Goal: Transaction & Acquisition: Book appointment/travel/reservation

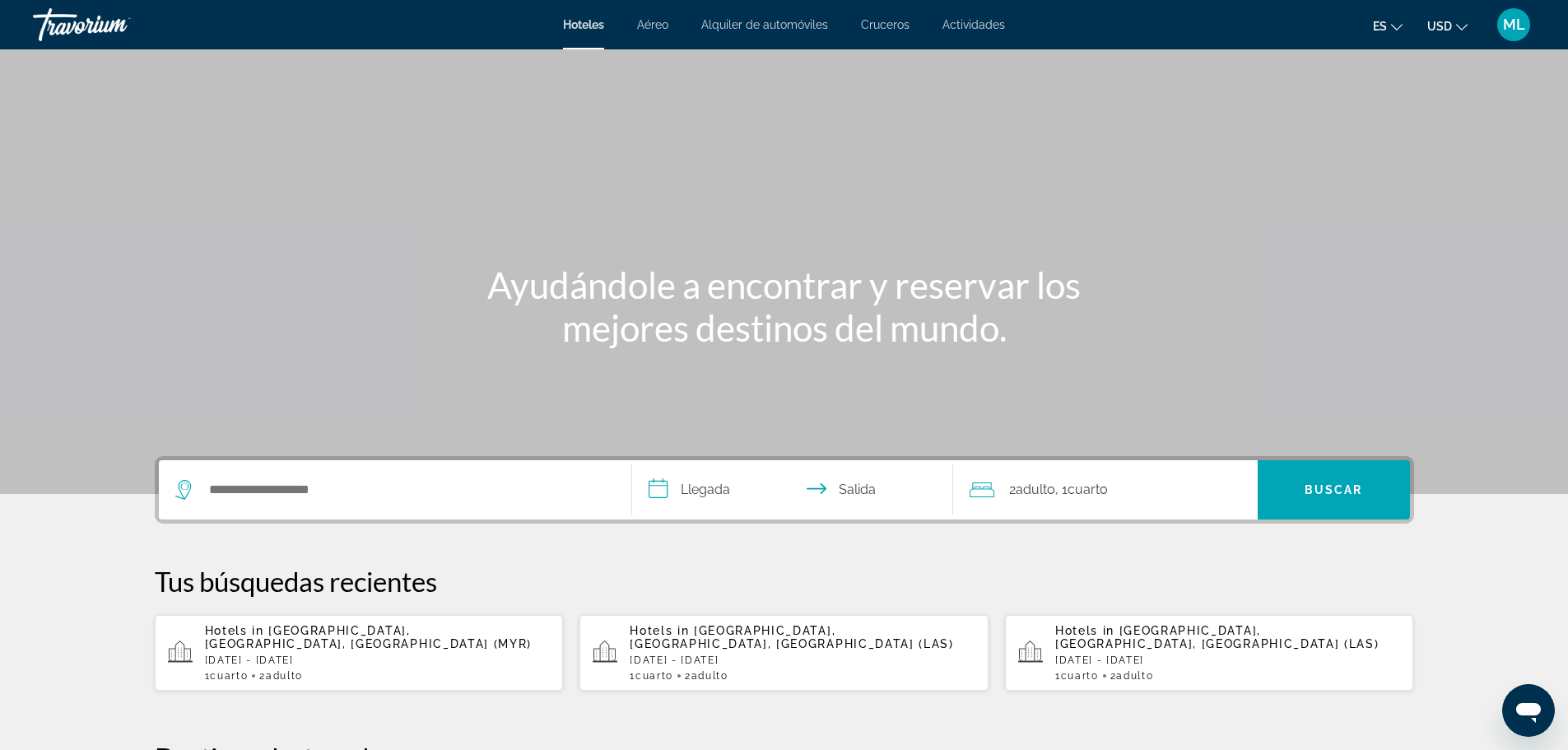
click at [327, 503] on div "Search widget" at bounding box center [395, 490] width 440 height 59
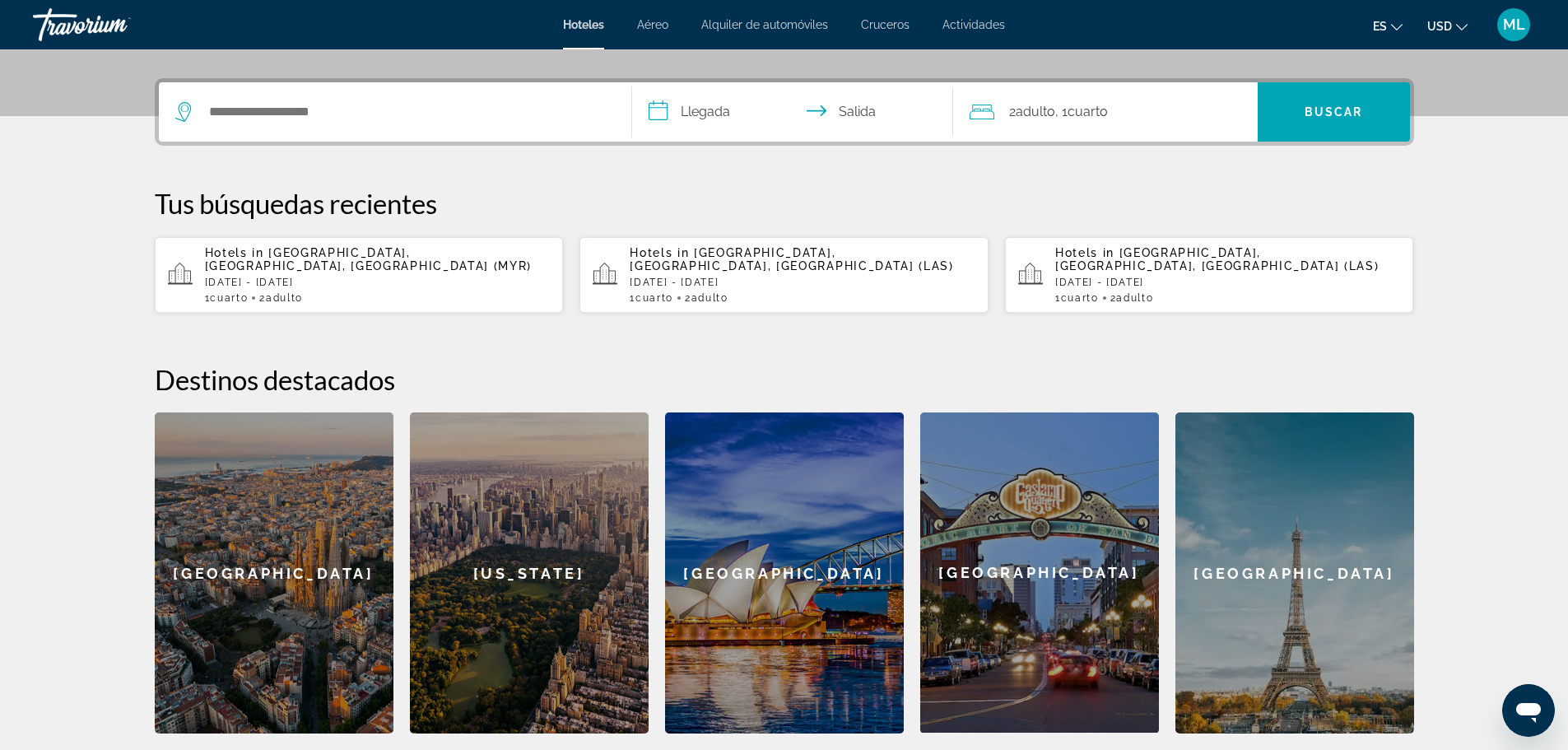
scroll to position [403, 0]
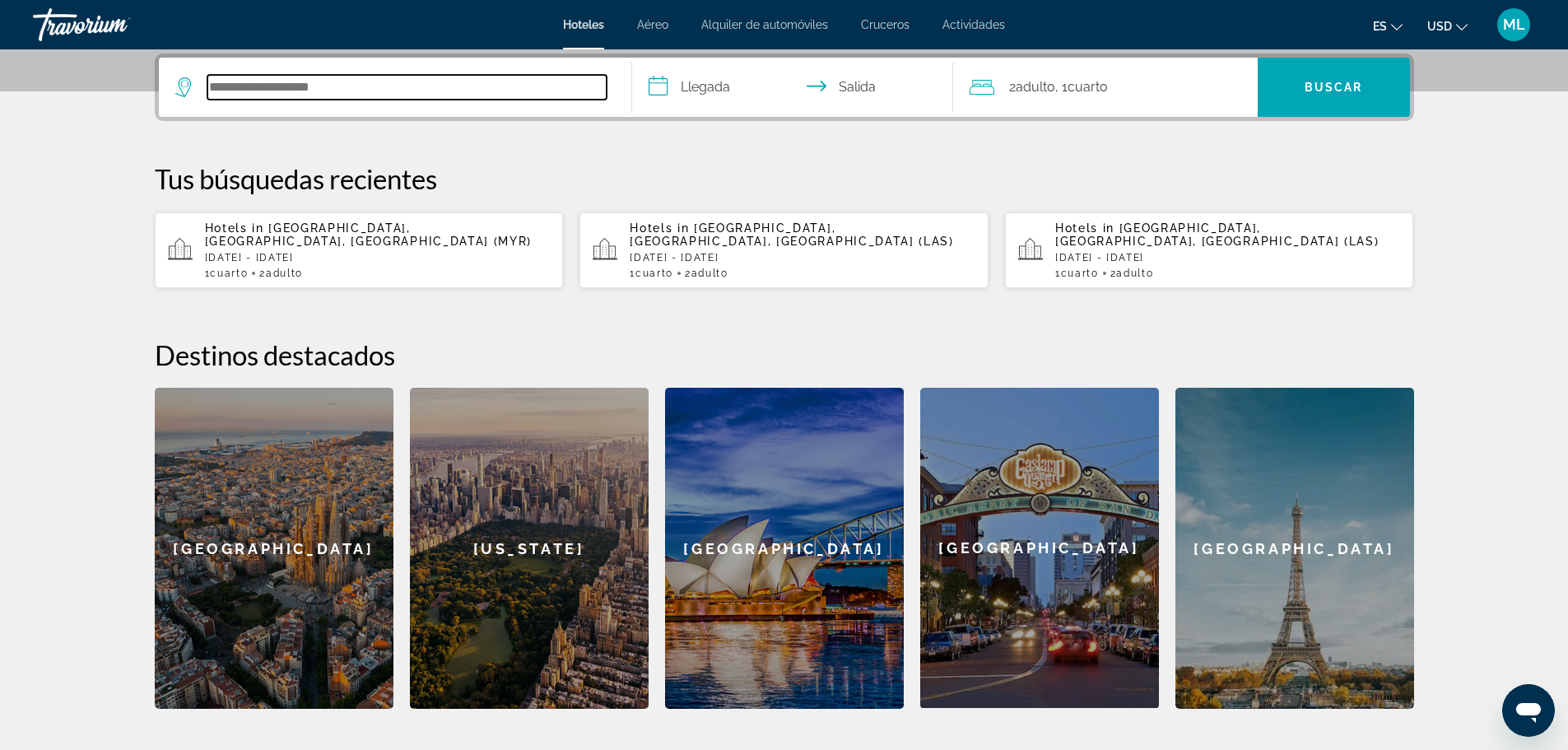
click at [369, 92] on input "Search hotel destination" at bounding box center [407, 86] width 399 height 25
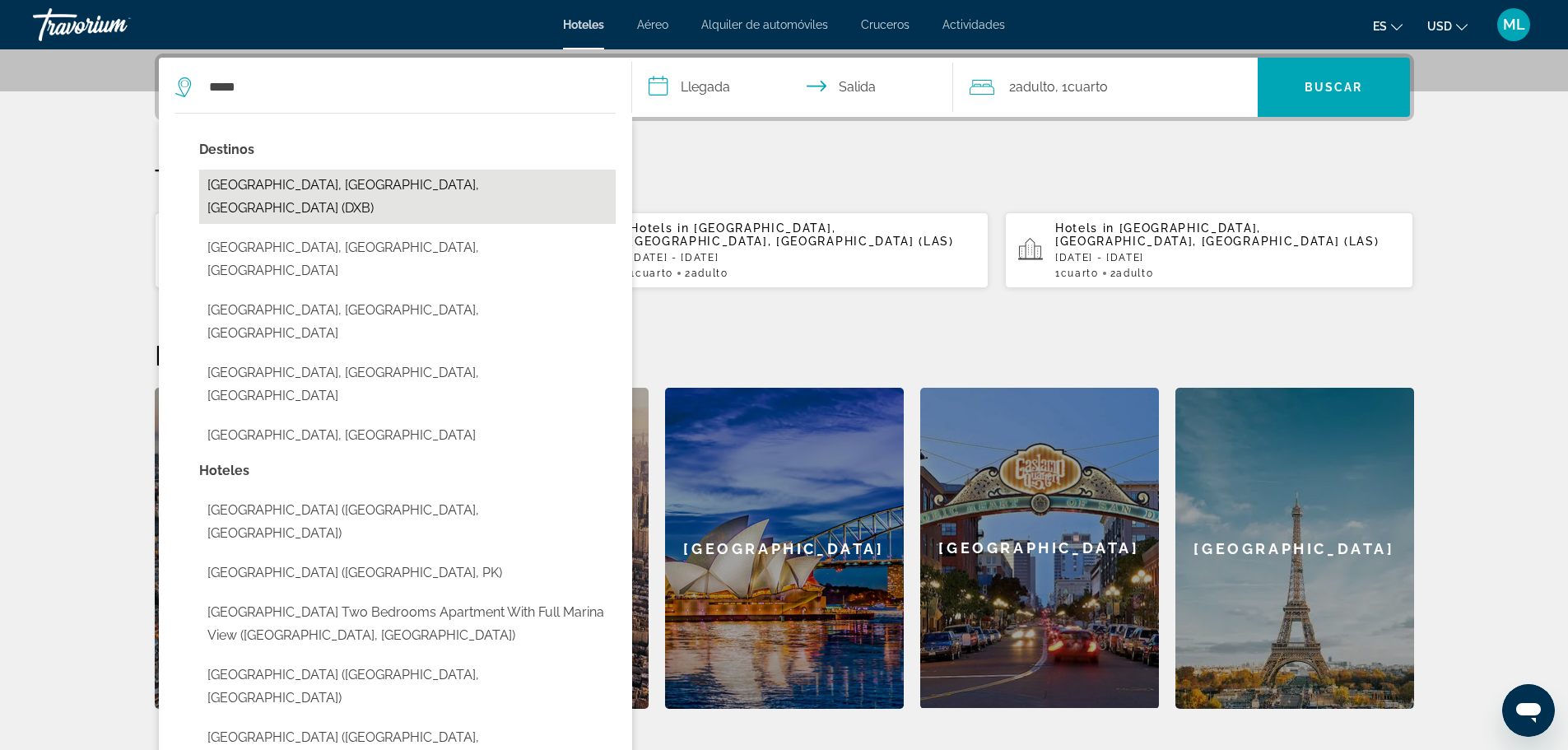
click at [357, 192] on button "[GEOGRAPHIC_DATA], [GEOGRAPHIC_DATA], [GEOGRAPHIC_DATA] (DXB)" at bounding box center [408, 197] width 417 height 54
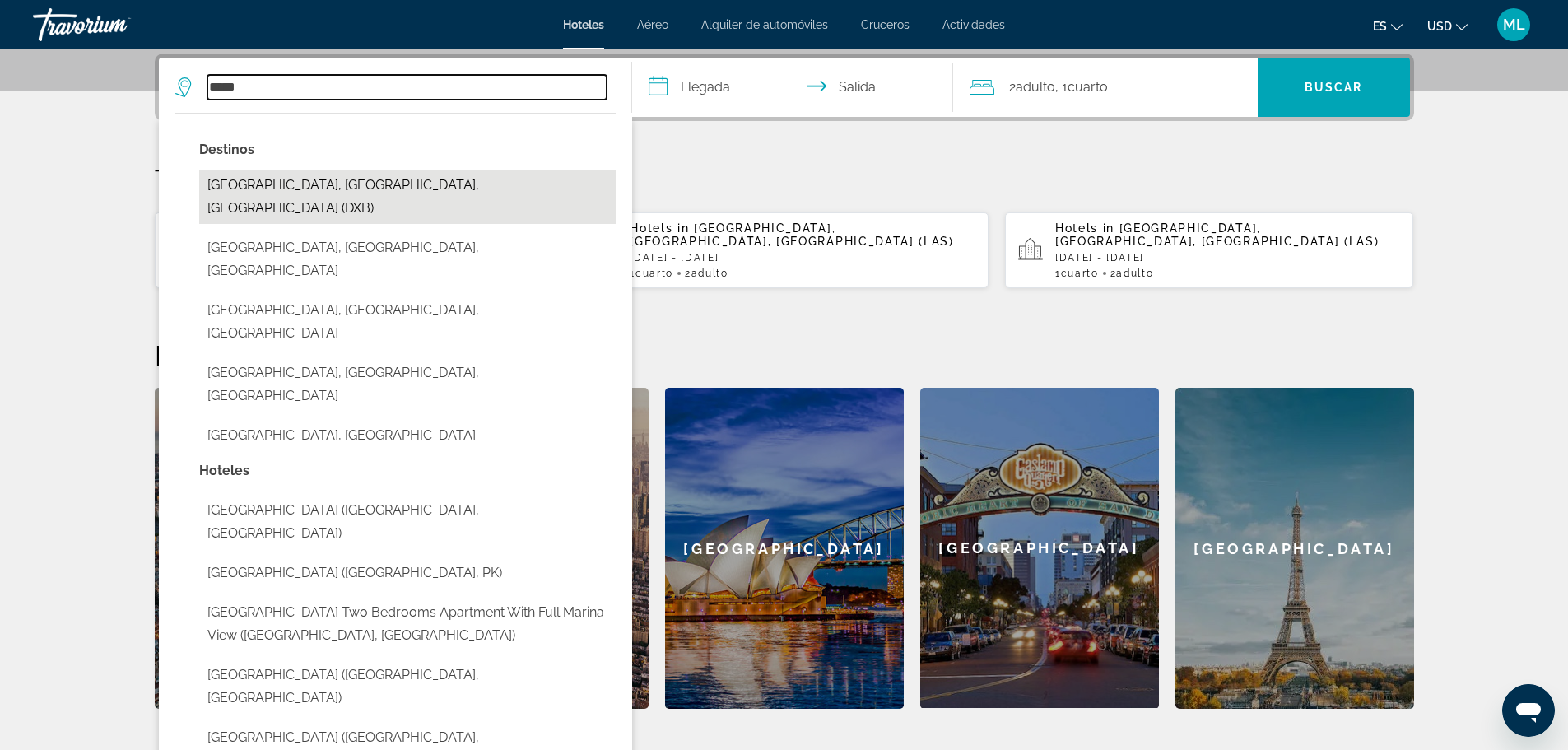
type input "**********"
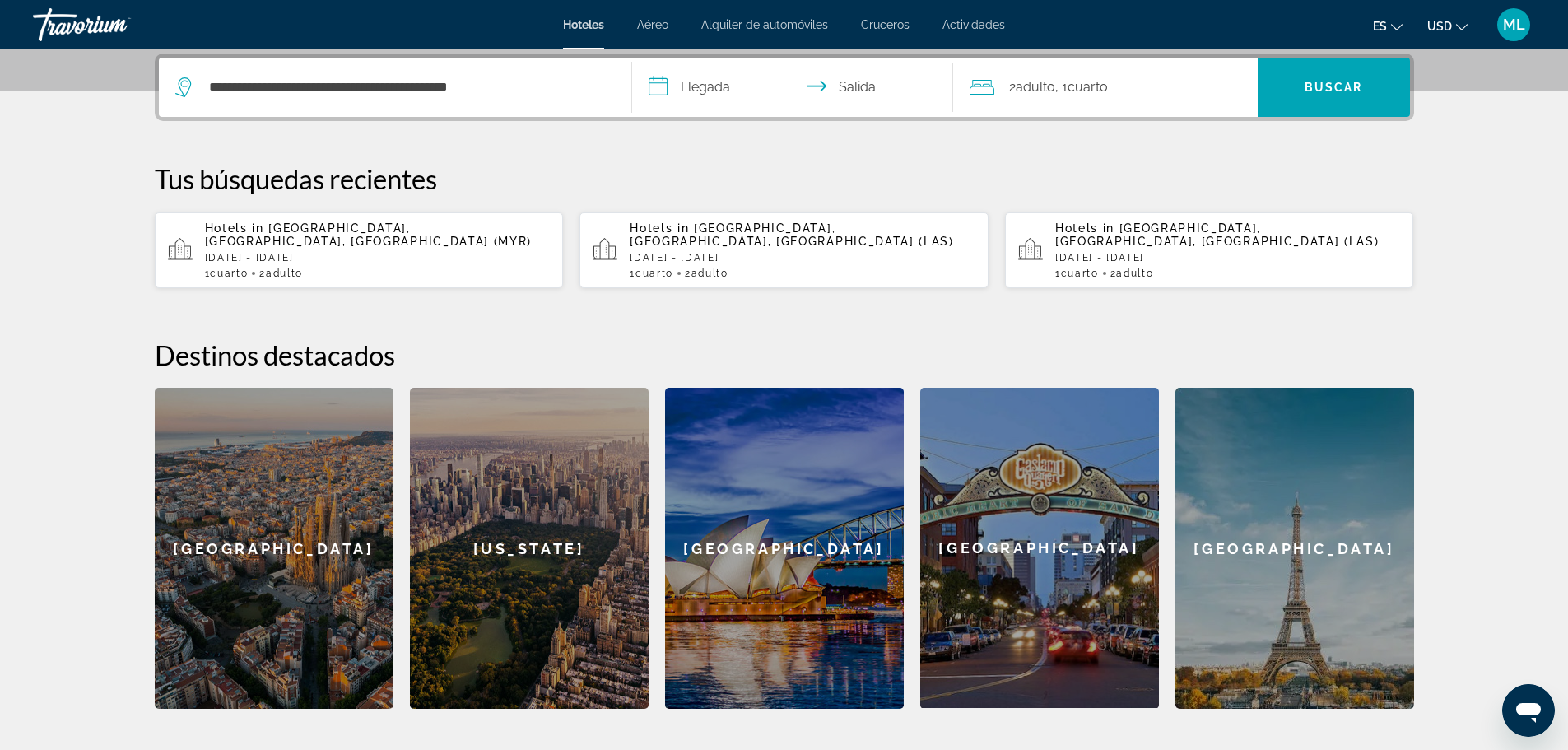
click at [656, 87] on input "**********" at bounding box center [796, 90] width 328 height 64
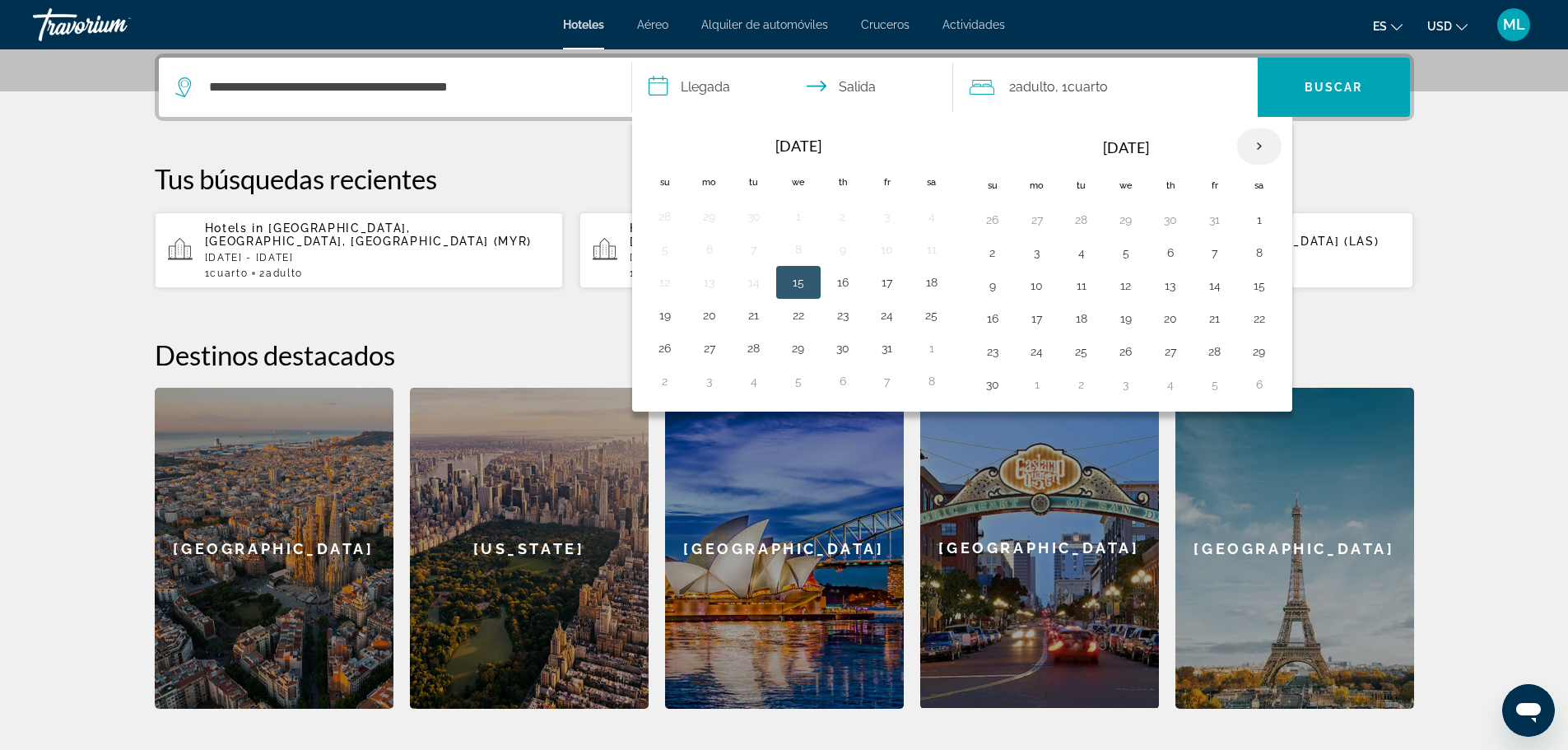
click at [1259, 153] on th "Next month" at bounding box center [1259, 147] width 44 height 36
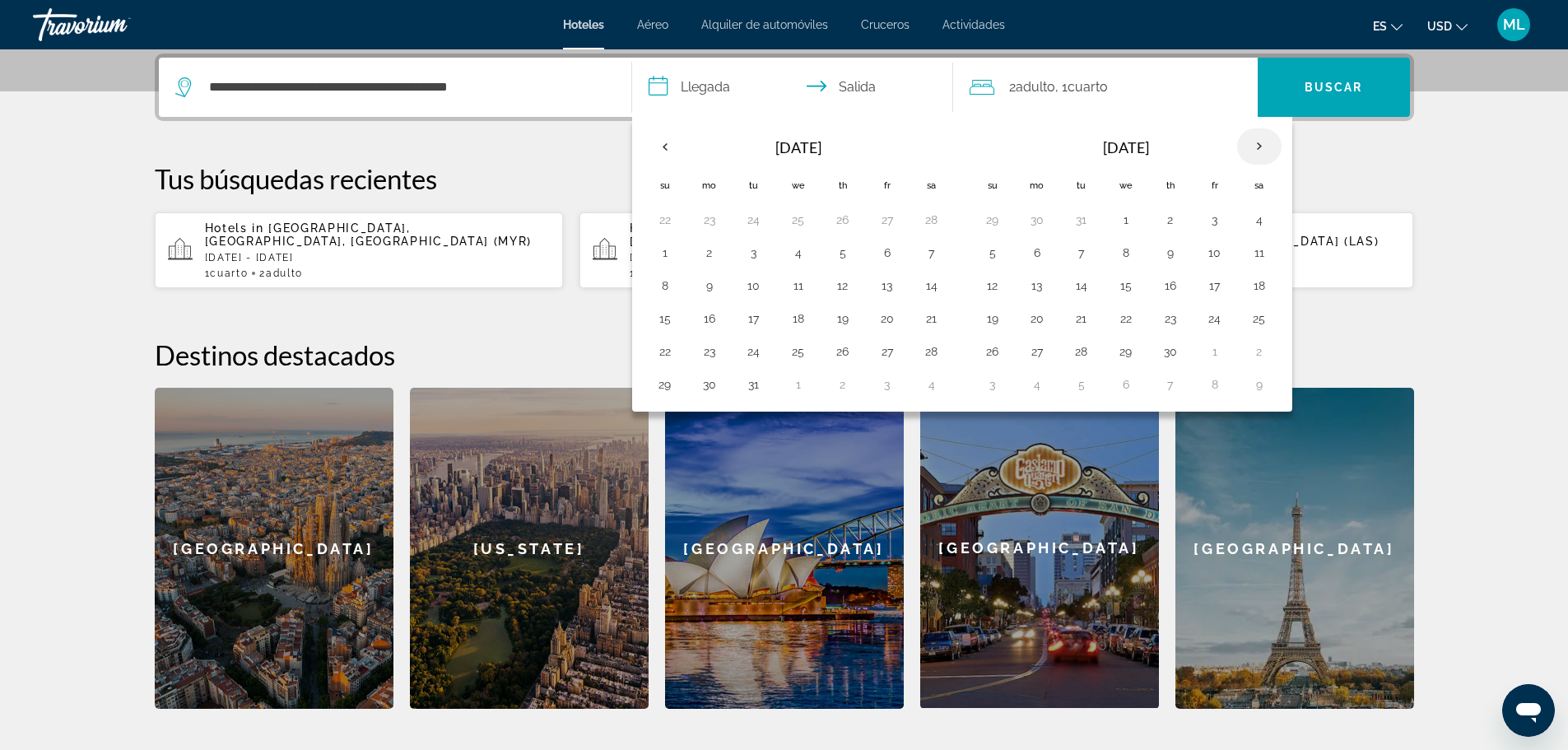
click at [1259, 153] on th "Next month" at bounding box center [1259, 147] width 44 height 36
click at [1044, 254] on button "4" at bounding box center [1037, 253] width 26 height 23
click at [1175, 251] on button "7" at bounding box center [1170, 253] width 26 height 23
type input "**********"
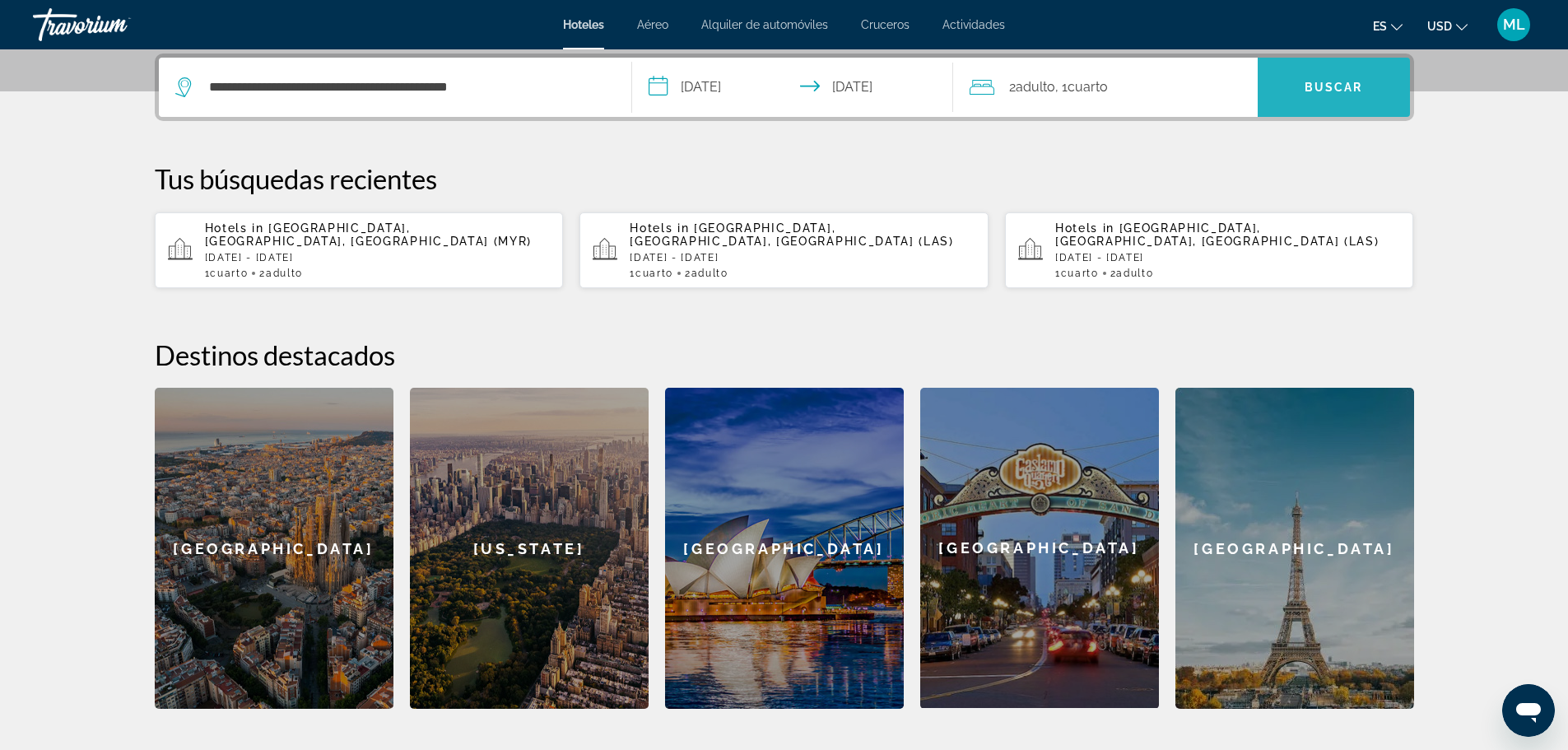
click at [1331, 83] on span "Buscar" at bounding box center [1334, 87] width 58 height 14
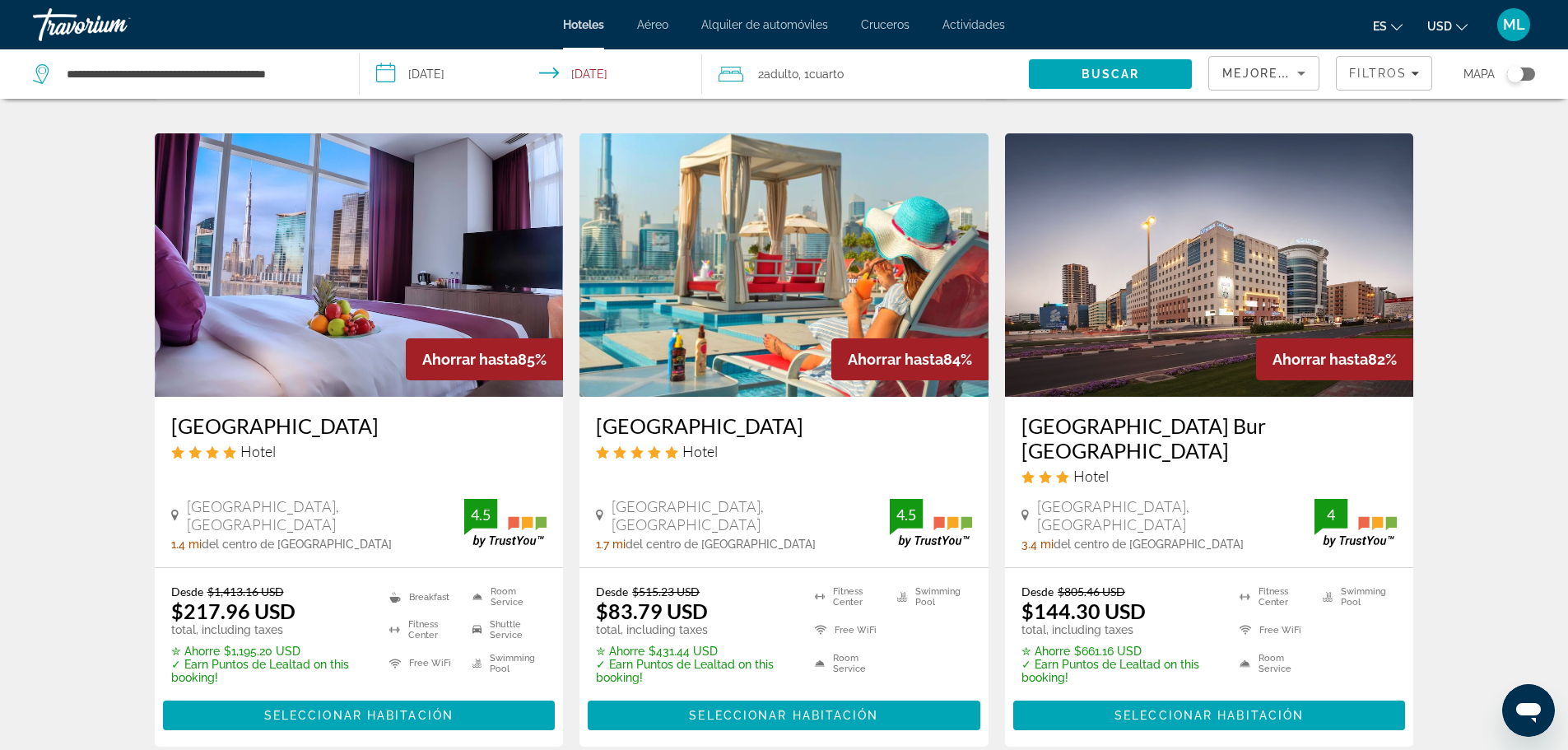
scroll to position [692, 0]
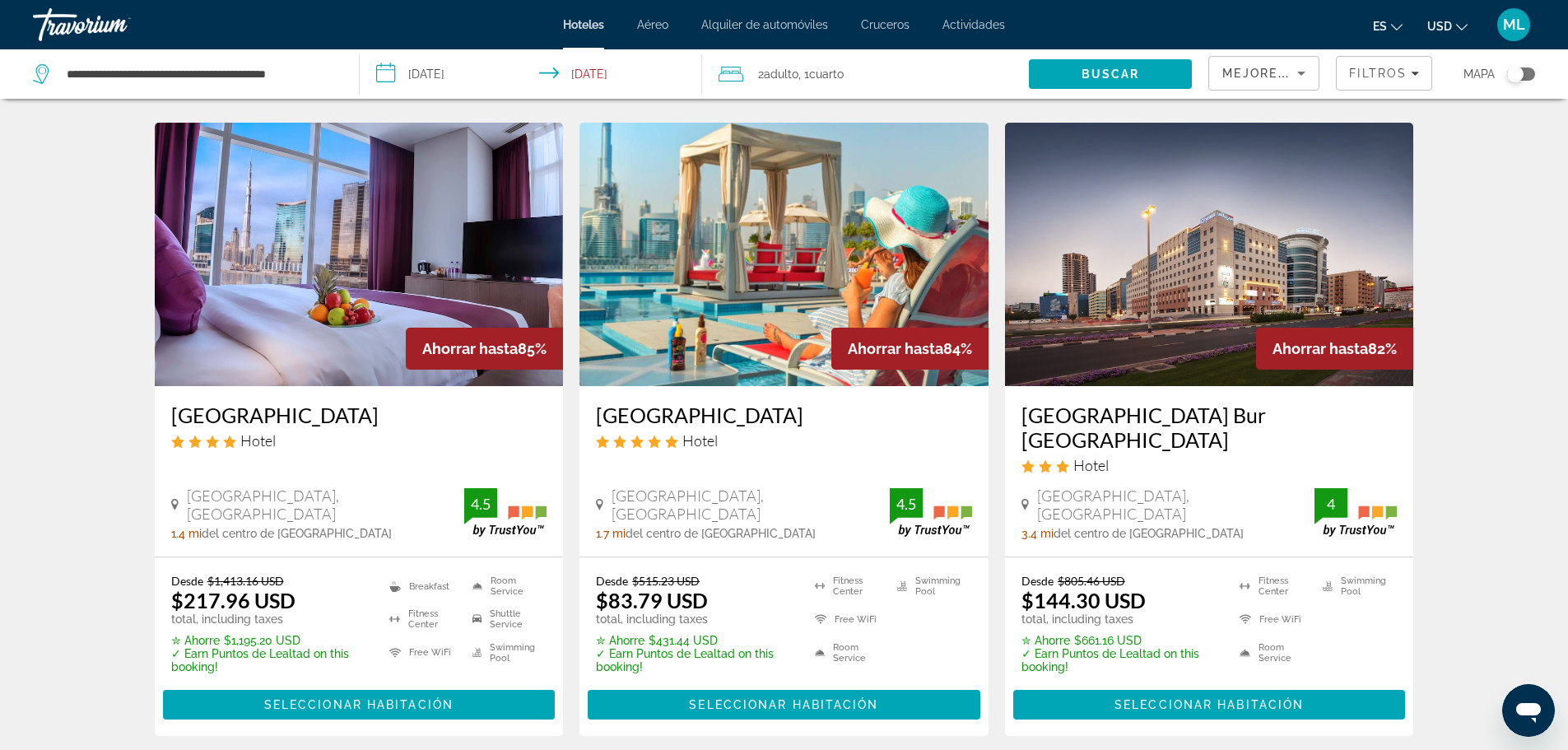
click at [848, 234] on img "Main content" at bounding box center [784, 254] width 409 height 264
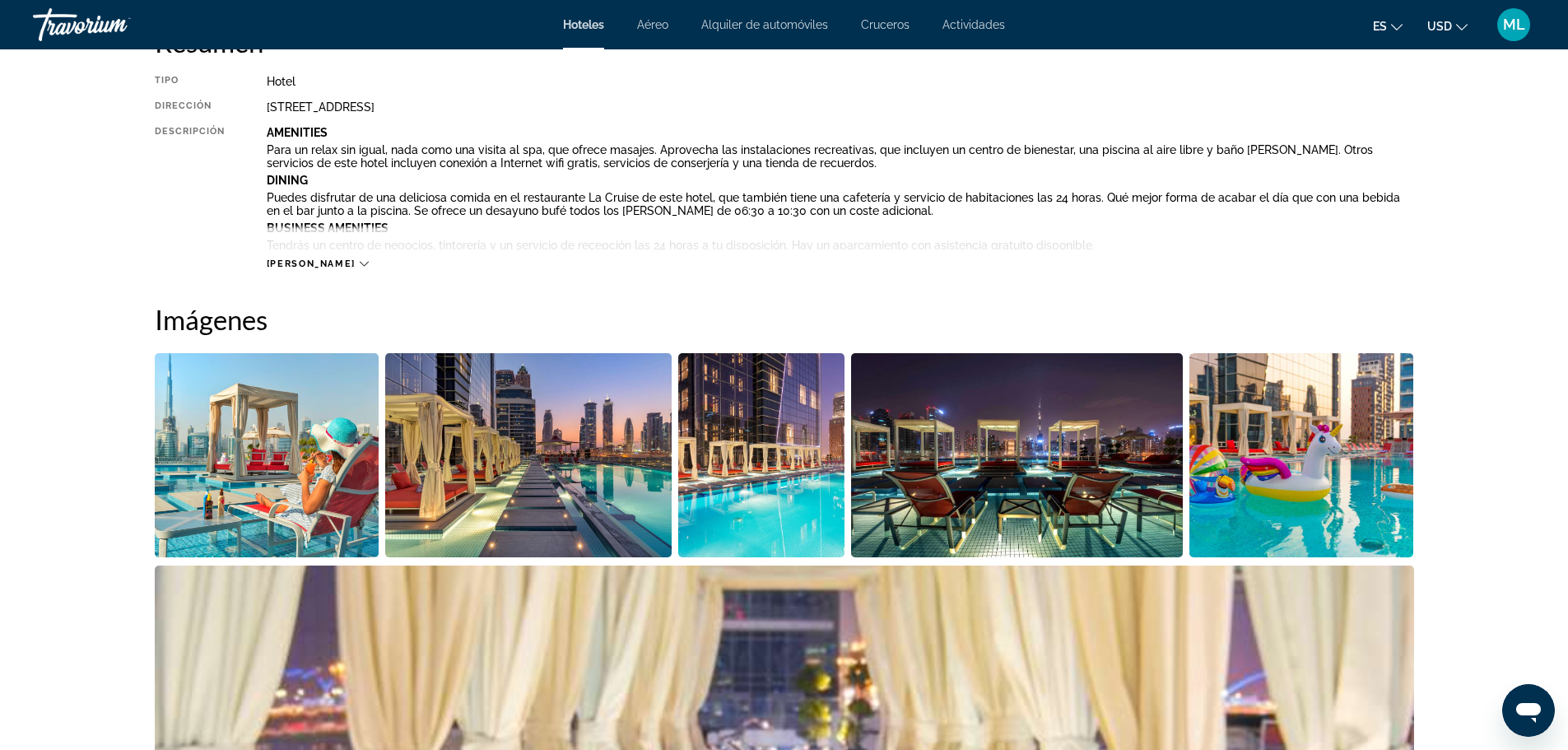
scroll to position [692, 0]
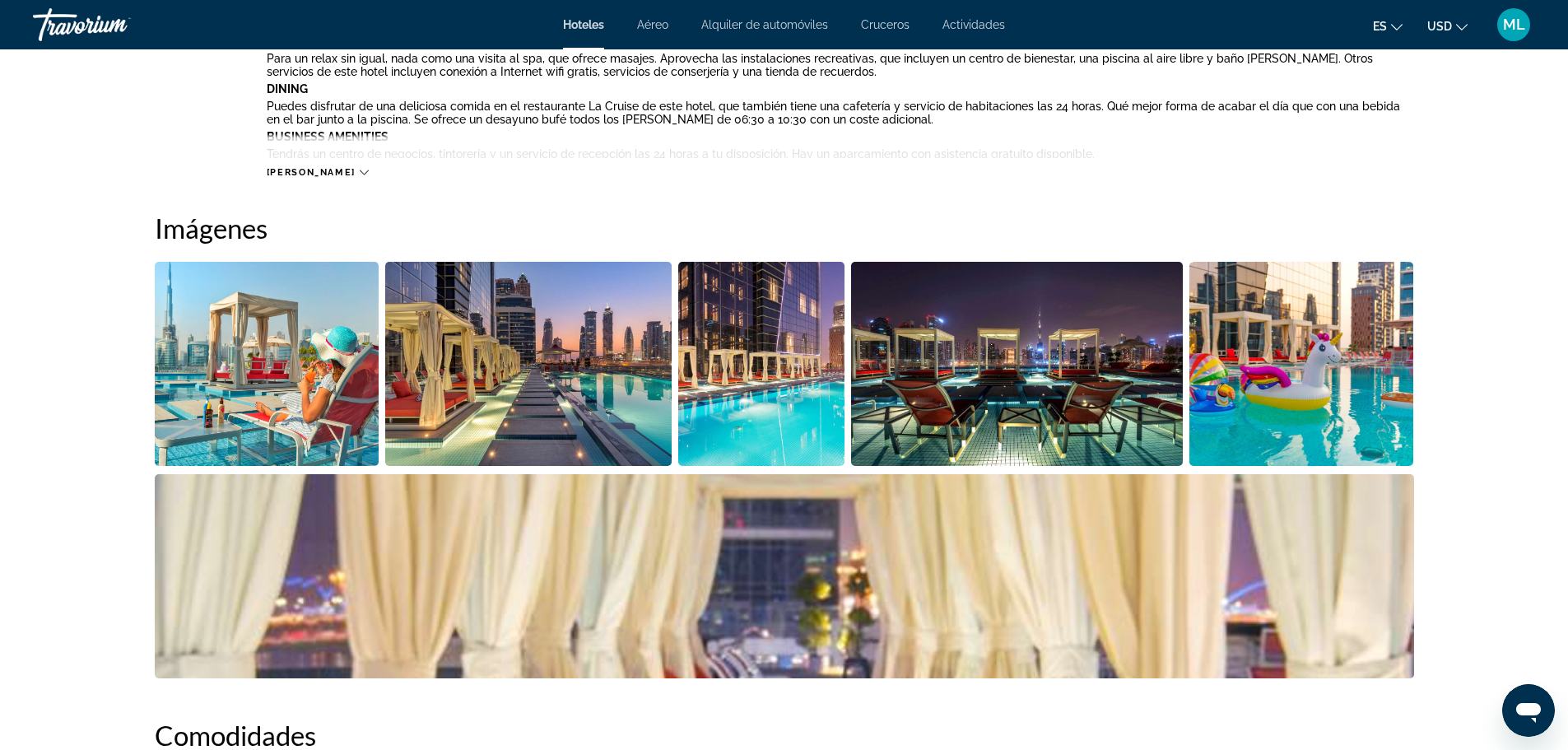
click at [324, 398] on img "Open full-screen image slider" at bounding box center [267, 364] width 225 height 204
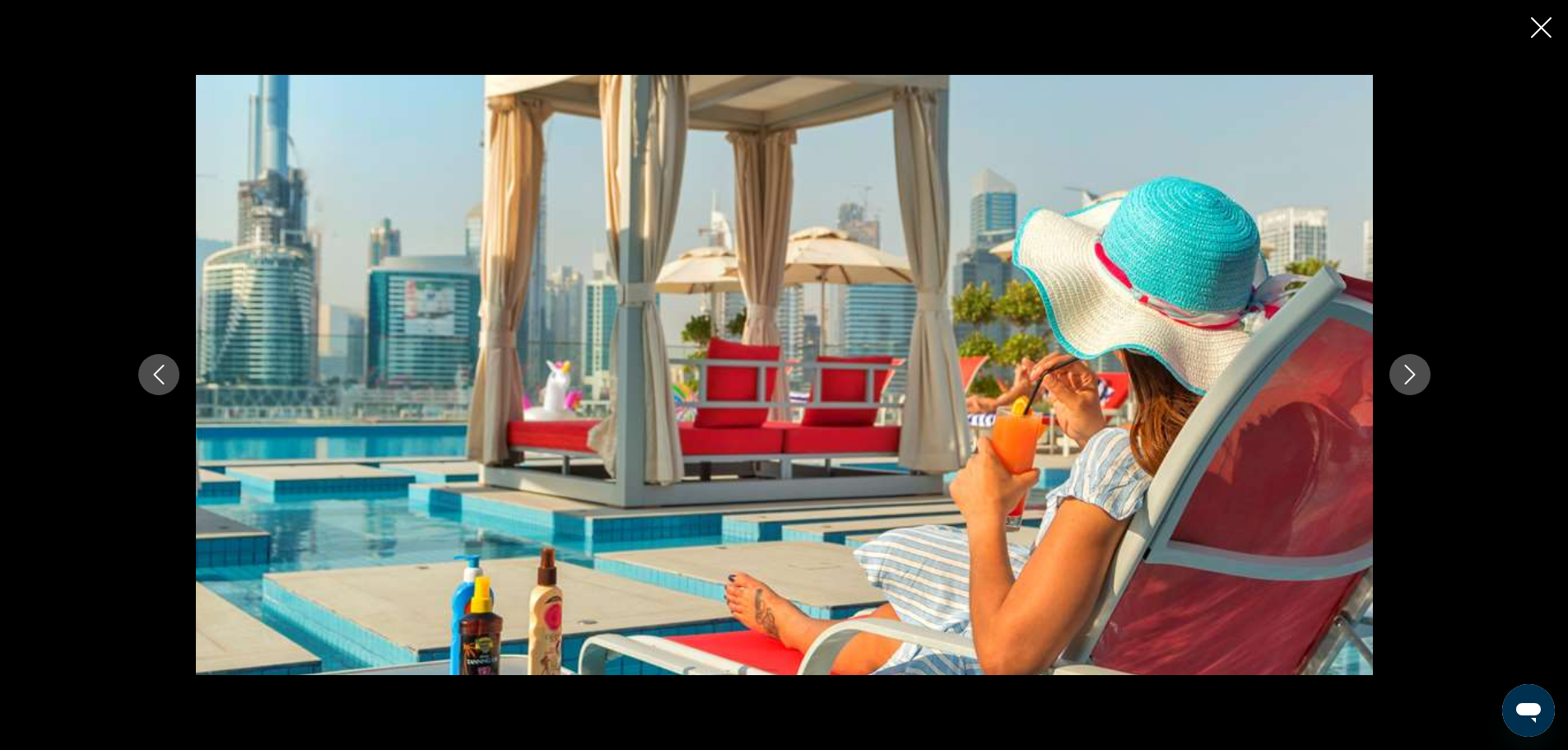
click at [1400, 371] on icon "Next image" at bounding box center [1410, 374] width 19 height 19
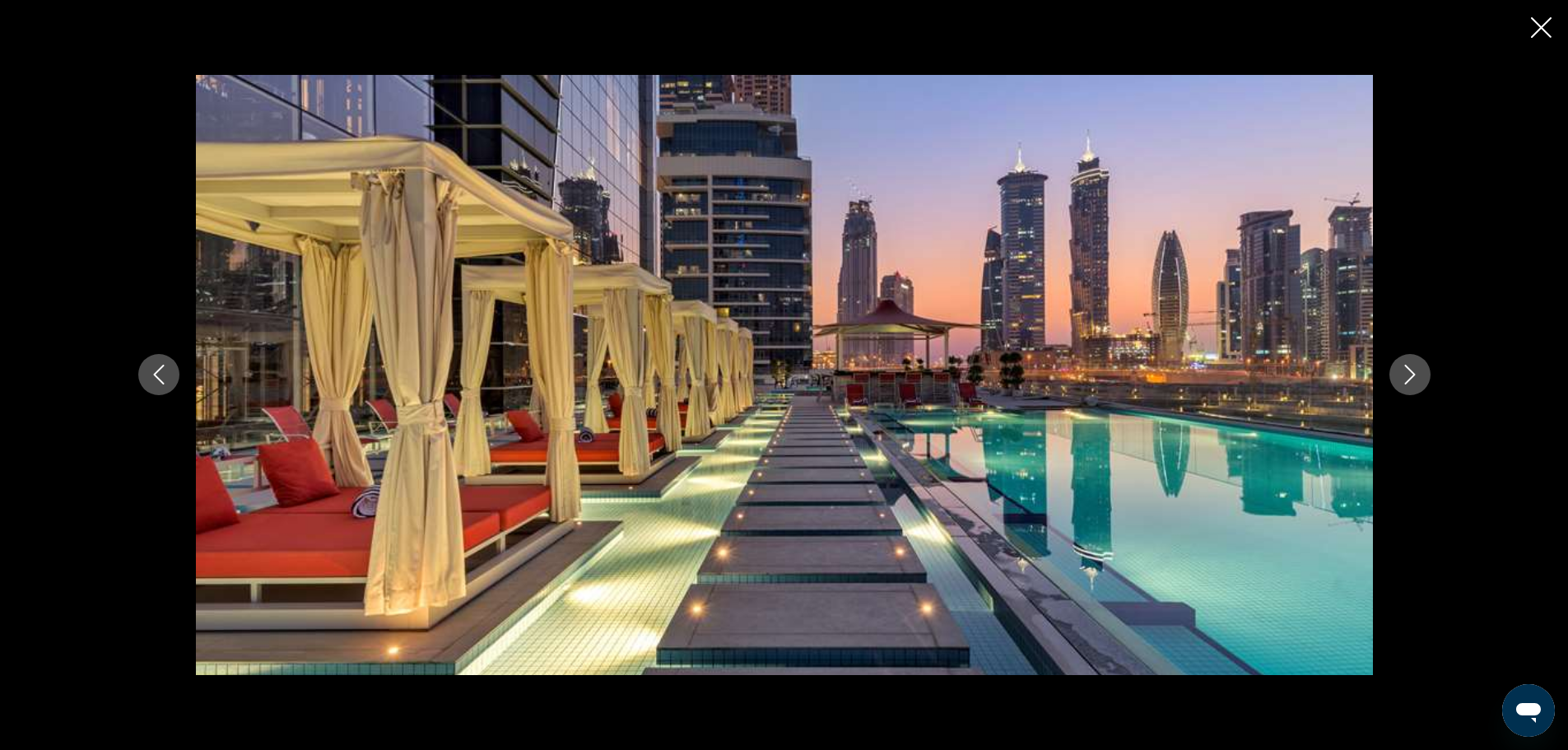
click at [1400, 371] on icon "Next image" at bounding box center [1410, 374] width 19 height 19
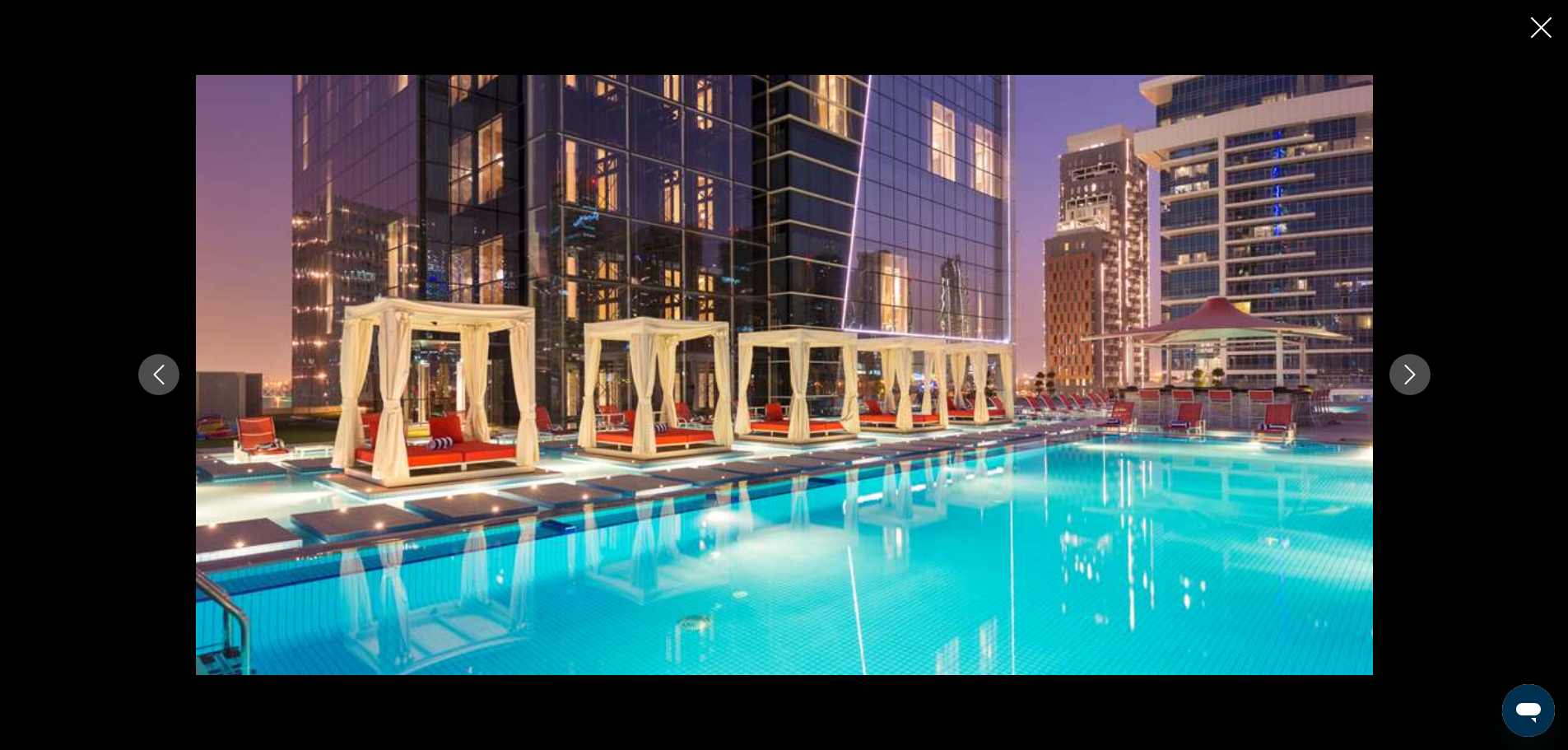
click at [1400, 371] on icon "Next image" at bounding box center [1410, 374] width 19 height 19
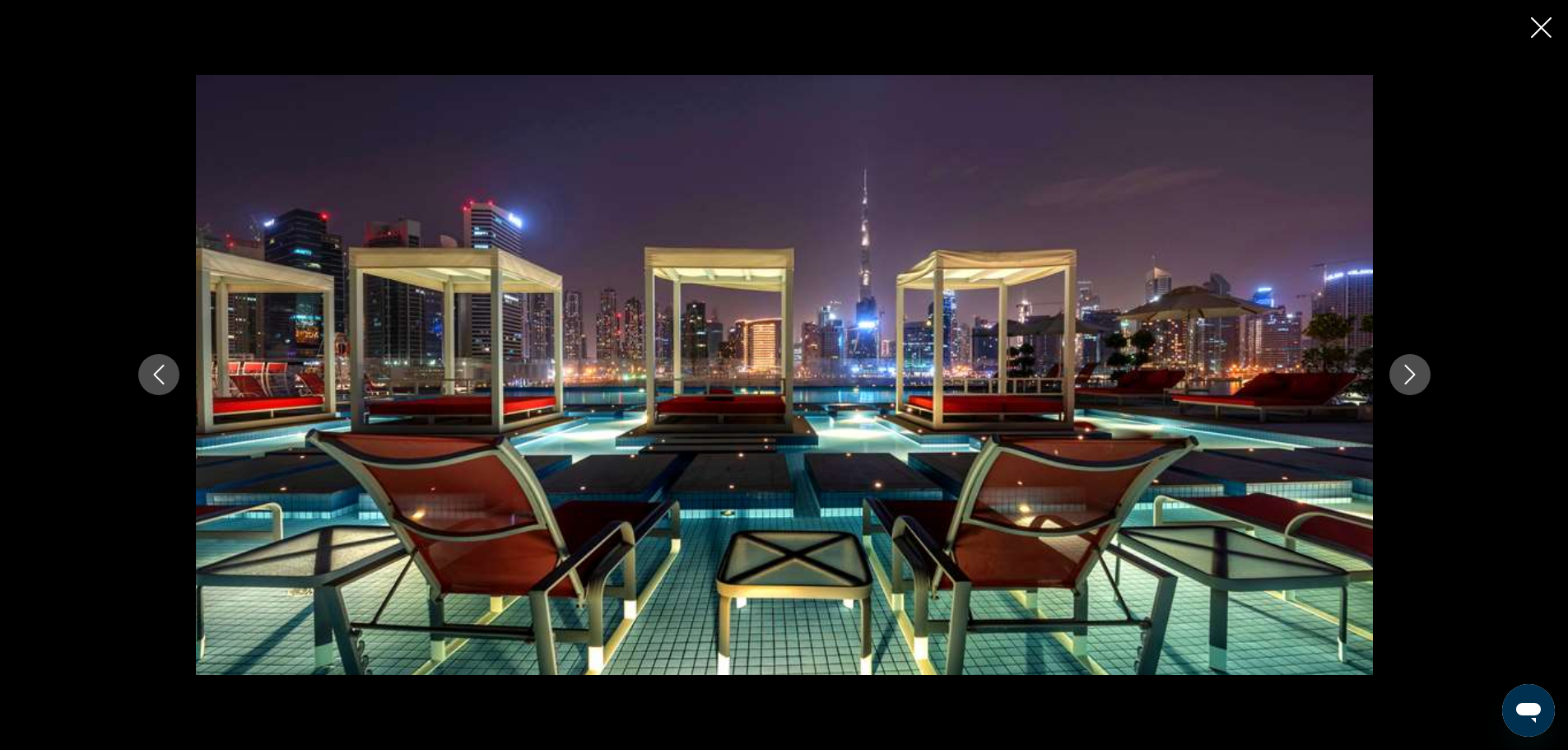
click at [1400, 371] on icon "Next image" at bounding box center [1410, 374] width 19 height 19
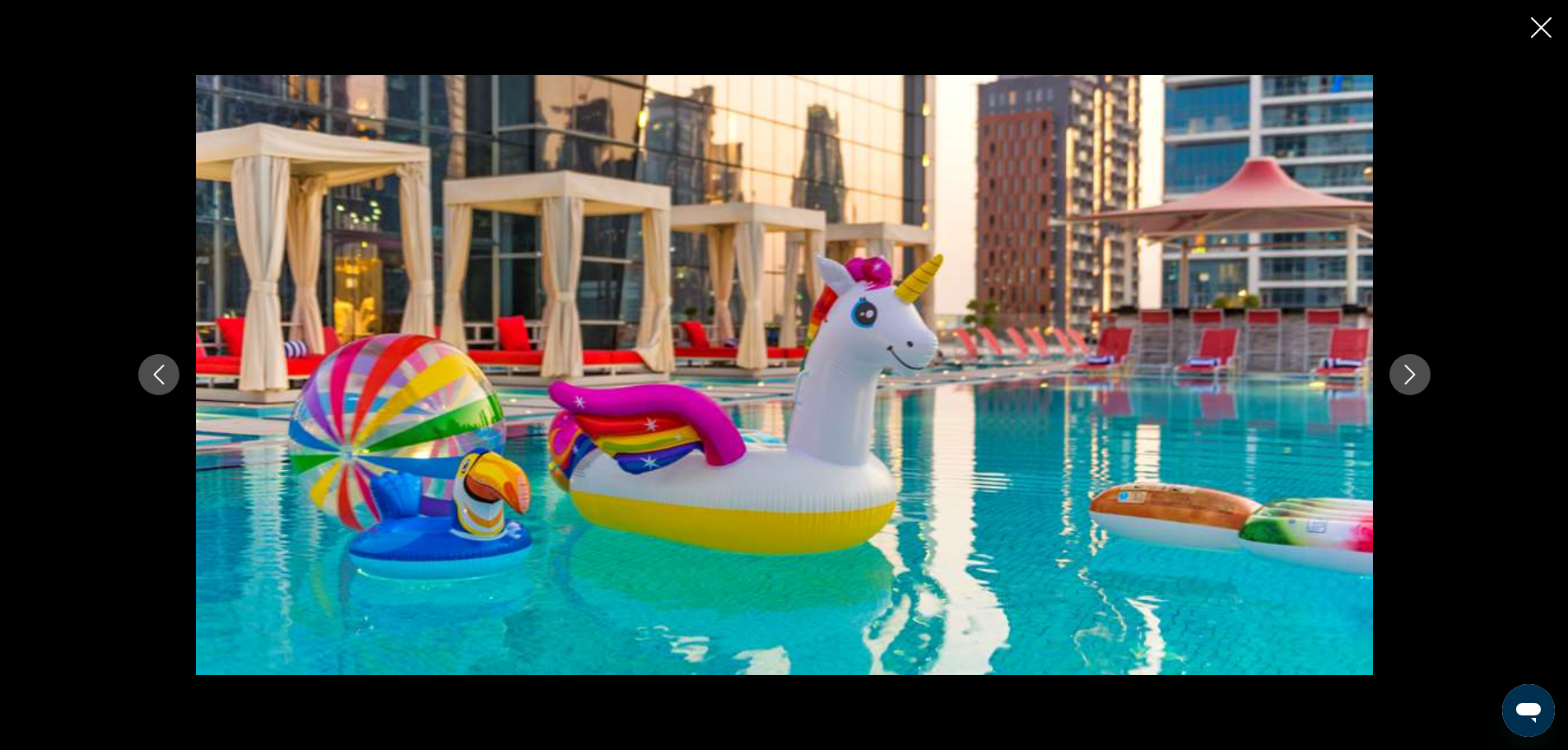
click at [1400, 371] on icon "Next image" at bounding box center [1410, 374] width 19 height 19
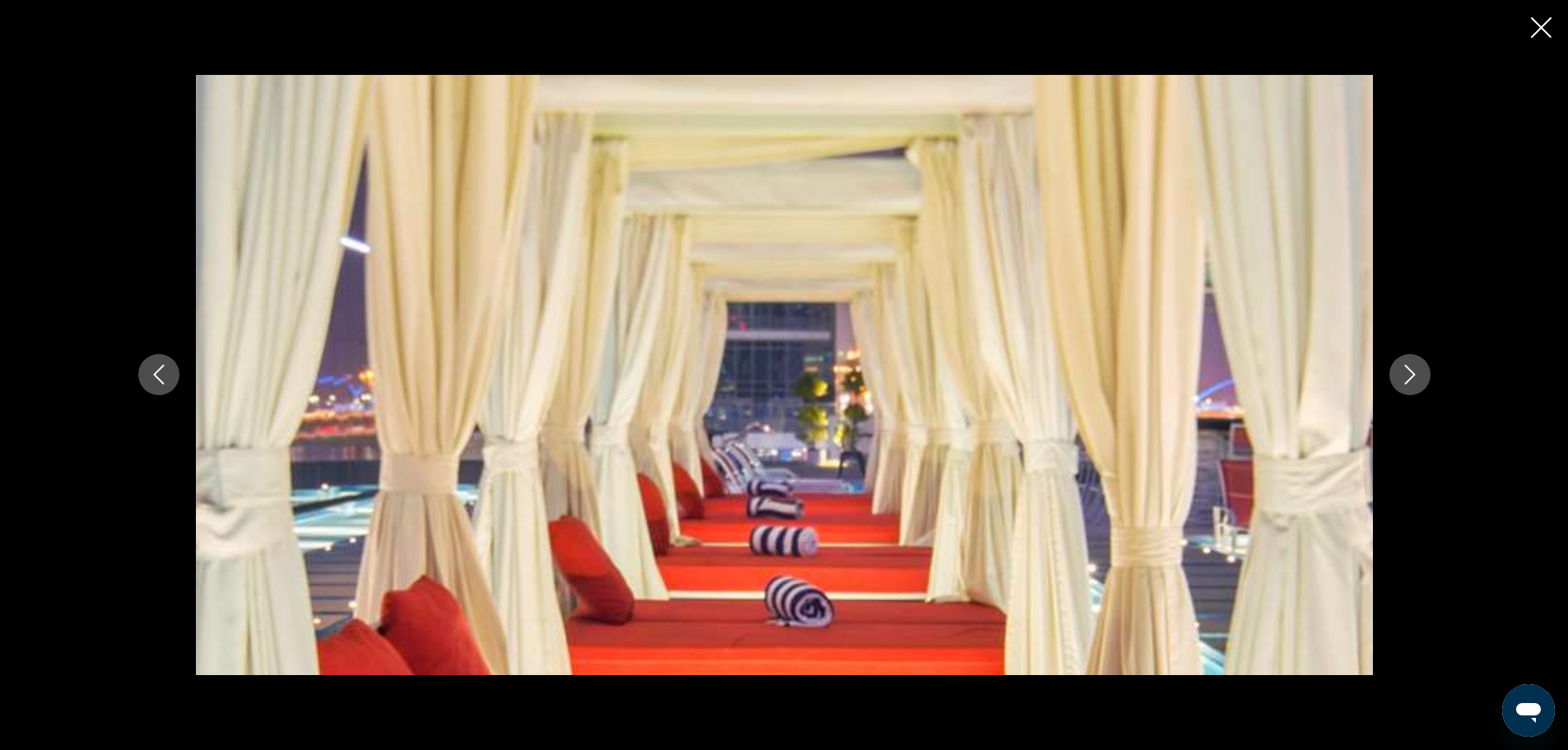
click at [1400, 371] on icon "Next image" at bounding box center [1410, 374] width 19 height 19
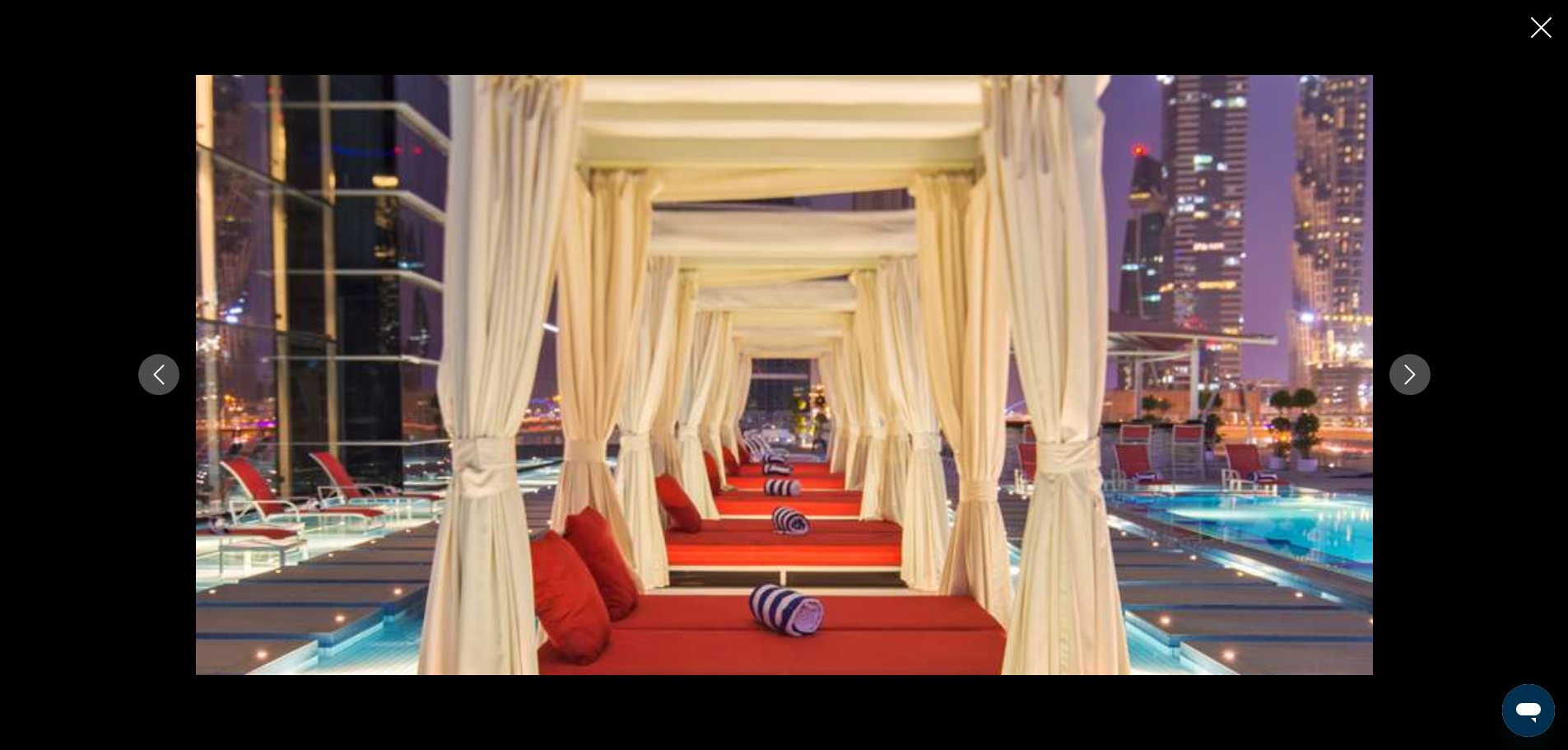
click at [1400, 371] on icon "Next image" at bounding box center [1410, 374] width 19 height 19
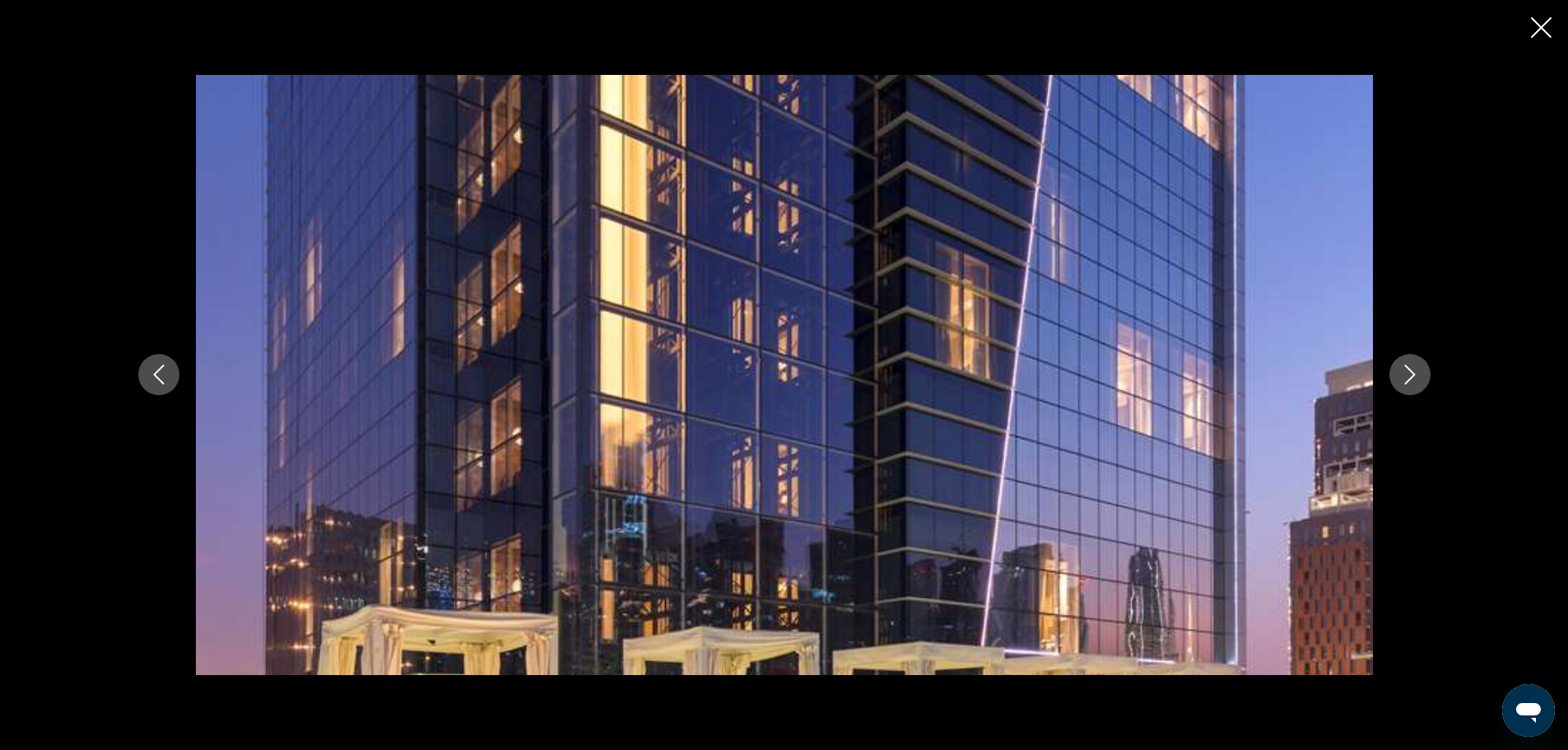
click at [1400, 371] on icon "Next image" at bounding box center [1410, 374] width 19 height 19
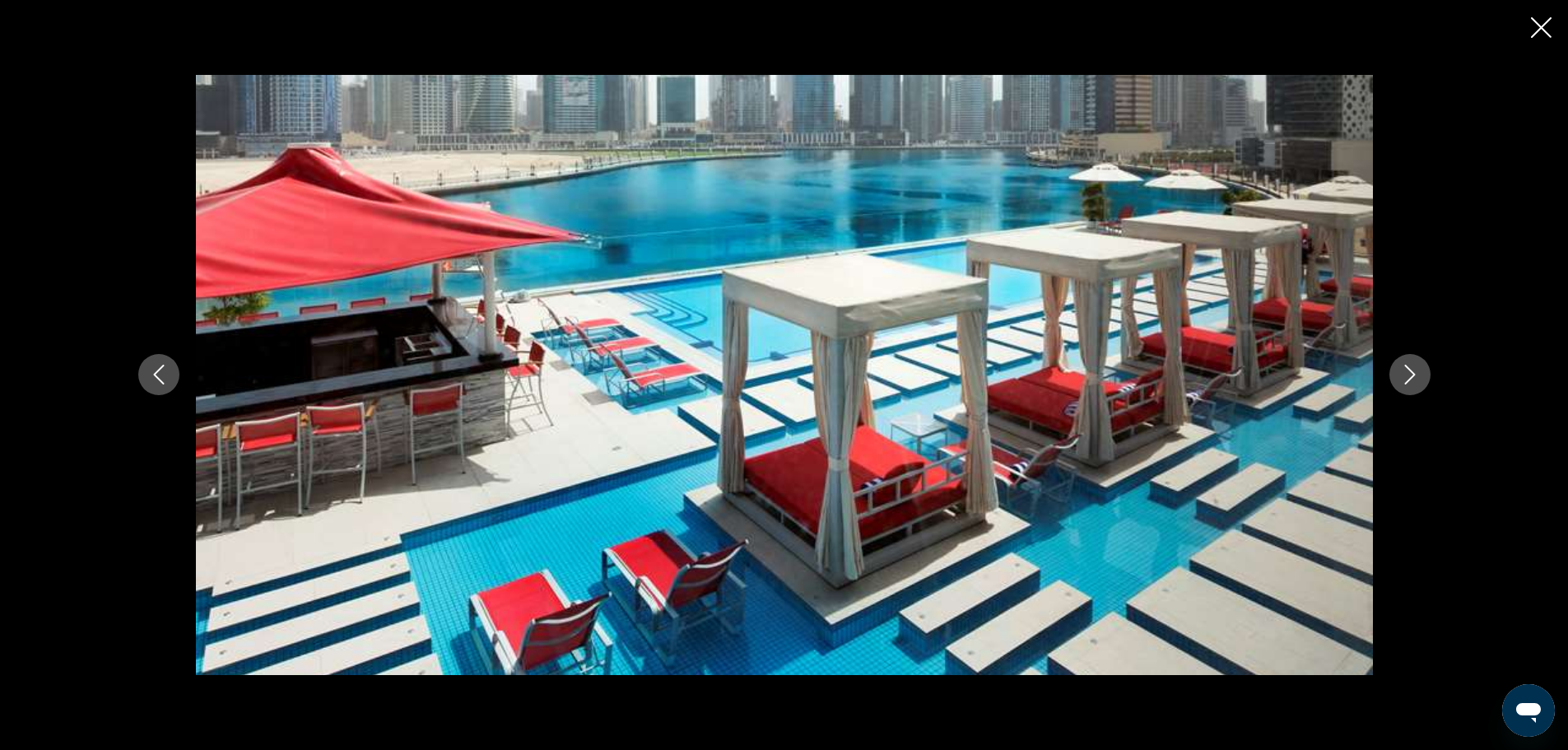
click at [1400, 371] on icon "Next image" at bounding box center [1410, 374] width 19 height 19
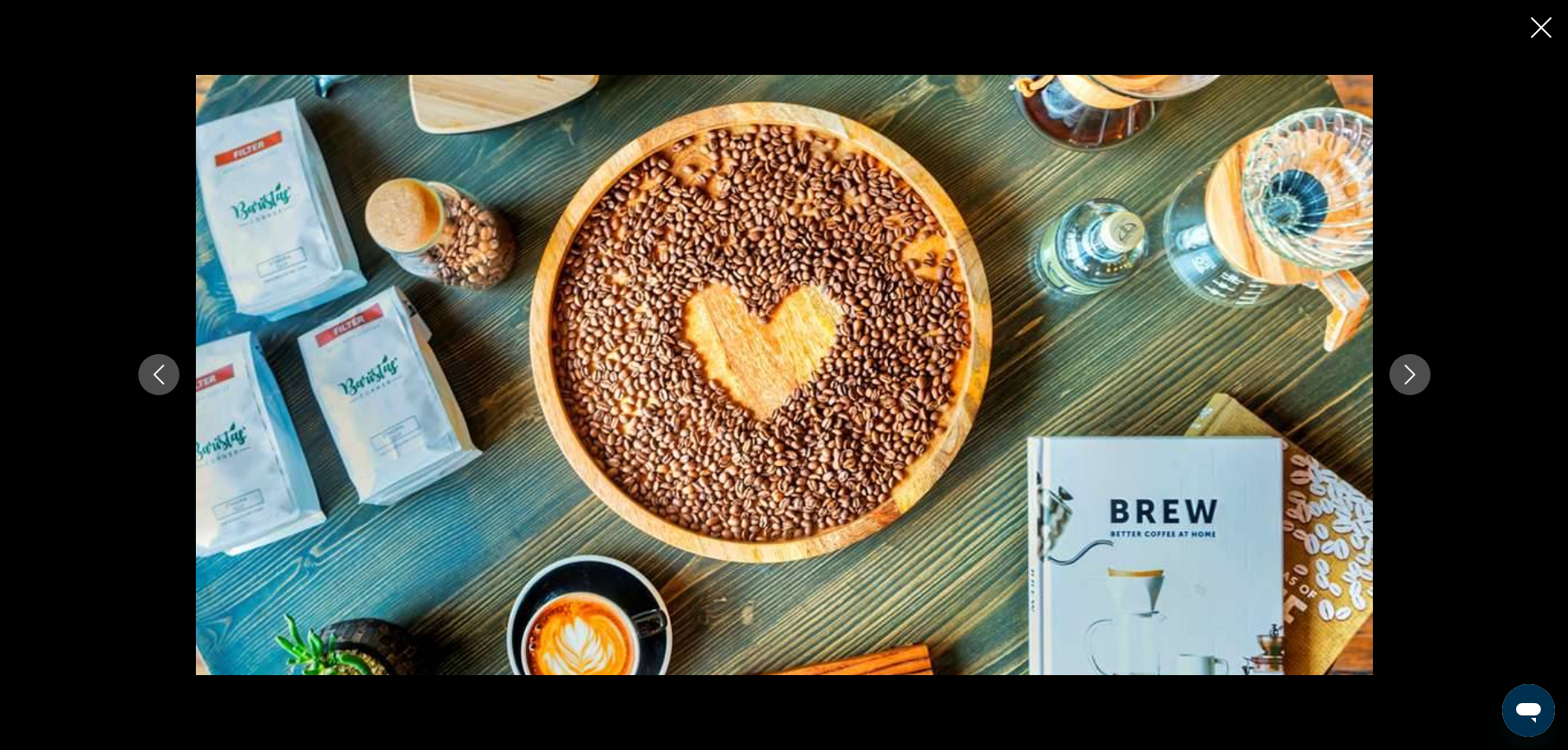
click at [1400, 371] on icon "Next image" at bounding box center [1410, 374] width 19 height 19
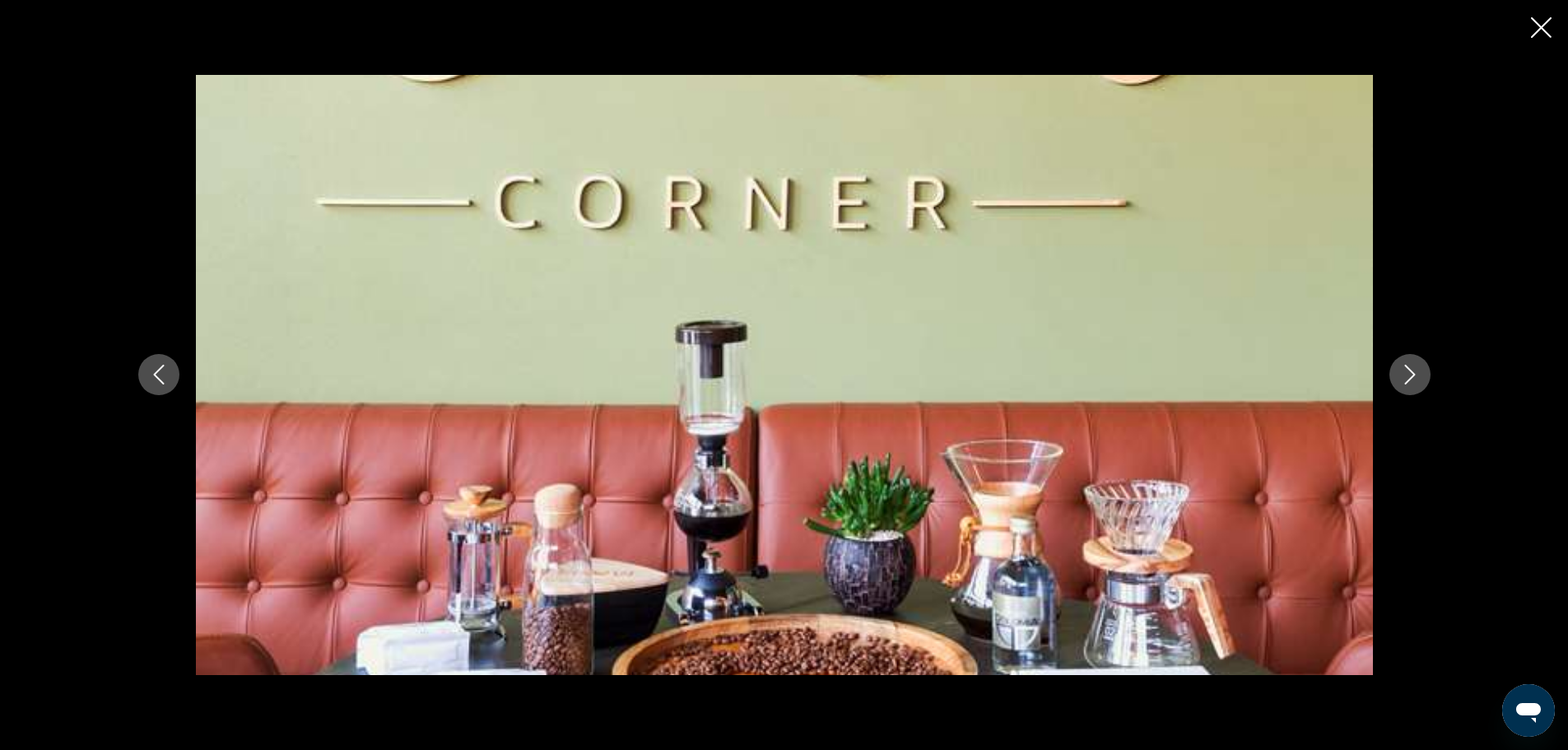
click at [1400, 371] on icon "Next image" at bounding box center [1410, 374] width 19 height 19
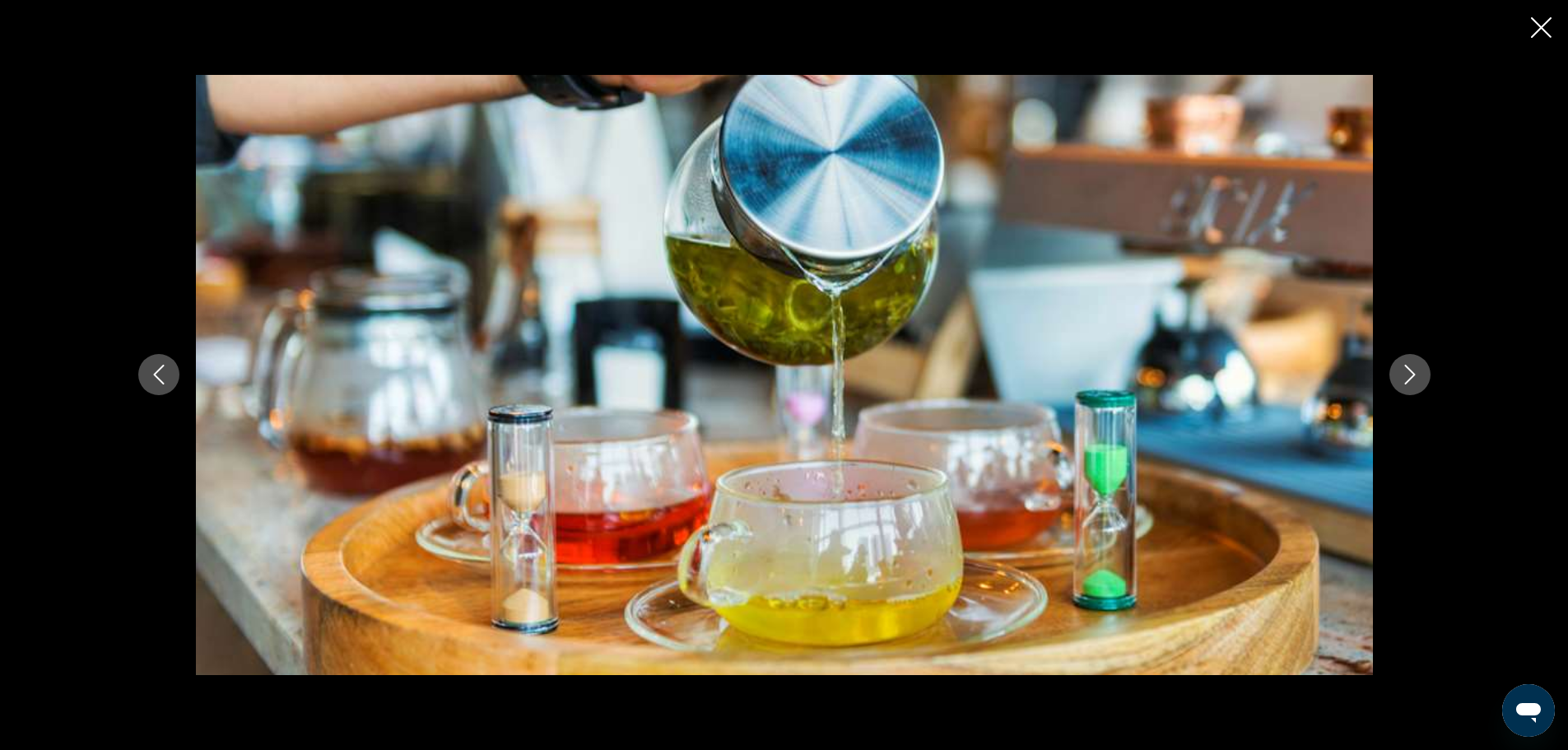
click at [1400, 371] on icon "Next image" at bounding box center [1410, 374] width 19 height 19
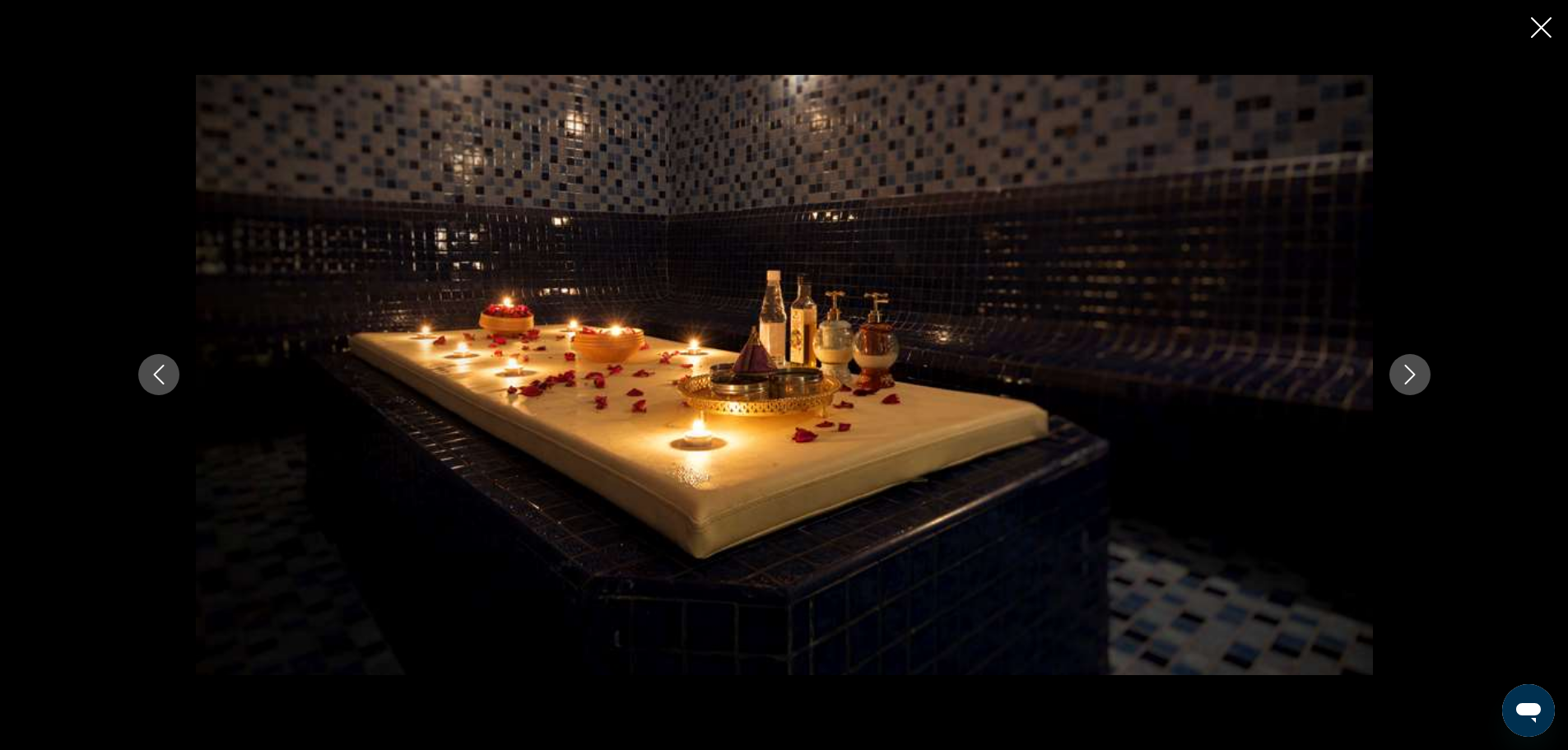
click at [1400, 371] on icon "Next image" at bounding box center [1410, 374] width 19 height 19
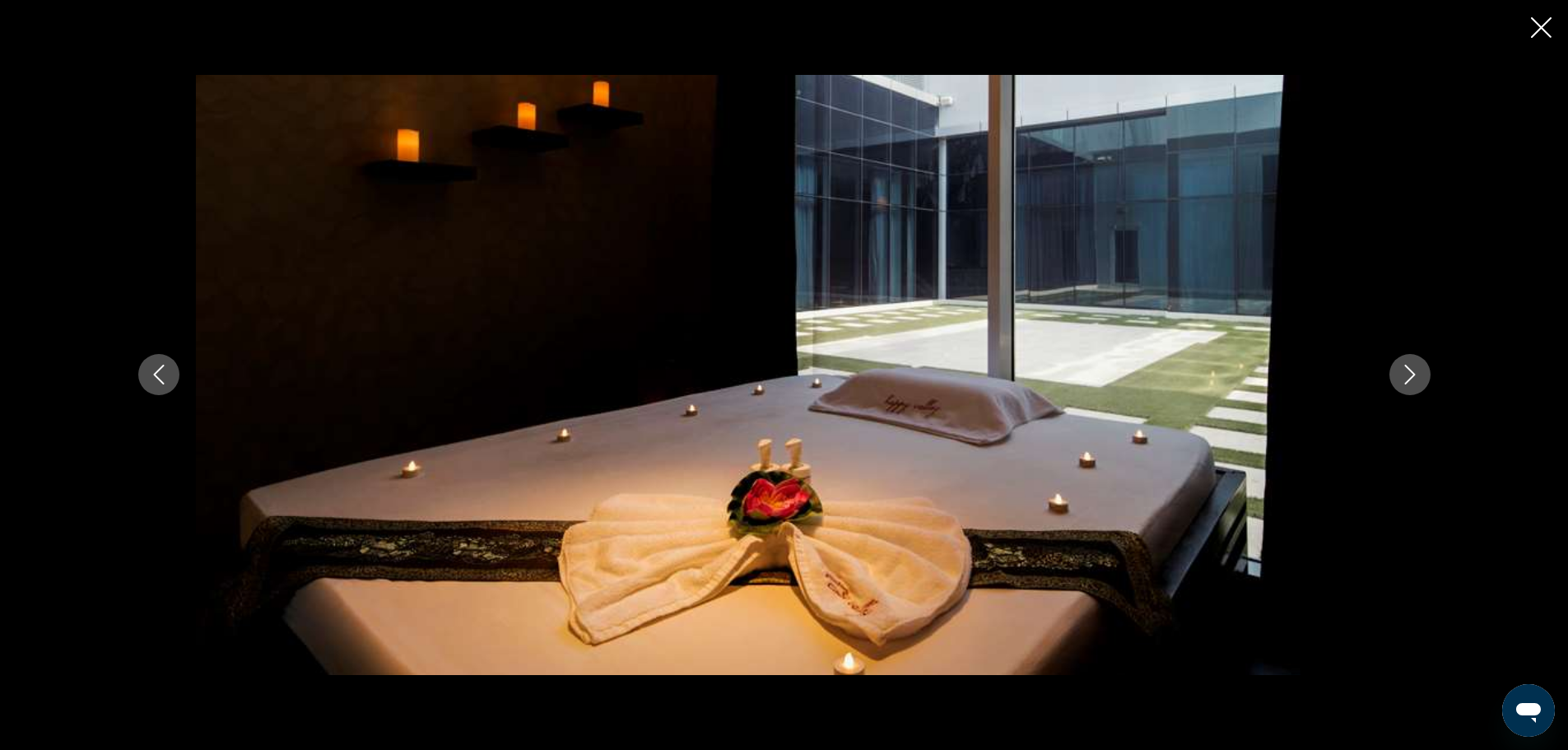
click at [1400, 371] on icon "Next image" at bounding box center [1410, 374] width 19 height 19
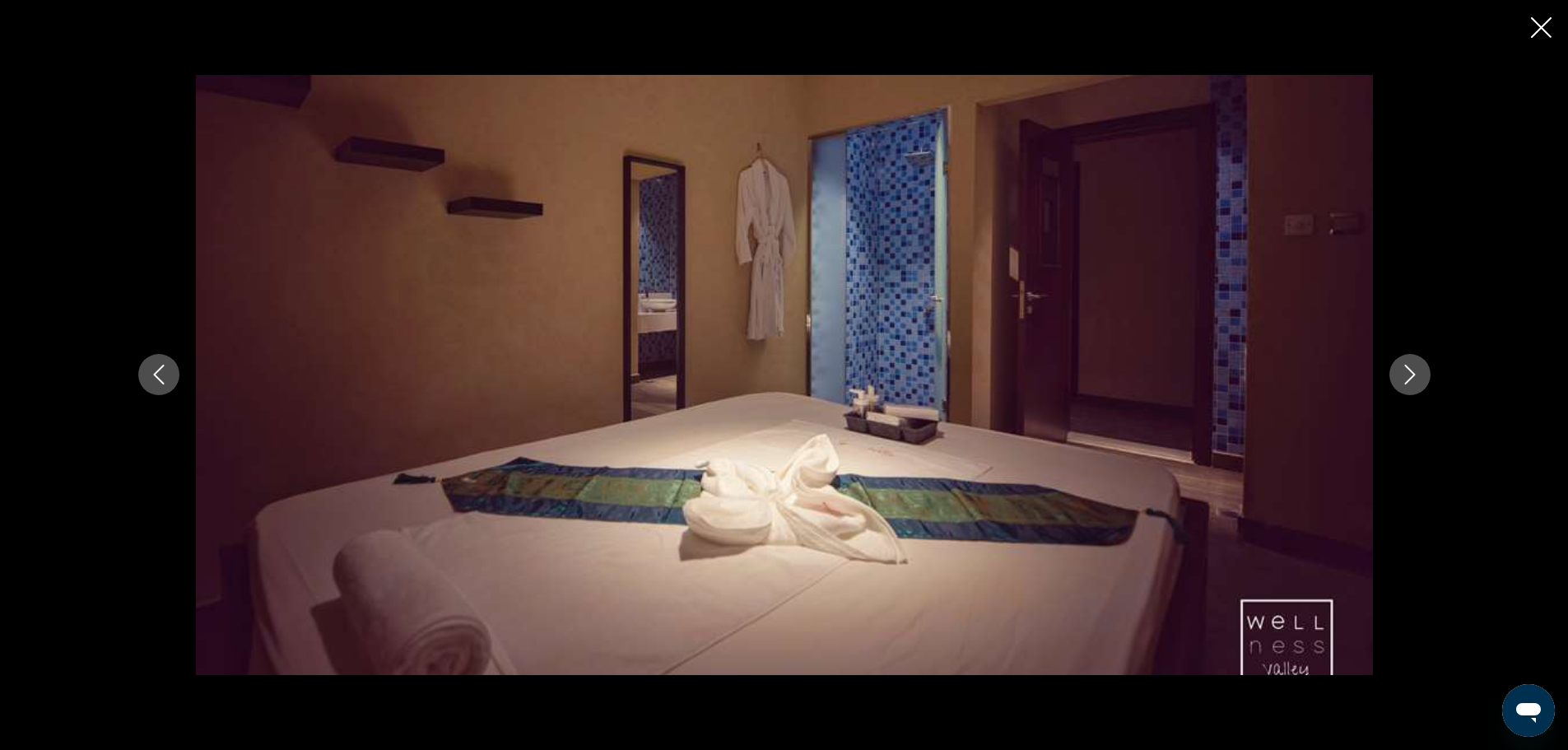
click at [1400, 371] on icon "Next image" at bounding box center [1410, 374] width 19 height 19
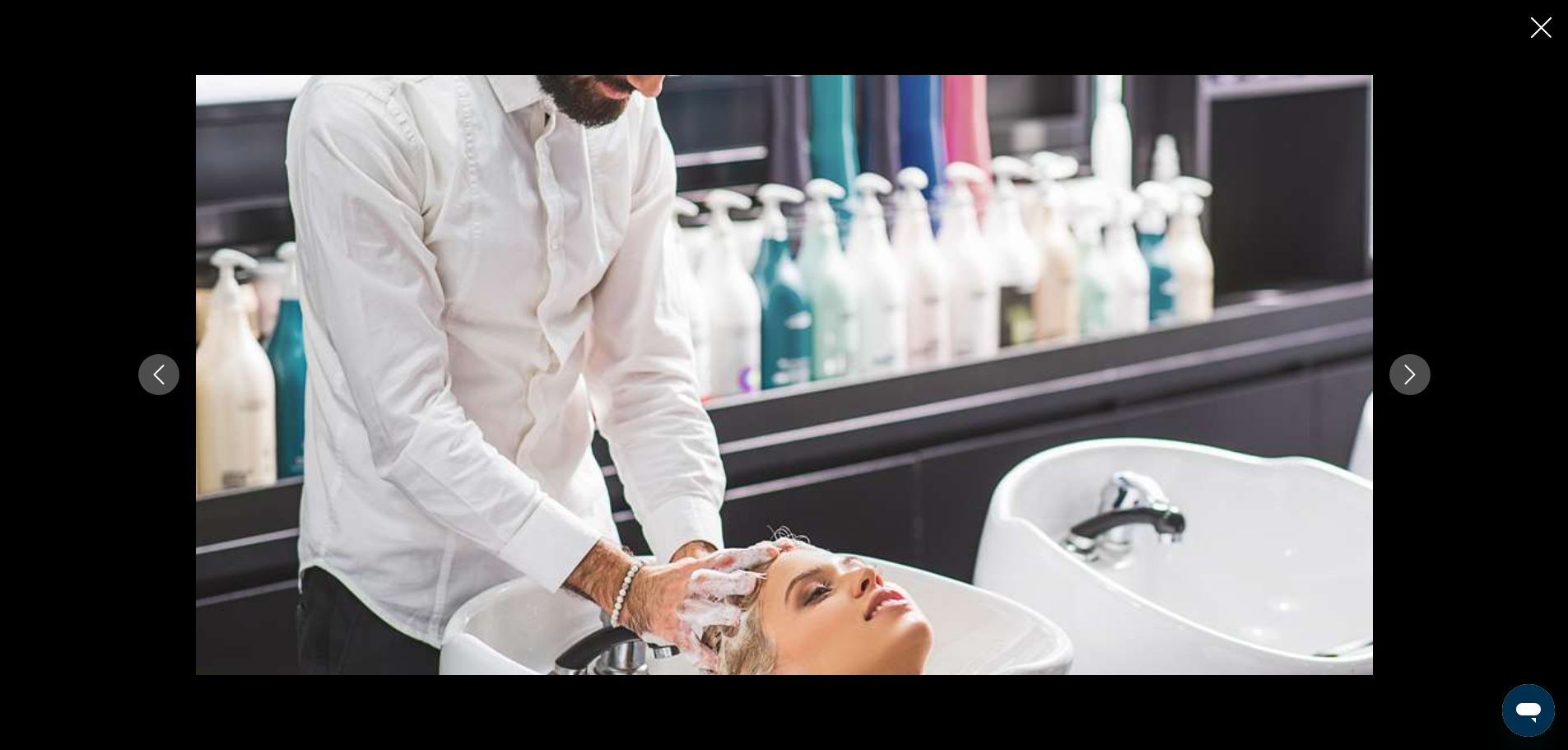
click at [1400, 371] on icon "Next image" at bounding box center [1410, 374] width 19 height 19
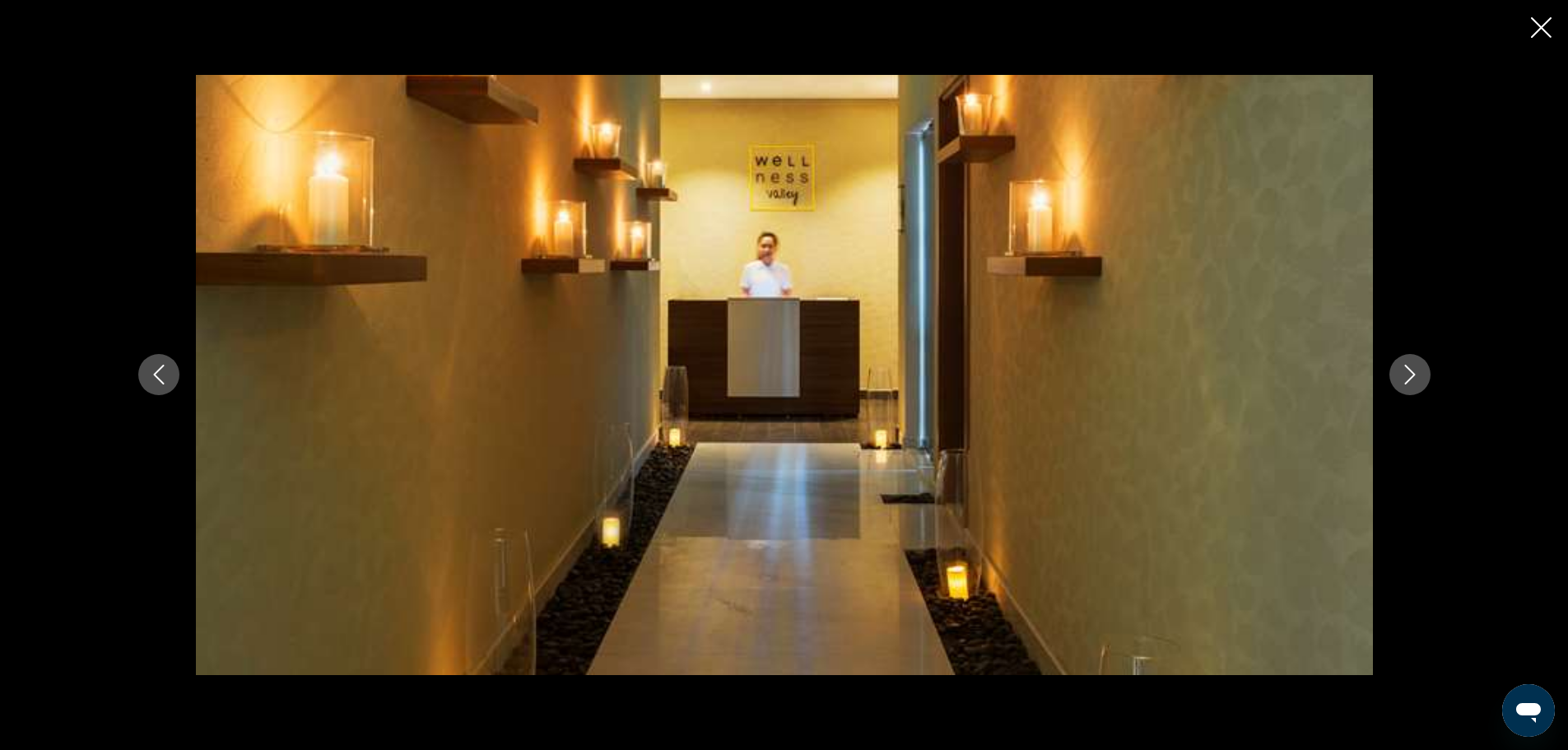
click at [1400, 371] on icon "Next image" at bounding box center [1410, 374] width 19 height 19
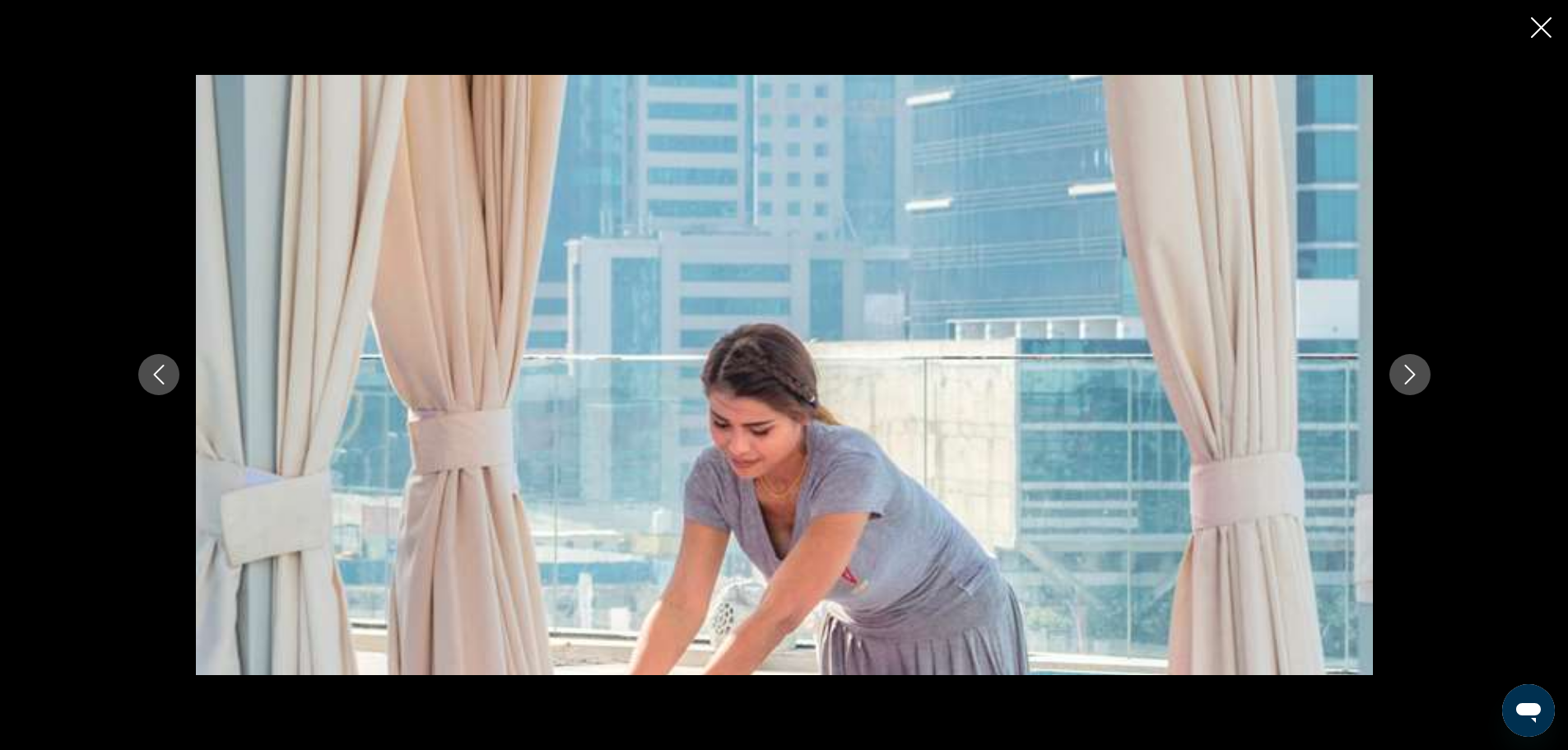
click at [1400, 371] on icon "Next image" at bounding box center [1410, 374] width 19 height 19
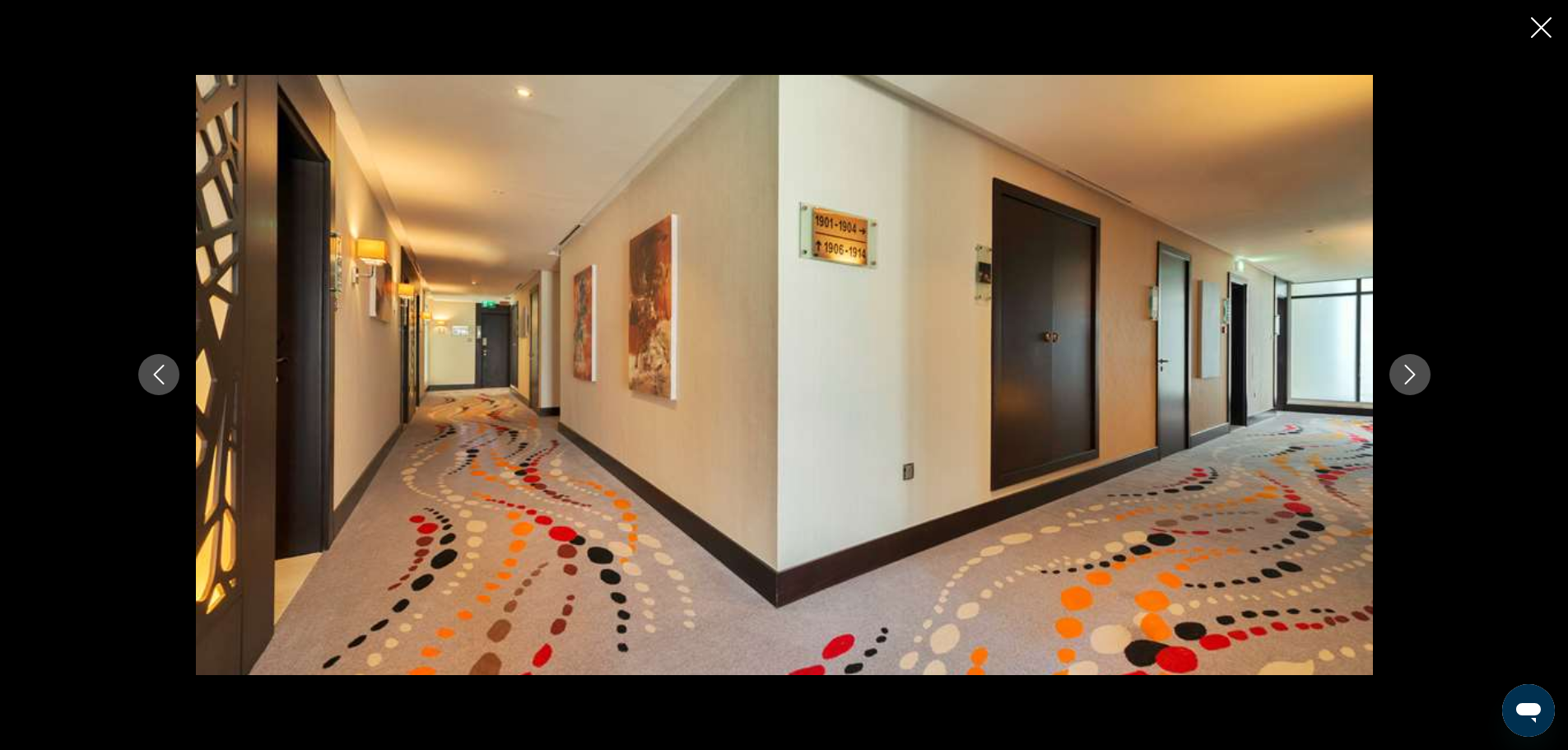
click at [1400, 371] on icon "Next image" at bounding box center [1410, 374] width 19 height 19
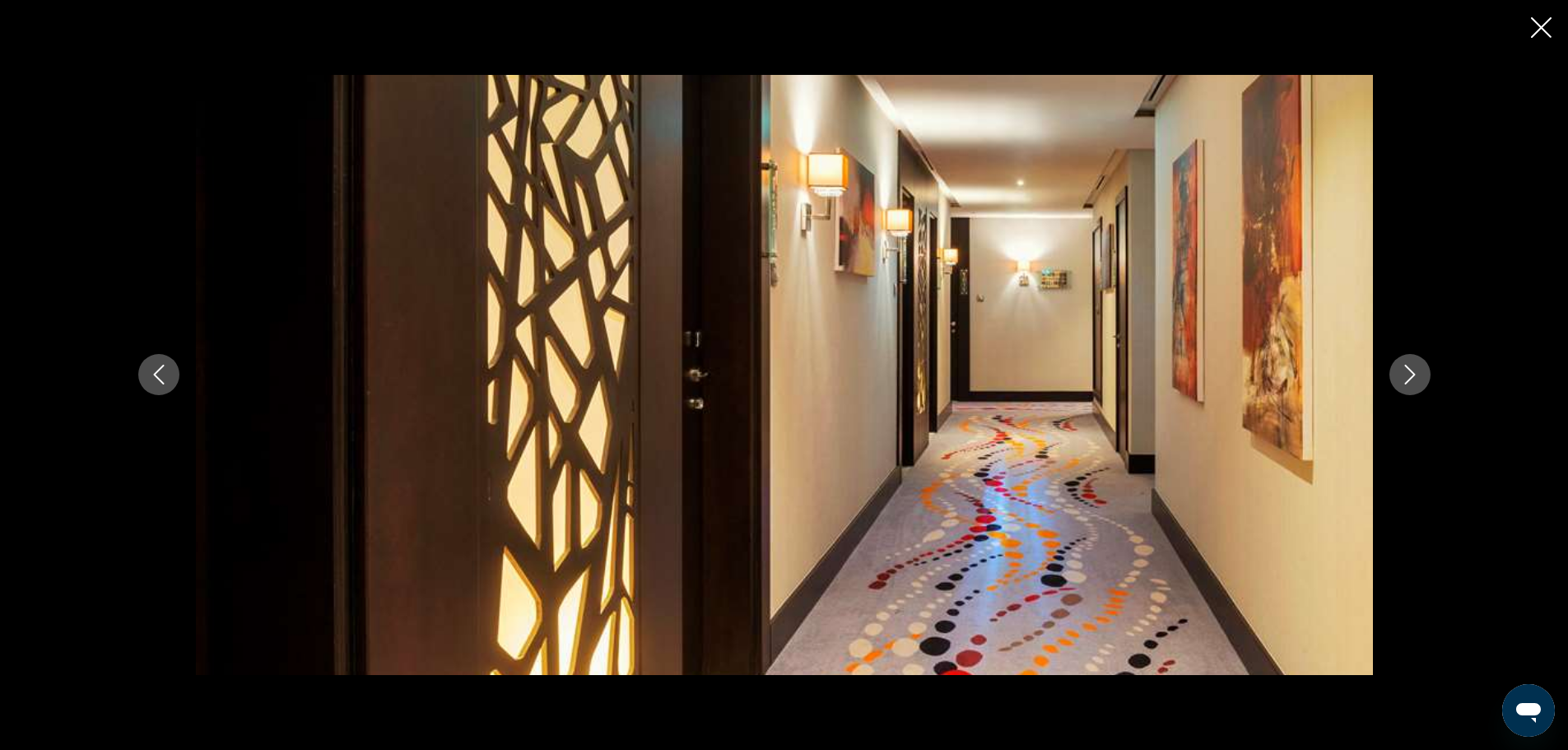
click at [1400, 371] on icon "Next image" at bounding box center [1410, 374] width 19 height 19
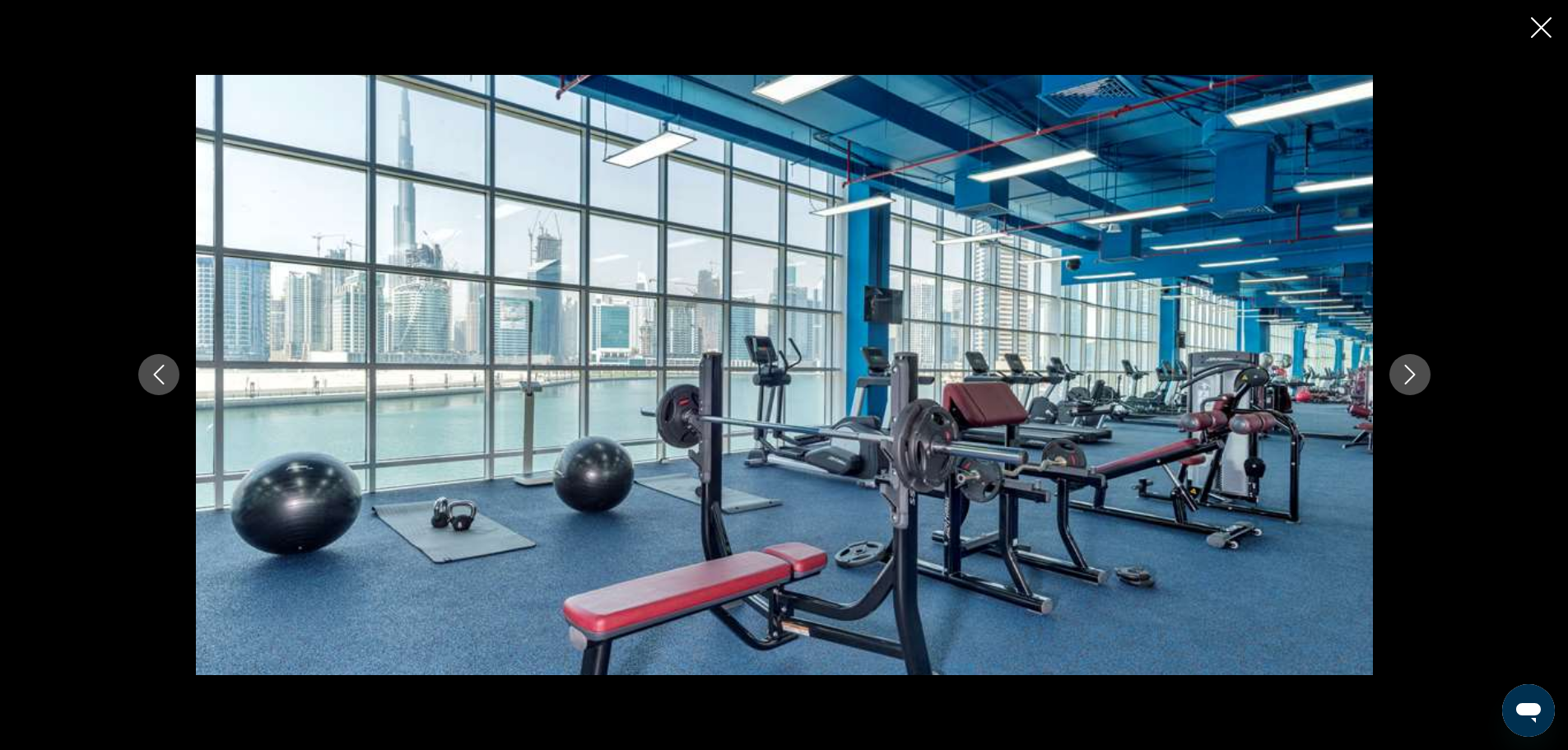
click at [1400, 371] on icon "Next image" at bounding box center [1410, 374] width 19 height 19
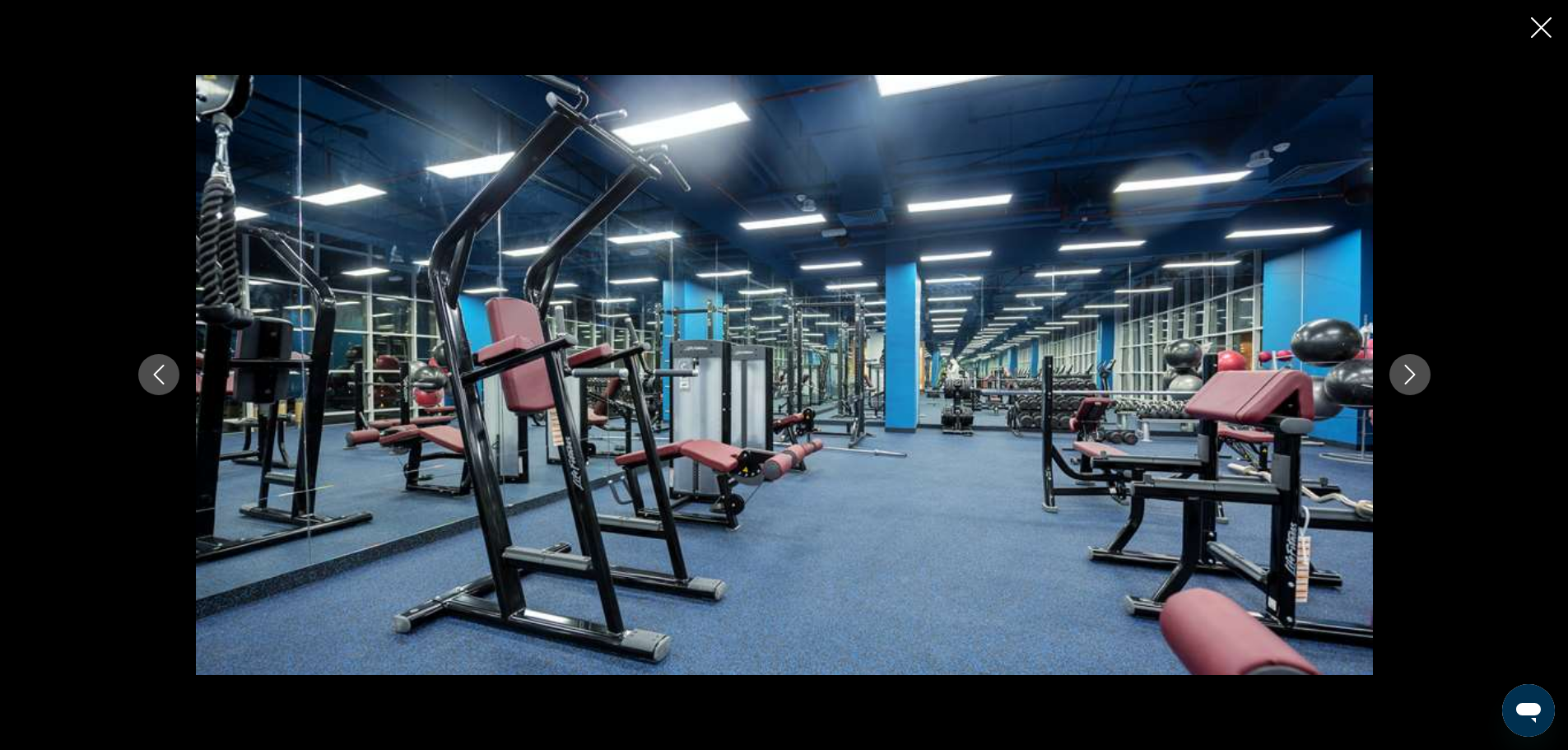
click at [1400, 371] on icon "Next image" at bounding box center [1410, 374] width 19 height 19
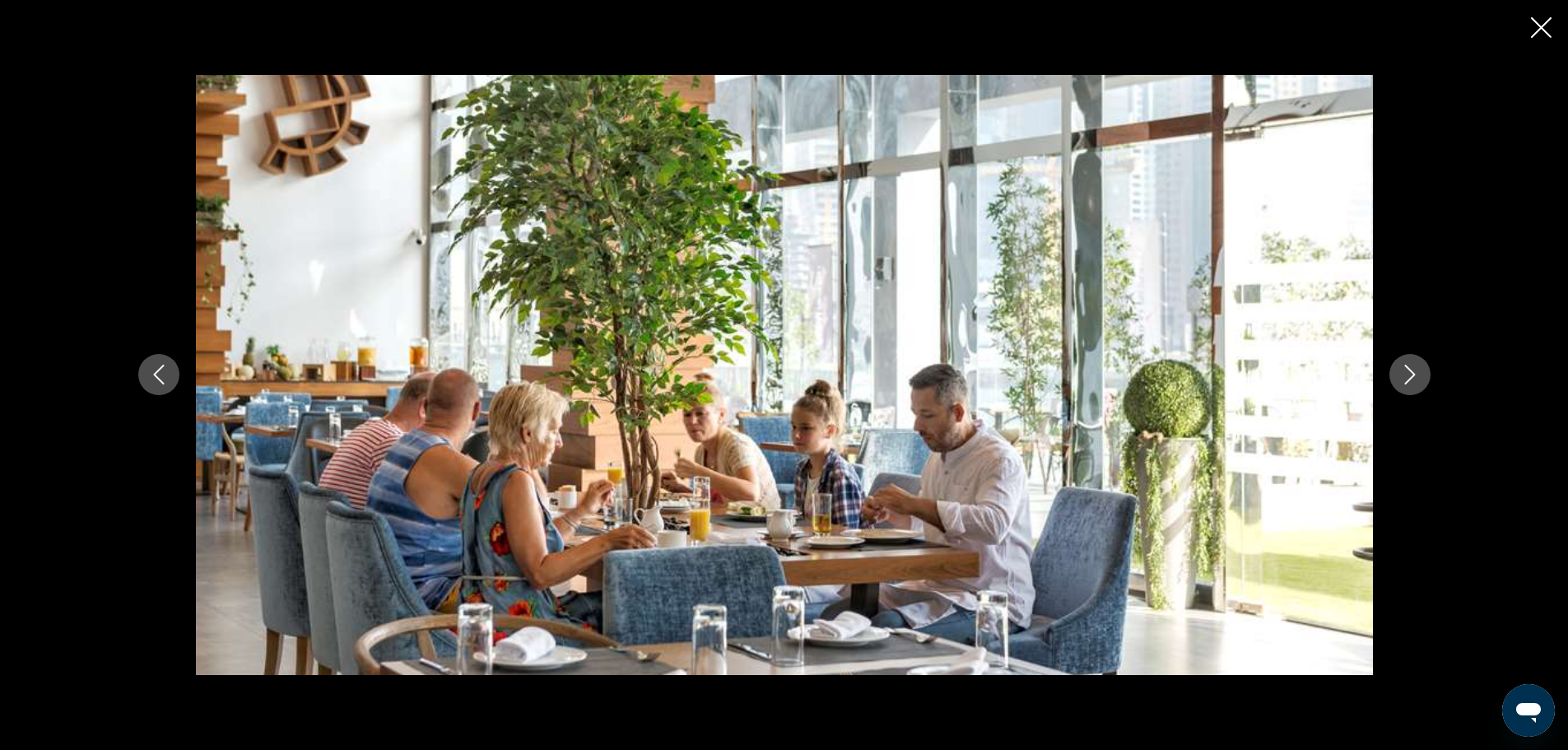
click at [1400, 371] on icon "Next image" at bounding box center [1410, 374] width 19 height 19
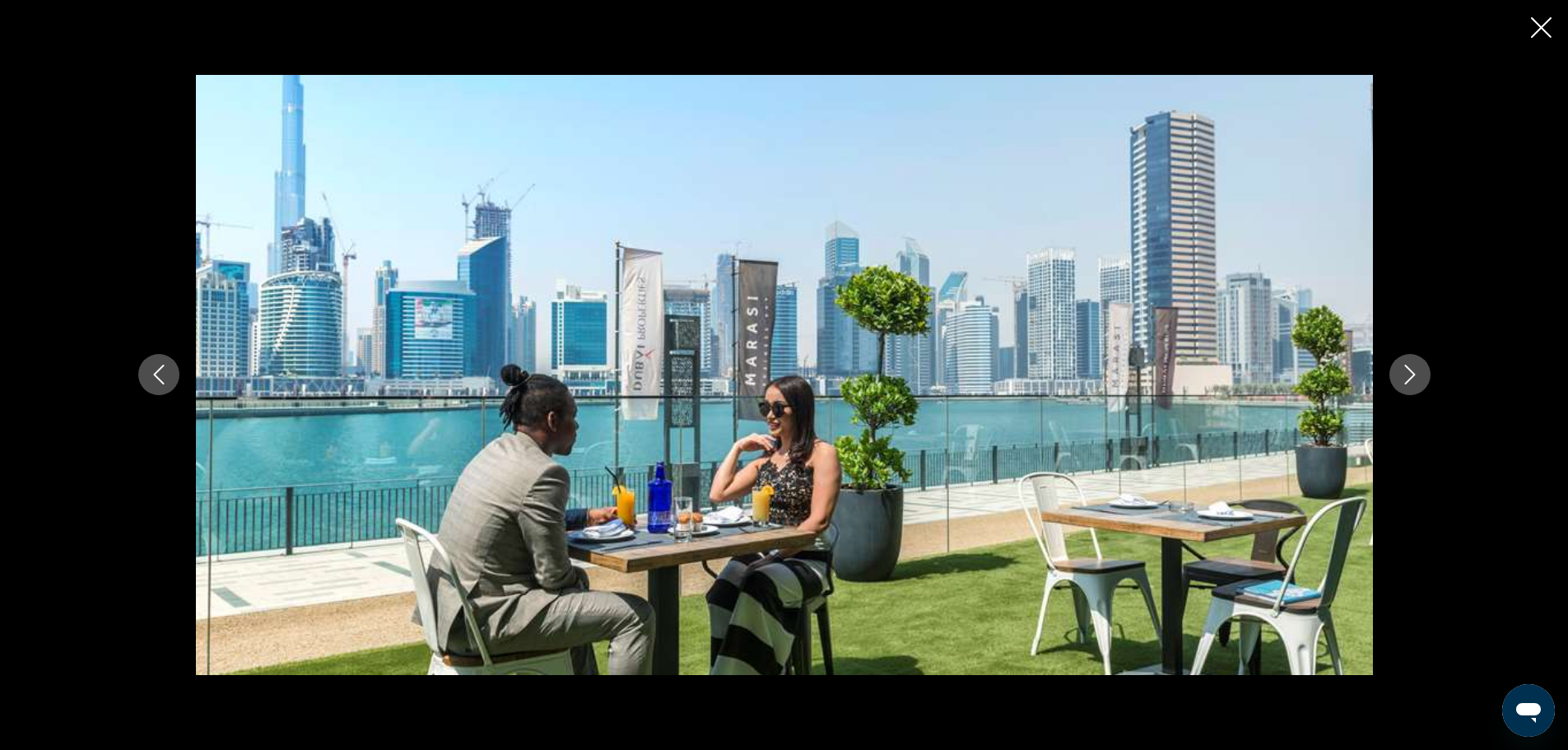
click at [1400, 371] on icon "Next image" at bounding box center [1410, 374] width 19 height 19
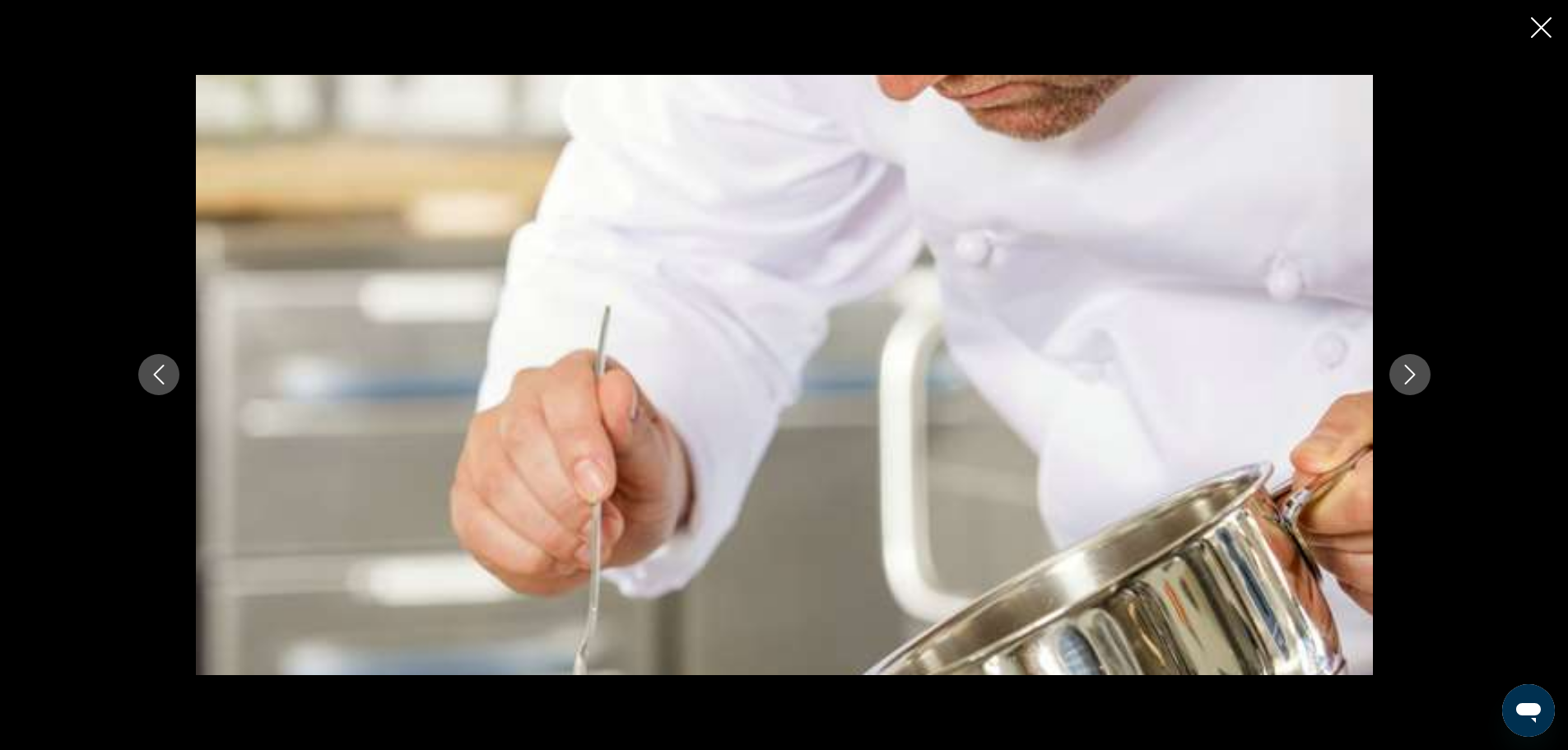
click at [1400, 371] on icon "Next image" at bounding box center [1410, 374] width 19 height 19
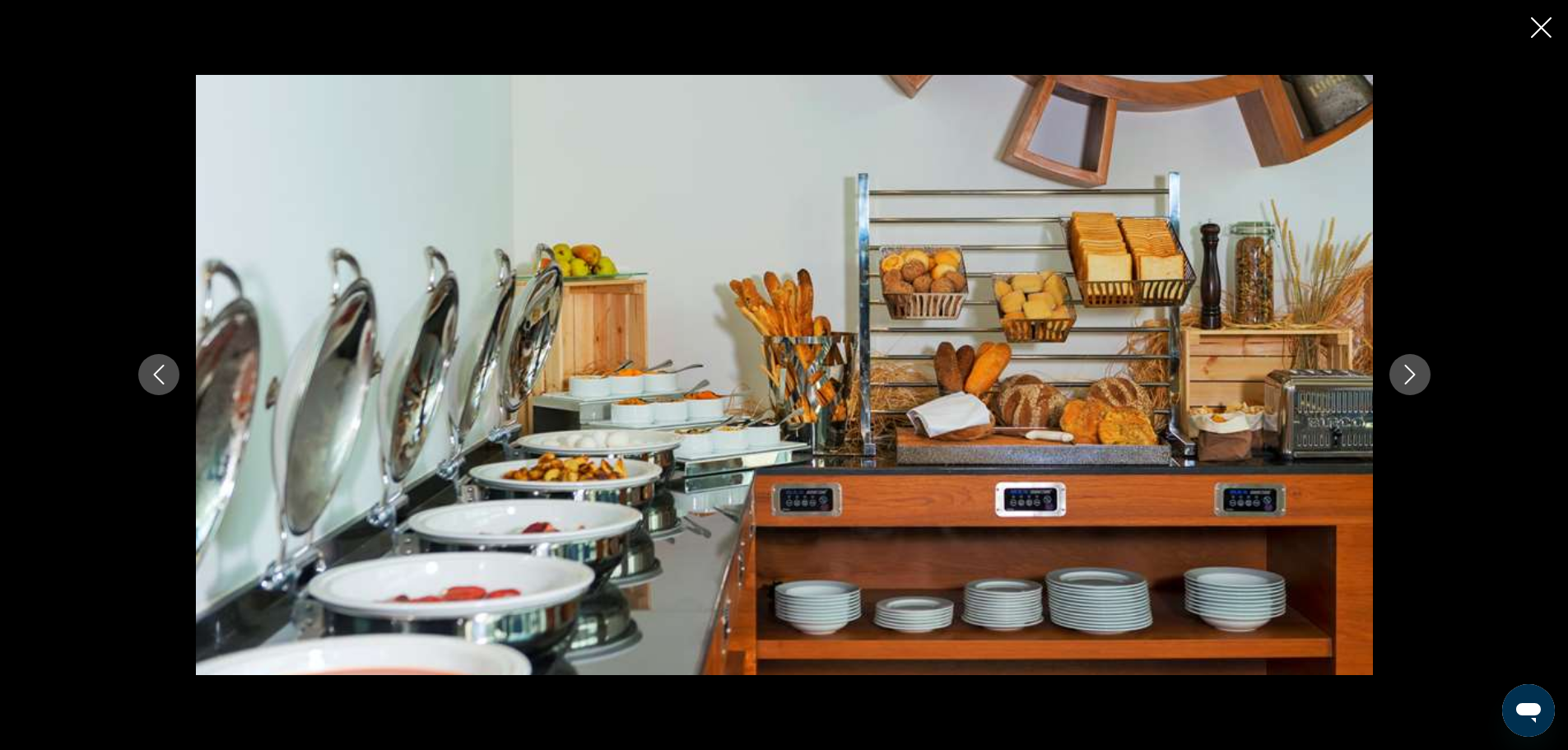
click at [1400, 371] on icon "Next image" at bounding box center [1410, 374] width 19 height 19
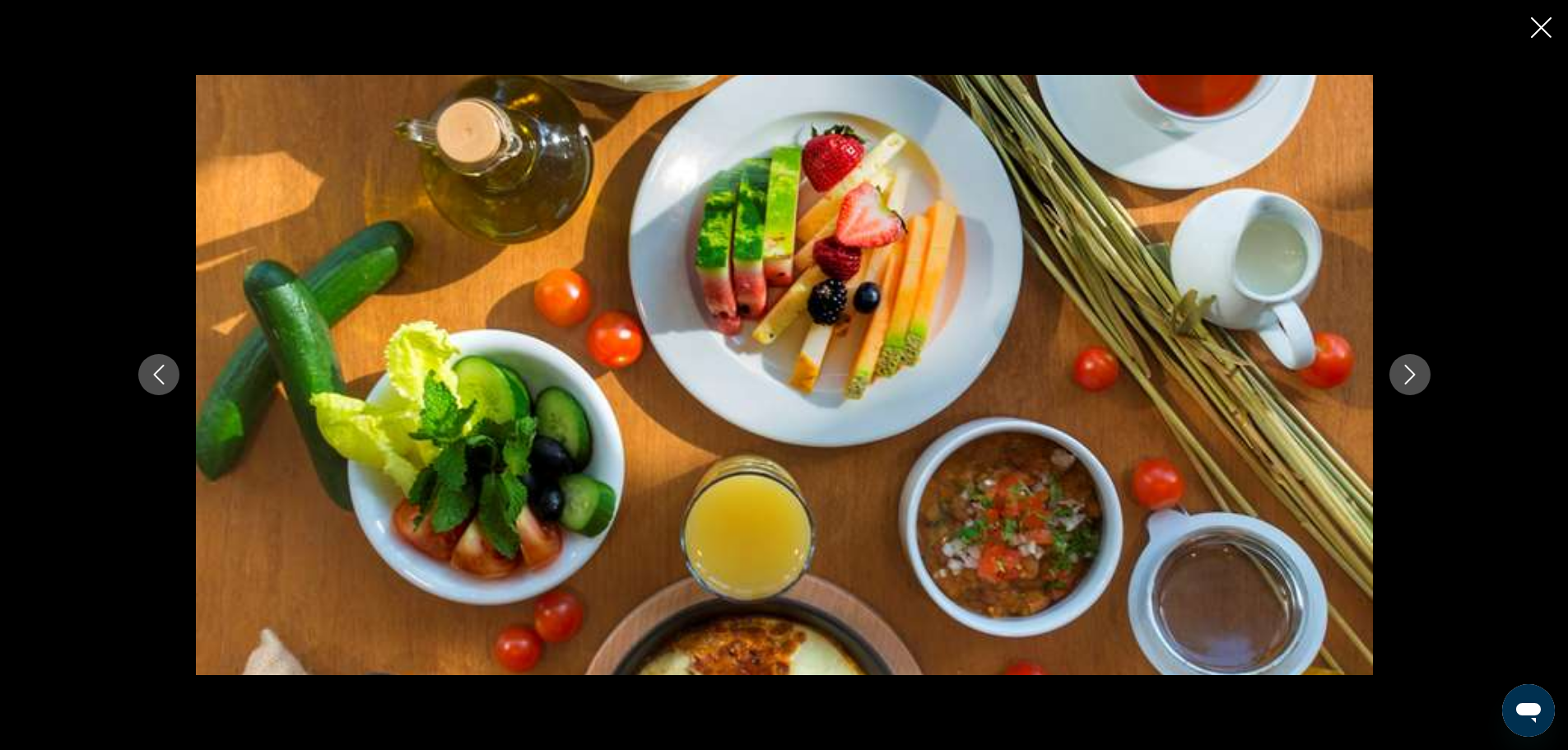
click at [1400, 371] on icon "Next image" at bounding box center [1410, 374] width 19 height 19
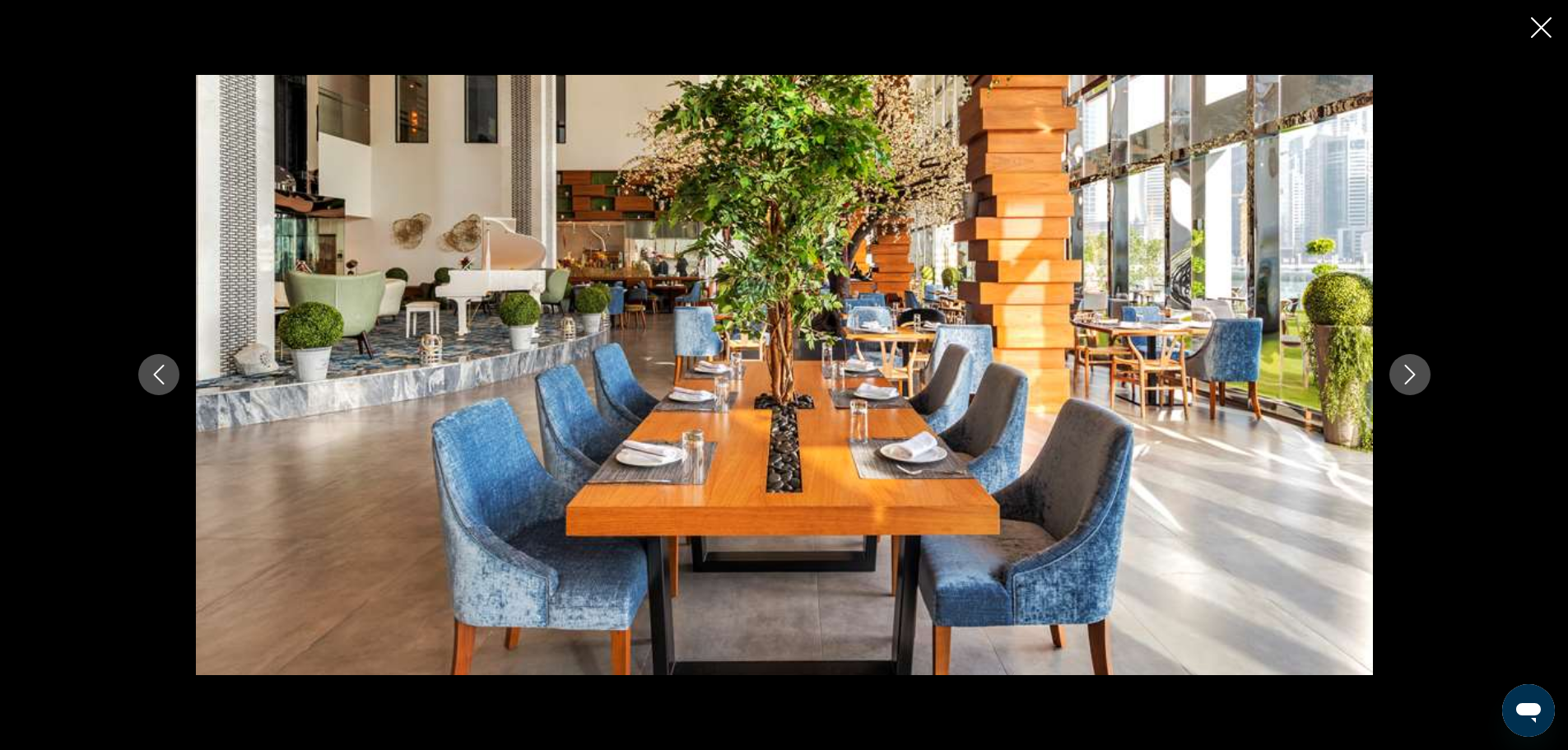
click at [1400, 371] on icon "Next image" at bounding box center [1410, 374] width 19 height 19
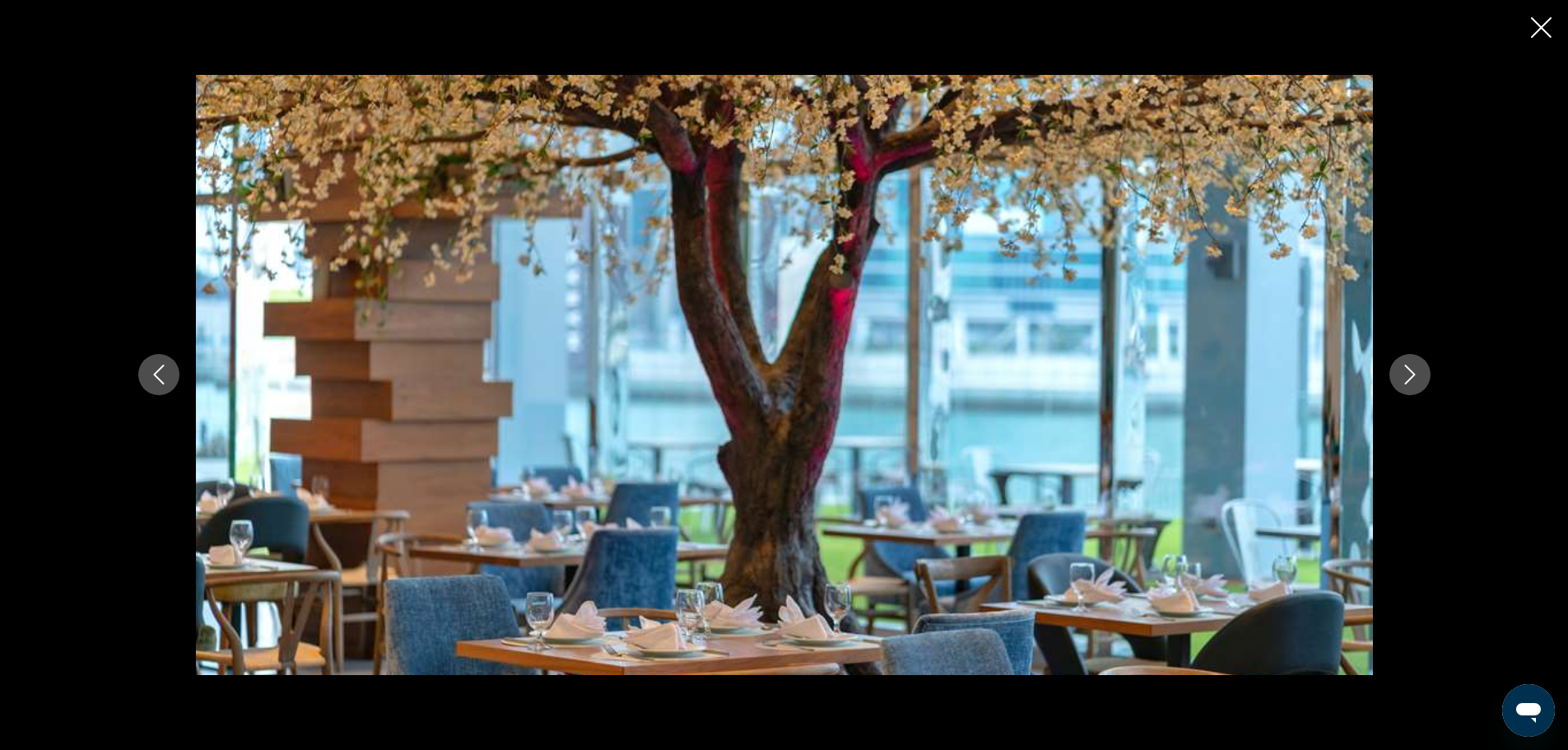
click at [1400, 371] on icon "Next image" at bounding box center [1410, 374] width 19 height 19
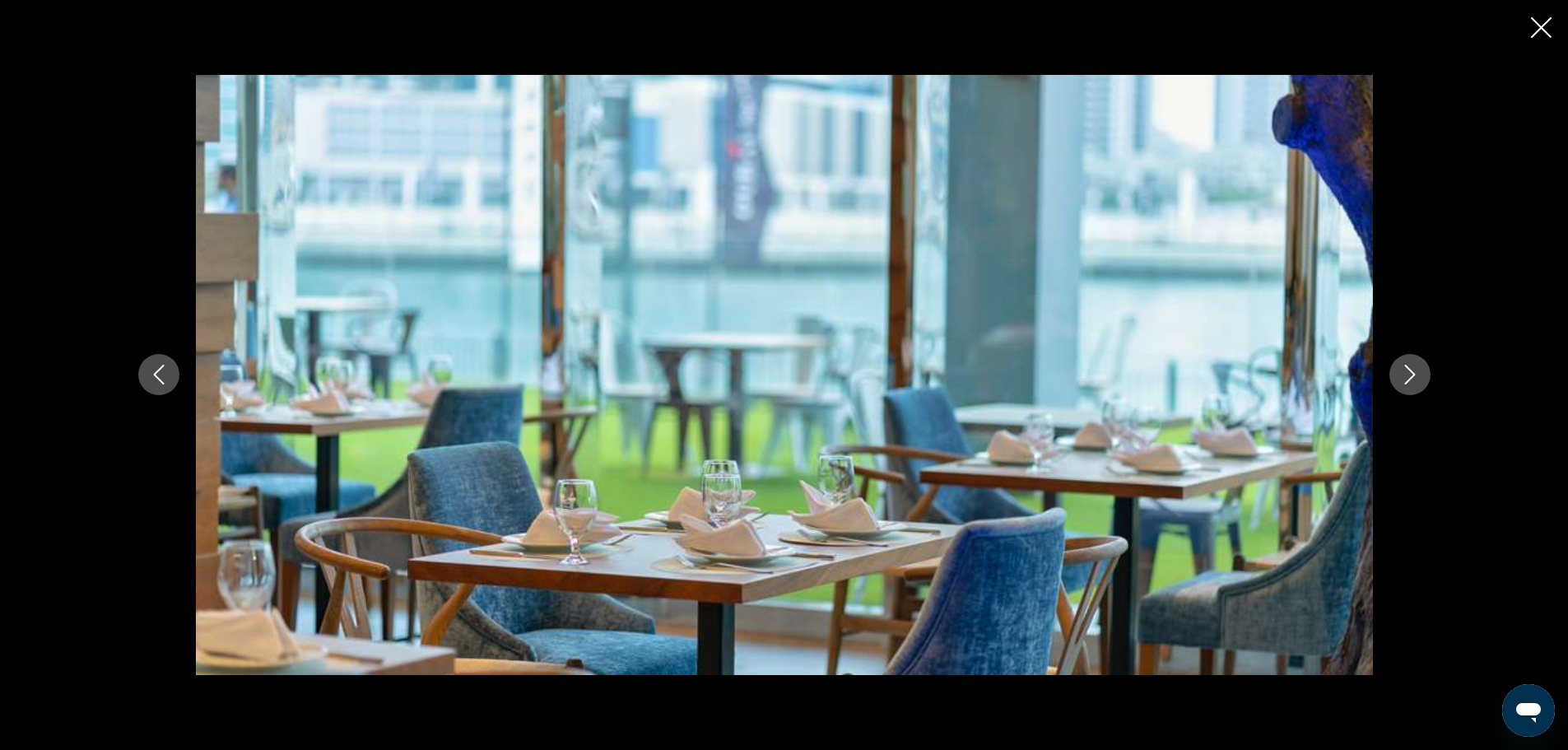
click at [1400, 371] on icon "Next image" at bounding box center [1410, 374] width 19 height 19
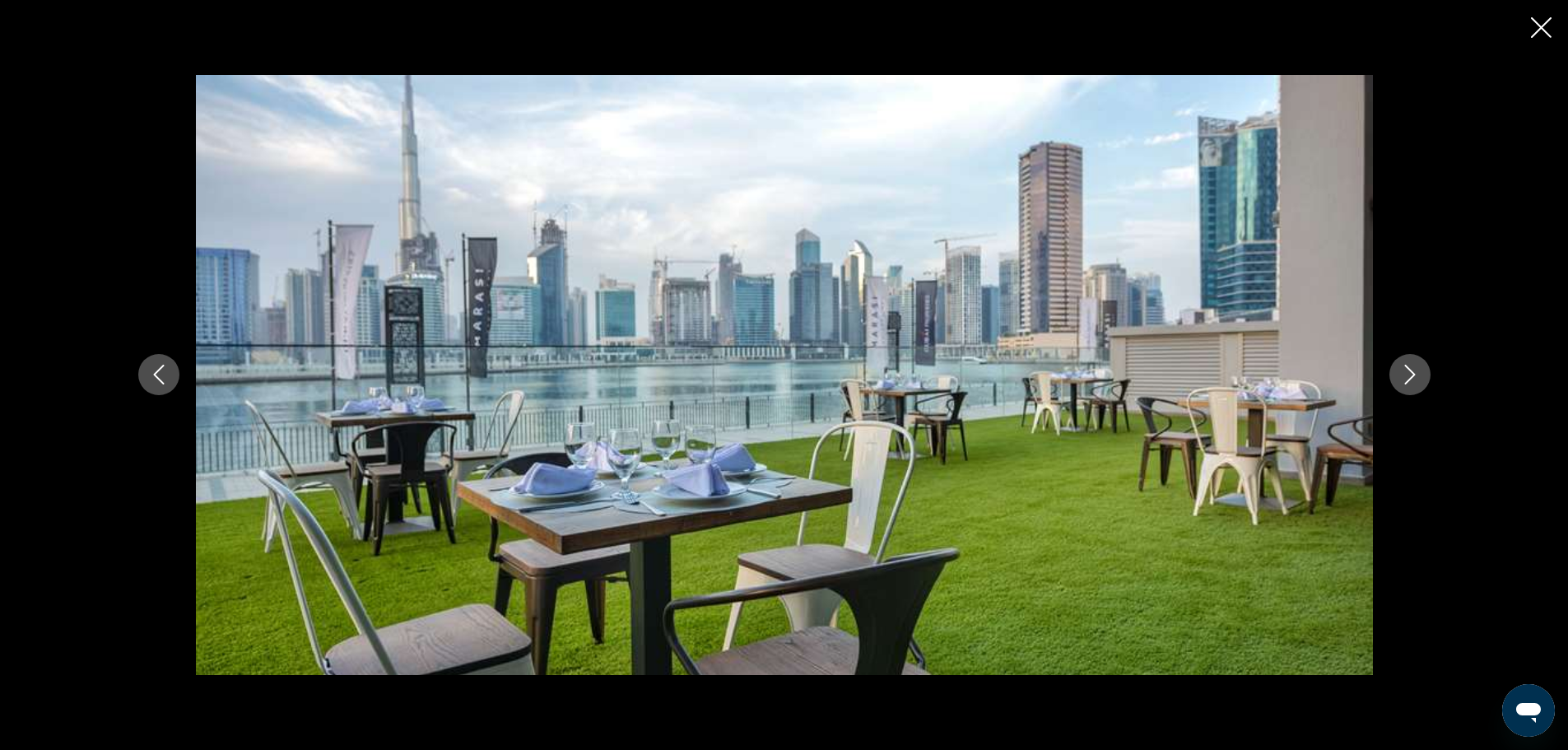
click at [1400, 371] on icon "Next image" at bounding box center [1410, 374] width 19 height 19
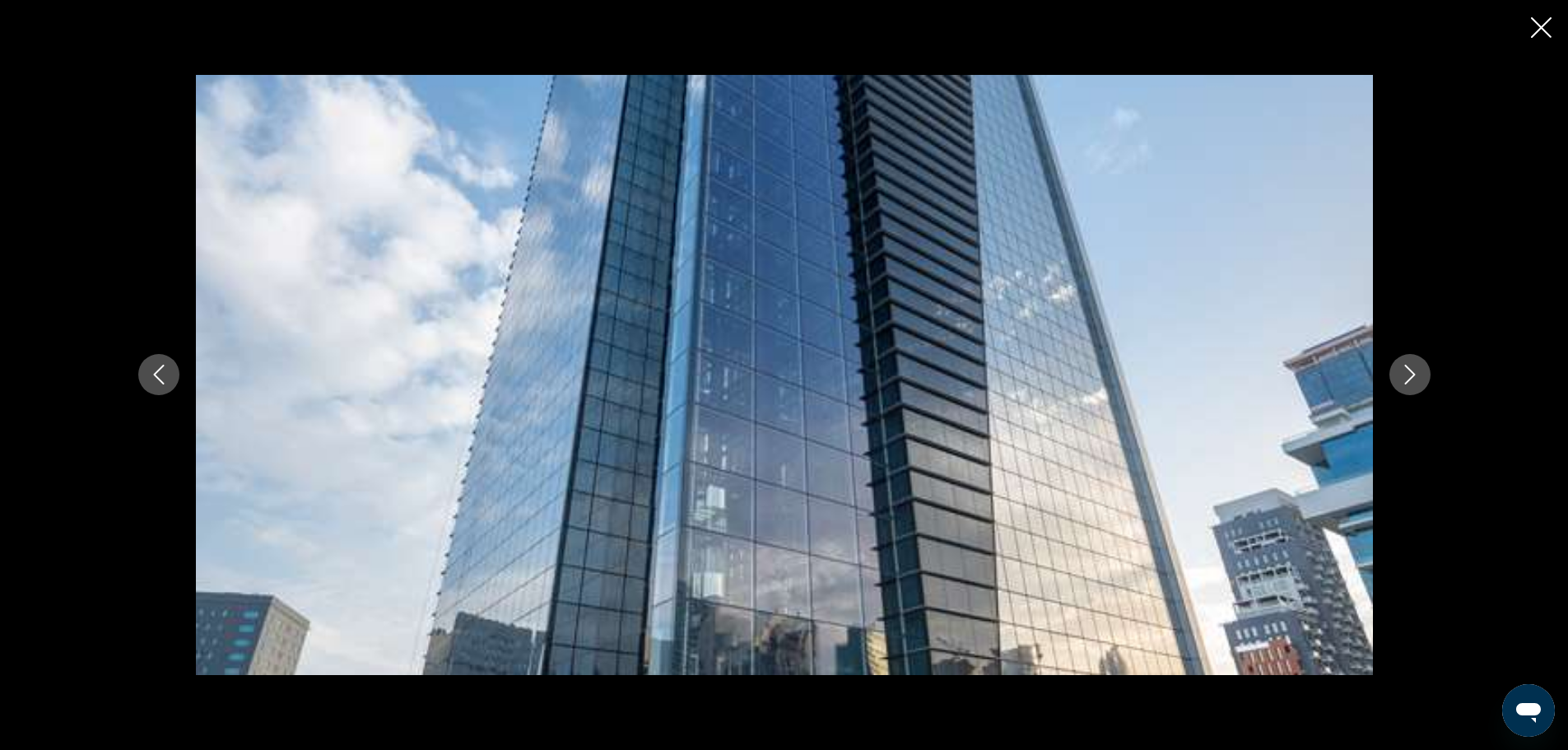
click at [1400, 371] on icon "Next image" at bounding box center [1410, 374] width 19 height 19
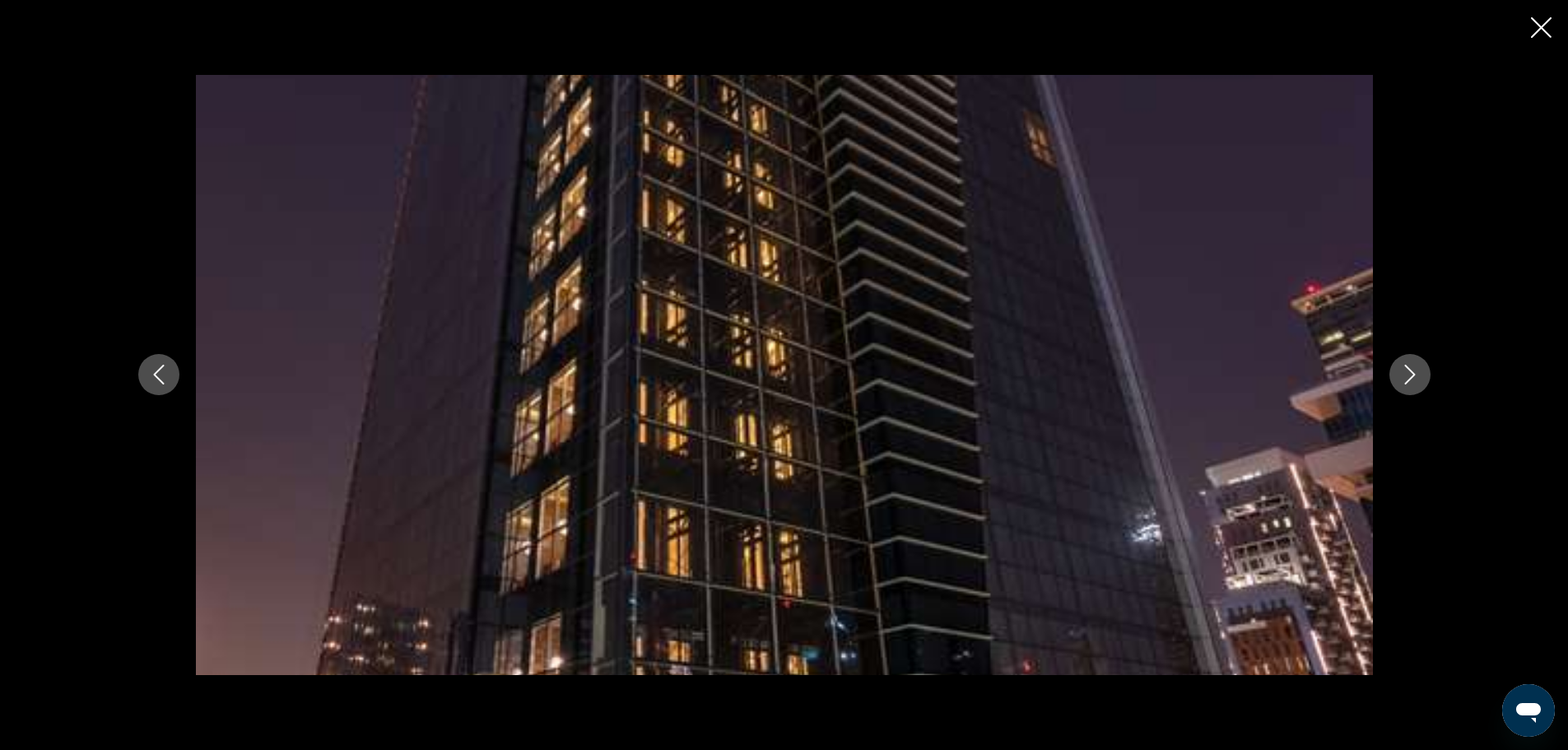
click at [1400, 371] on icon "Next image" at bounding box center [1410, 374] width 19 height 19
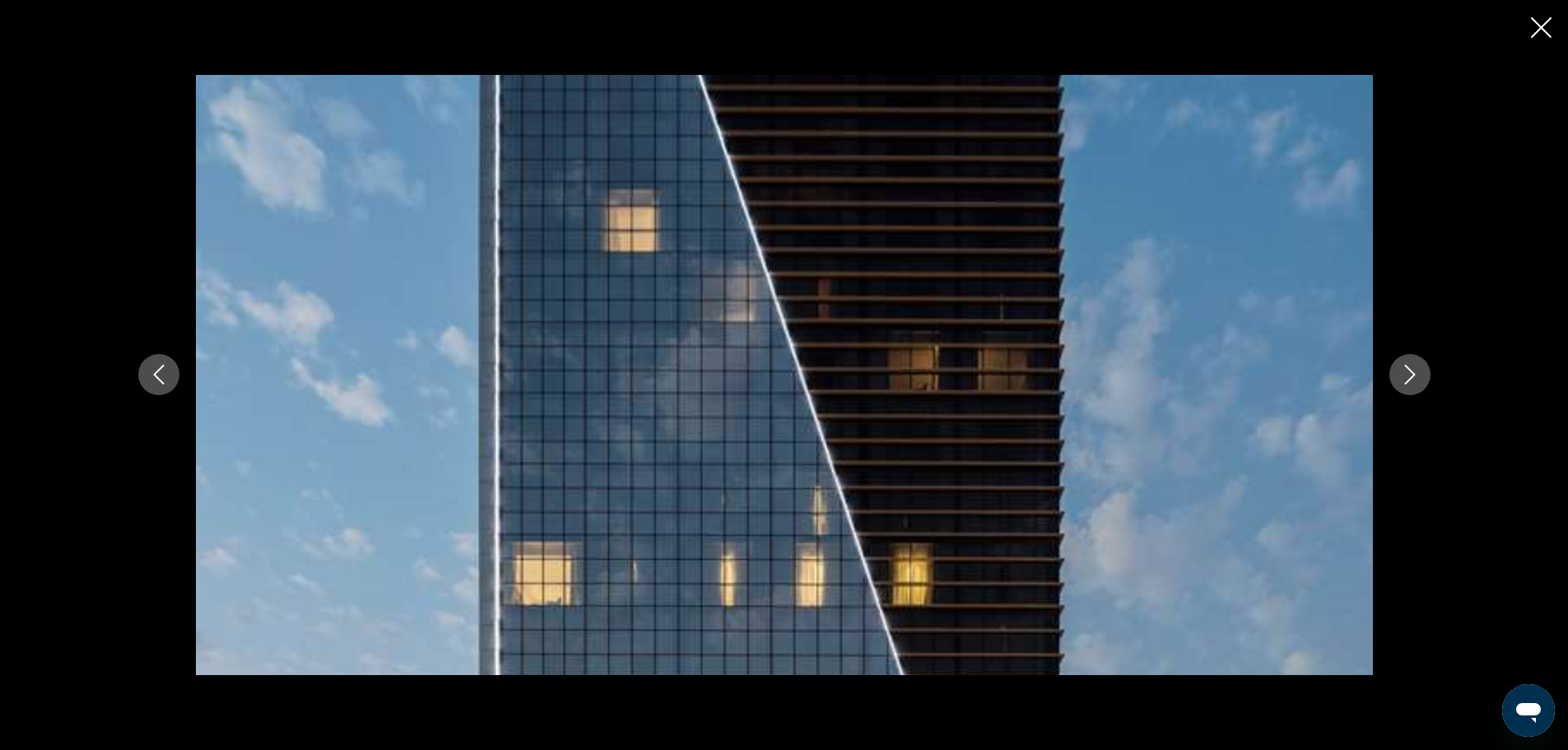
click at [1400, 371] on icon "Next image" at bounding box center [1410, 374] width 19 height 19
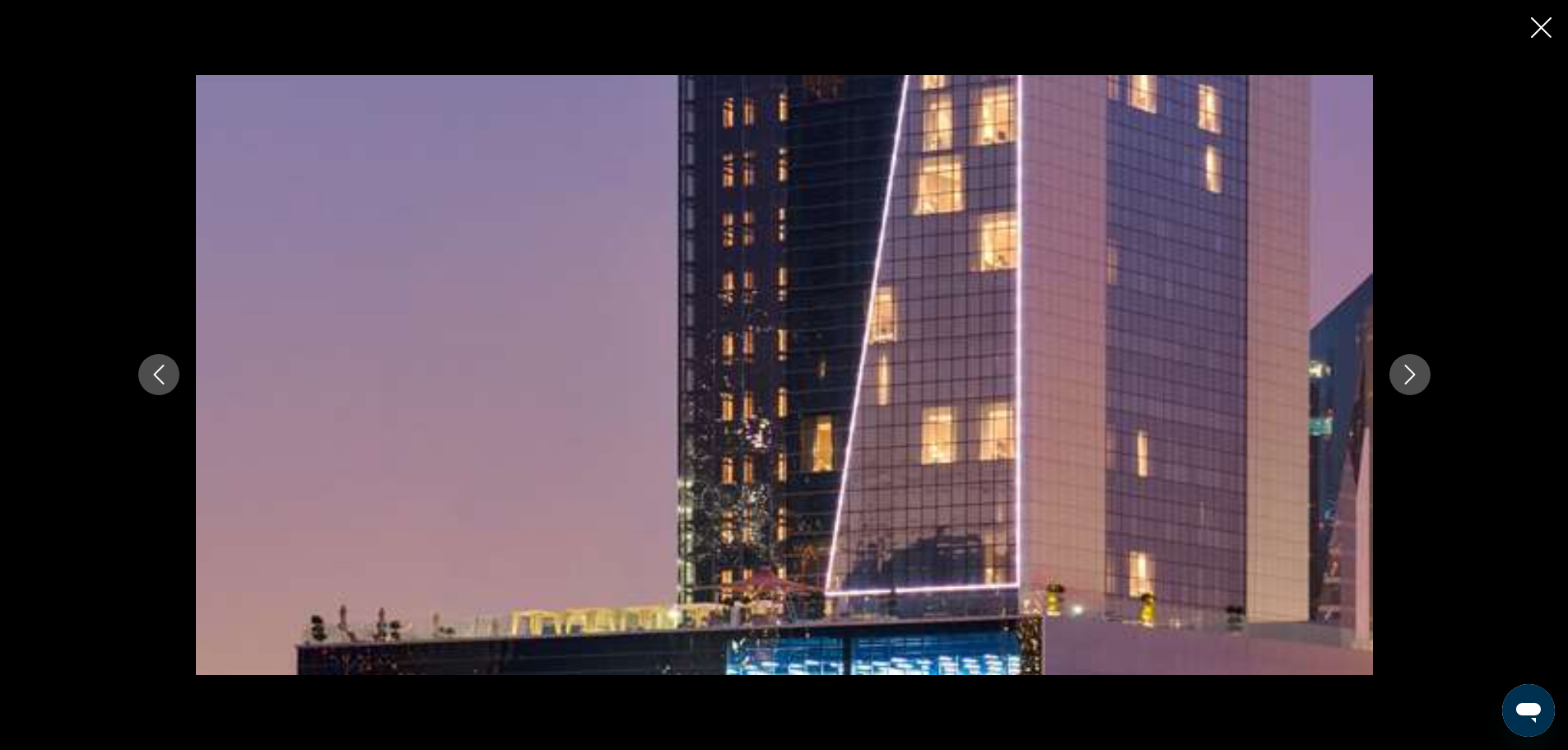
click at [1400, 371] on icon "Next image" at bounding box center [1410, 374] width 19 height 19
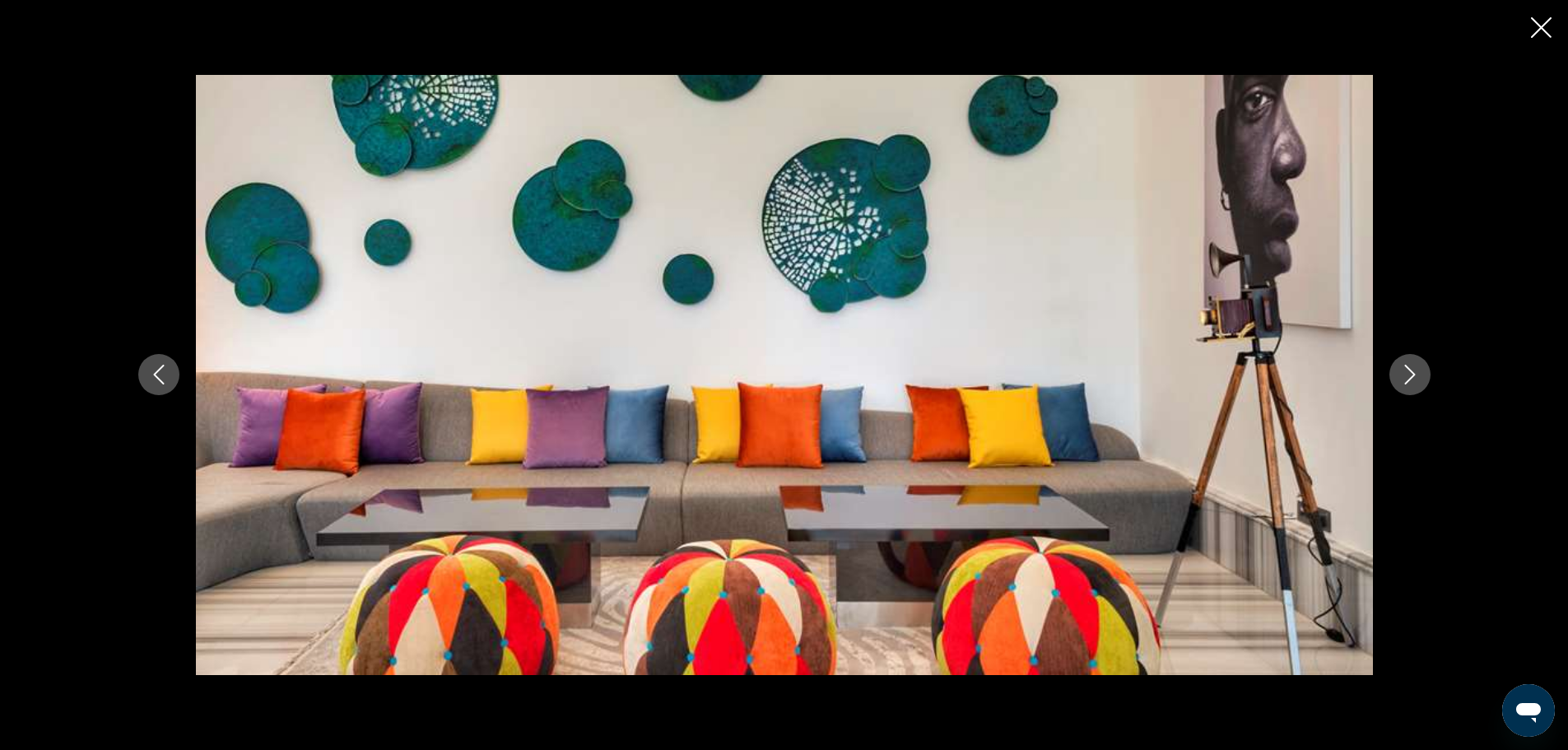
click at [1400, 371] on icon "Next image" at bounding box center [1410, 374] width 19 height 19
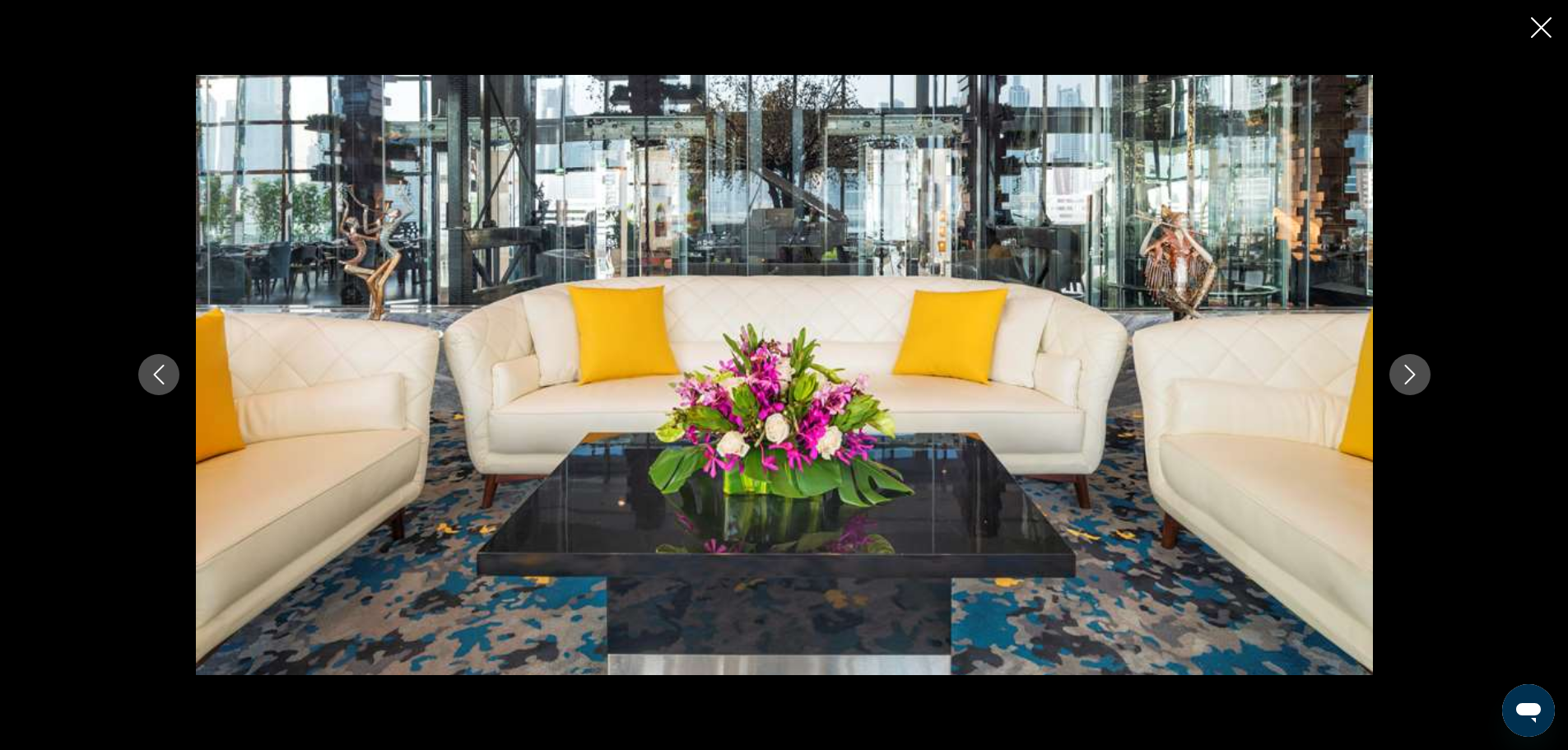
click at [1400, 371] on icon "Next image" at bounding box center [1410, 374] width 19 height 19
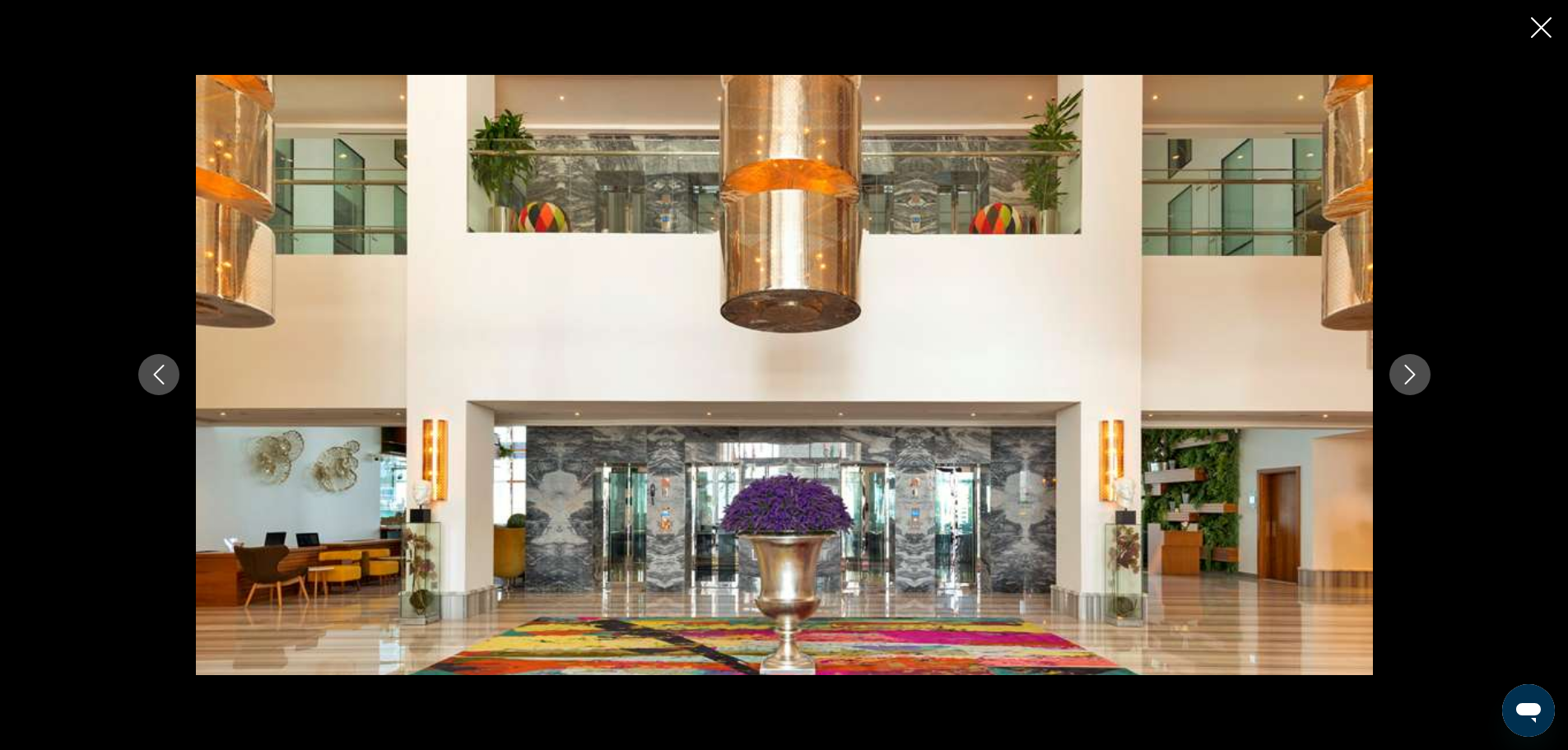
click at [1400, 371] on icon "Next image" at bounding box center [1410, 374] width 19 height 19
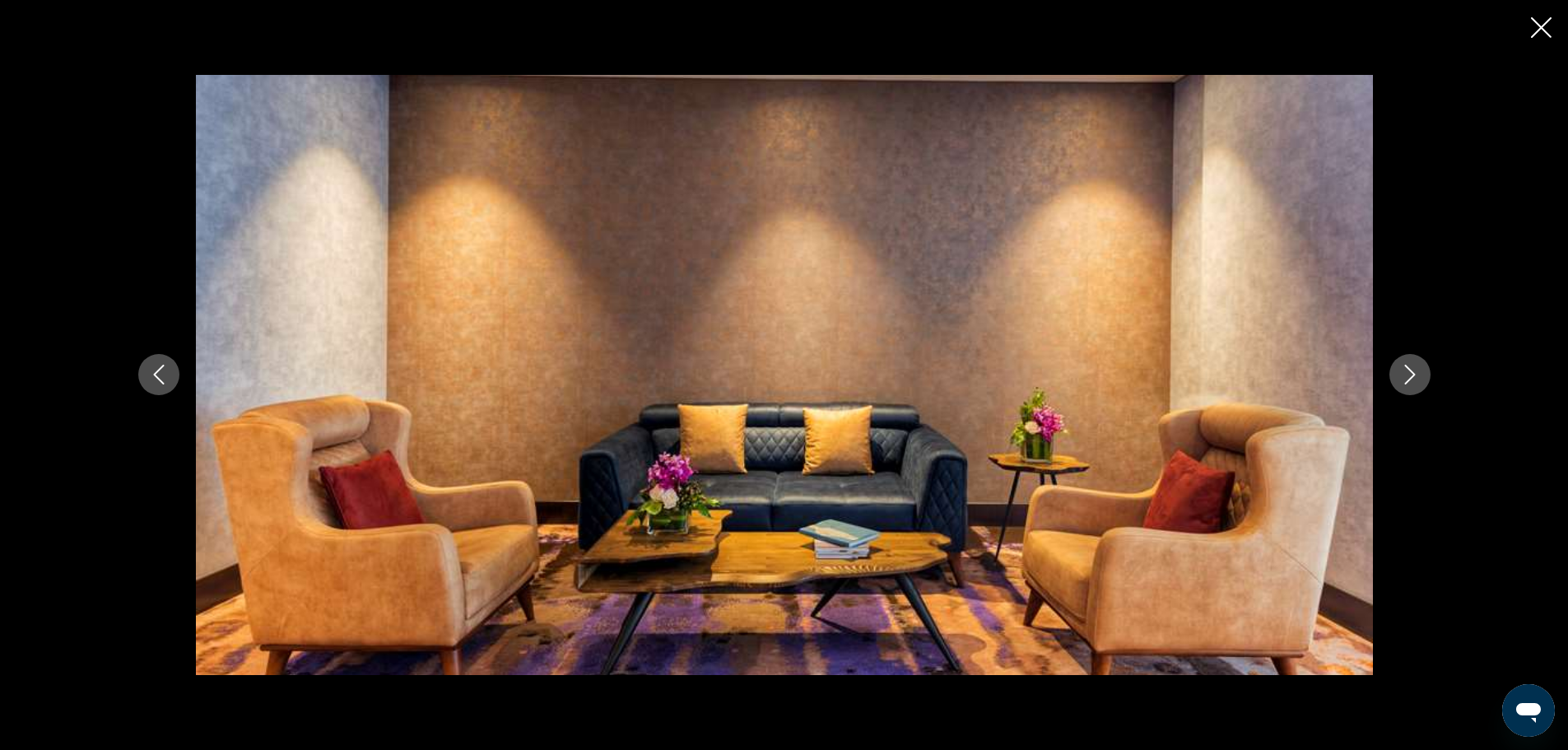
click at [1400, 371] on icon "Next image" at bounding box center [1410, 374] width 19 height 19
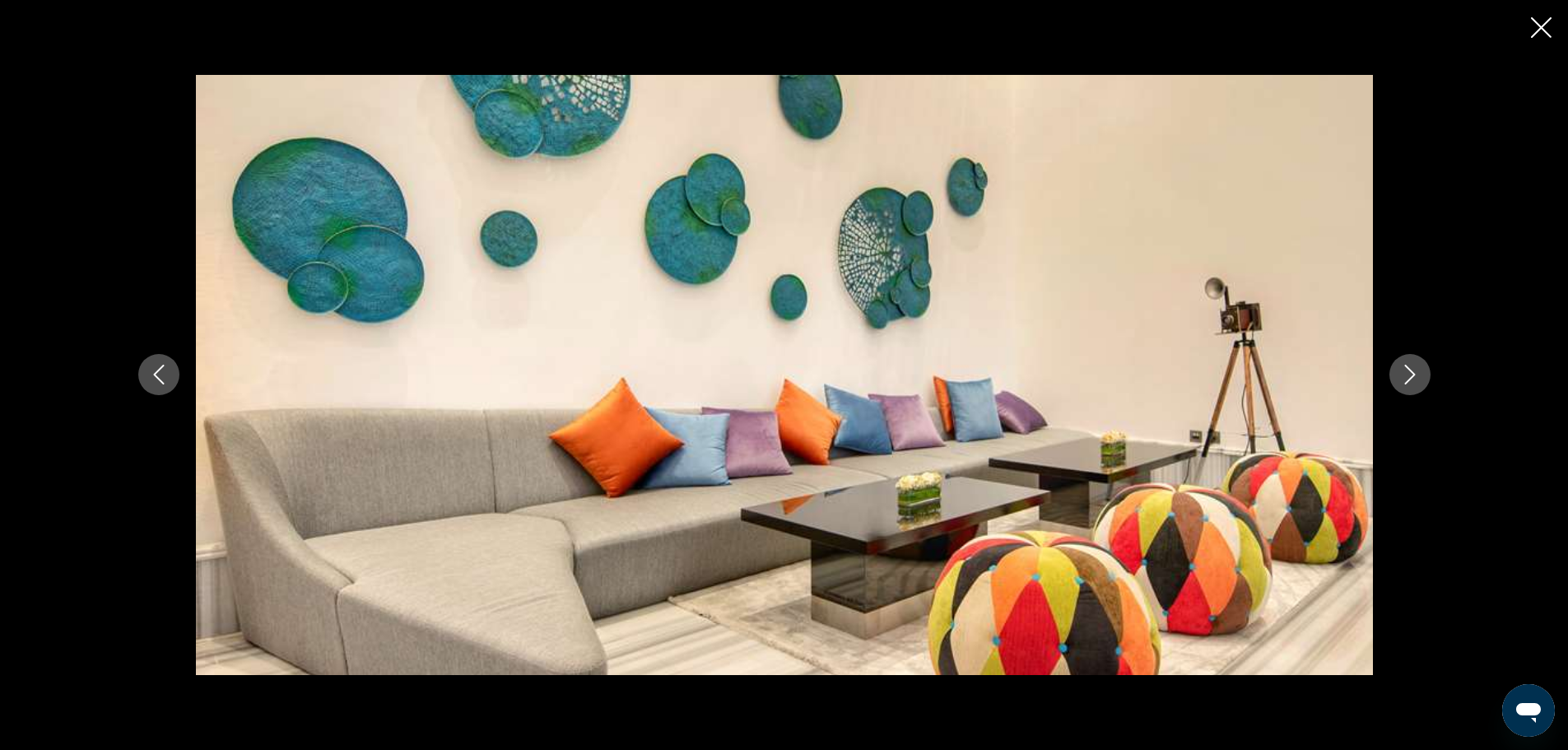
click at [1400, 371] on icon "Next image" at bounding box center [1410, 374] width 19 height 19
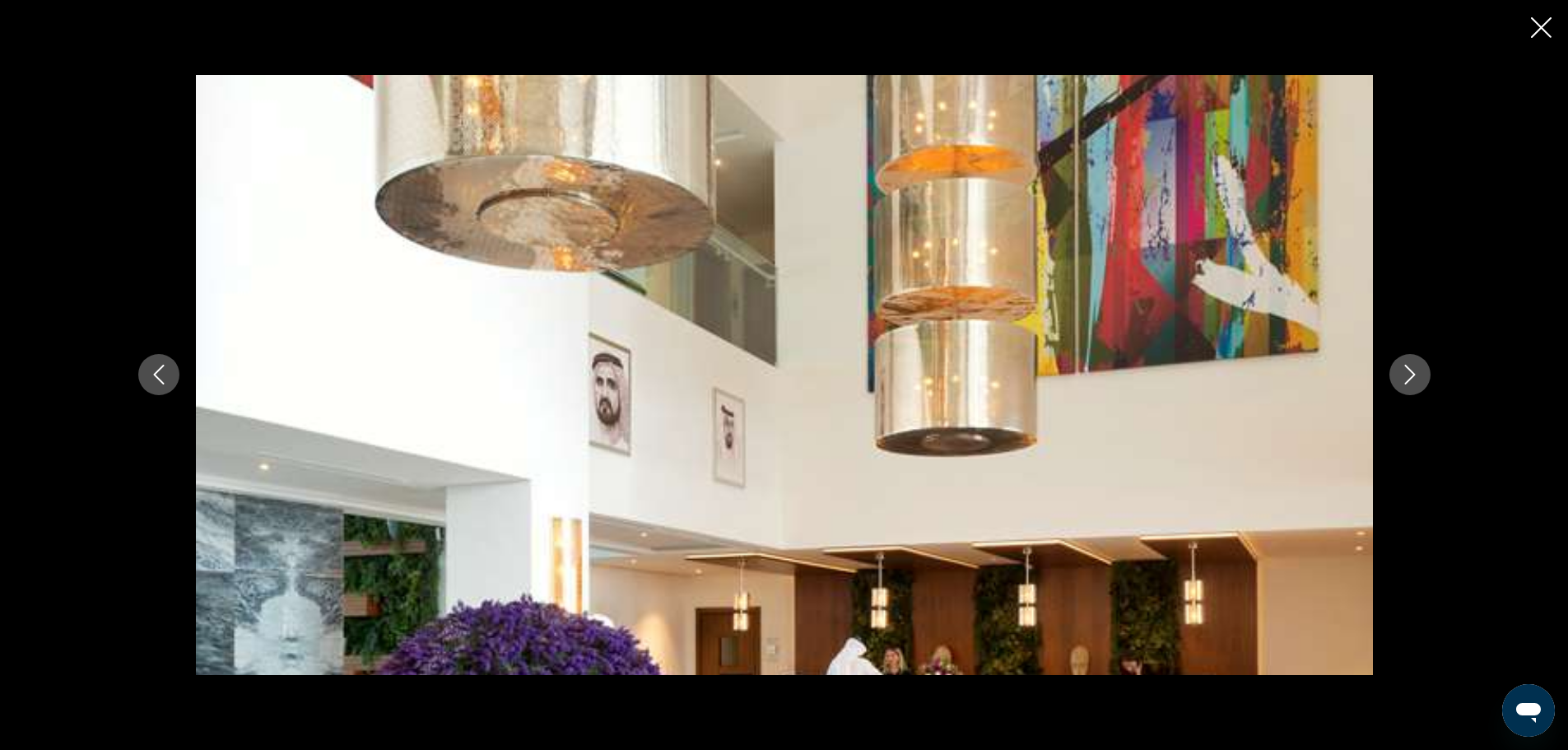
click at [1400, 371] on icon "Next image" at bounding box center [1410, 374] width 19 height 19
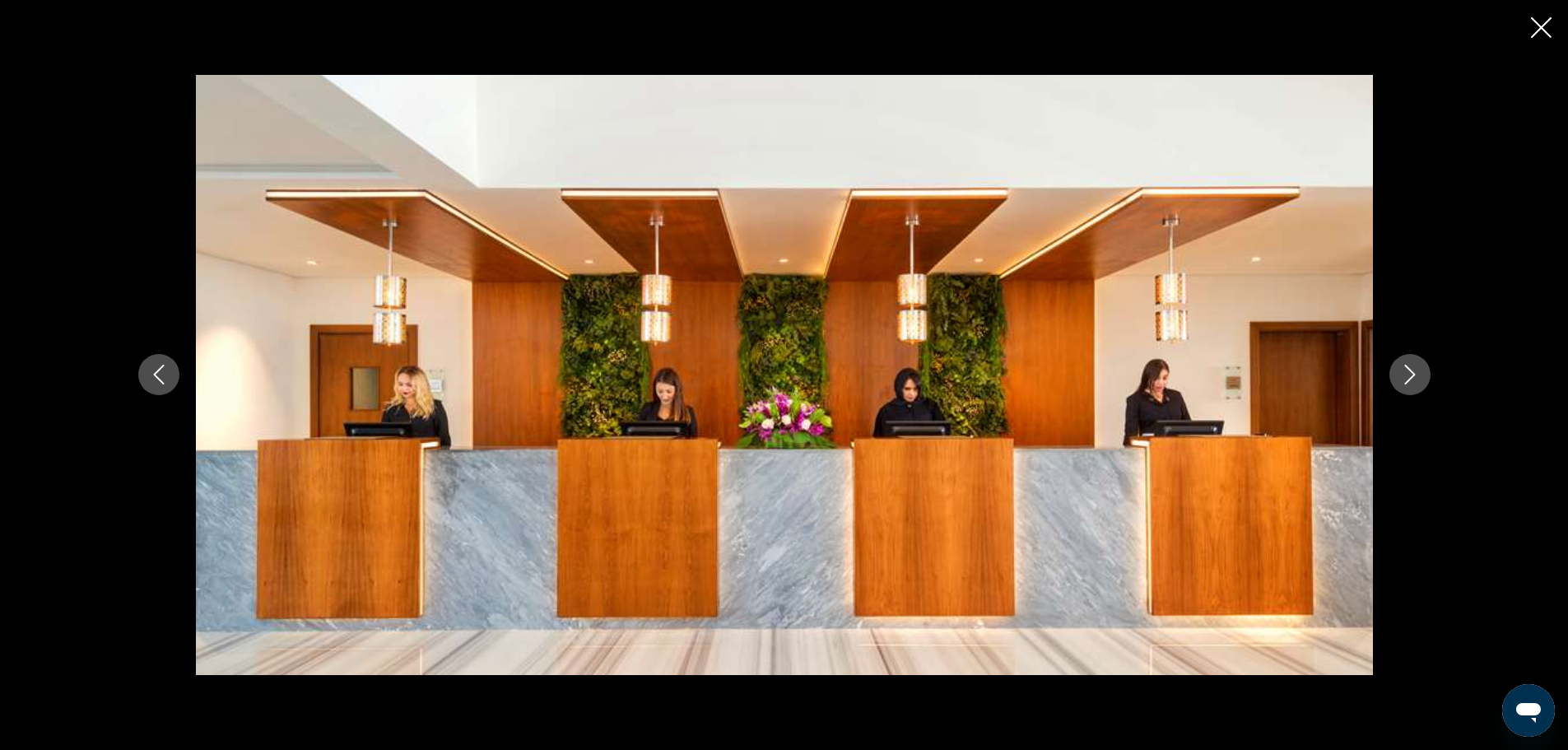
click at [1400, 371] on icon "Next image" at bounding box center [1410, 374] width 19 height 19
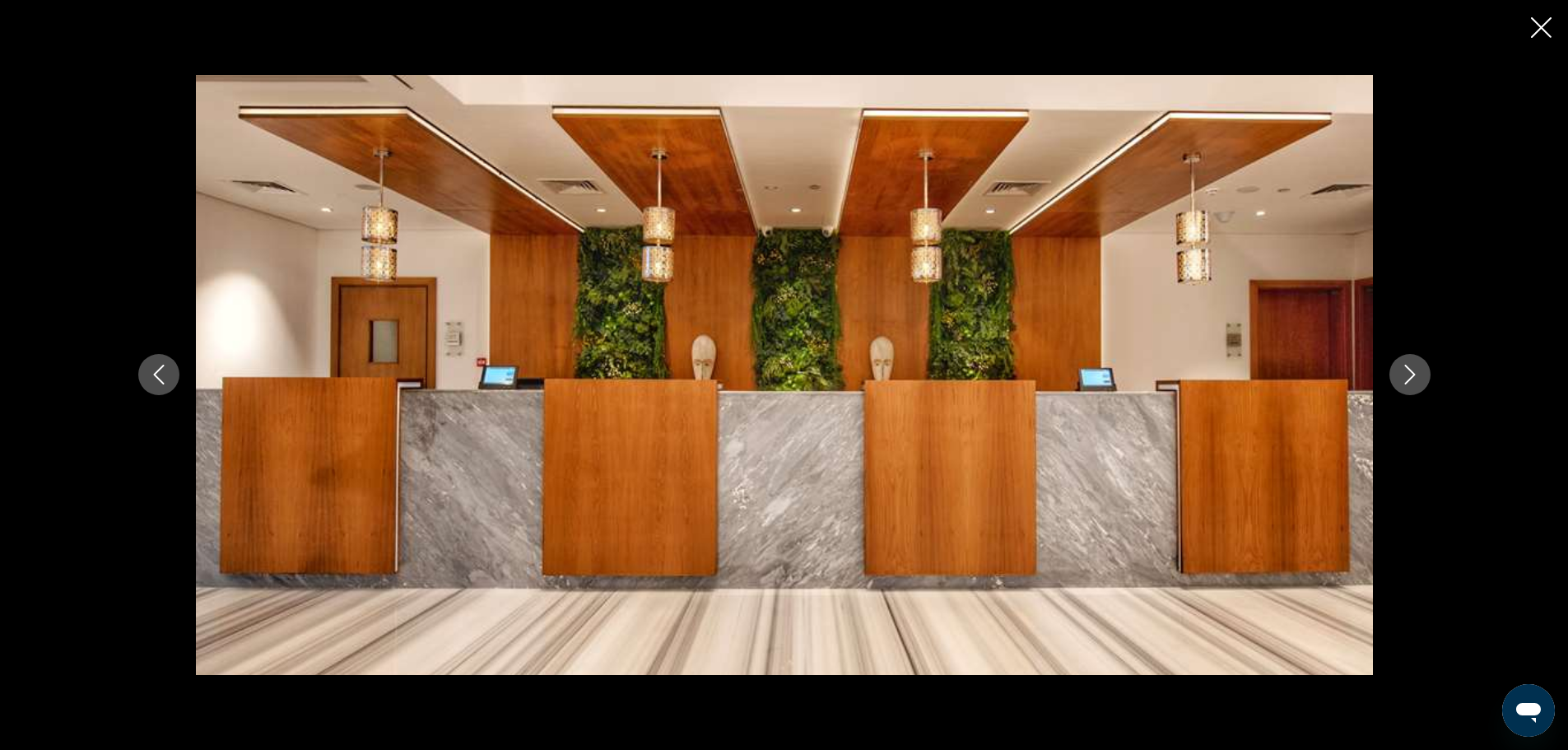
click at [1400, 371] on icon "Next image" at bounding box center [1410, 374] width 19 height 19
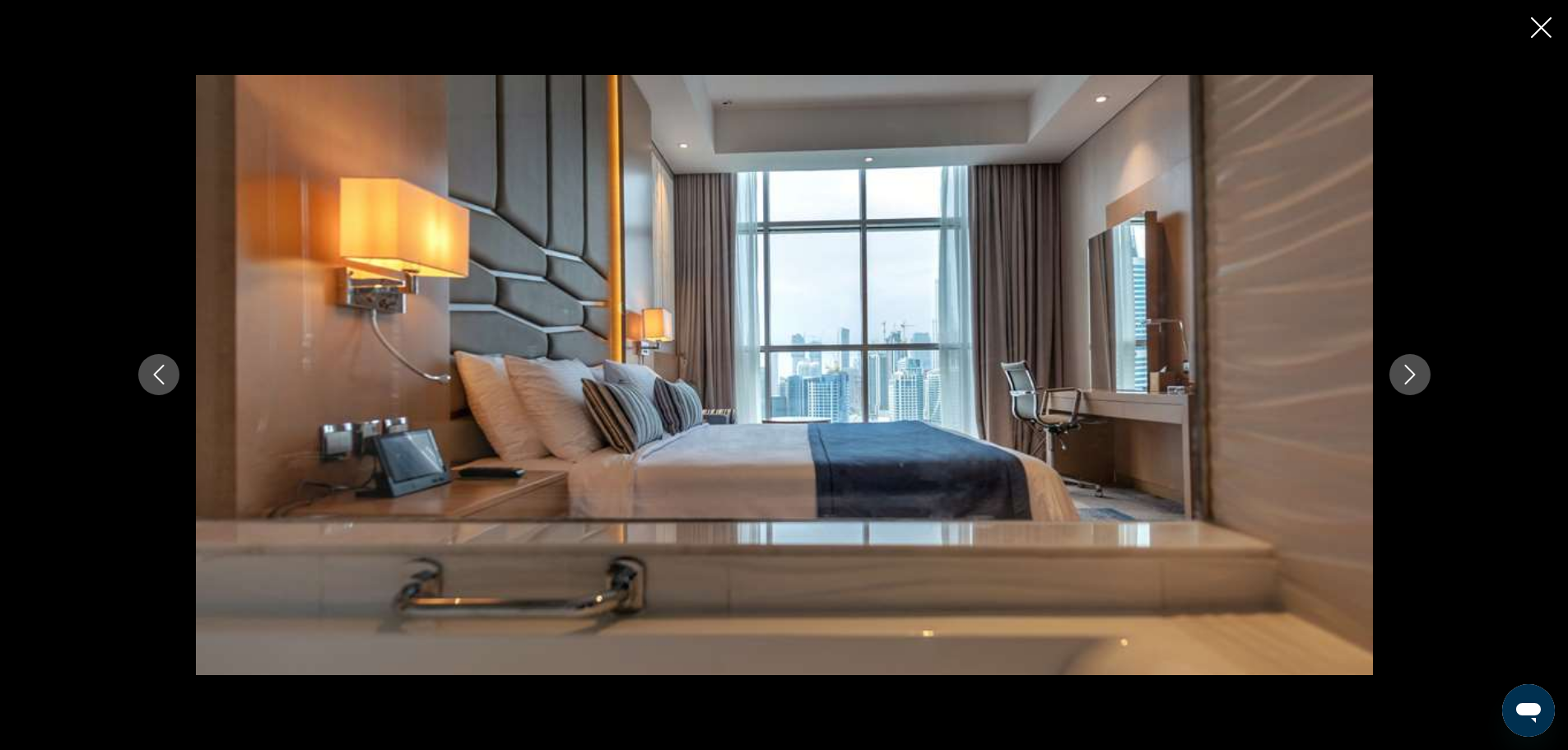
click at [1400, 371] on icon "Next image" at bounding box center [1410, 374] width 19 height 19
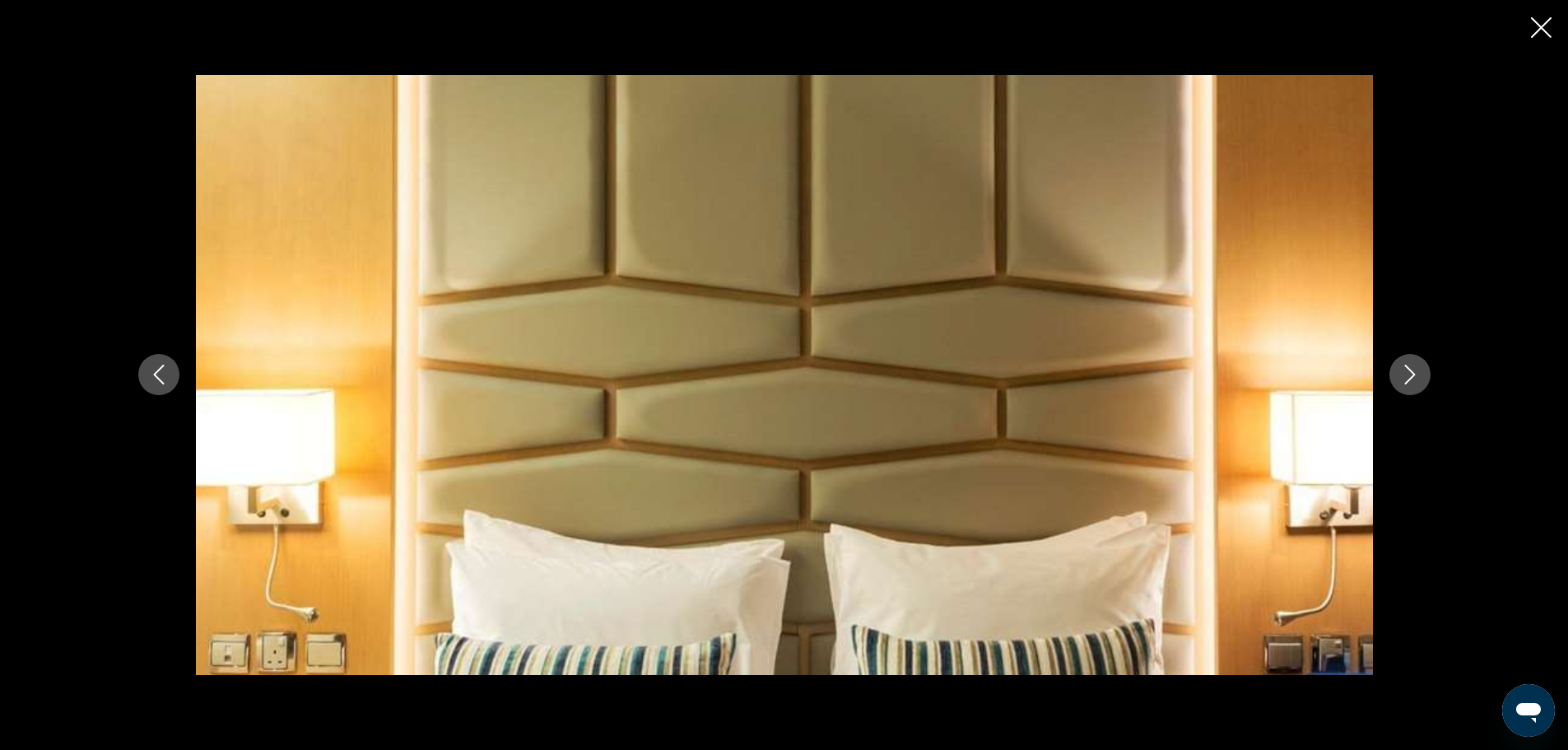
click at [1400, 371] on icon "Next image" at bounding box center [1410, 374] width 19 height 19
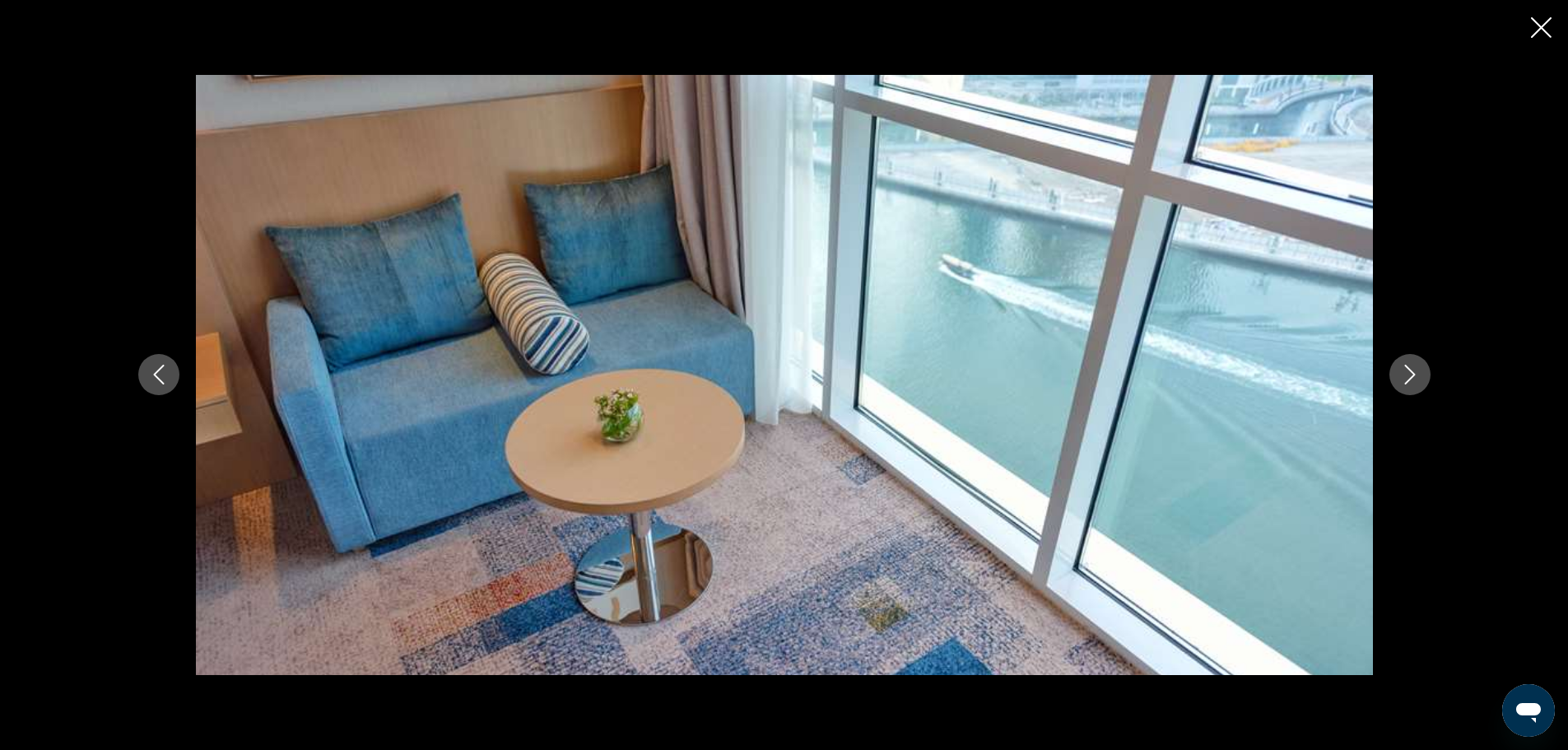
click at [1400, 371] on icon "Next image" at bounding box center [1410, 374] width 19 height 19
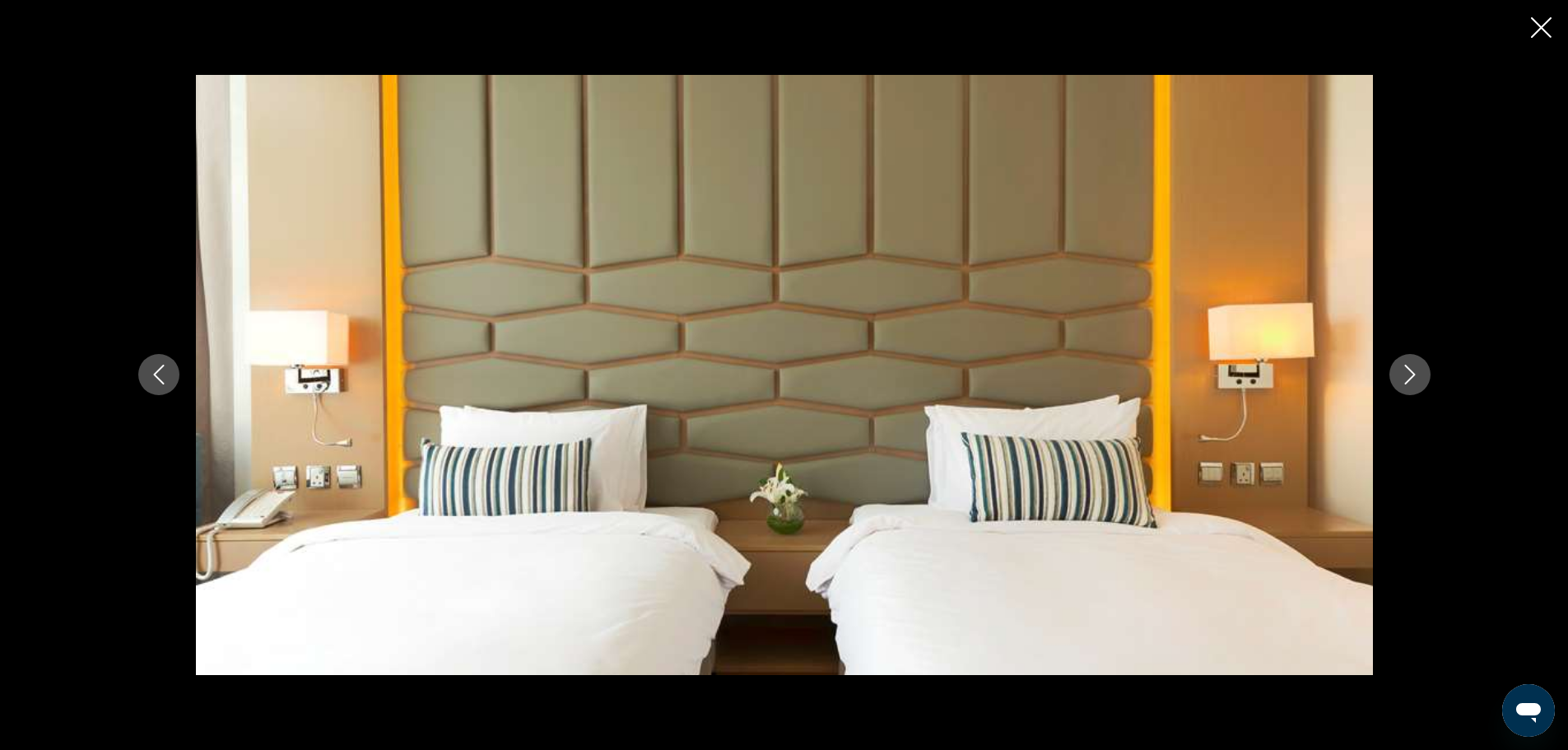
click at [1400, 371] on icon "Next image" at bounding box center [1410, 374] width 19 height 19
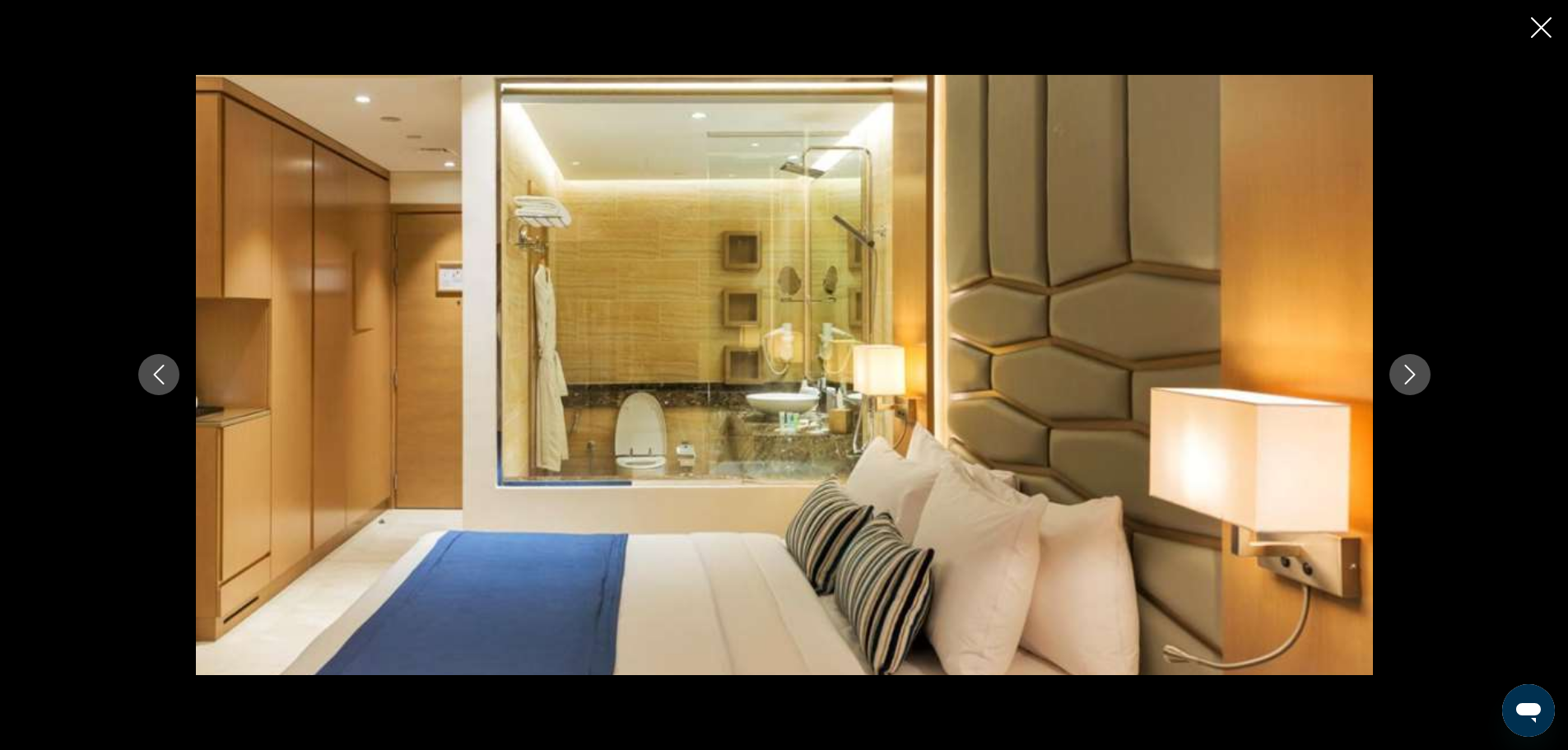
click at [1400, 371] on icon "Next image" at bounding box center [1410, 374] width 19 height 19
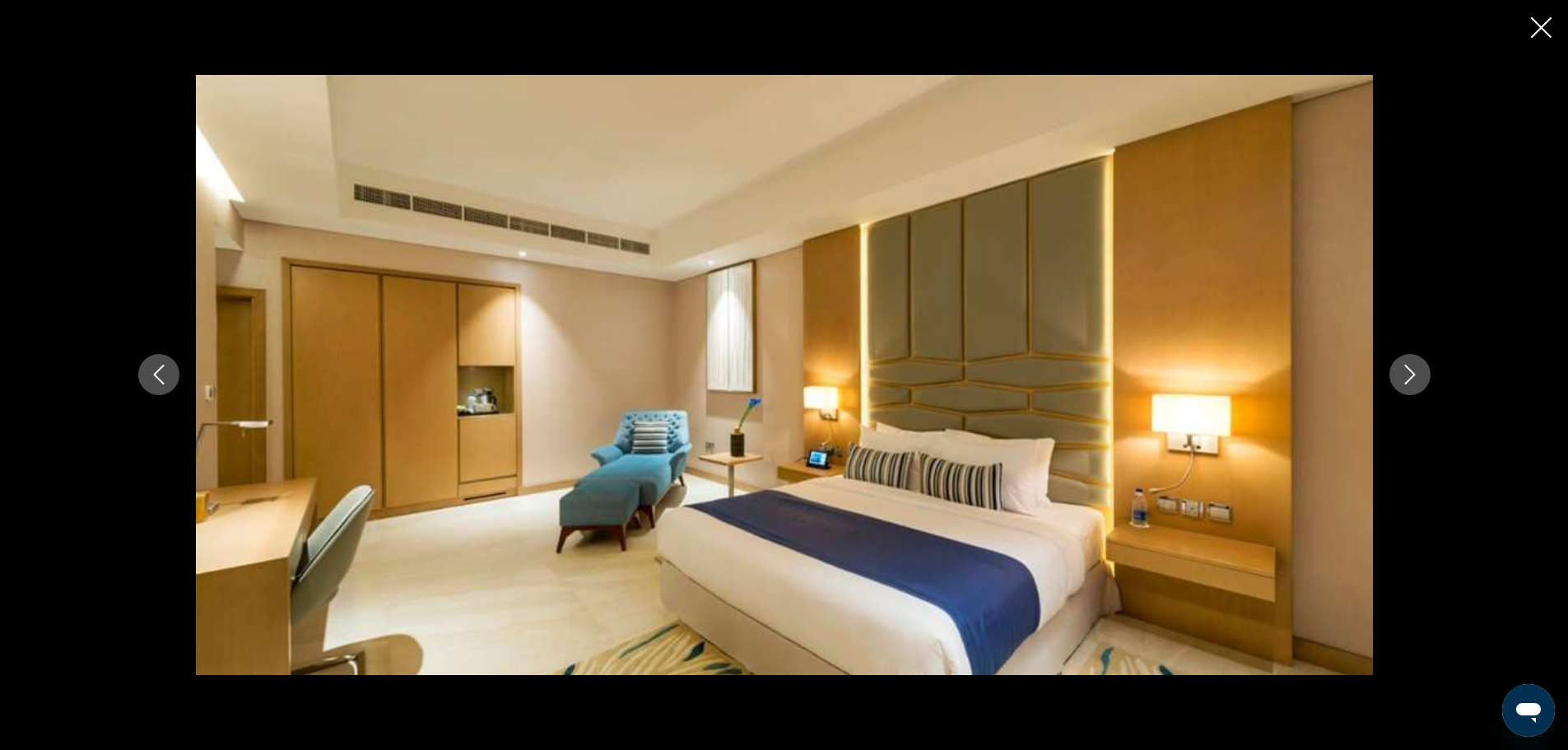
click at [1400, 371] on icon "Next image" at bounding box center [1410, 374] width 19 height 19
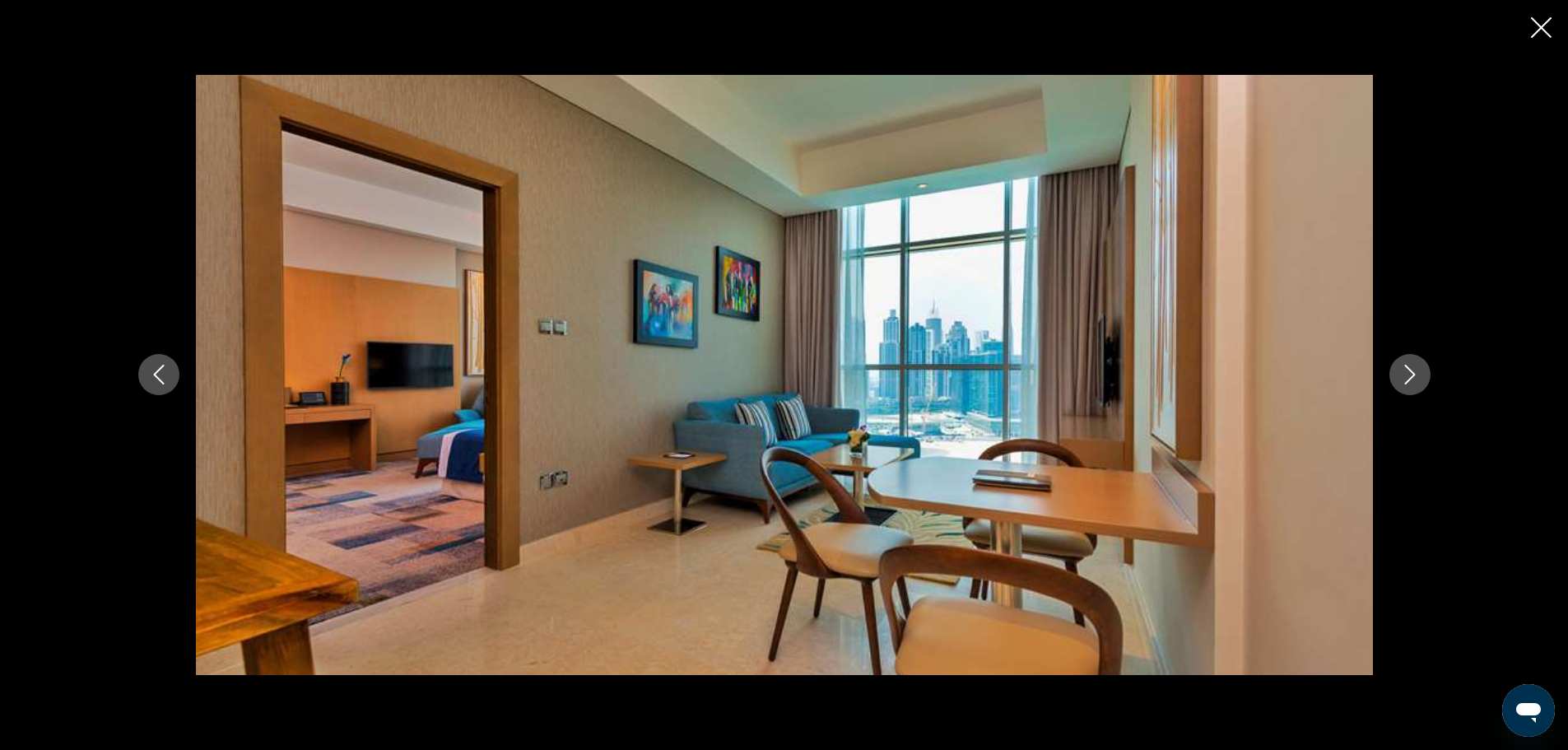
click at [1400, 371] on icon "Next image" at bounding box center [1410, 374] width 19 height 19
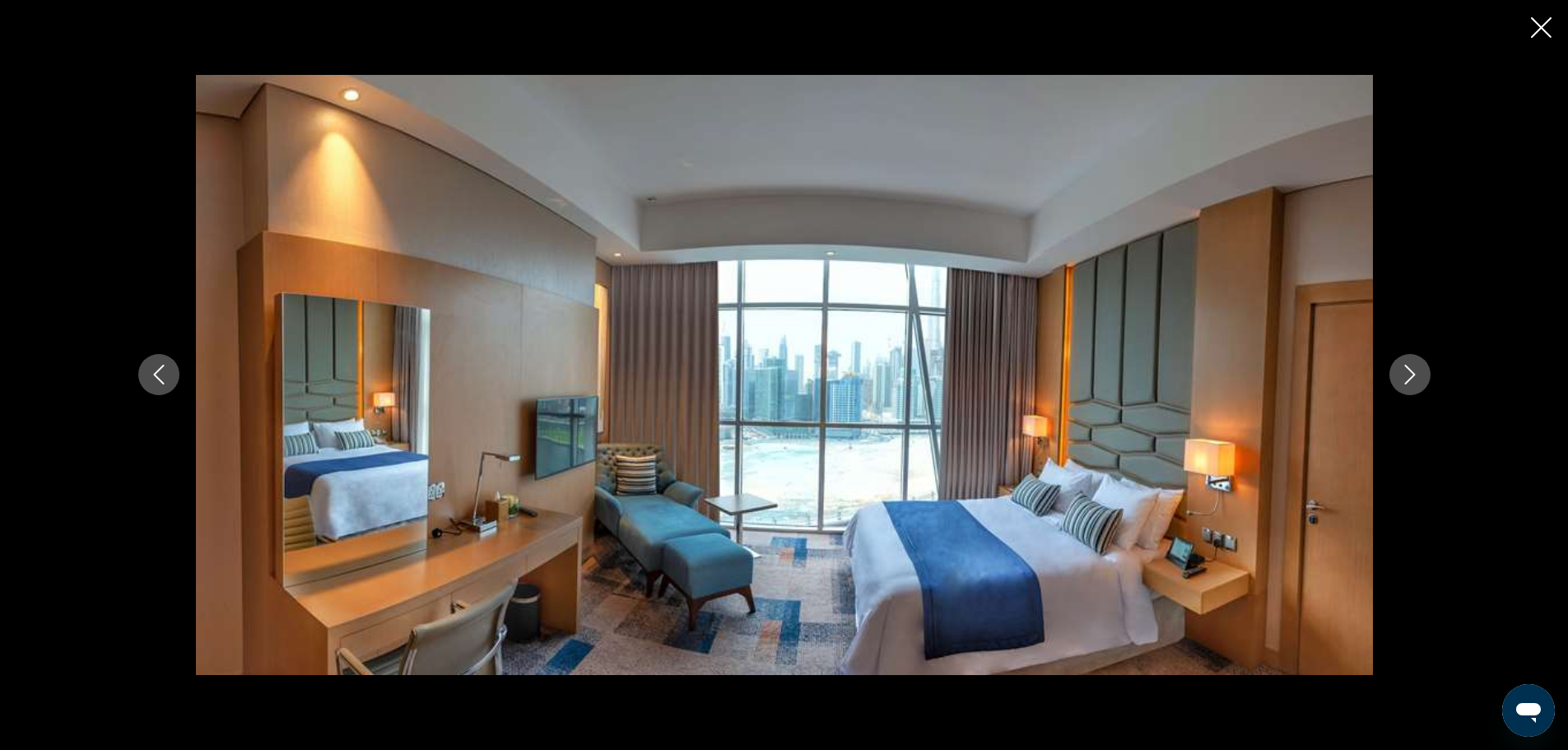
click at [1400, 371] on icon "Next image" at bounding box center [1410, 374] width 19 height 19
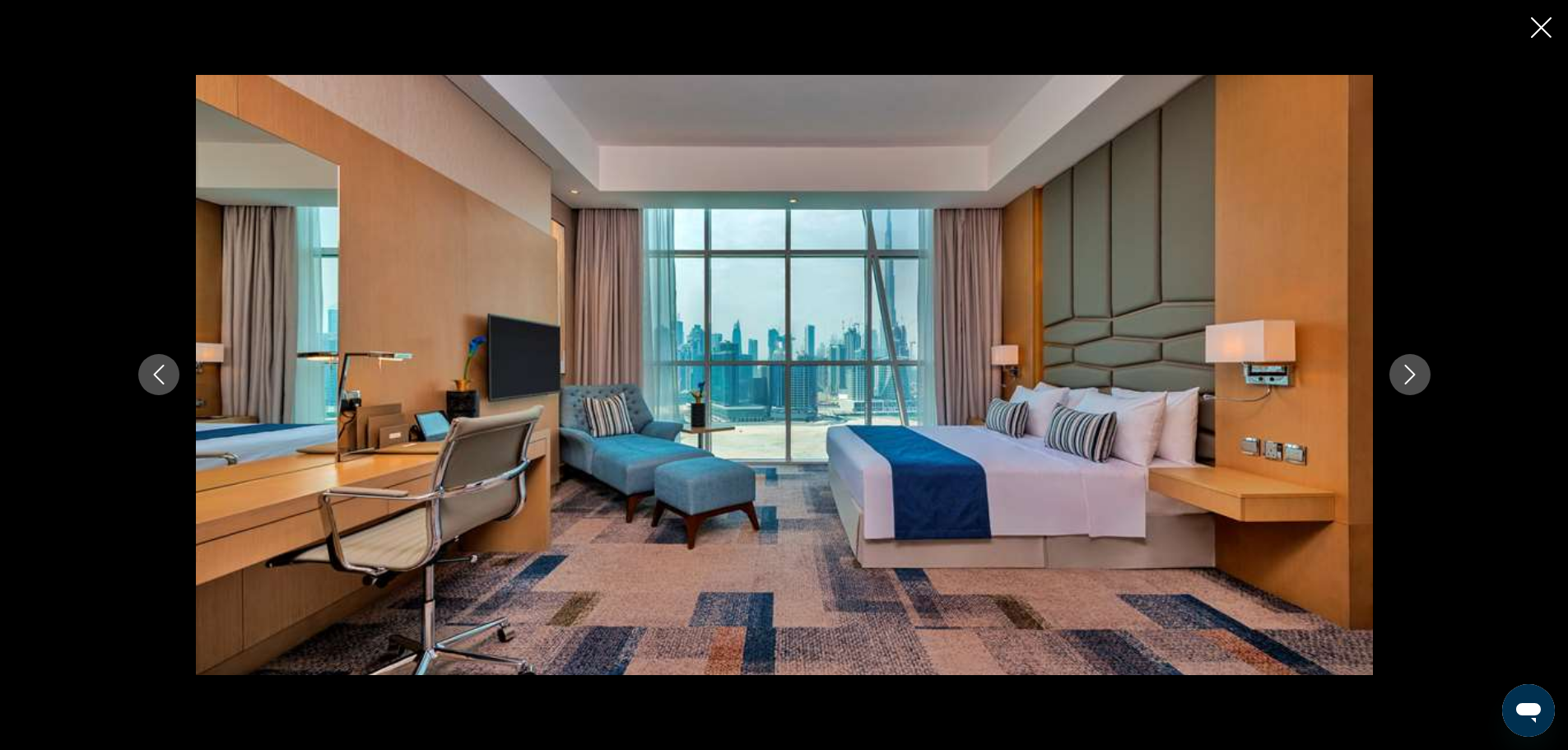
click at [1400, 371] on icon "Next image" at bounding box center [1410, 374] width 19 height 19
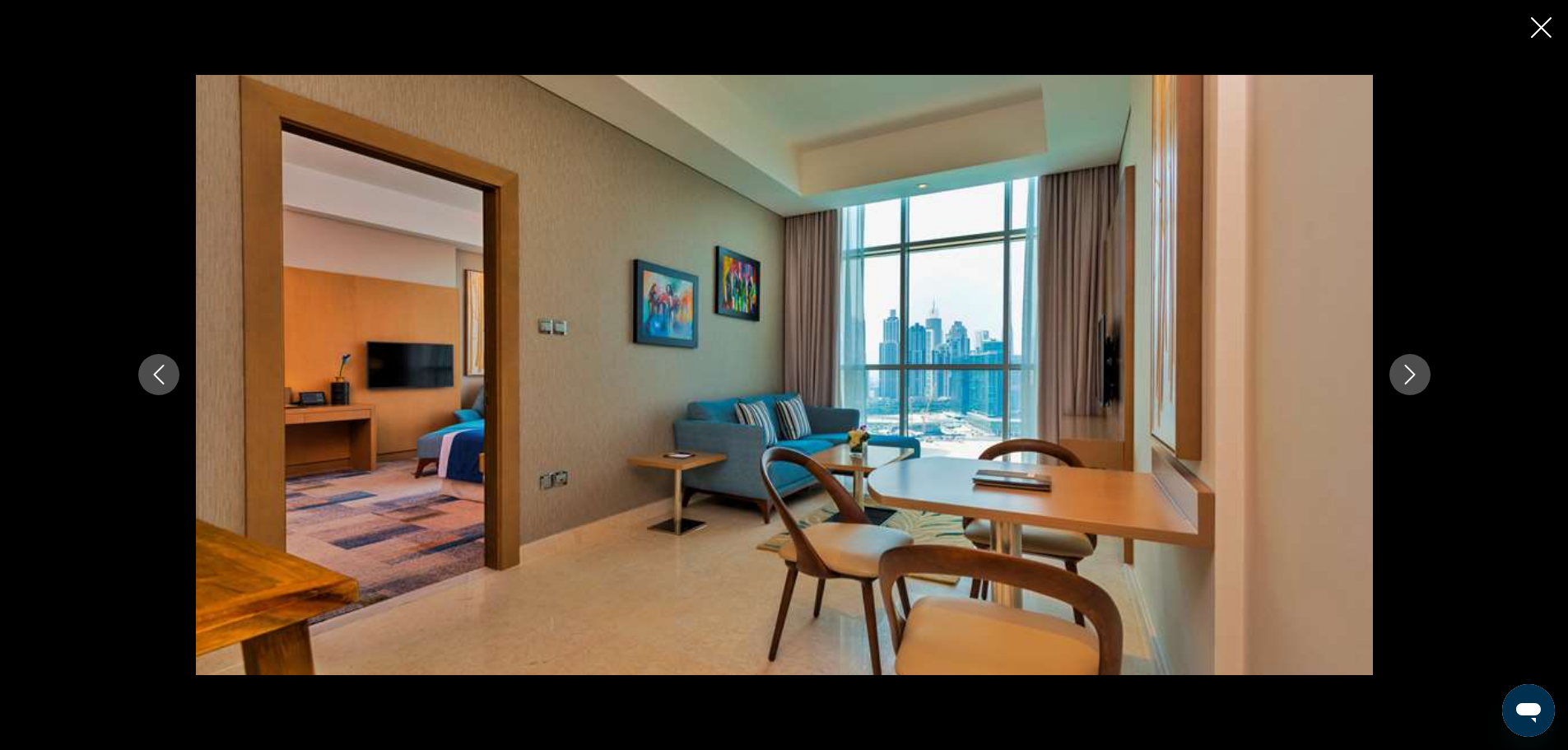
click at [1400, 371] on icon "Next image" at bounding box center [1410, 374] width 19 height 19
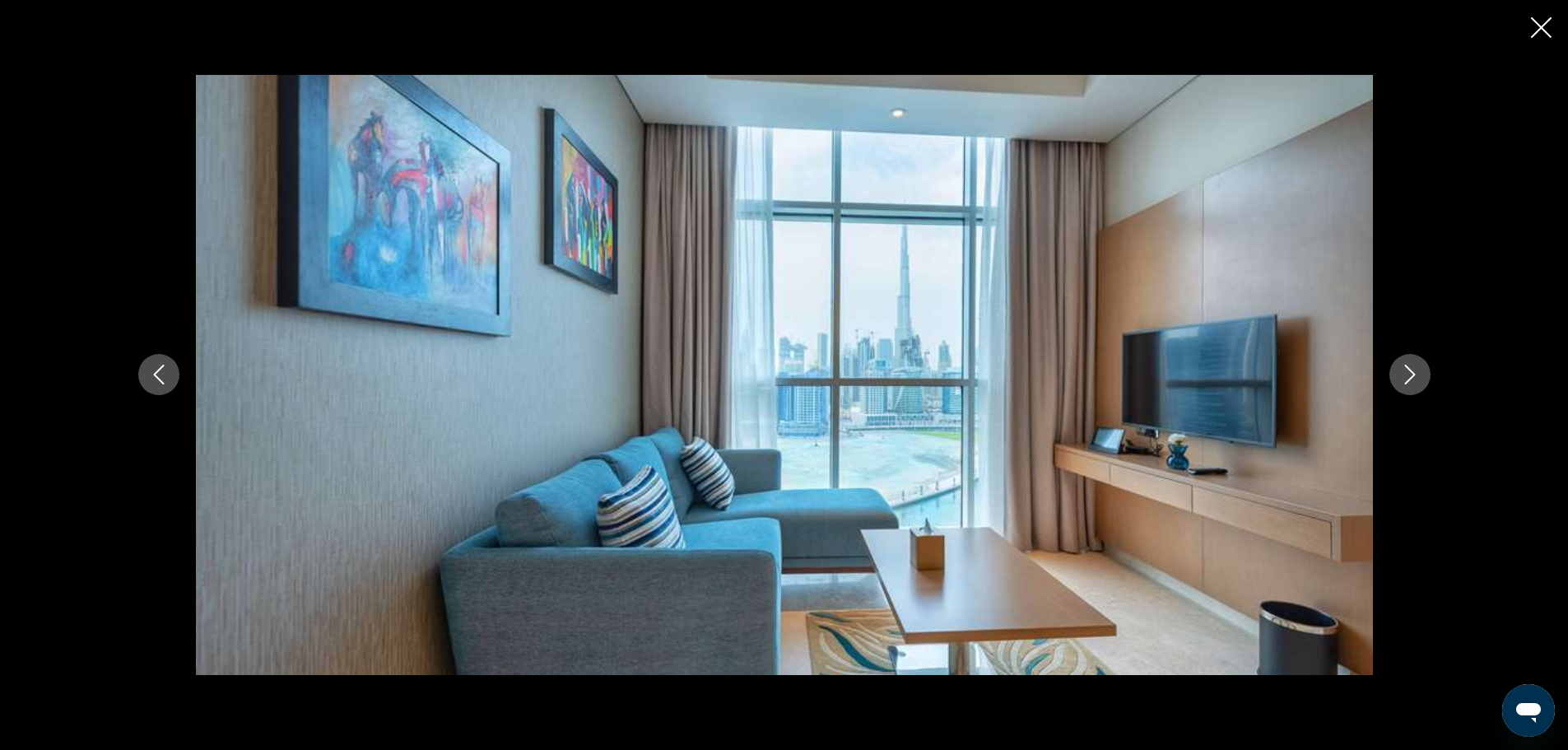
click at [1400, 371] on icon "Next image" at bounding box center [1410, 374] width 19 height 19
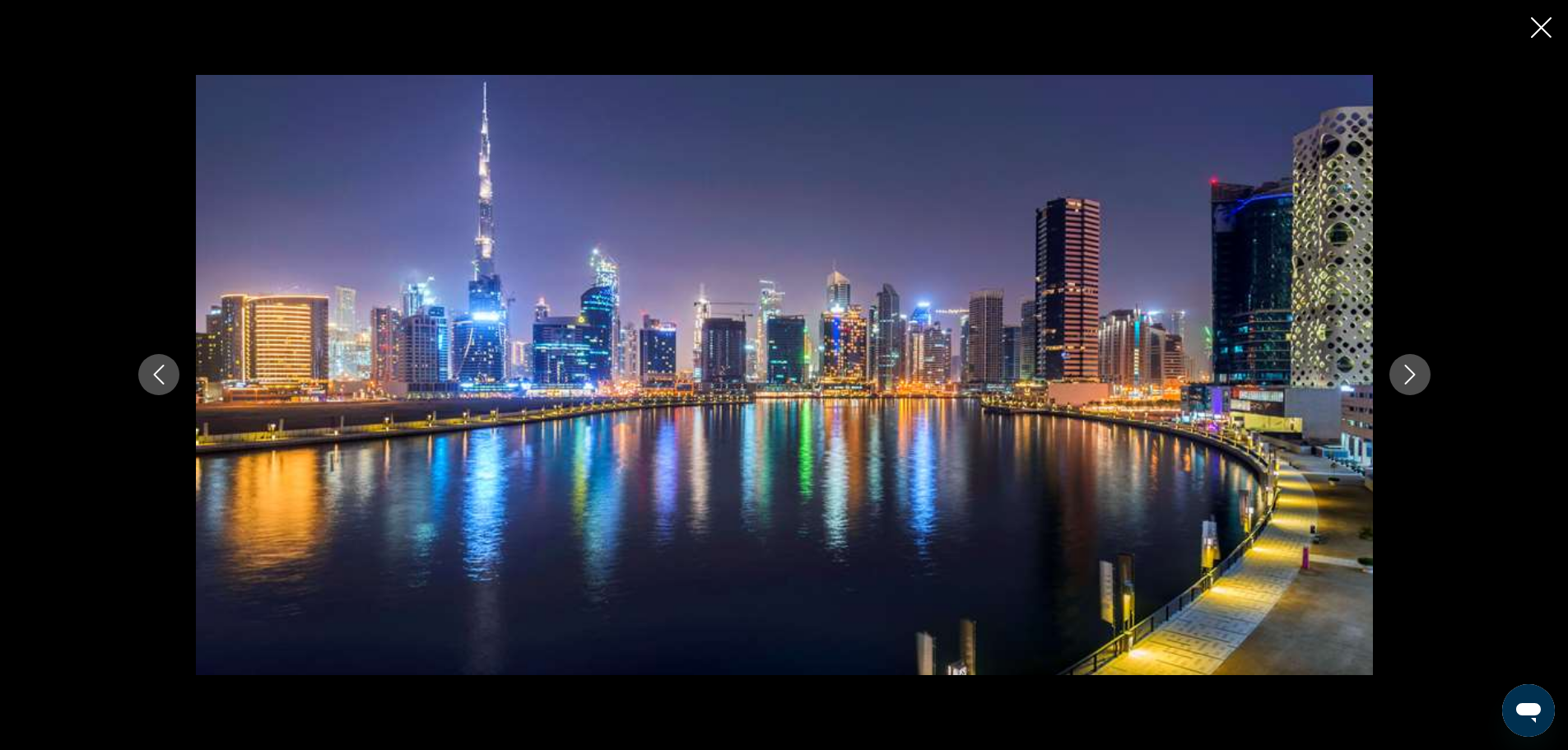
click at [1400, 371] on icon "Next image" at bounding box center [1410, 374] width 19 height 19
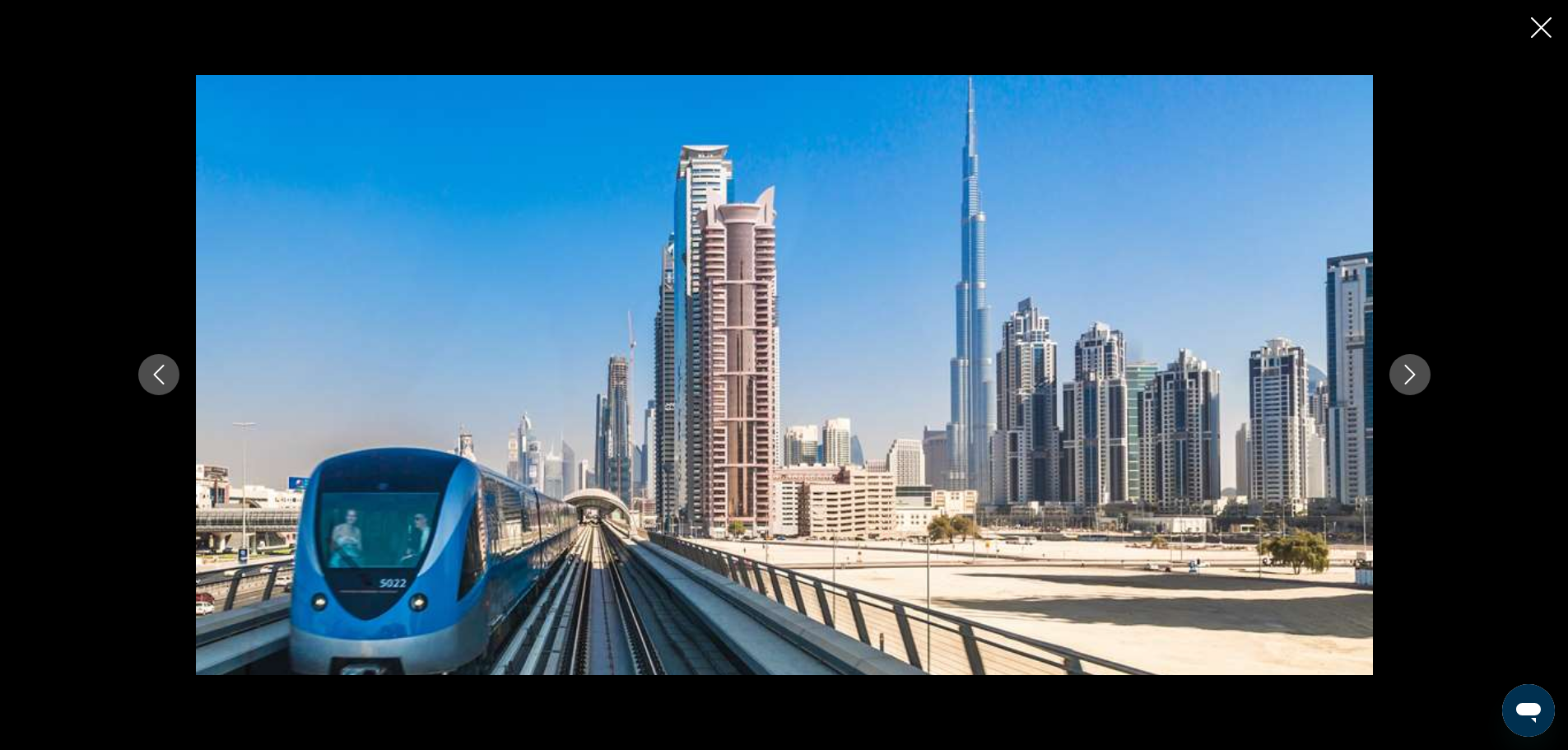
click at [1400, 371] on icon "Next image" at bounding box center [1410, 374] width 19 height 19
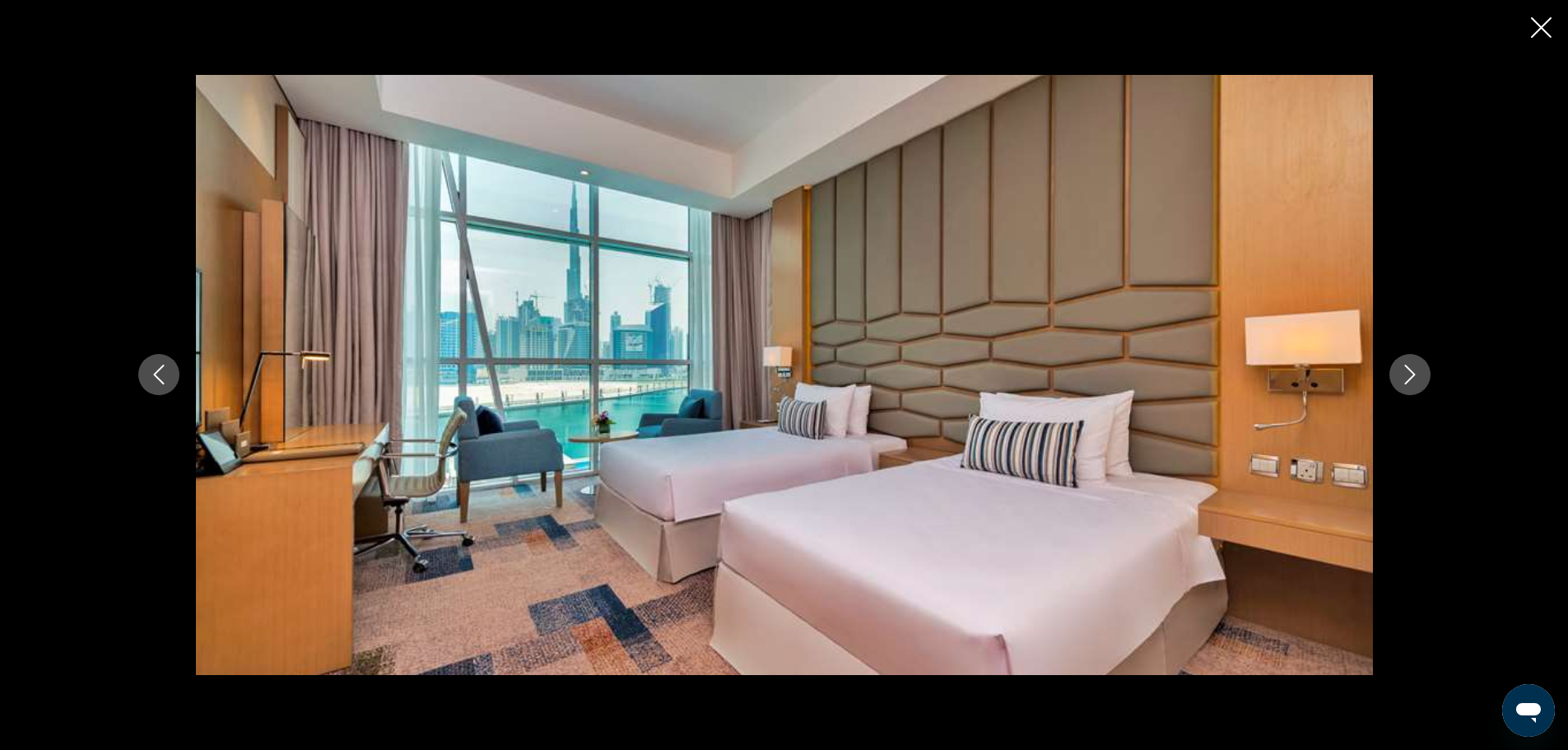
click at [1400, 371] on icon "Next image" at bounding box center [1410, 374] width 19 height 19
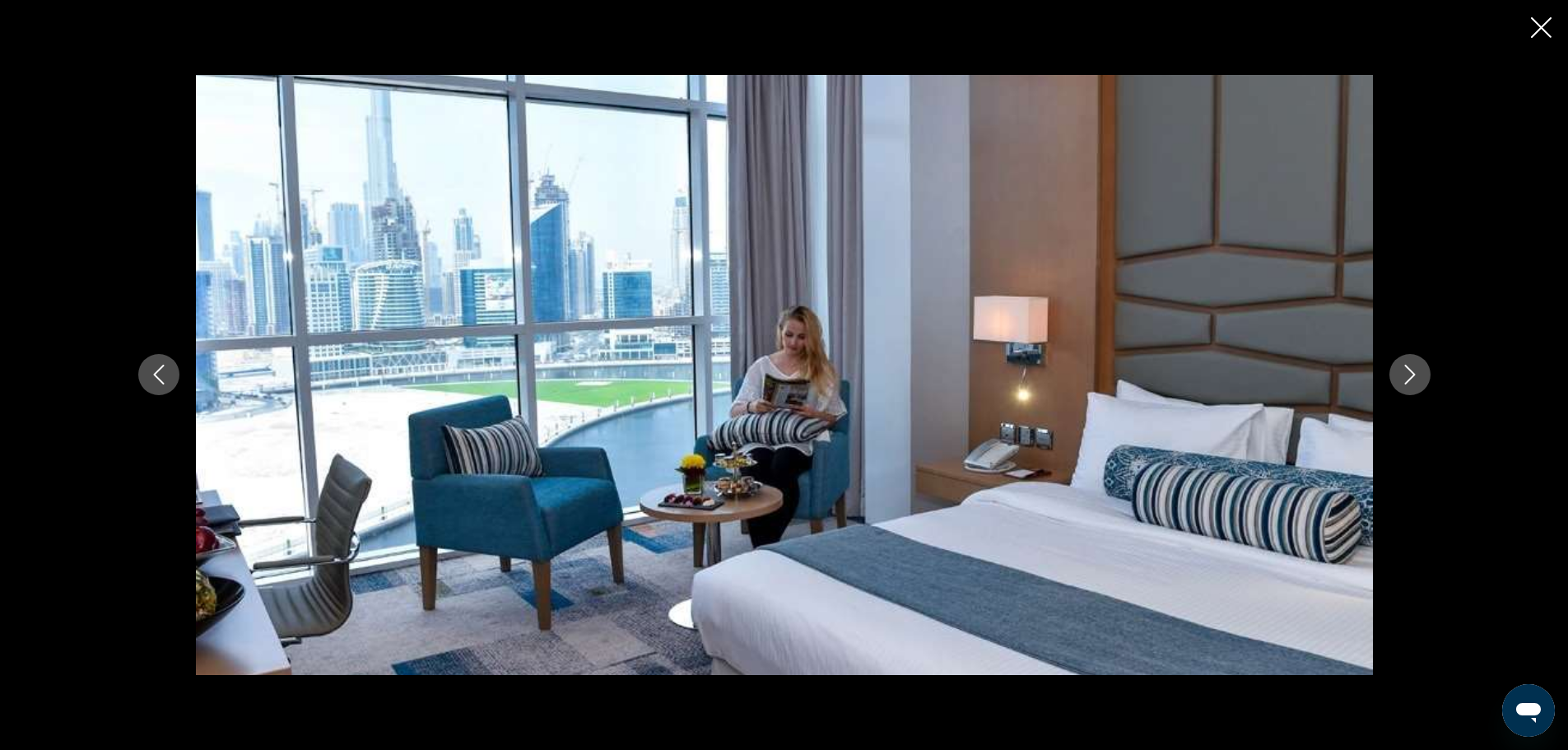
click at [1400, 371] on icon "Next image" at bounding box center [1410, 374] width 19 height 19
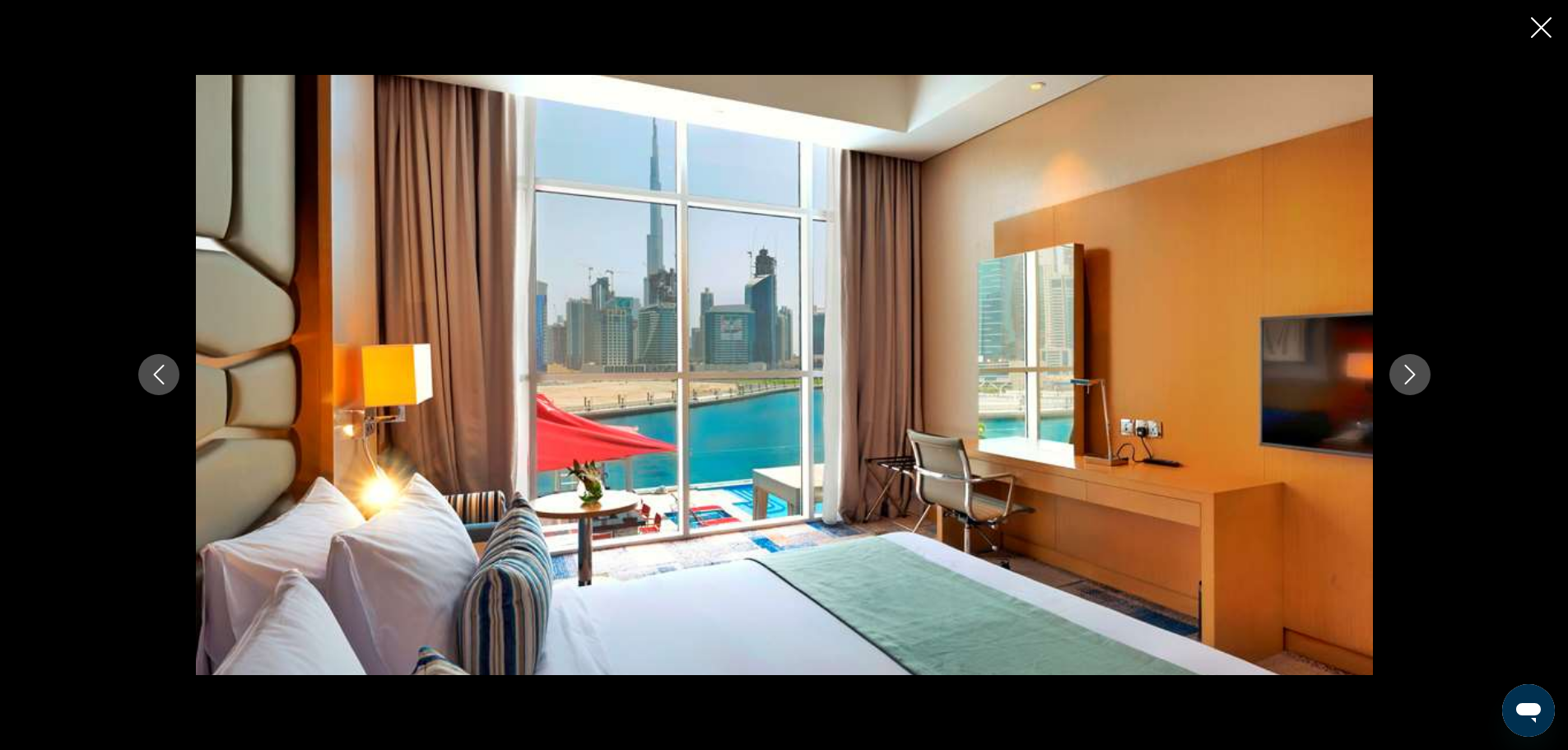
click at [1549, 18] on icon "Close slideshow" at bounding box center [1542, 27] width 20 height 20
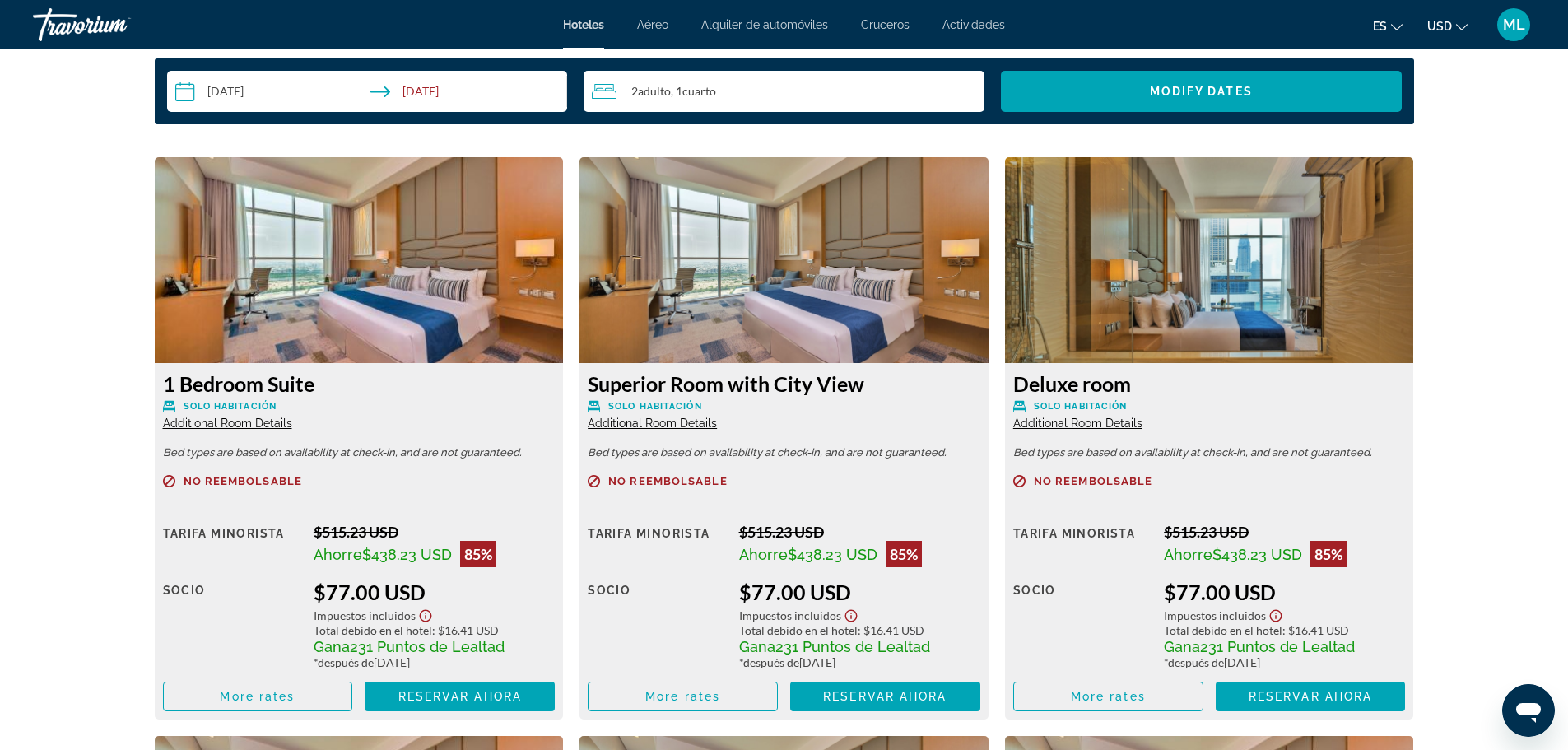
scroll to position [2206, 0]
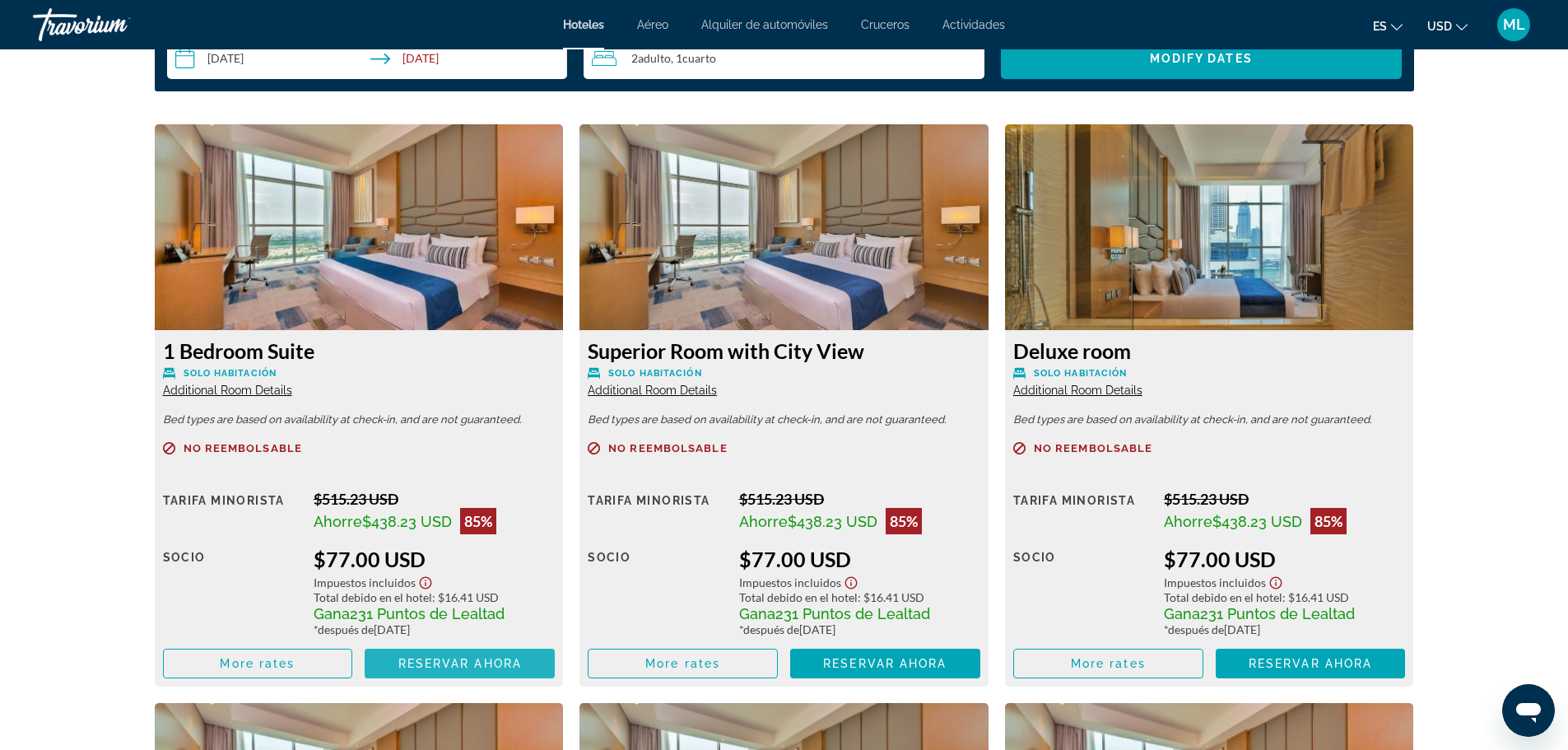
click at [487, 669] on span "Reservar ahora" at bounding box center [460, 664] width 124 height 14
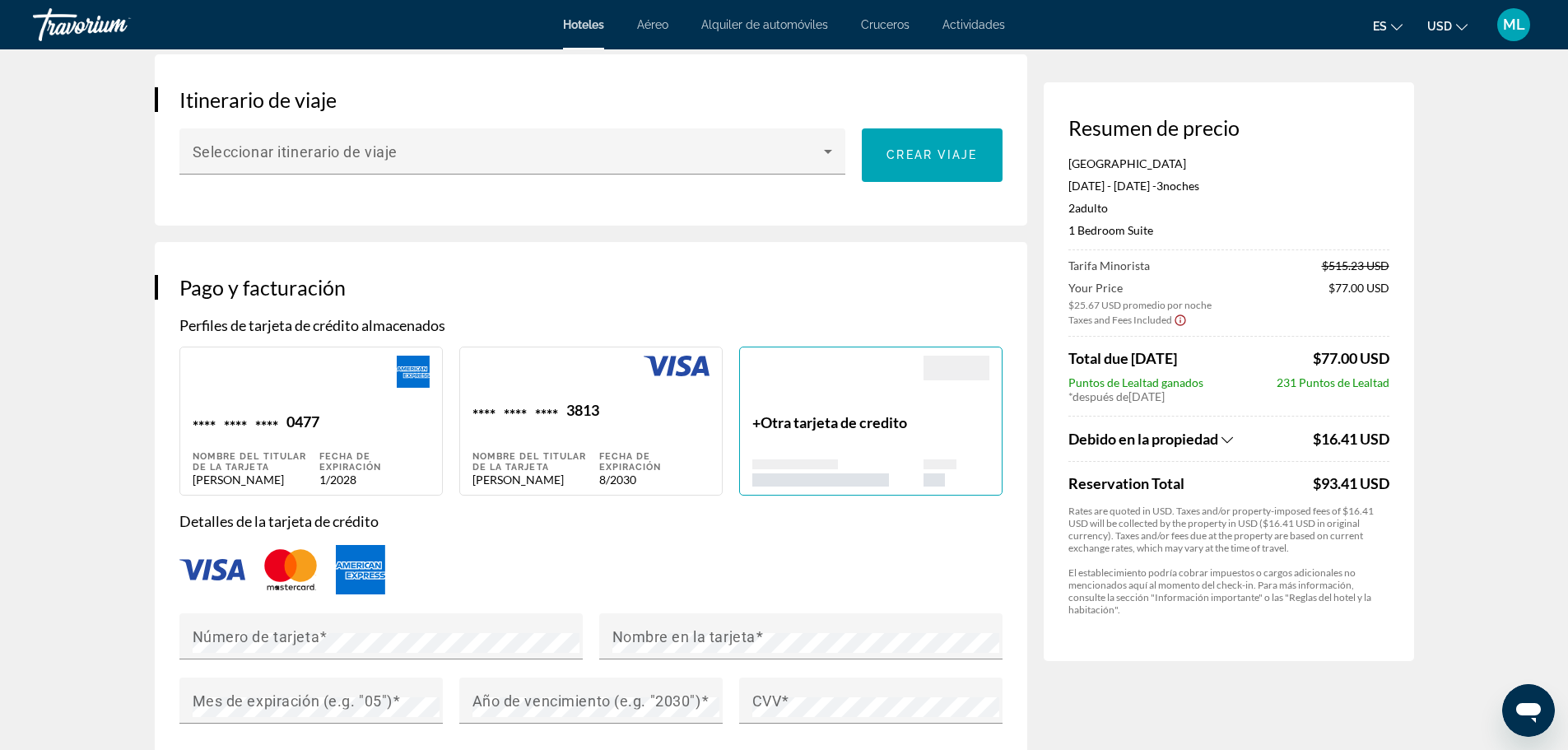
scroll to position [1053, 0]
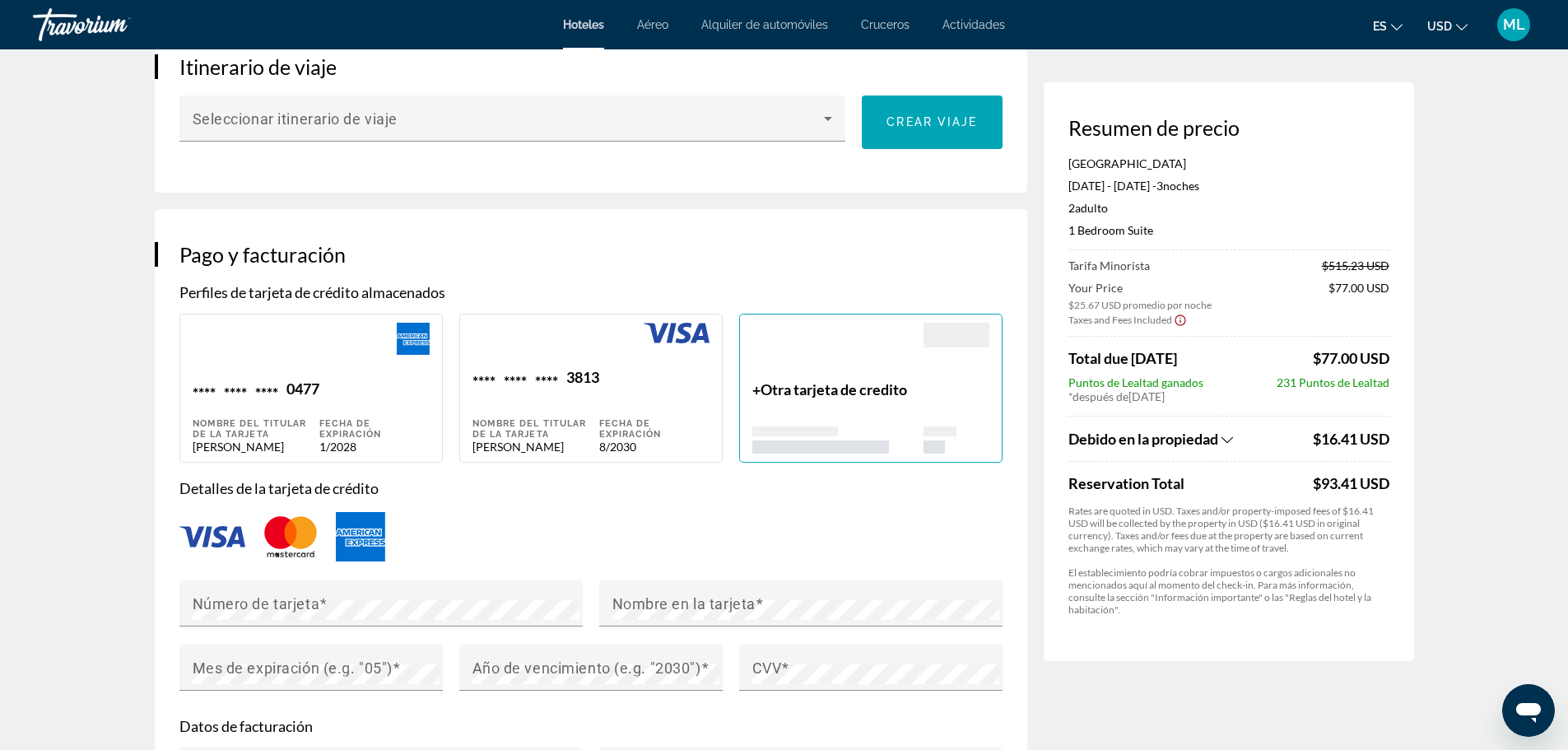
click at [853, 381] on span "Otra tarjeta de credito" at bounding box center [834, 389] width 147 height 18
click at [375, 595] on div "Número de tarjeta" at bounding box center [386, 603] width 387 height 46
click at [554, 674] on mat-label "Año de vencimiento (e.g. "2030")" at bounding box center [587, 668] width 229 height 17
click at [777, 671] on mat-label "CVV" at bounding box center [767, 668] width 30 height 17
click at [891, 717] on p "Datos de facturación" at bounding box center [591, 725] width 823 height 18
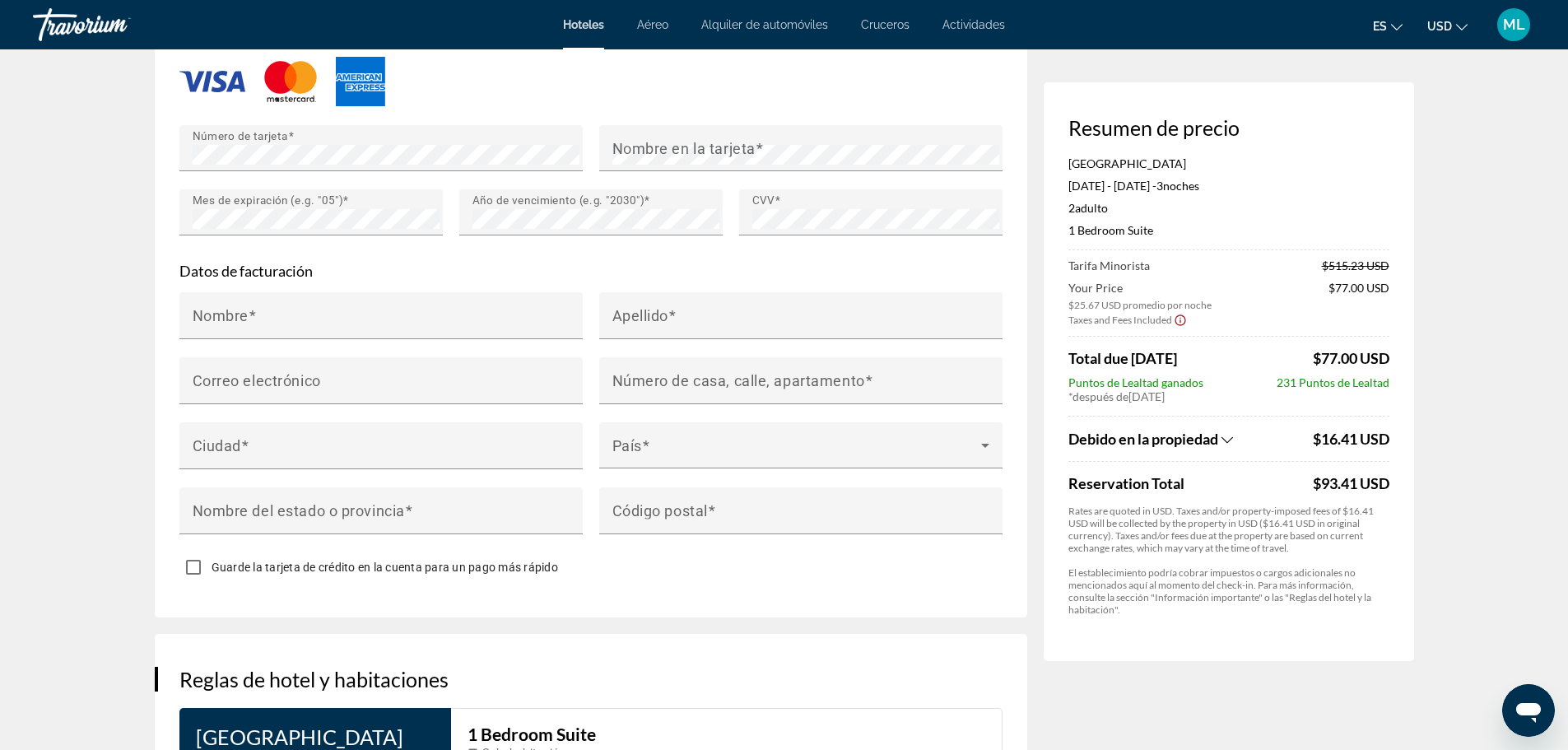
scroll to position [1514, 0]
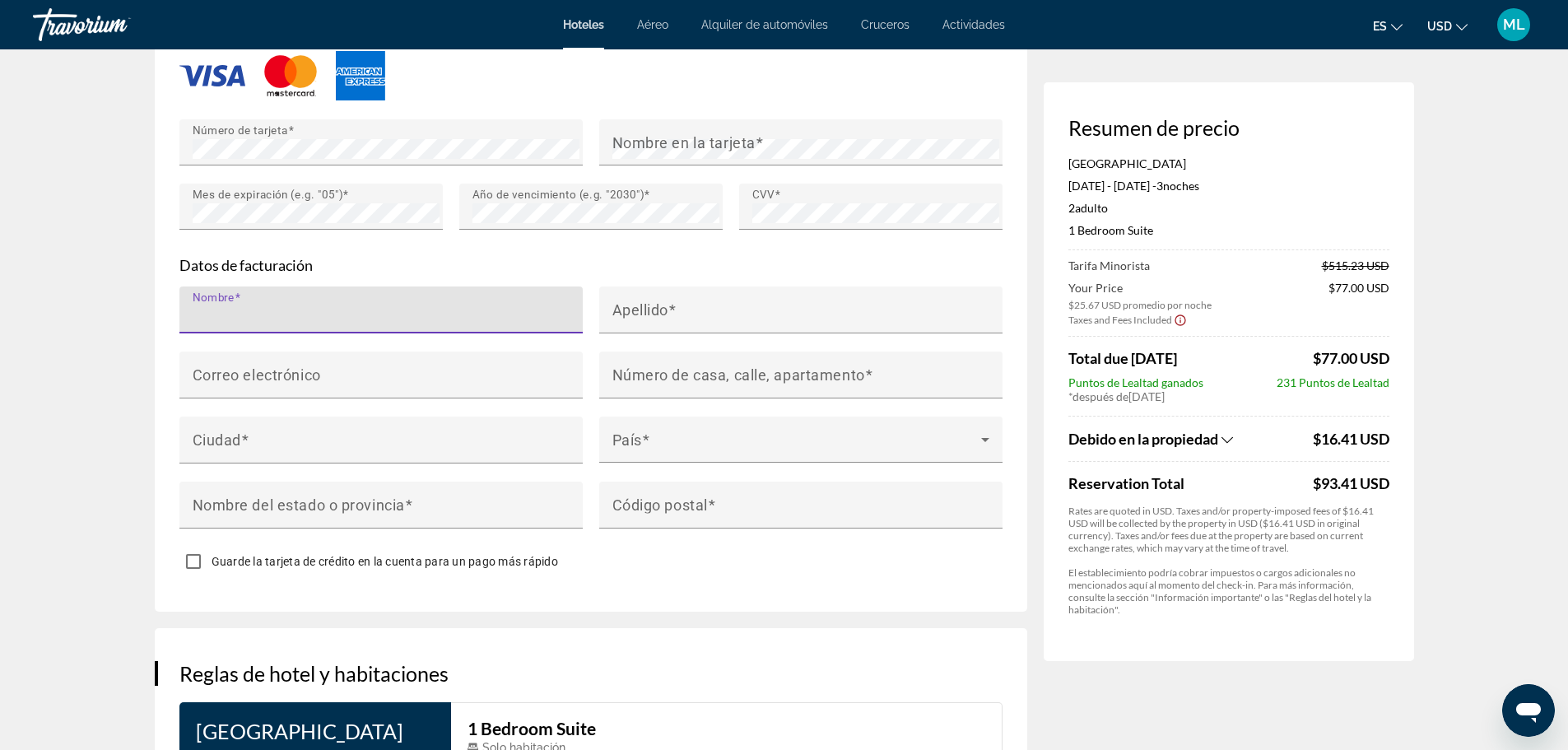
click at [278, 308] on input "Nombre" at bounding box center [386, 316] width 387 height 19
type input "*********"
type input "**********"
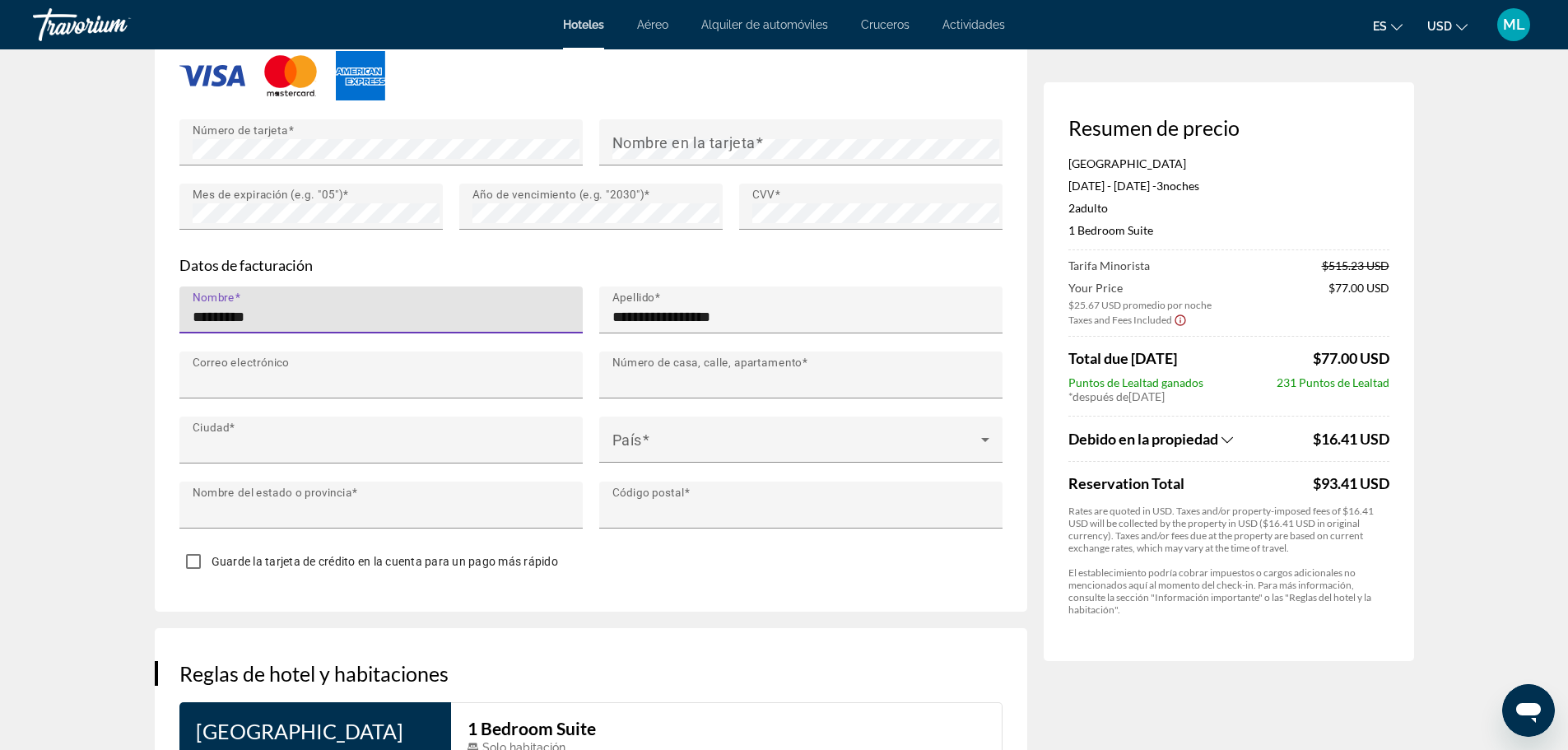
type input "**********"
type input "**"
type input "*****"
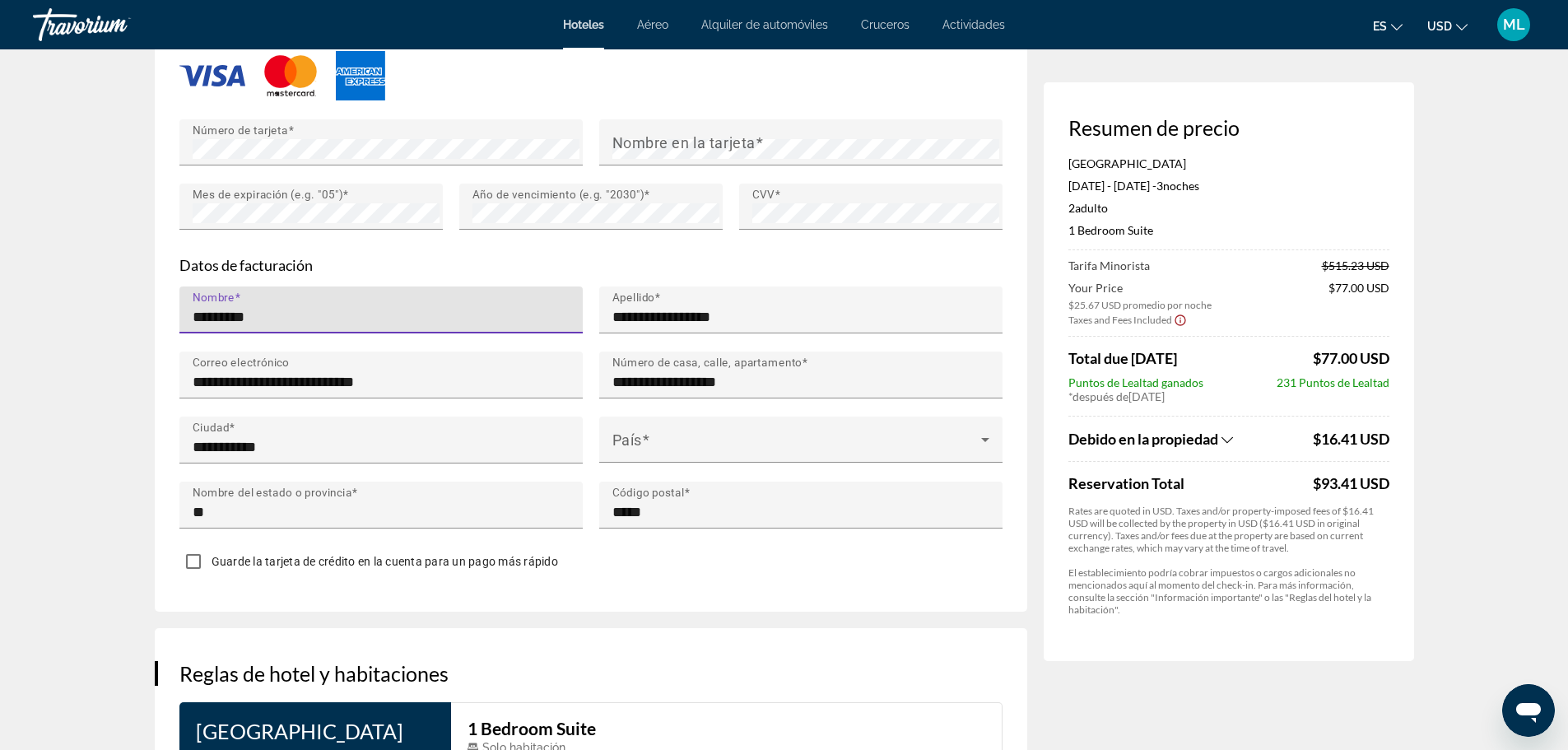
click at [368, 319] on input "*********" at bounding box center [386, 316] width 387 height 19
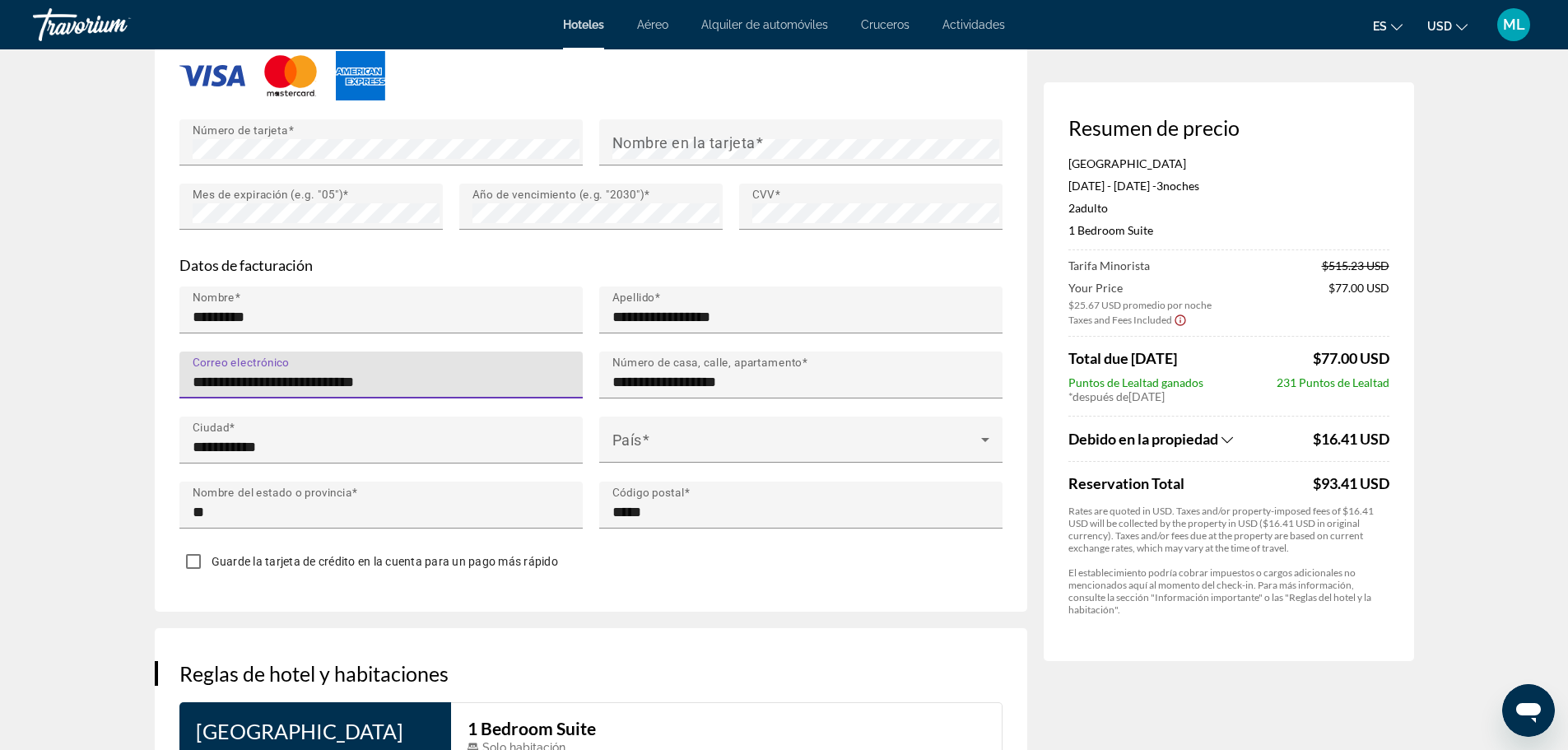
click at [464, 385] on input "**********" at bounding box center [386, 381] width 387 height 19
click at [537, 447] on input "**********" at bounding box center [386, 447] width 387 height 19
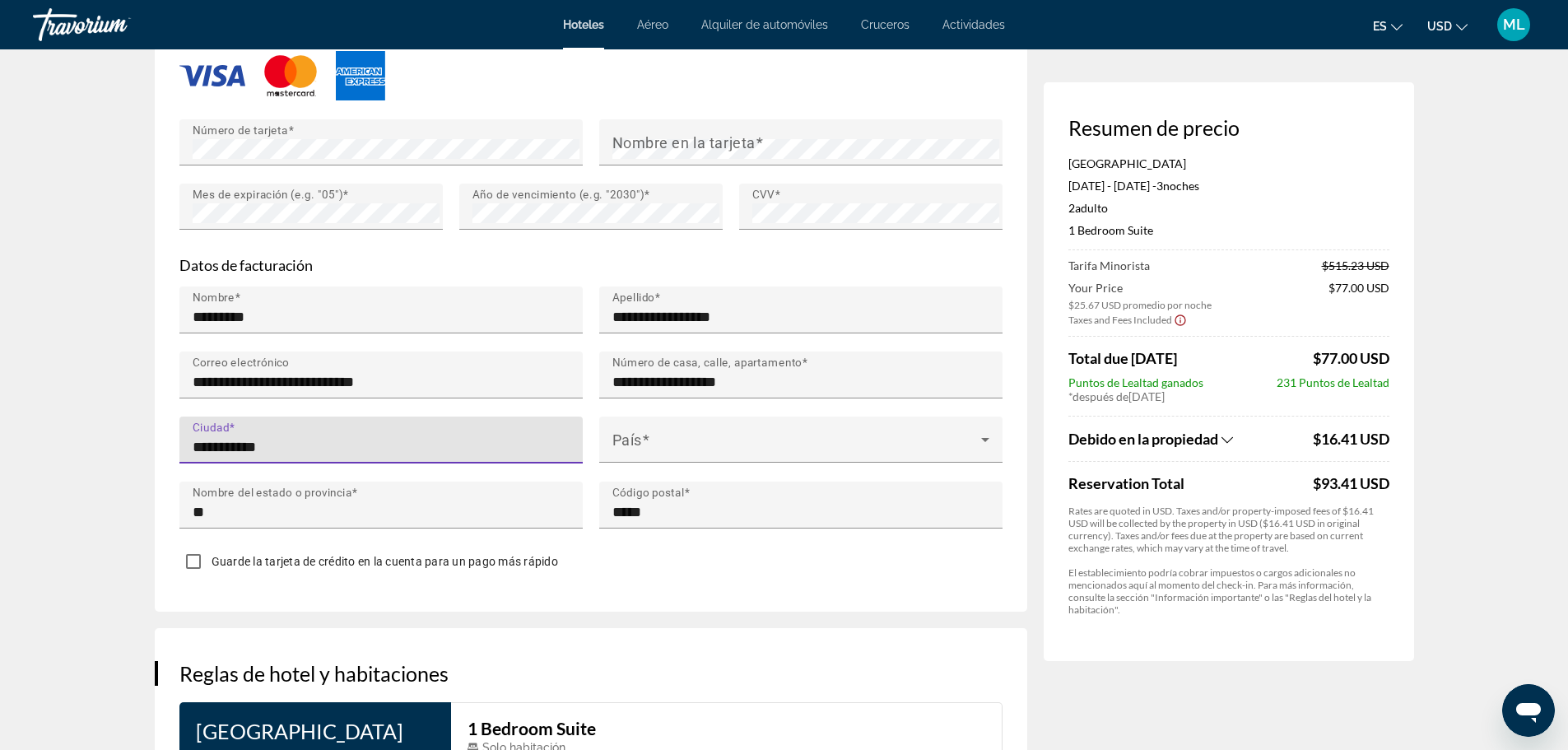
type input "*******"
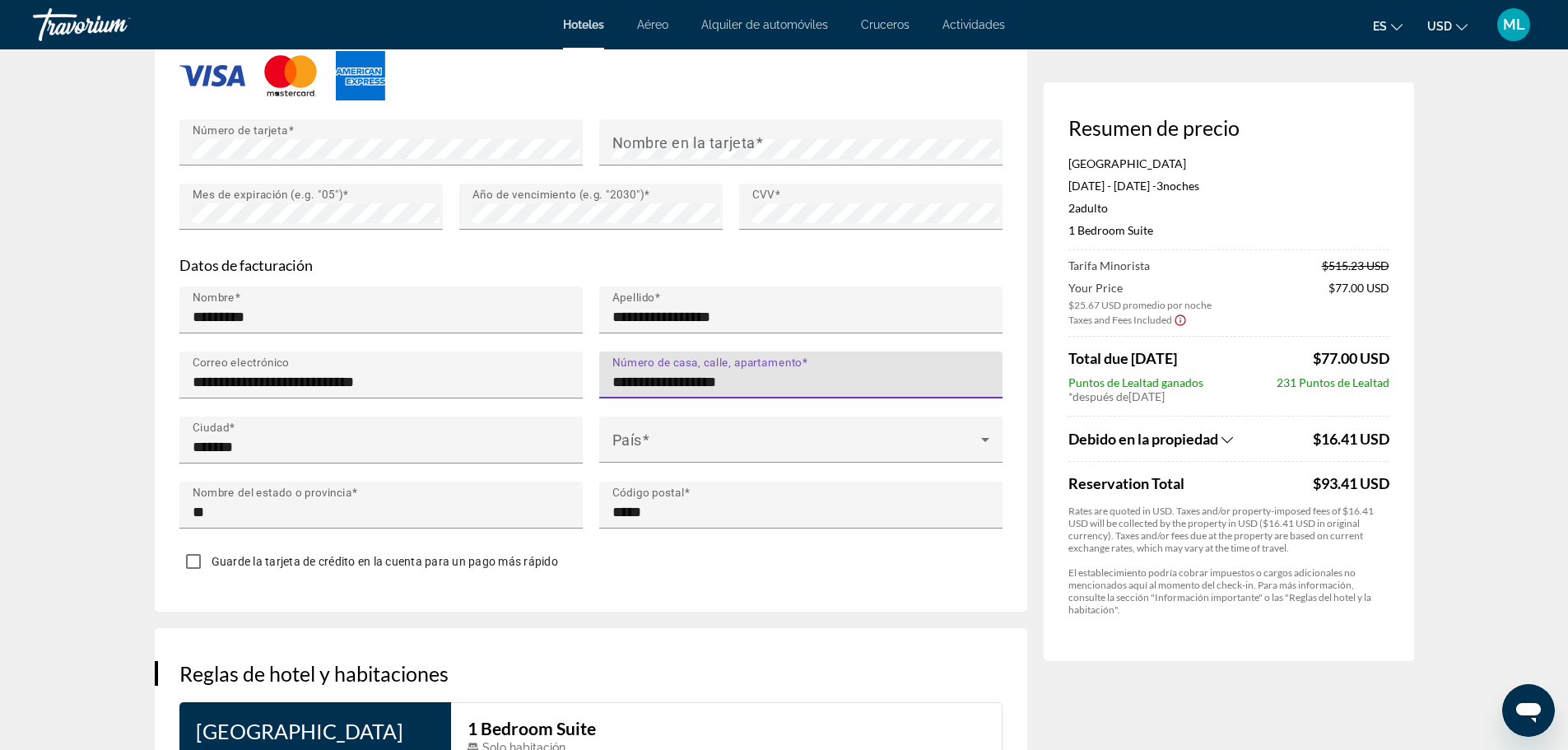
click at [771, 380] on input "**********" at bounding box center [806, 381] width 387 height 19
type input "**********"
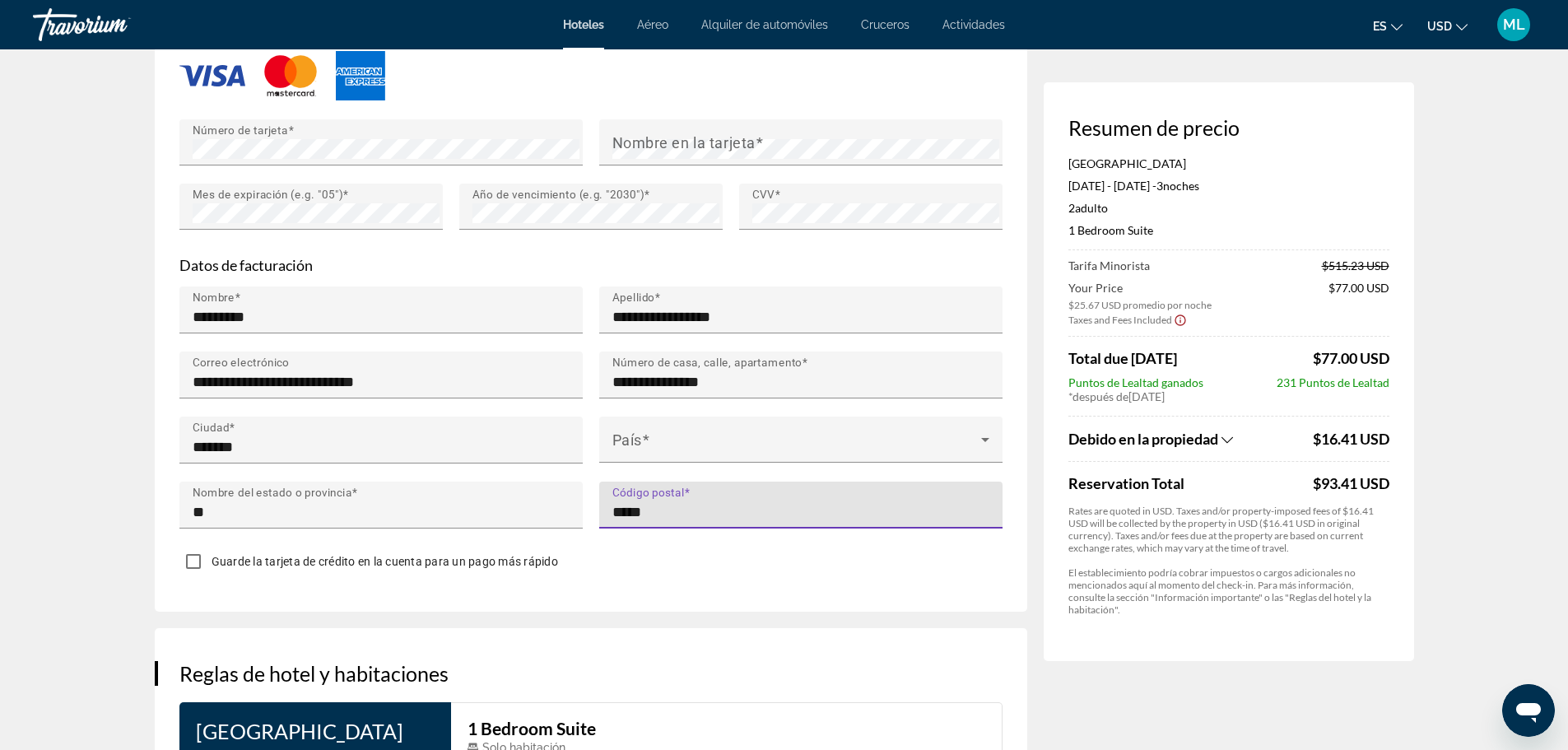
click at [754, 503] on input "*****" at bounding box center [806, 512] width 387 height 19
type input "*****"
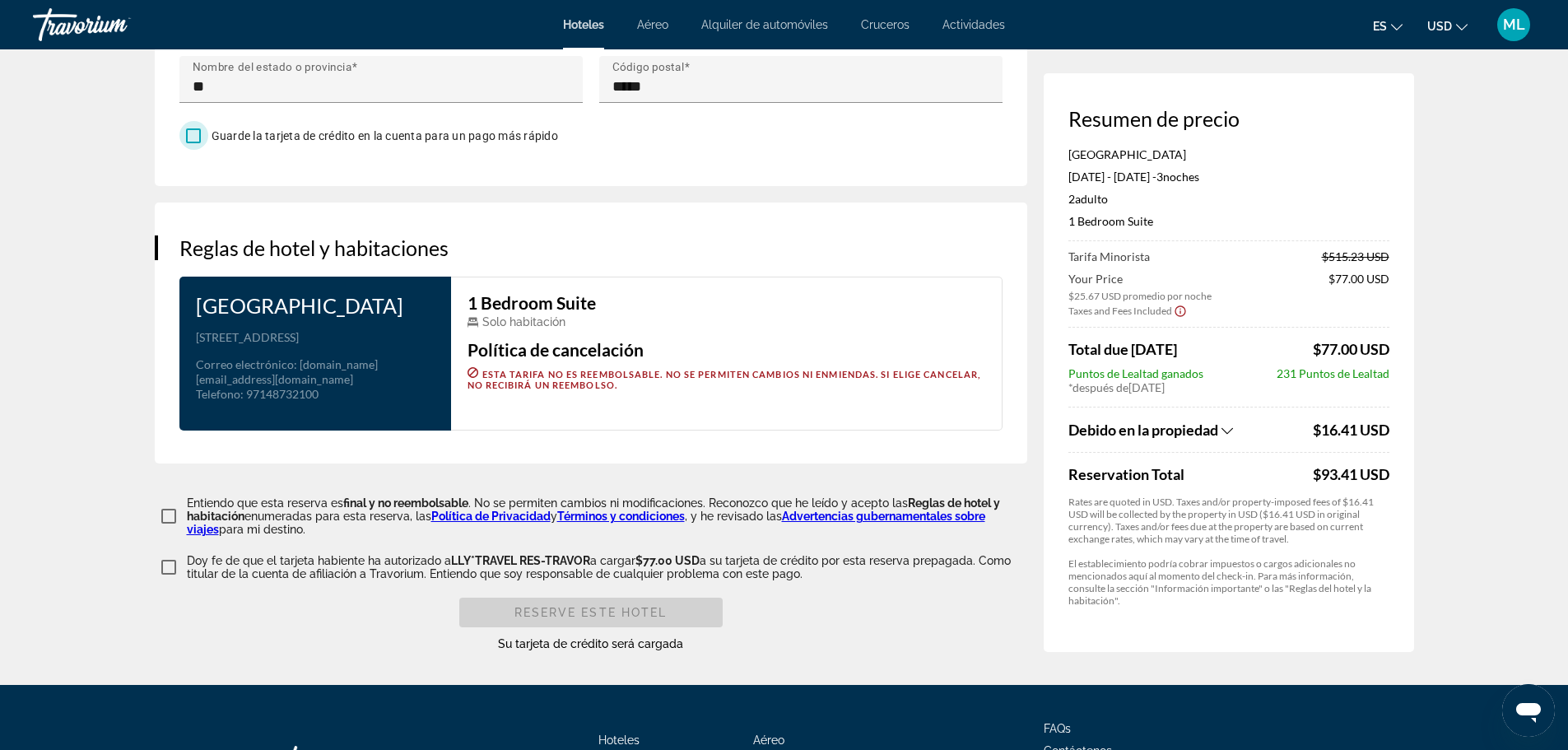
scroll to position [1942, 0]
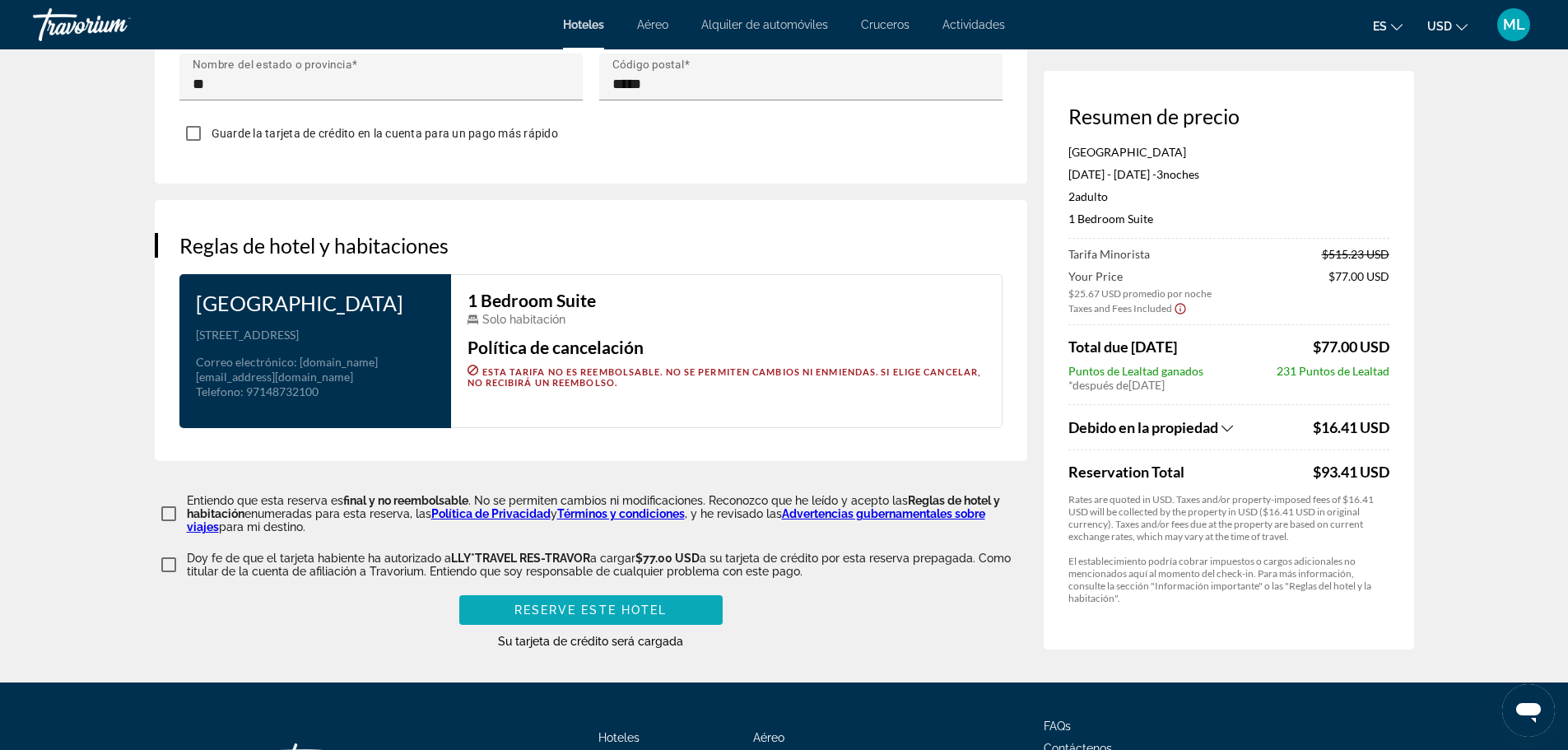
click at [576, 617] on span "Reserve este hotel" at bounding box center [591, 610] width 153 height 14
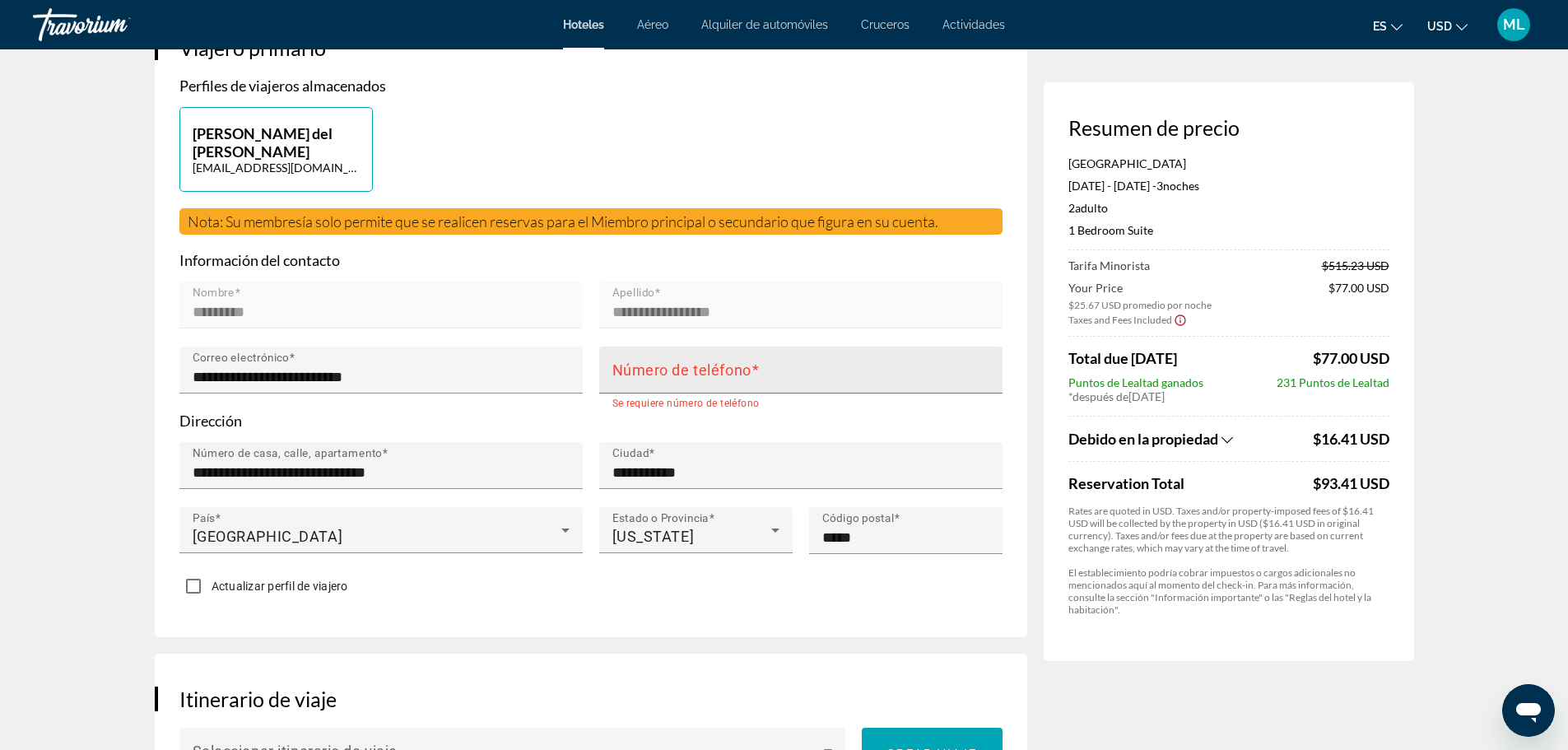
click at [748, 359] on div "Número de teléfono" at bounding box center [806, 369] width 387 height 47
type input "**********"
click at [763, 489] on div "Main content" at bounding box center [801, 497] width 403 height 18
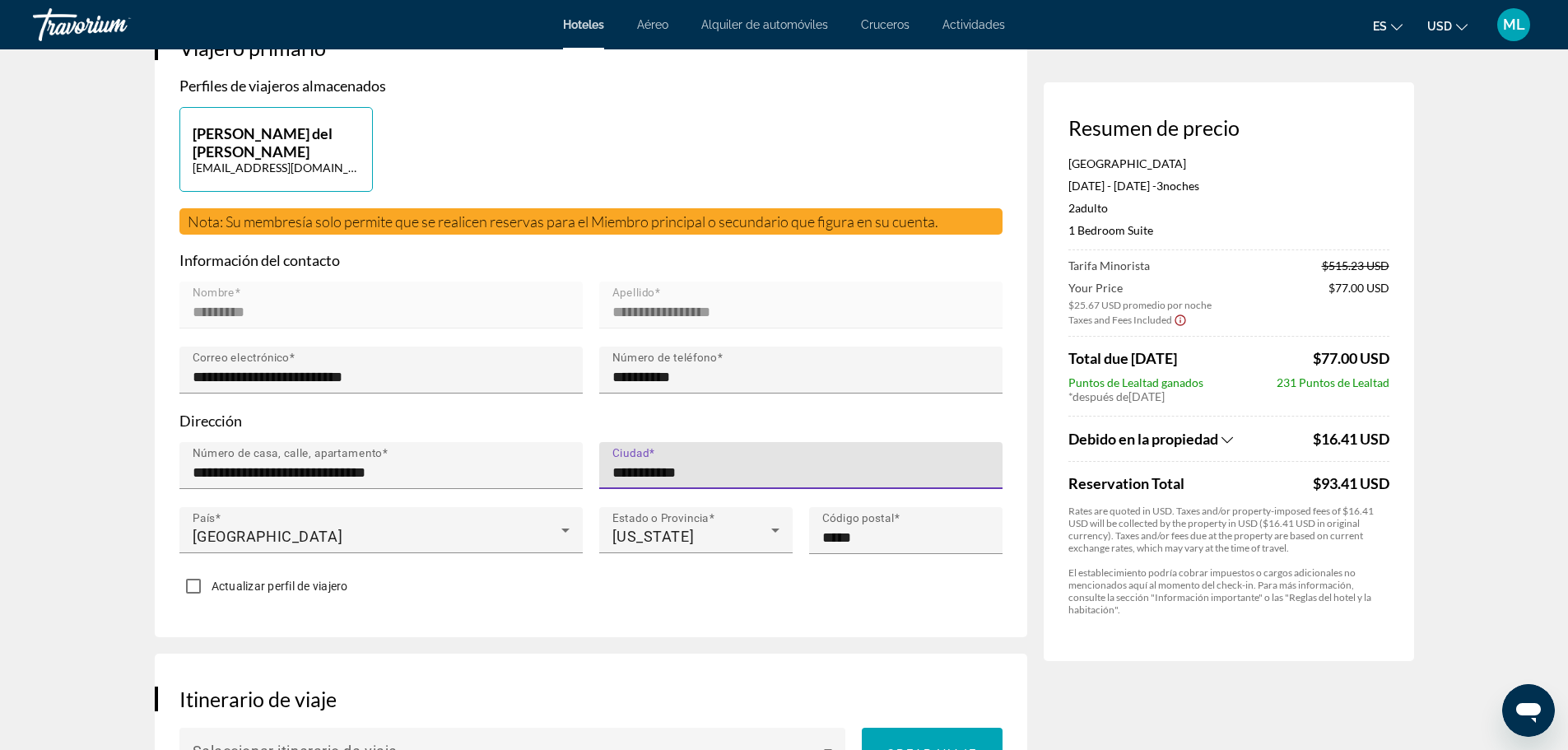
click at [737, 476] on input "**********" at bounding box center [806, 472] width 387 height 19
type input "*"
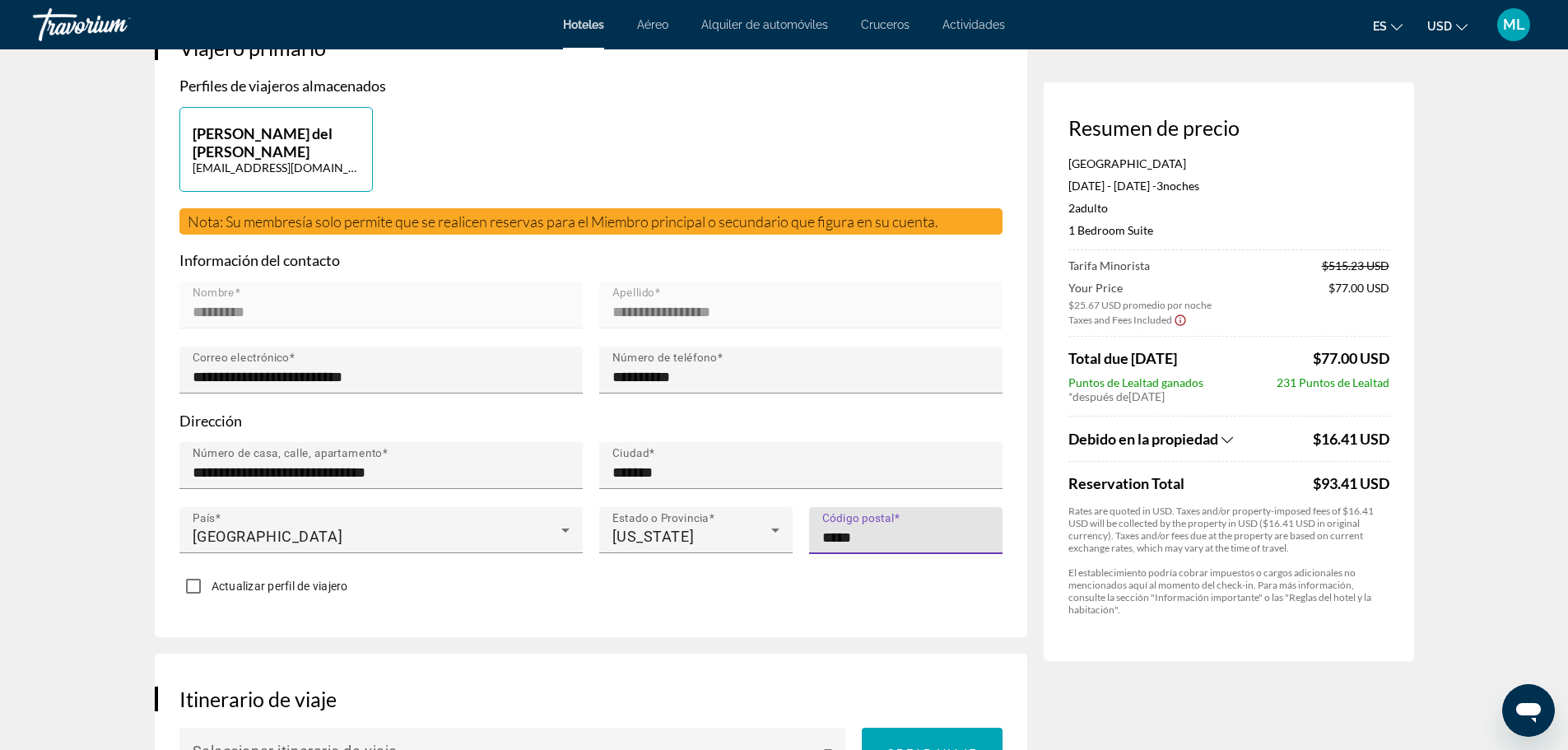
click at [896, 535] on input "*****" at bounding box center [910, 537] width 177 height 19
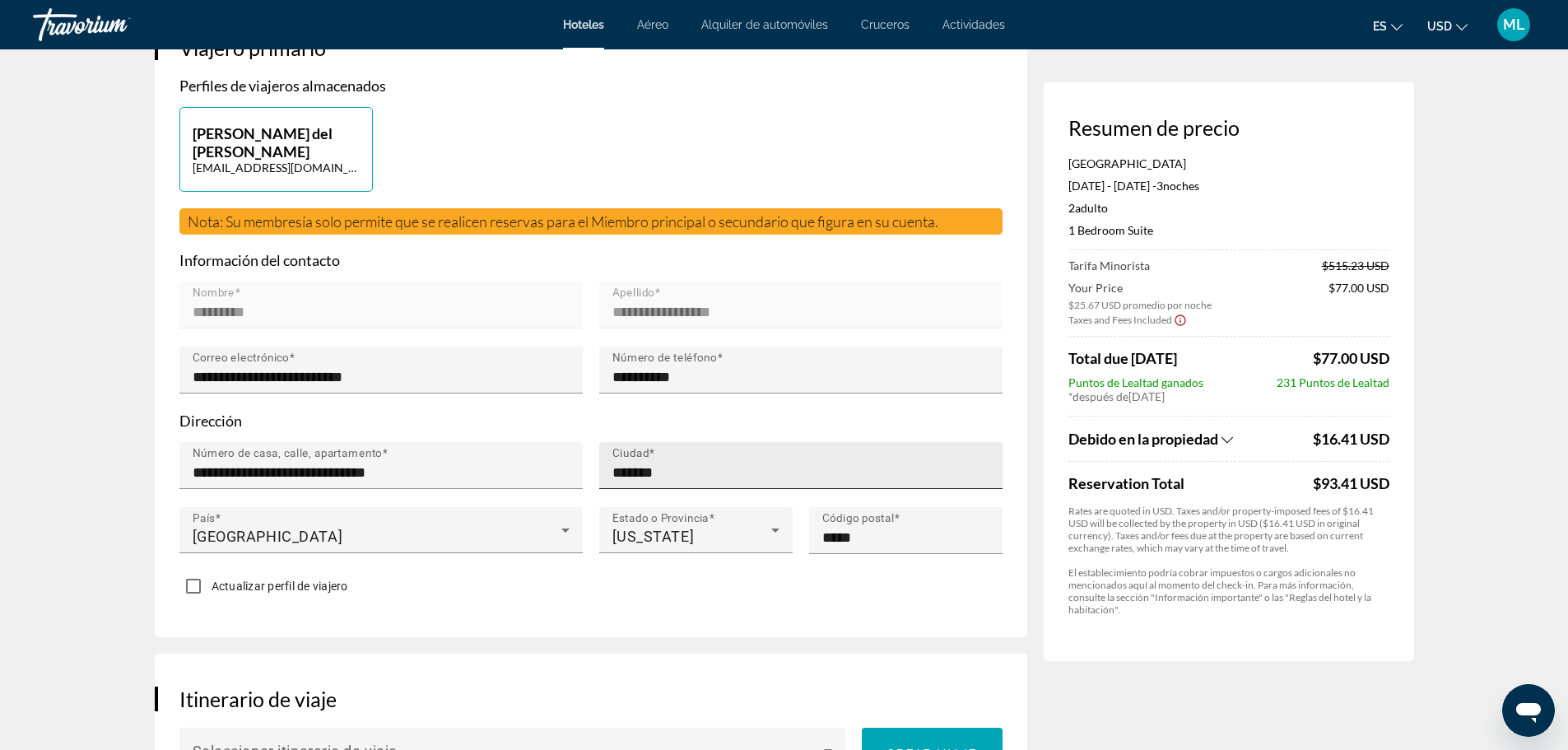
click at [750, 482] on div "Ciudad *******" at bounding box center [806, 465] width 387 height 47
type input "*"
type input "**********"
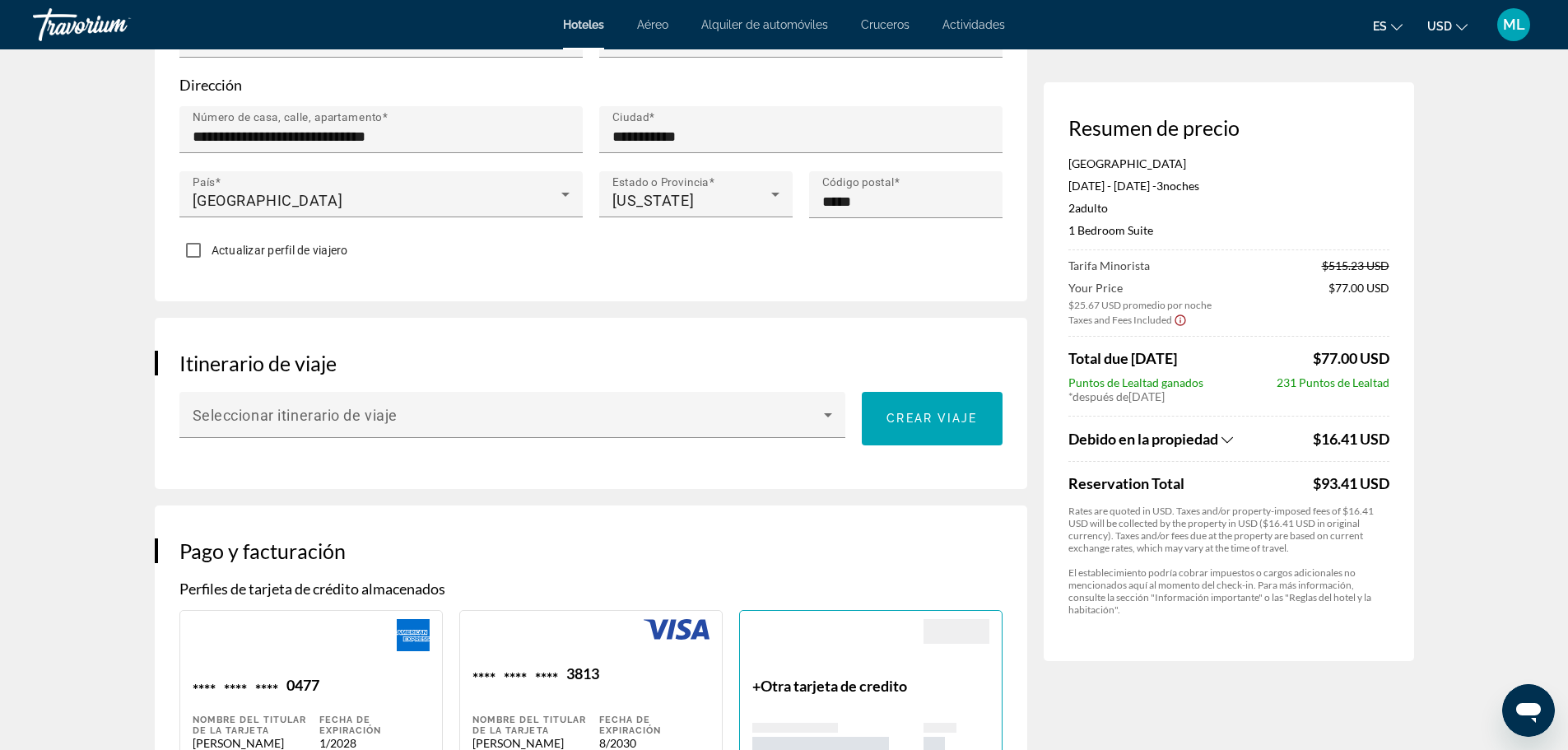
scroll to position [751, 0]
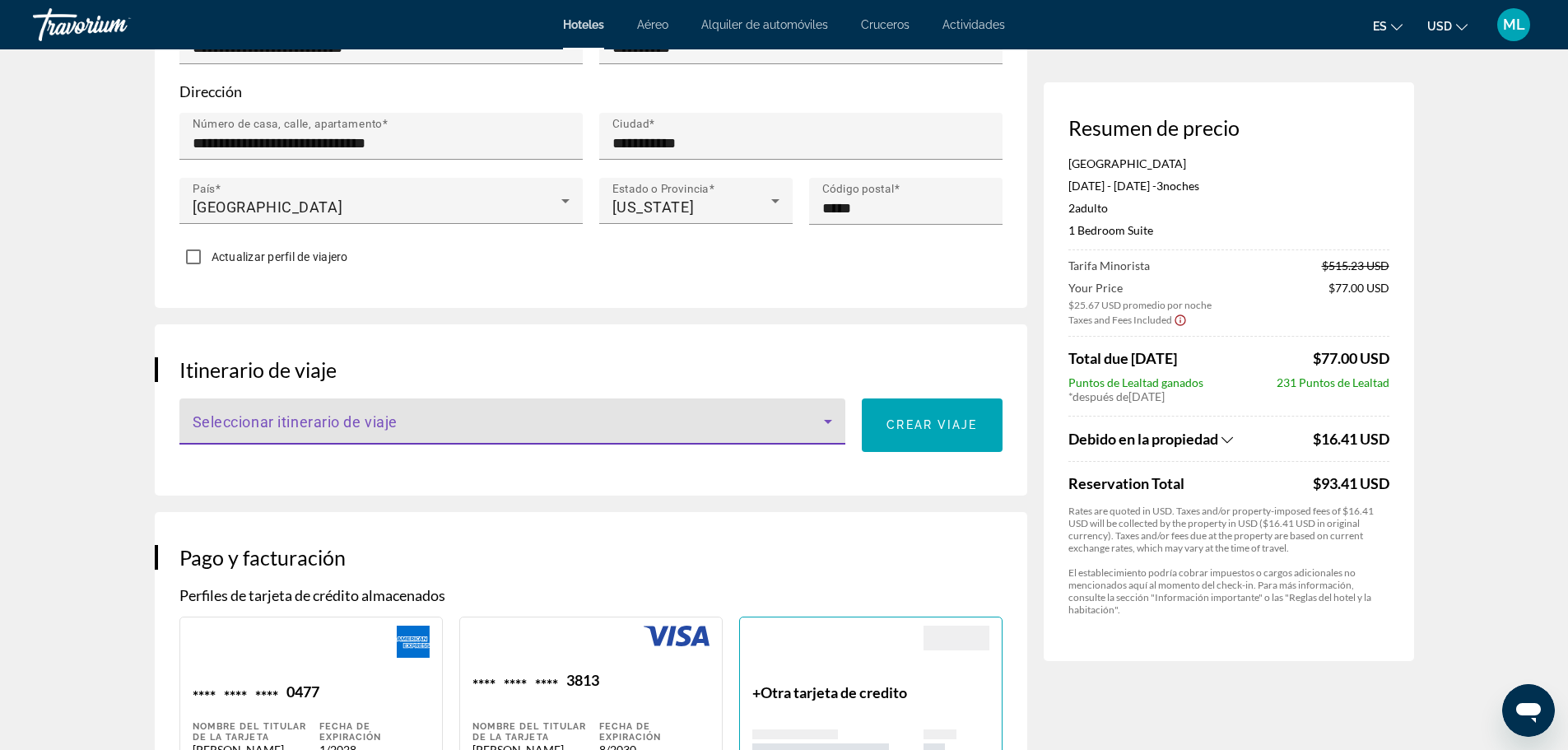
click at [836, 423] on icon "Main content" at bounding box center [828, 421] width 19 height 19
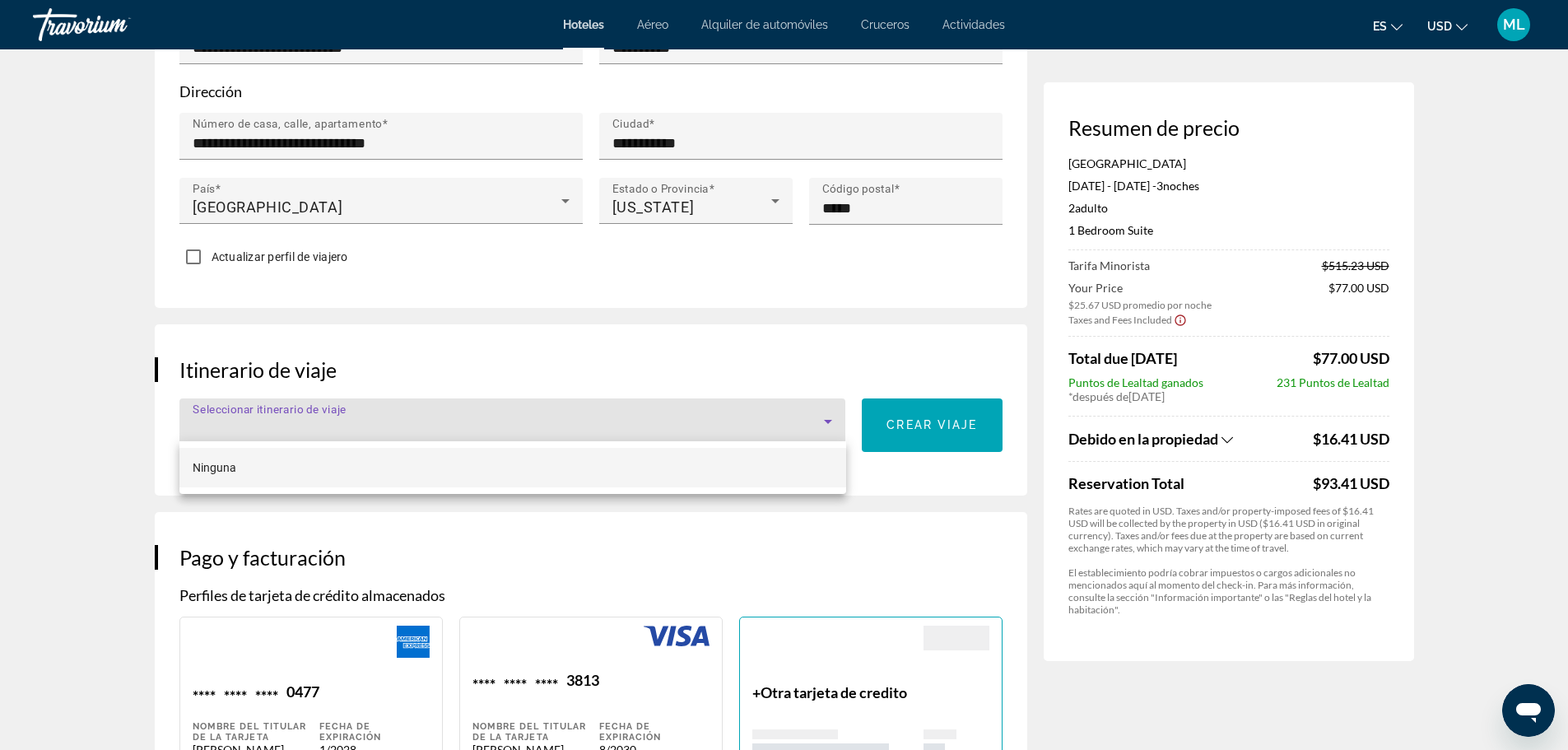
click at [816, 340] on div at bounding box center [784, 375] width 1568 height 750
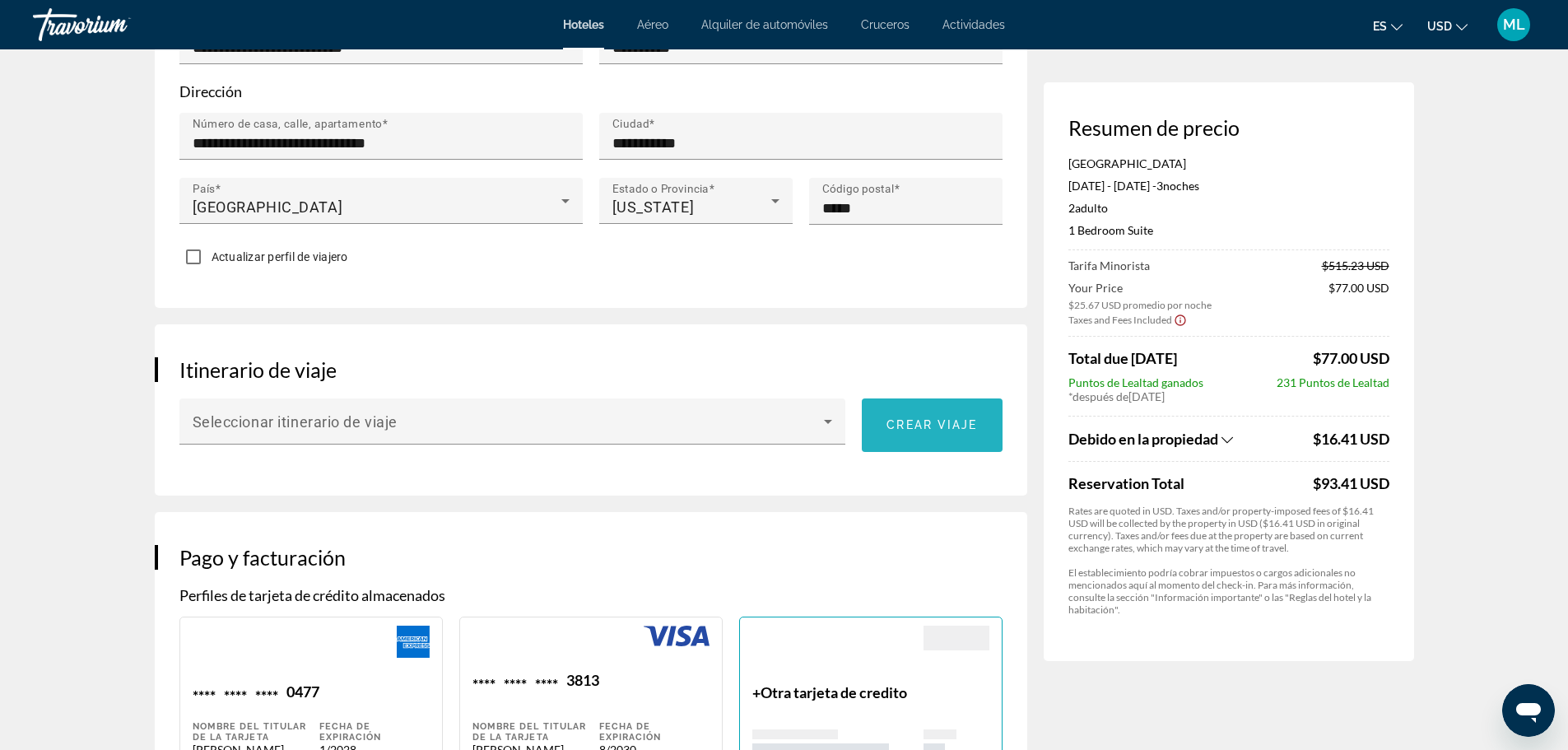
click at [926, 418] on span "Crear viaje" at bounding box center [931, 425] width 91 height 14
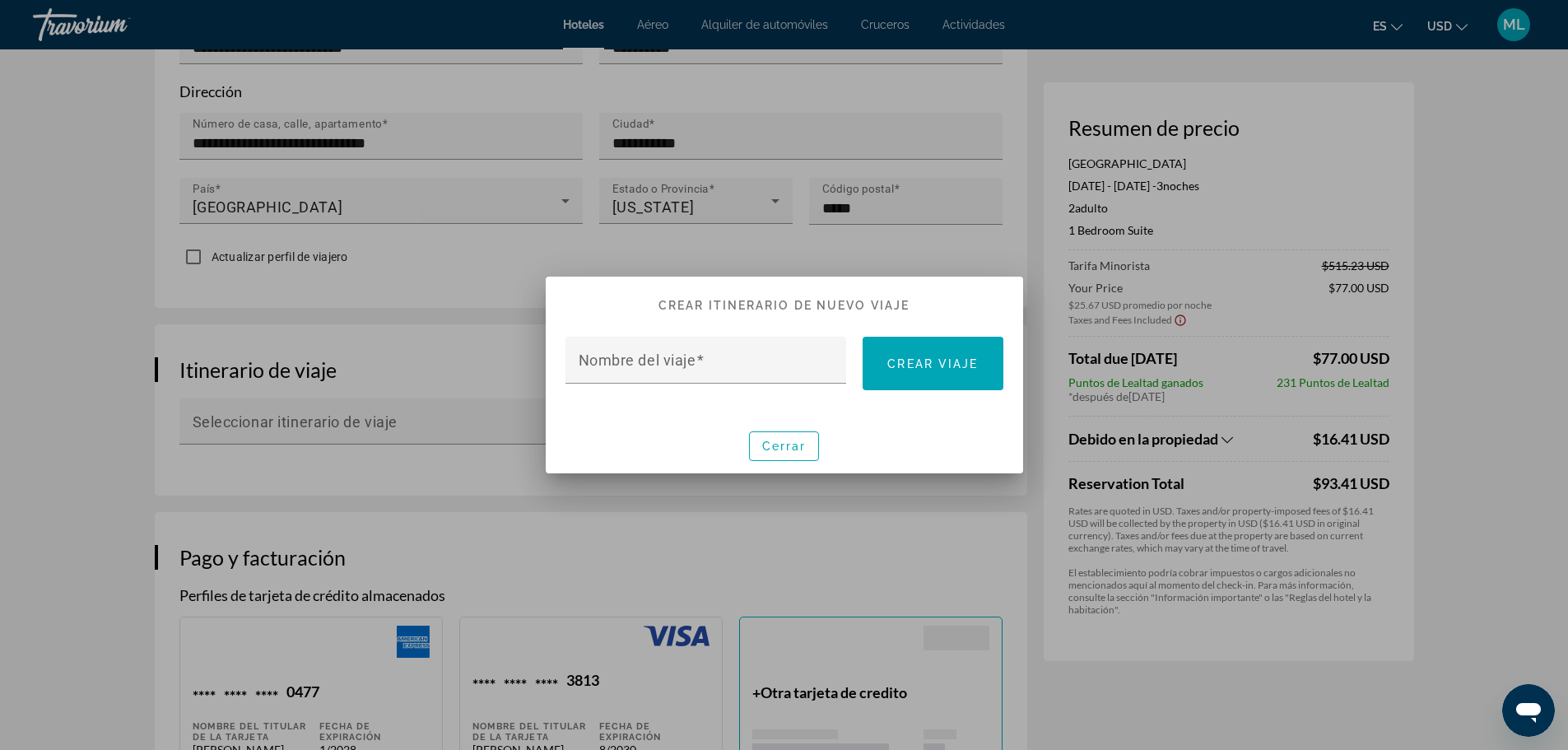
scroll to position [0, 0]
click at [677, 362] on mat-label "Nombre del viaje" at bounding box center [637, 360] width 118 height 17
click at [677, 362] on input "Nombre del viaje" at bounding box center [711, 367] width 265 height 19
click at [447, 417] on div at bounding box center [784, 375] width 1568 height 750
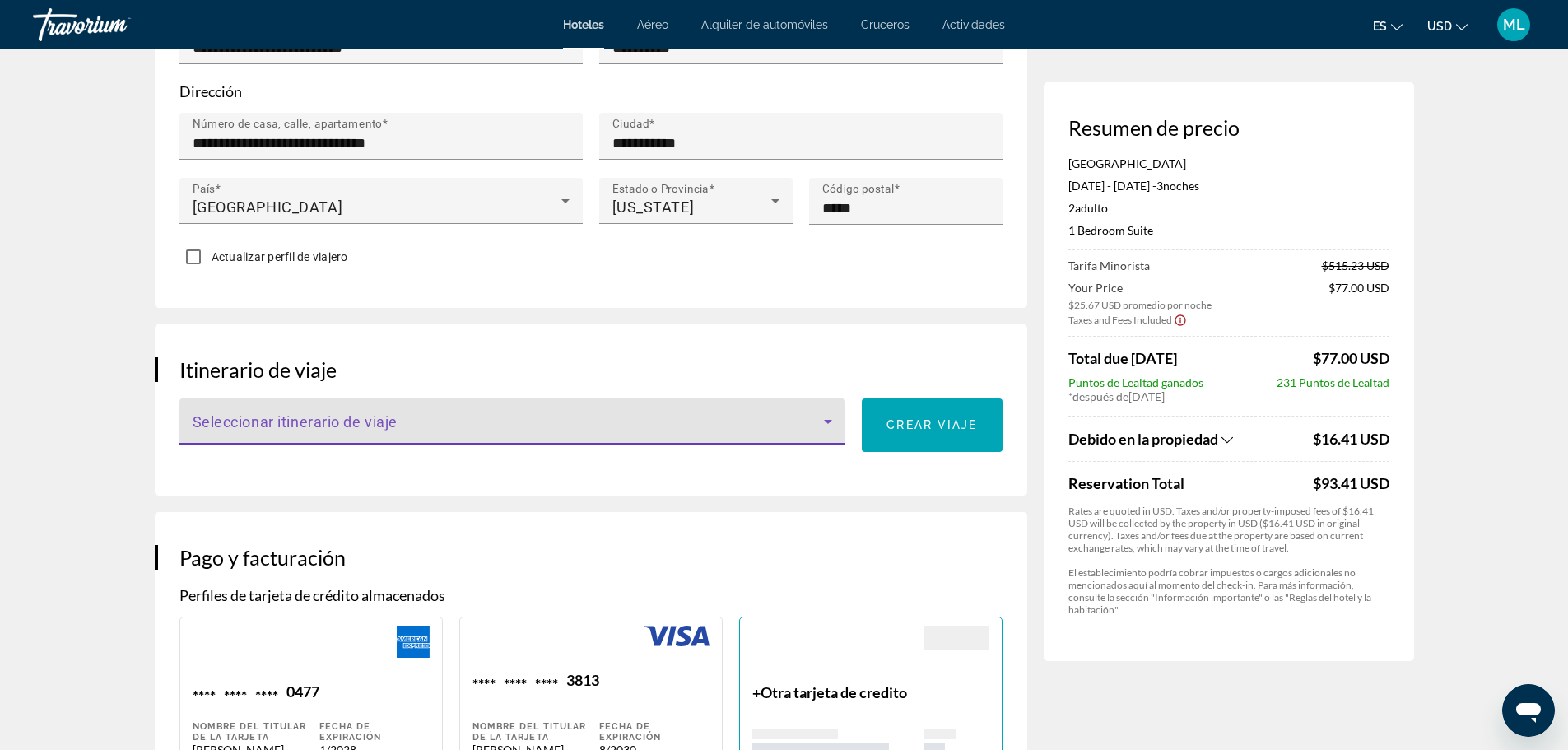
click at [398, 429] on span "Main content" at bounding box center [509, 427] width 632 height 19
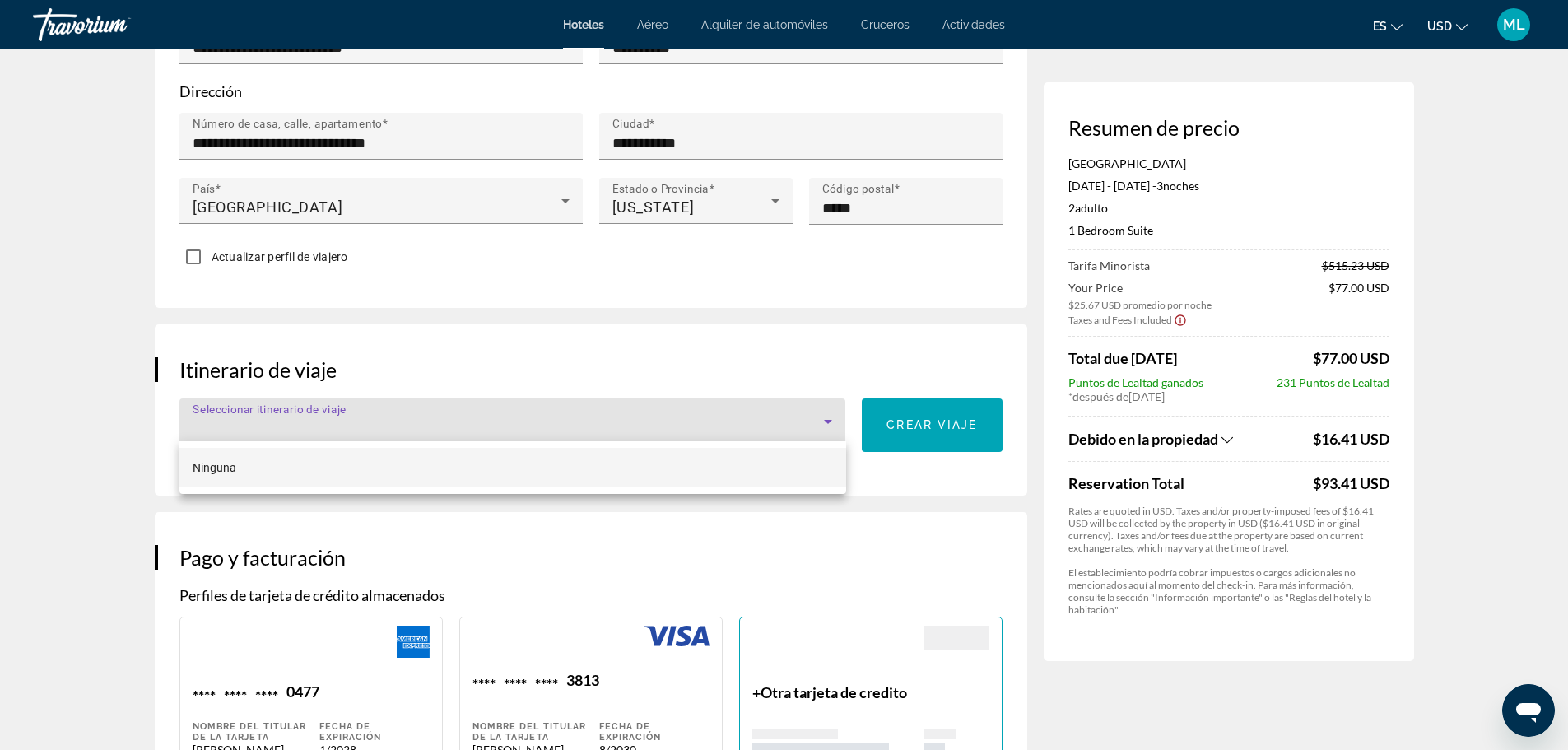
click at [398, 429] on div at bounding box center [784, 375] width 1568 height 750
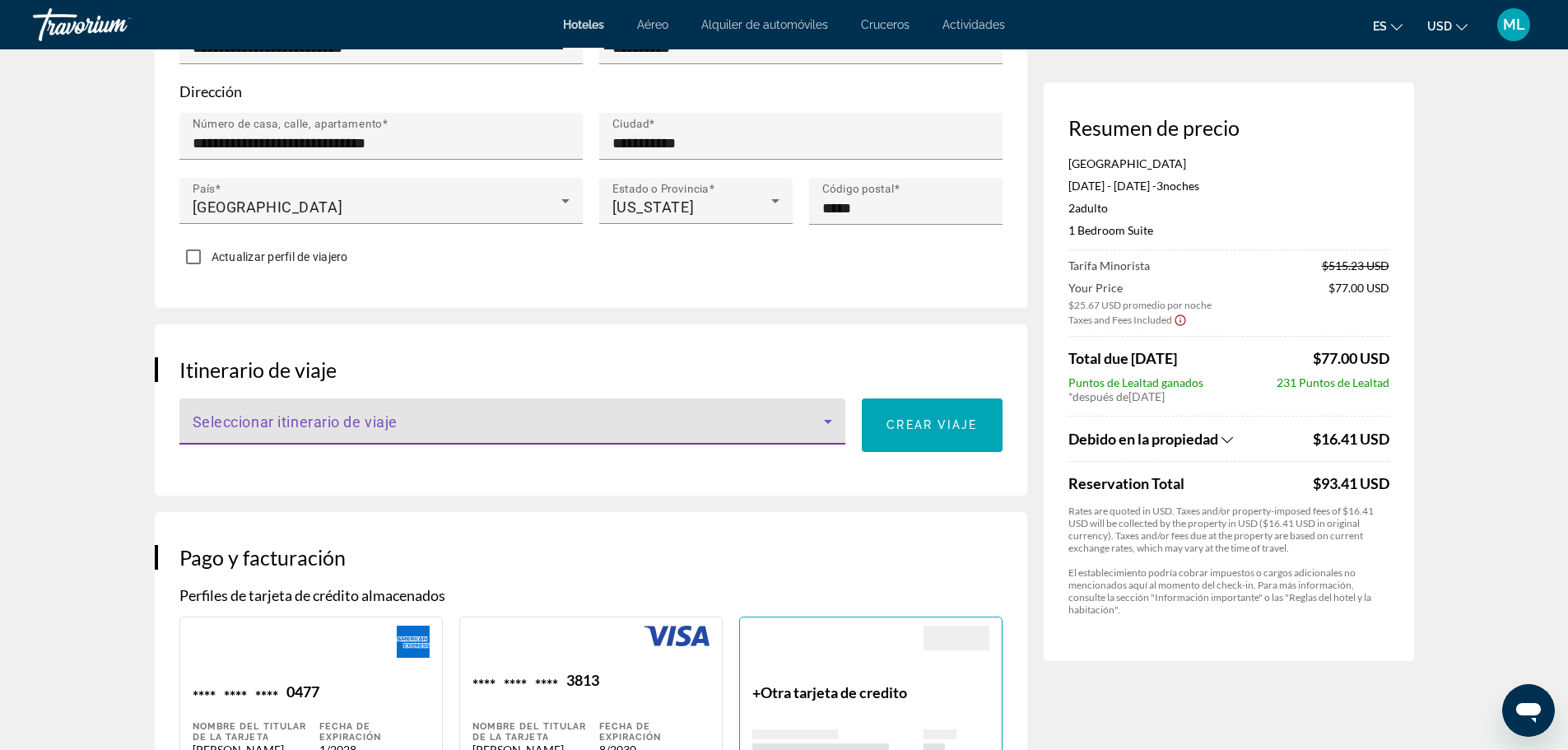
click at [829, 419] on icon "Main content" at bounding box center [828, 421] width 8 height 4
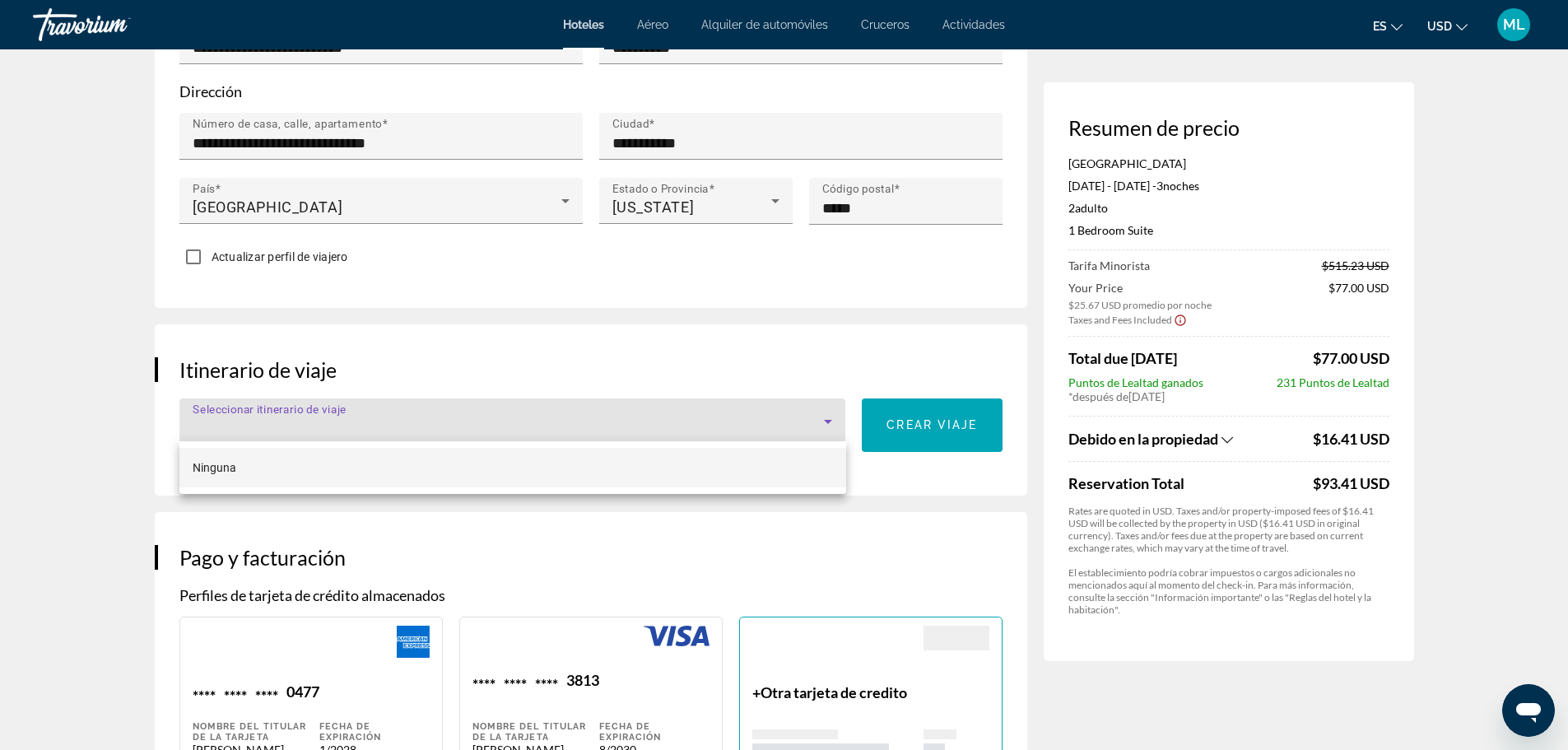
click at [681, 497] on div at bounding box center [784, 375] width 1568 height 750
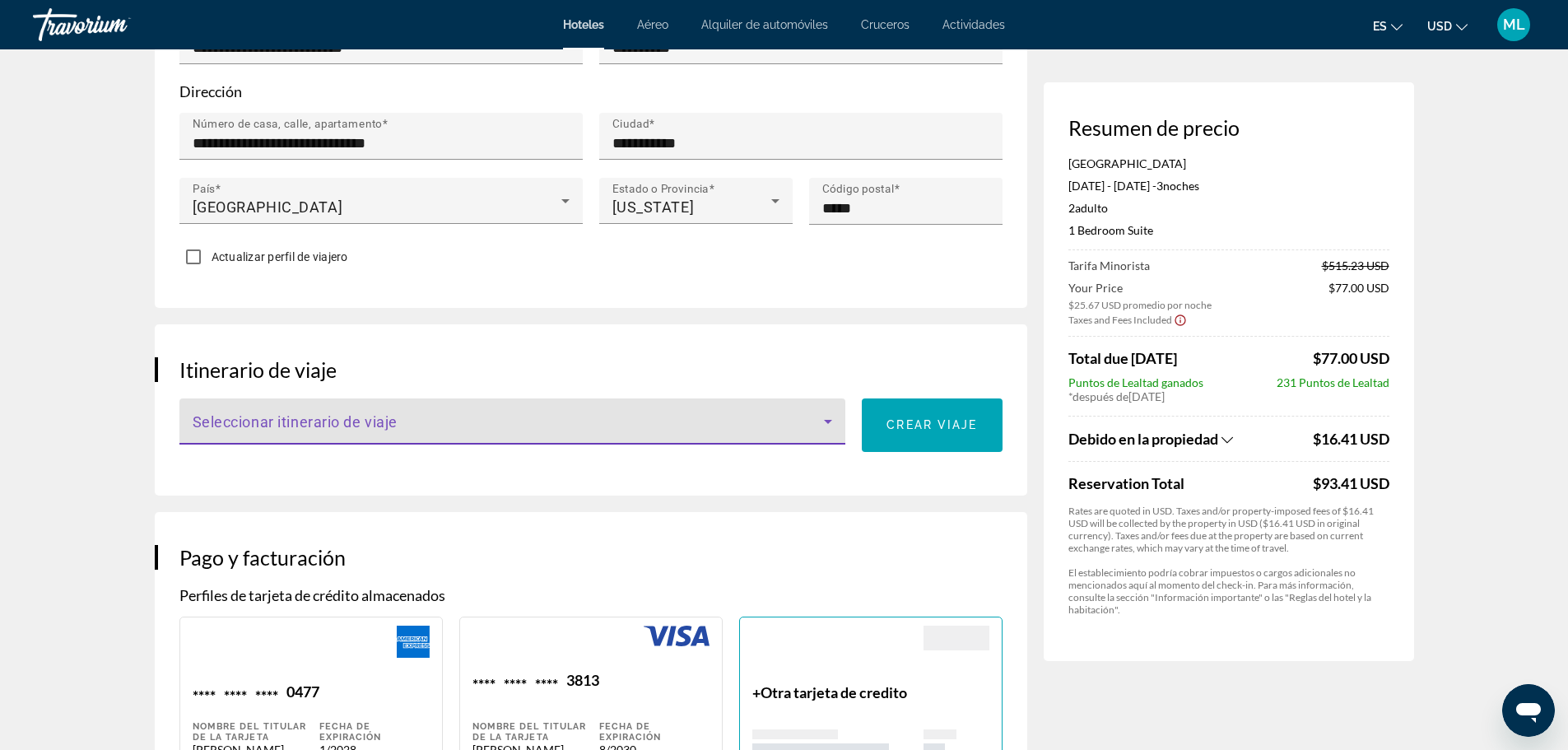
click at [827, 419] on icon "Main content" at bounding box center [828, 421] width 8 height 4
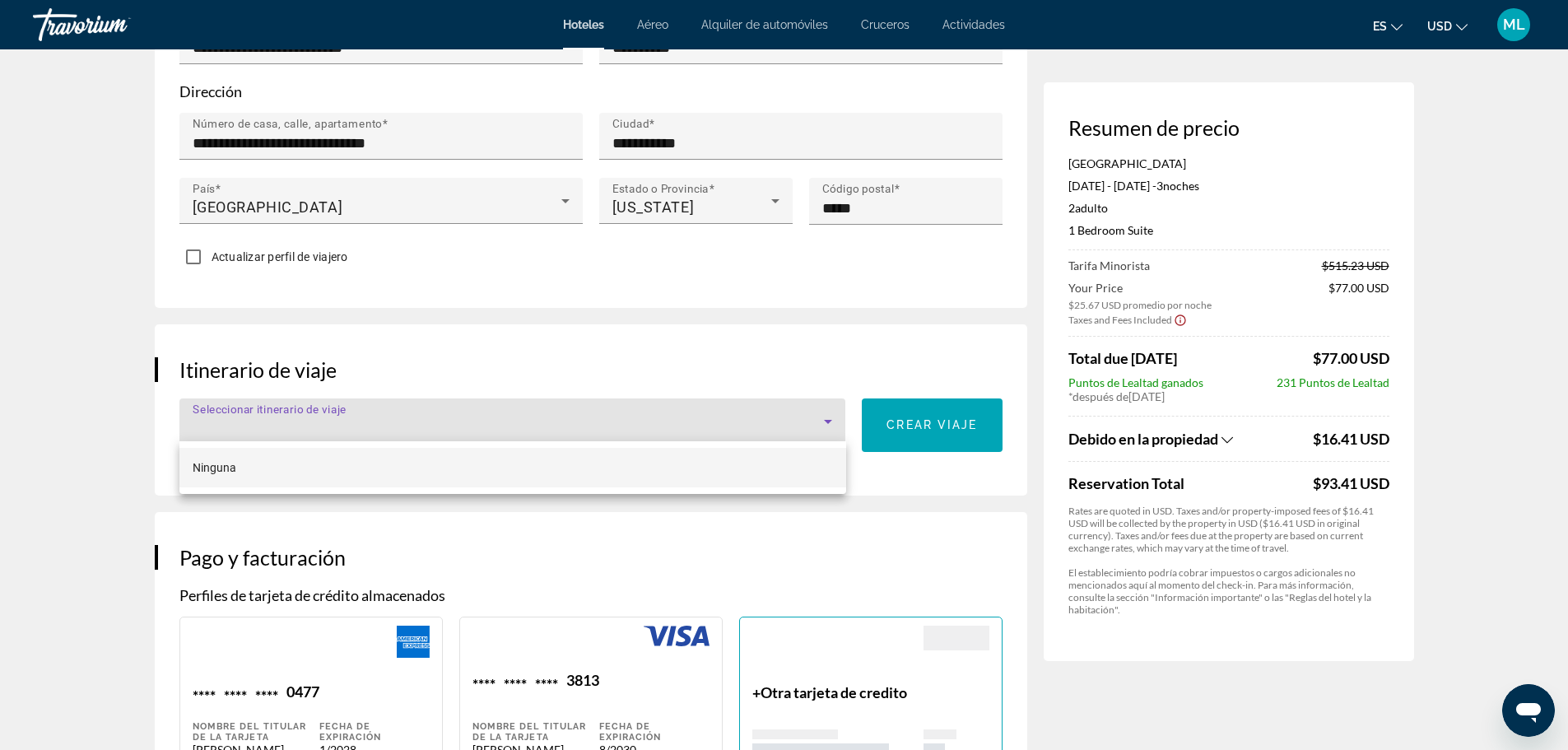
click at [419, 404] on div at bounding box center [784, 375] width 1568 height 750
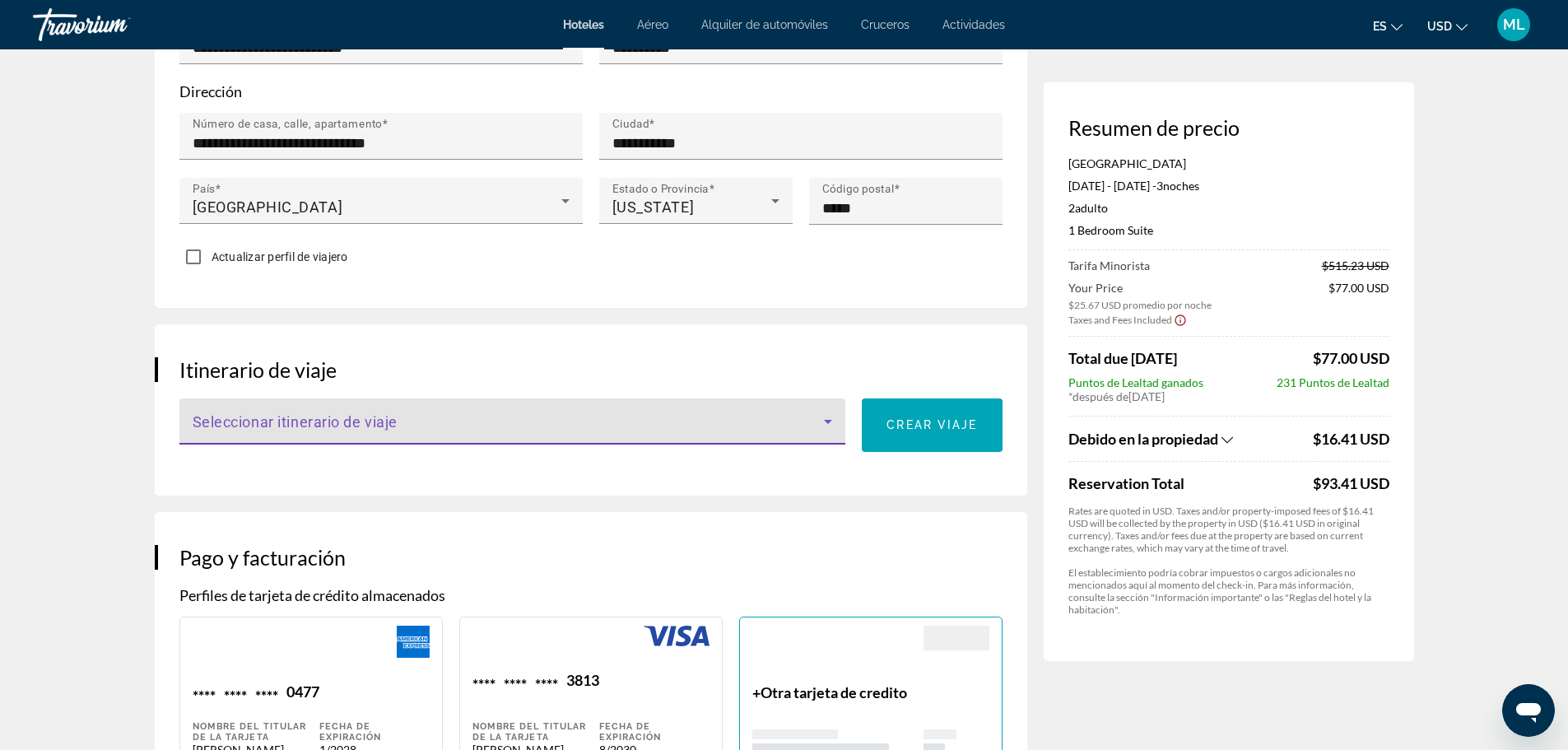
click at [370, 428] on span "Main content" at bounding box center [509, 427] width 632 height 19
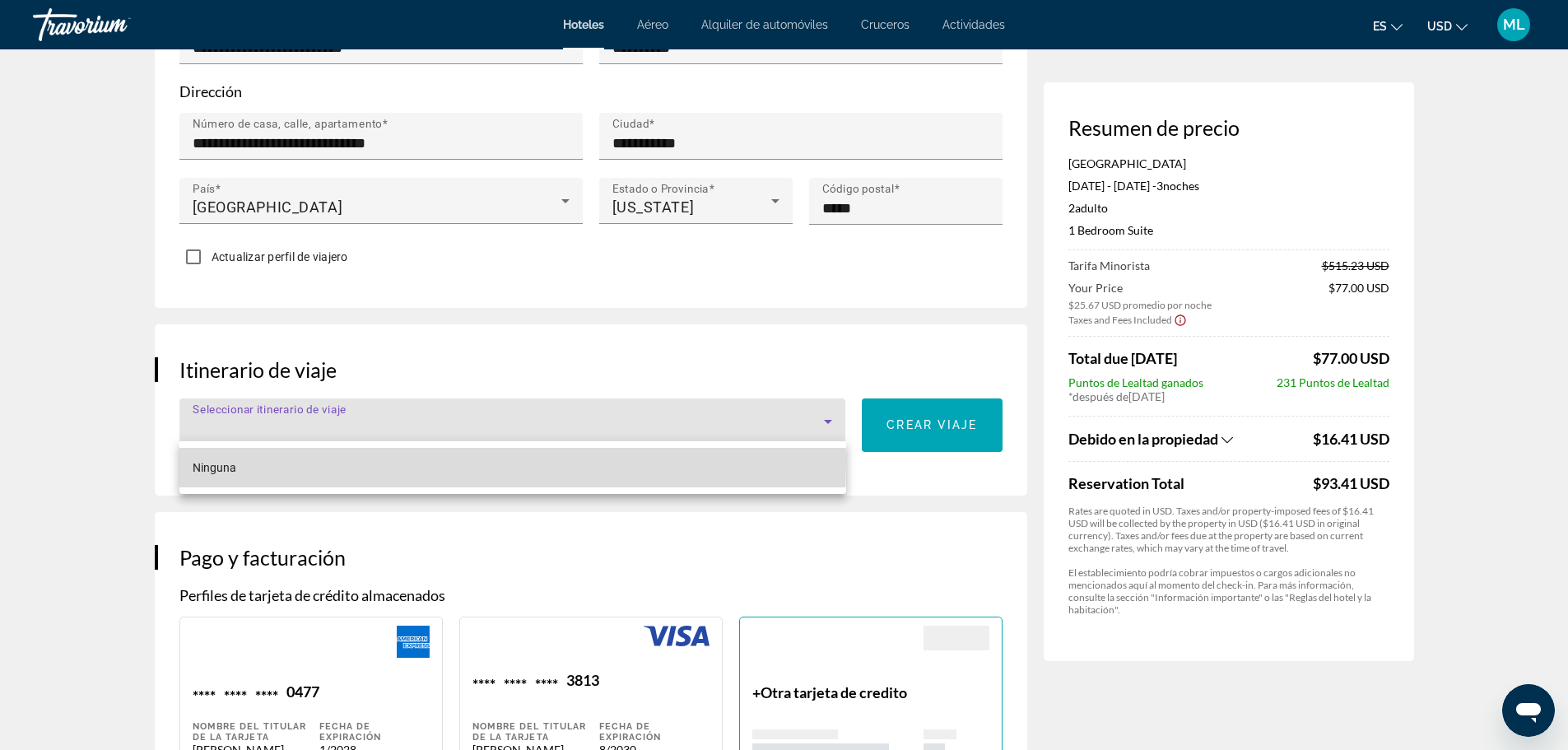
click at [370, 462] on mat-option "Ninguna" at bounding box center [513, 467] width 667 height 40
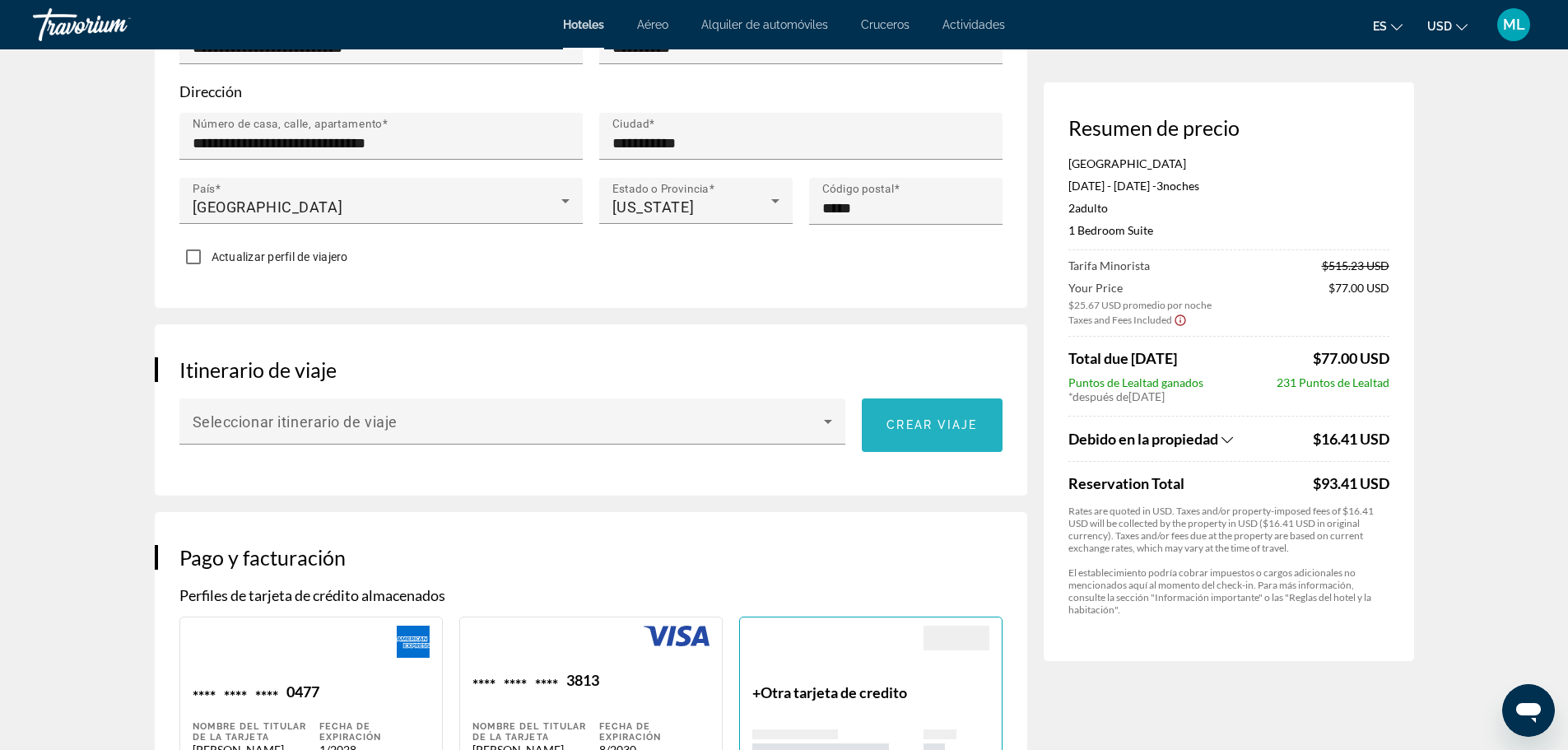
click at [916, 425] on span "Crear viaje" at bounding box center [931, 425] width 91 height 14
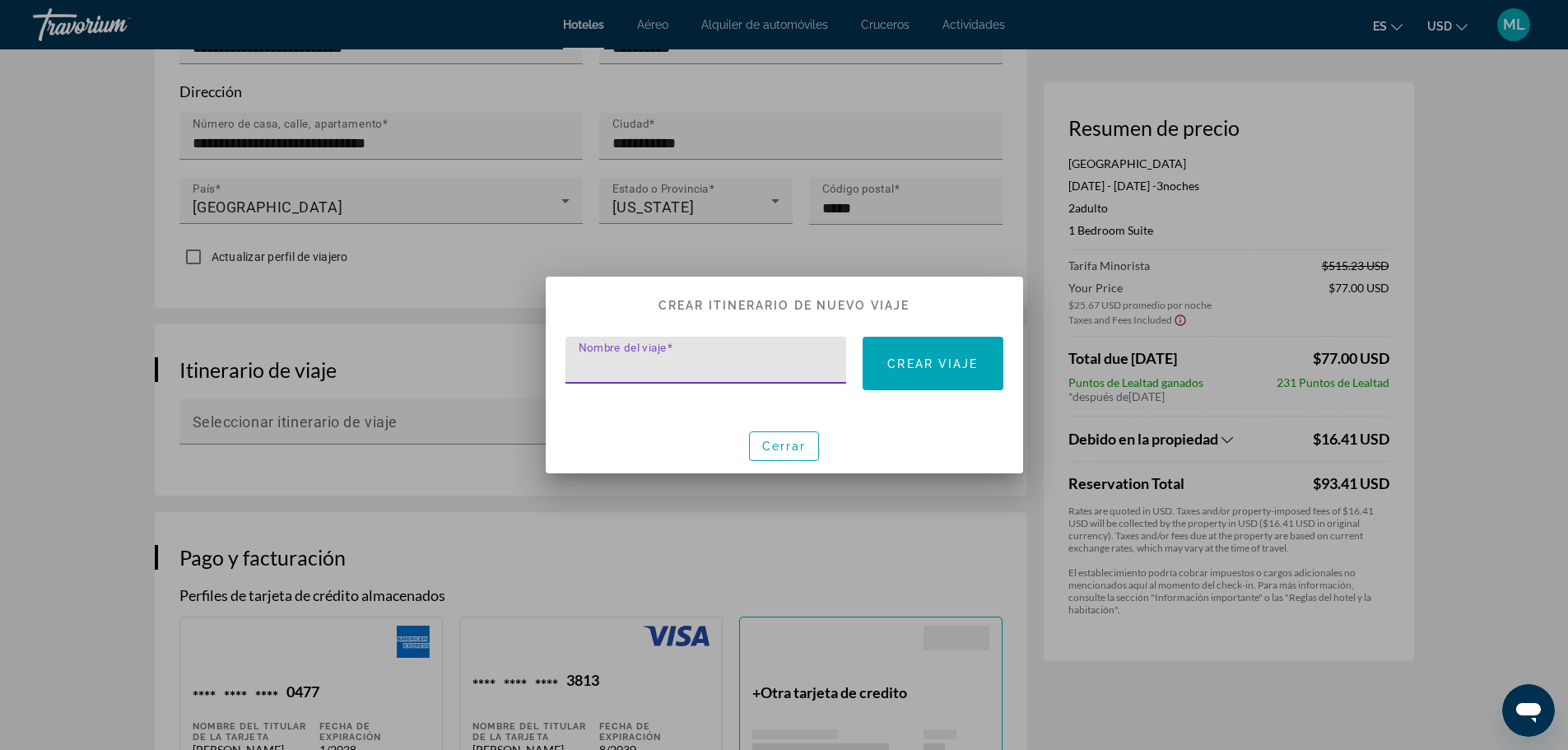
click at [742, 367] on input "Nombre del viaje" at bounding box center [711, 367] width 265 height 19
type input "**********"
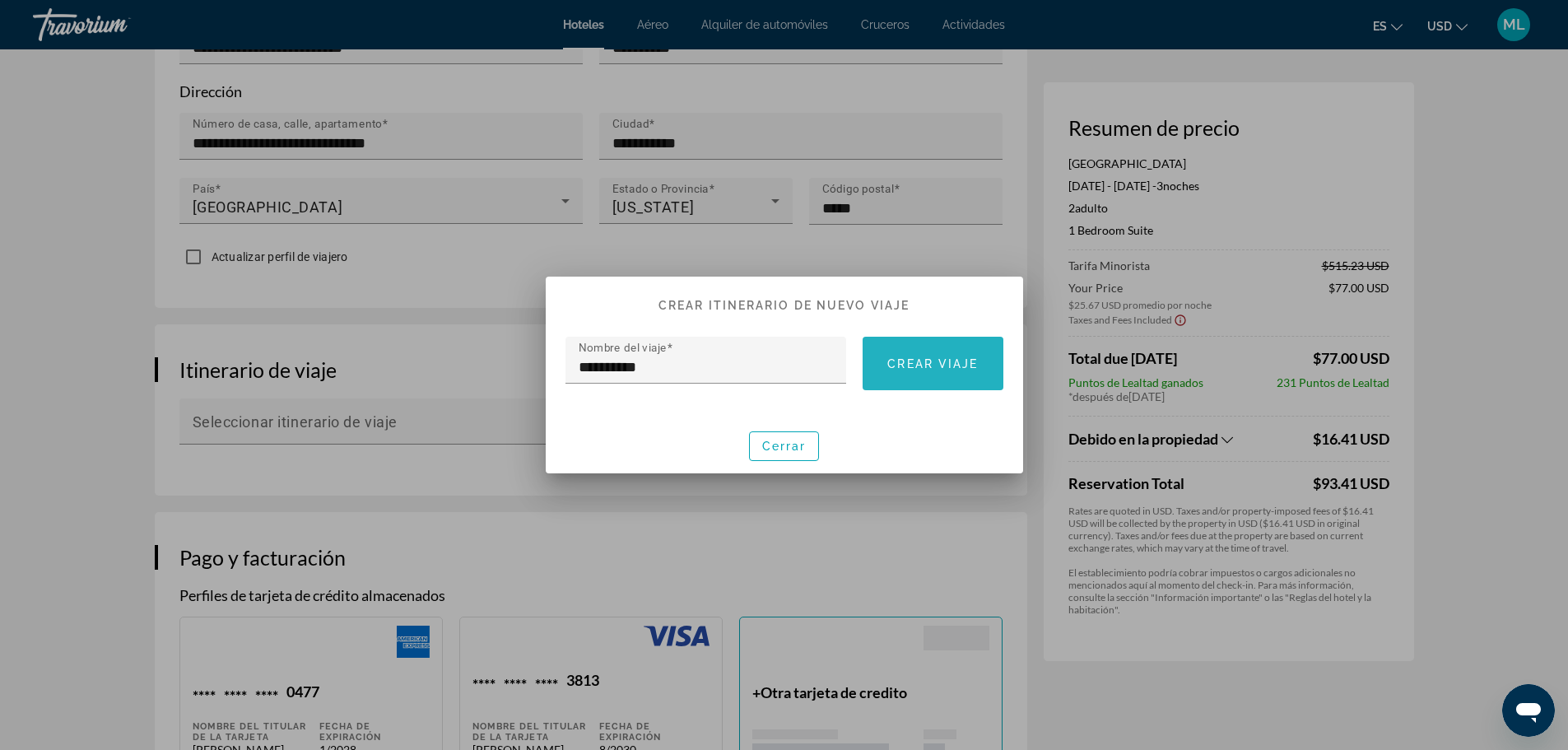
click at [949, 372] on span at bounding box center [932, 364] width 140 height 40
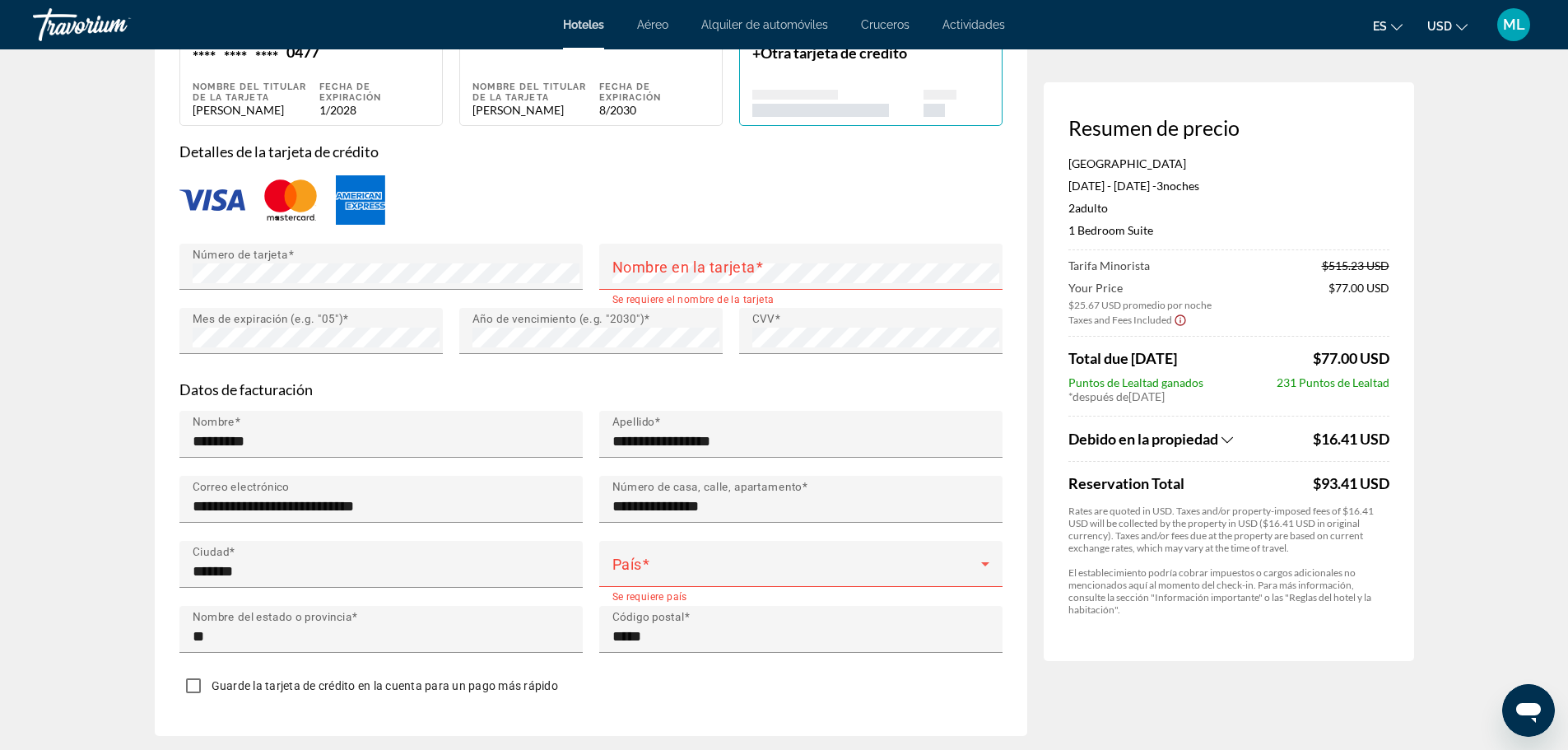
scroll to position [1408, 0]
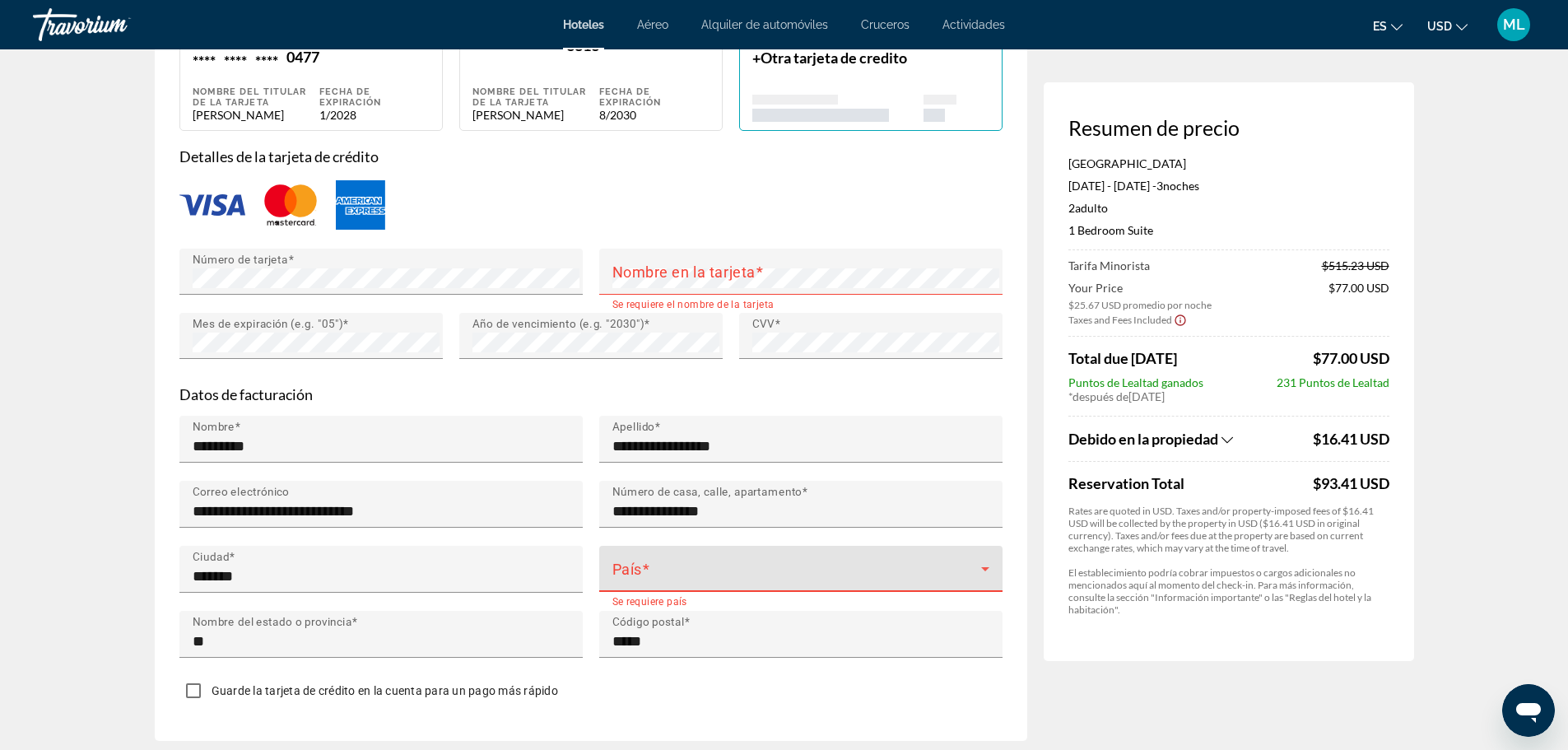
click at [987, 565] on icon "Main content" at bounding box center [985, 569] width 19 height 19
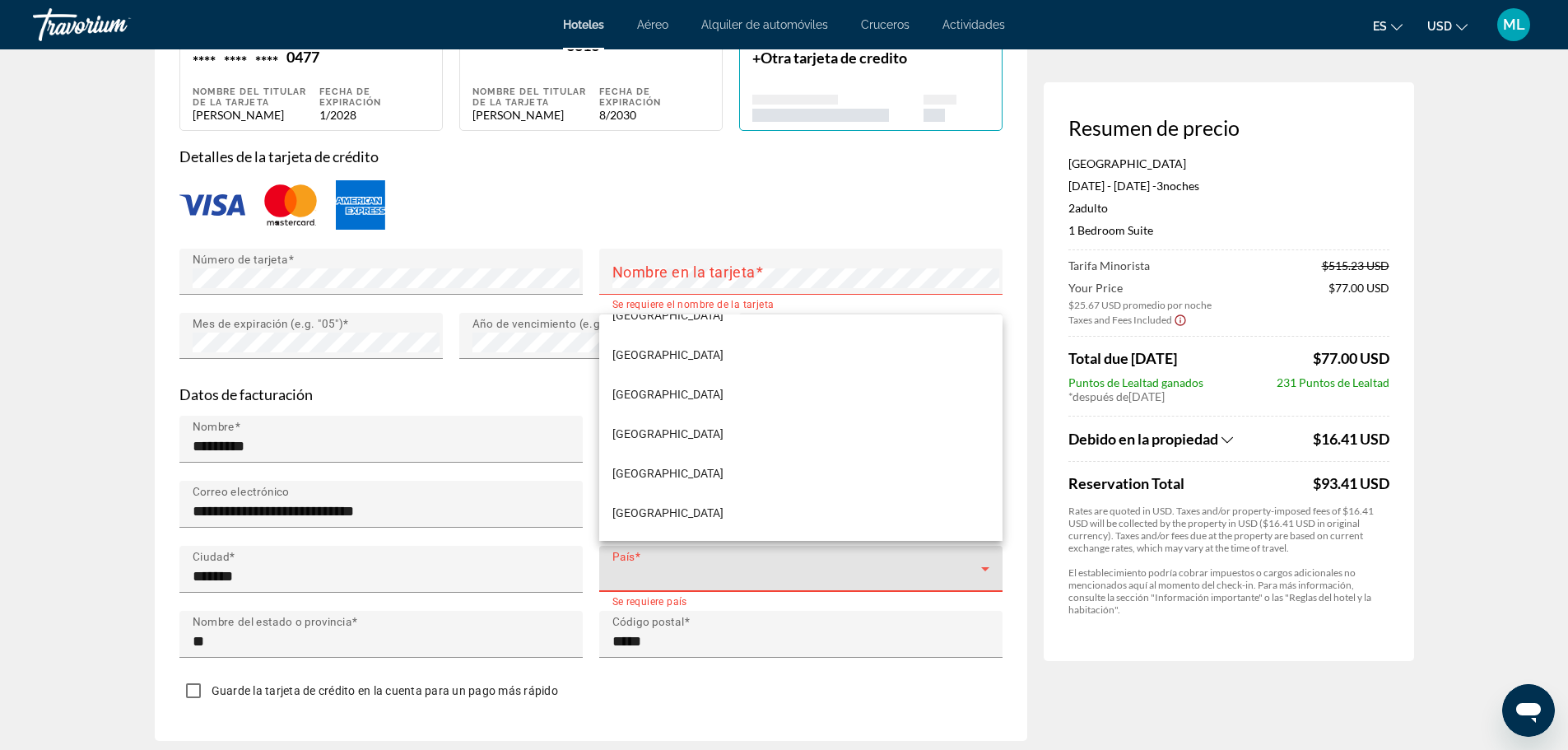
scroll to position [9548, 0]
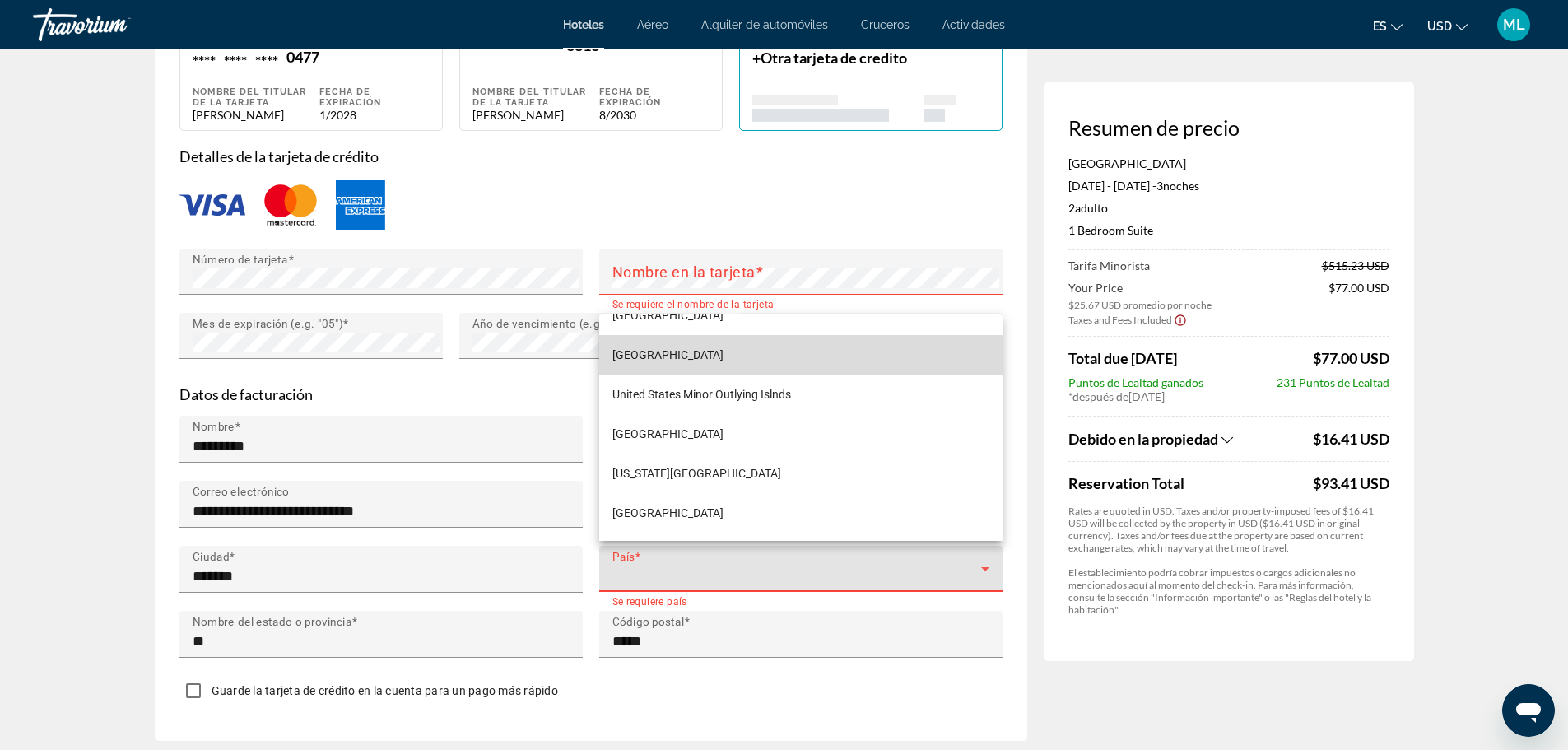
click at [808, 359] on mat-option "[GEOGRAPHIC_DATA]" at bounding box center [801, 354] width 403 height 40
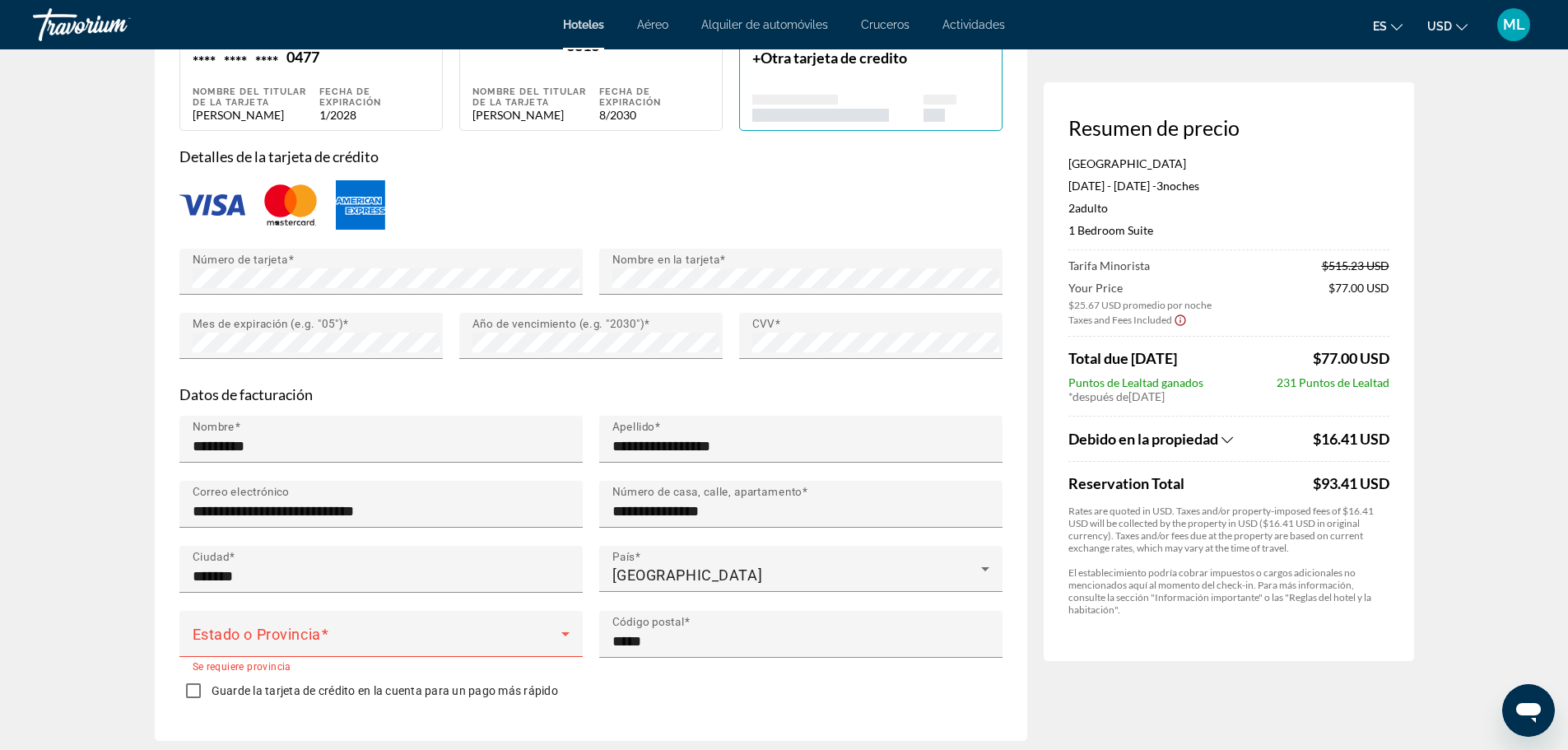
click at [901, 687] on div "Guarde la tarjeta de crédito en la cuenta para un pago más rápido" at bounding box center [591, 692] width 823 height 32
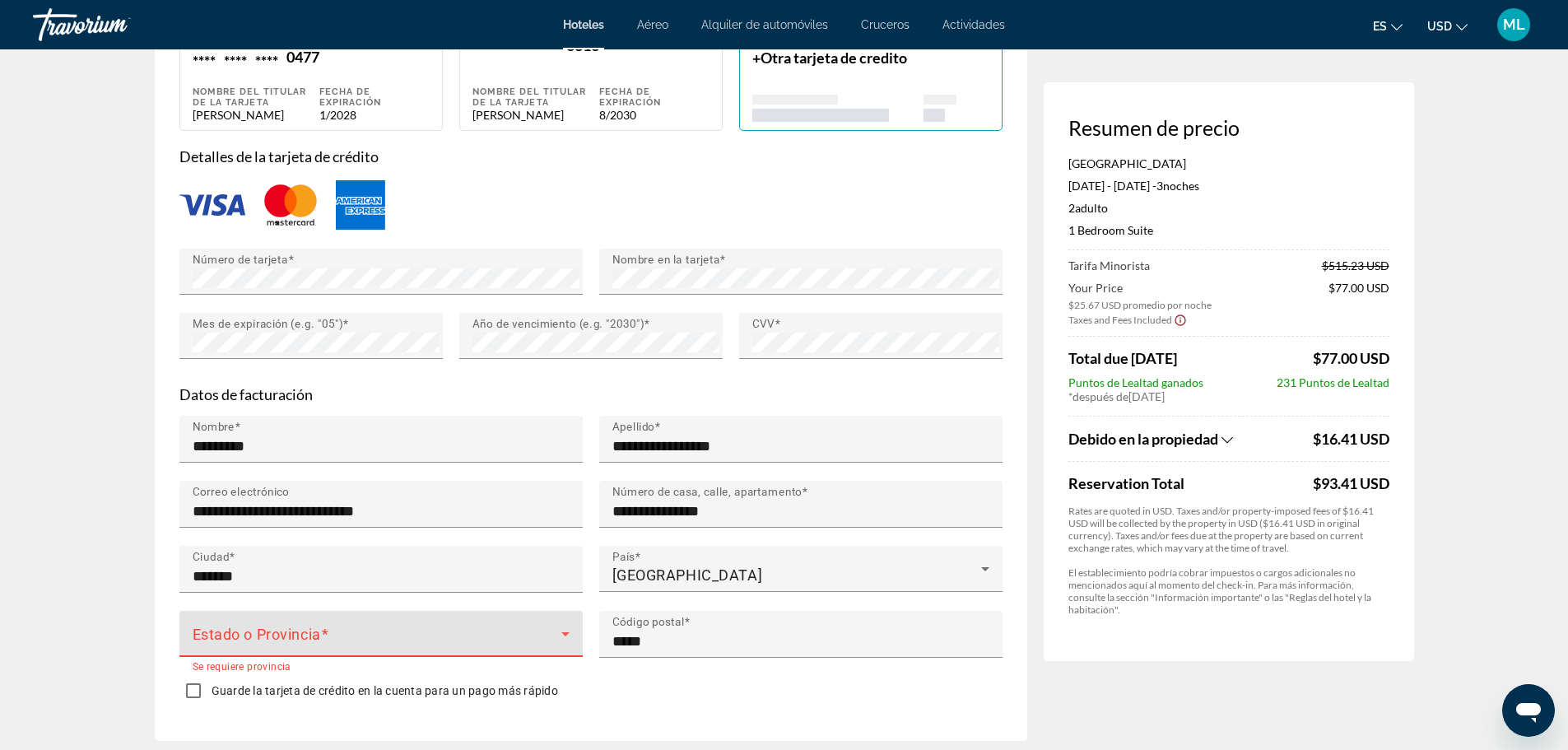
click at [564, 625] on icon "Main content" at bounding box center [565, 633] width 19 height 19
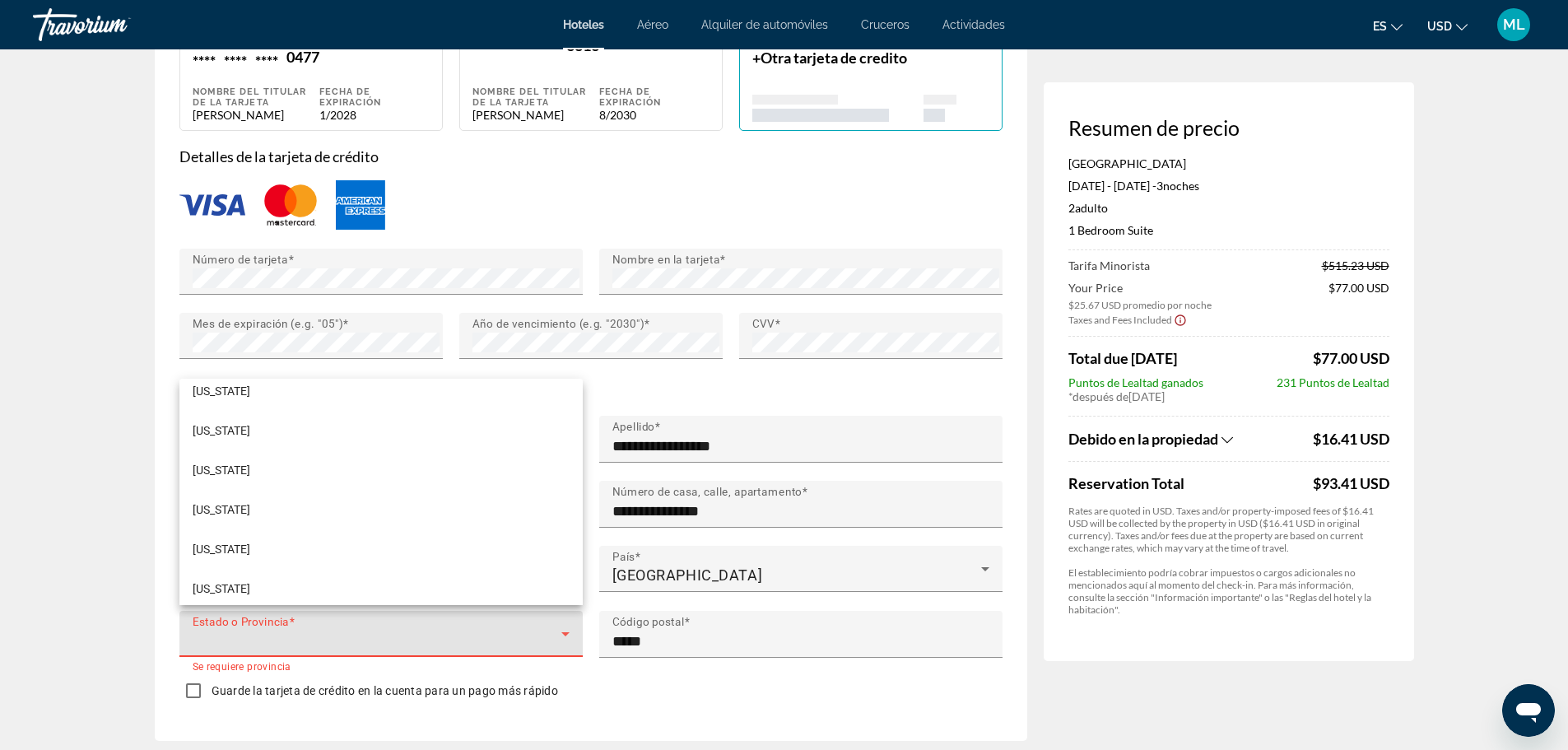
scroll to position [1186, 0]
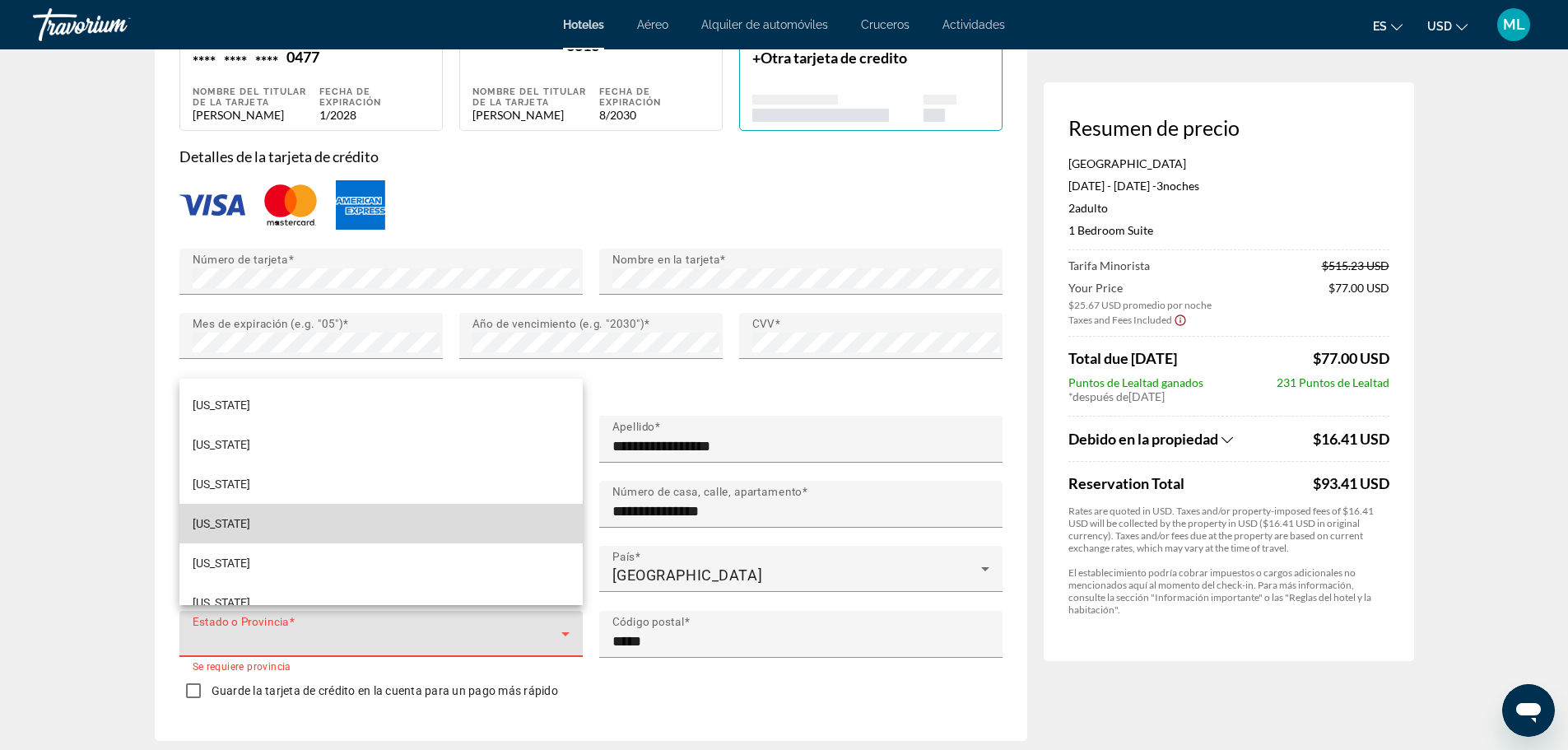
click at [409, 520] on mat-option "[US_STATE]" at bounding box center [381, 523] width 403 height 40
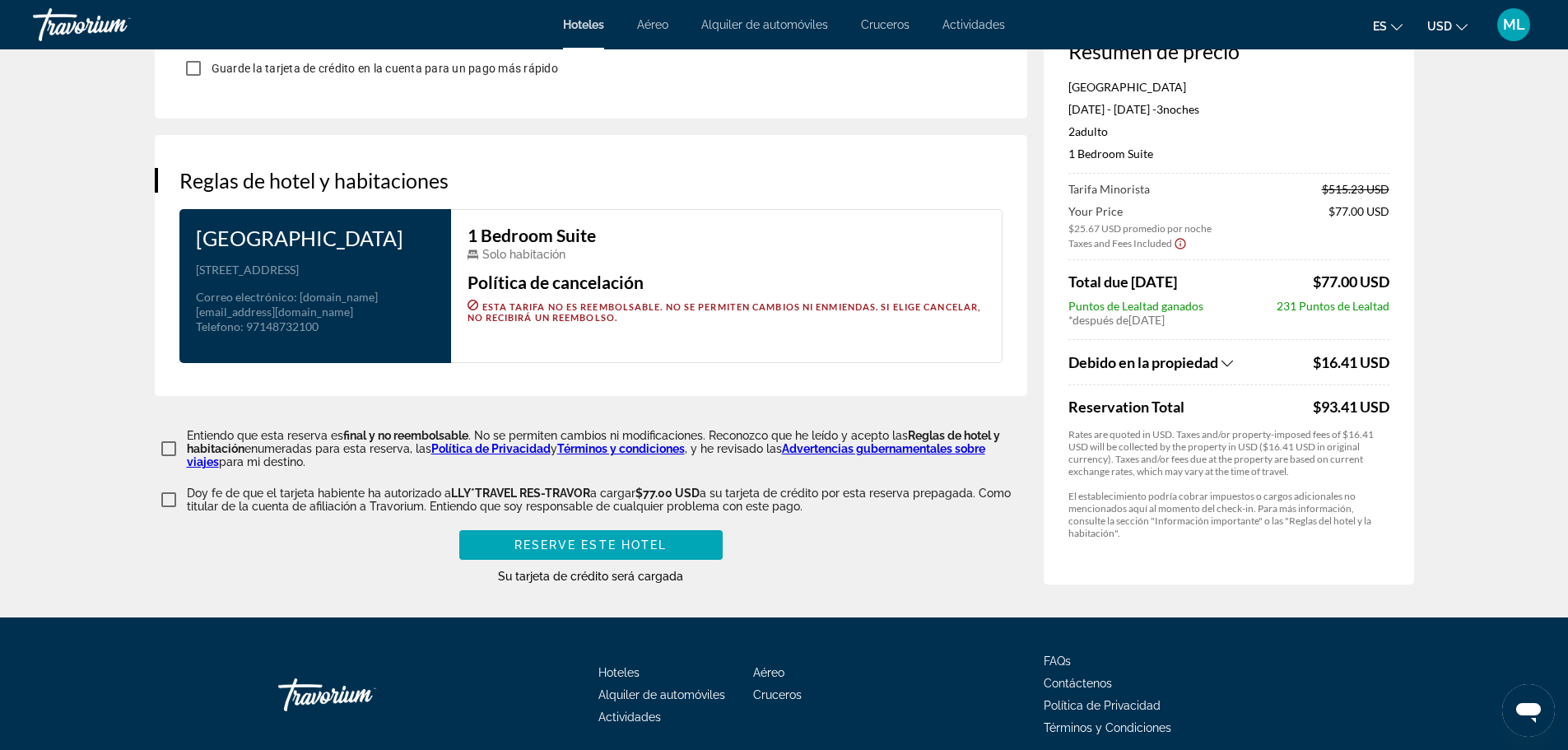
scroll to position [2033, 0]
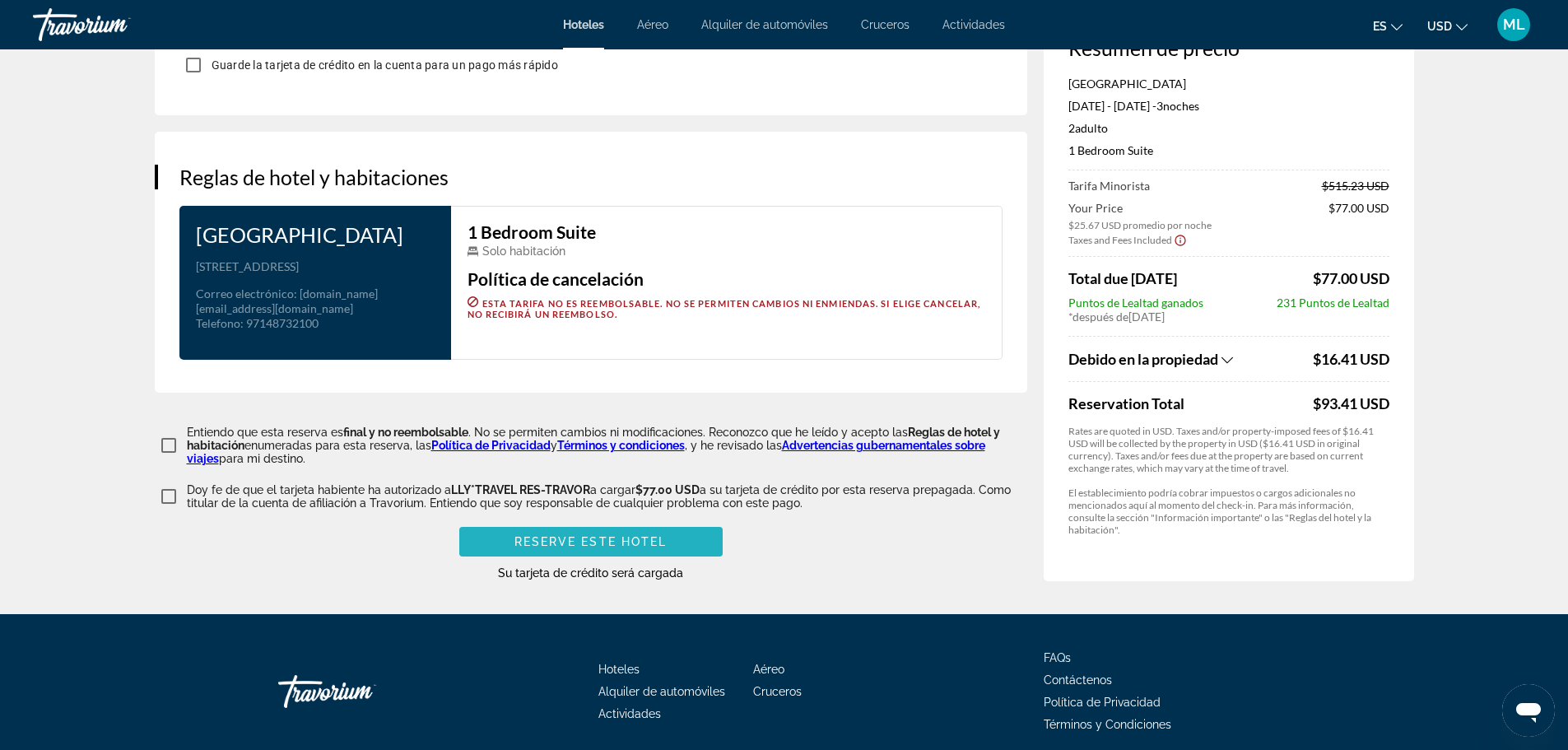
click at [637, 548] on span "Reserve este hotel" at bounding box center [591, 542] width 153 height 14
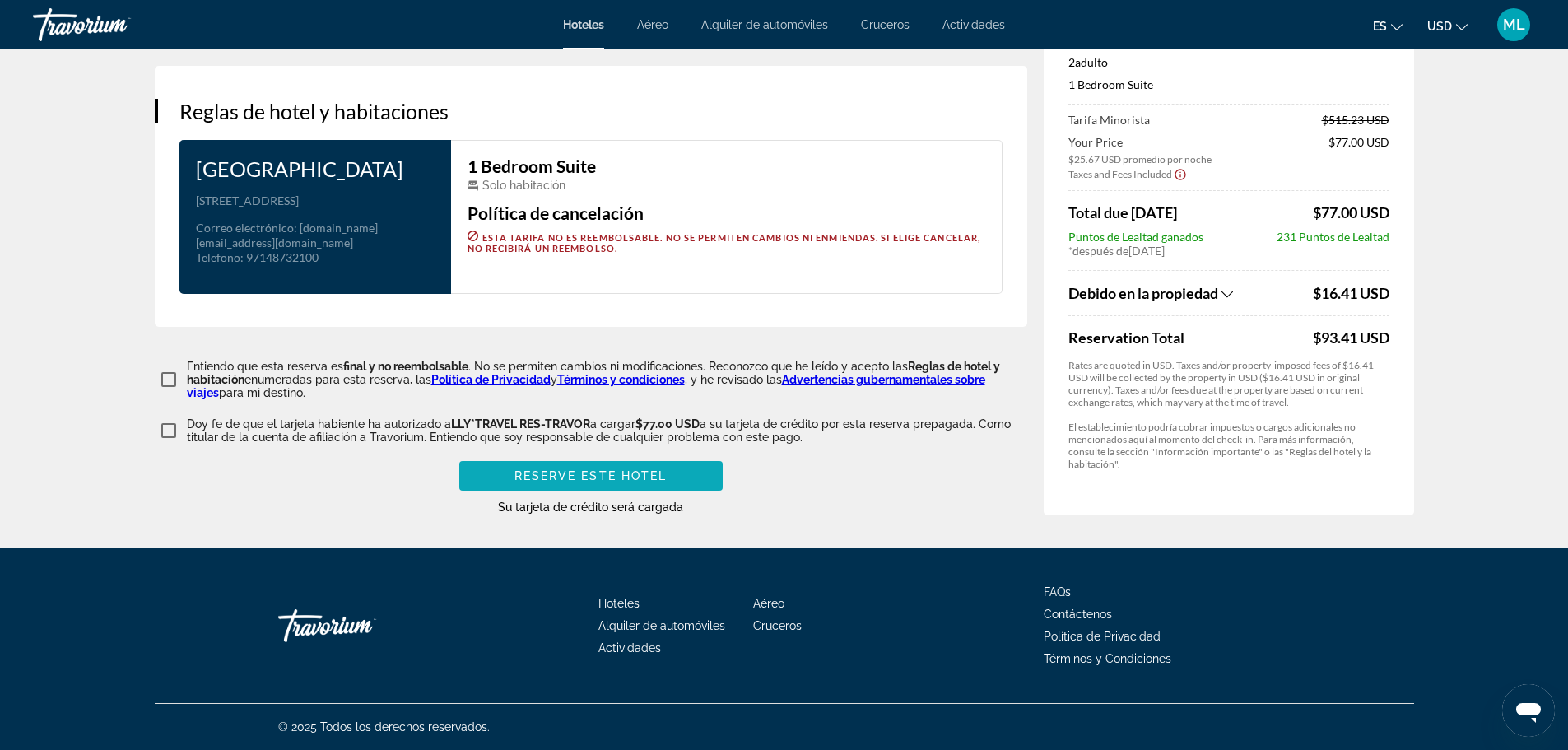
scroll to position [2192, 0]
click at [604, 474] on span "Reserve este hotel" at bounding box center [591, 476] width 153 height 14
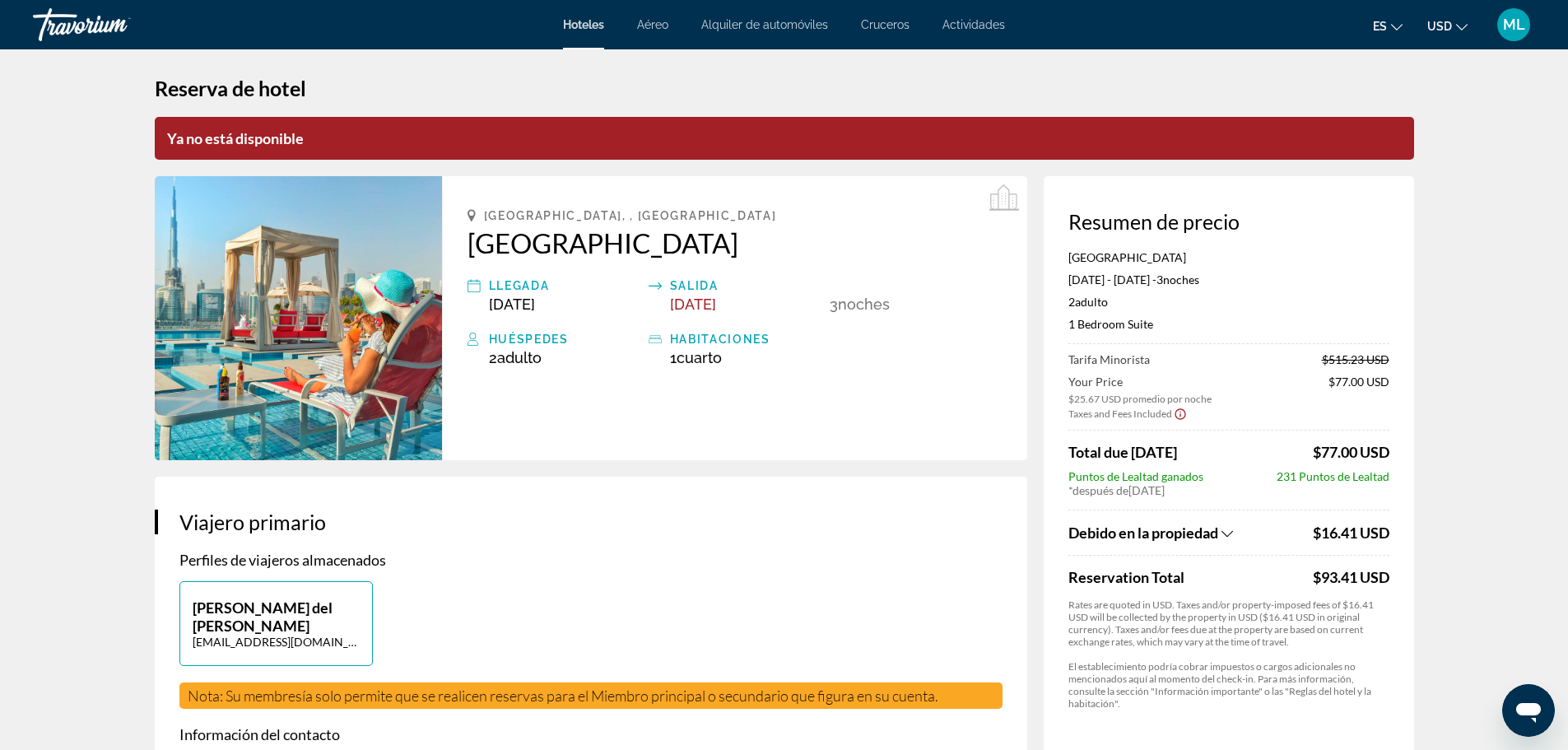
scroll to position [0, 0]
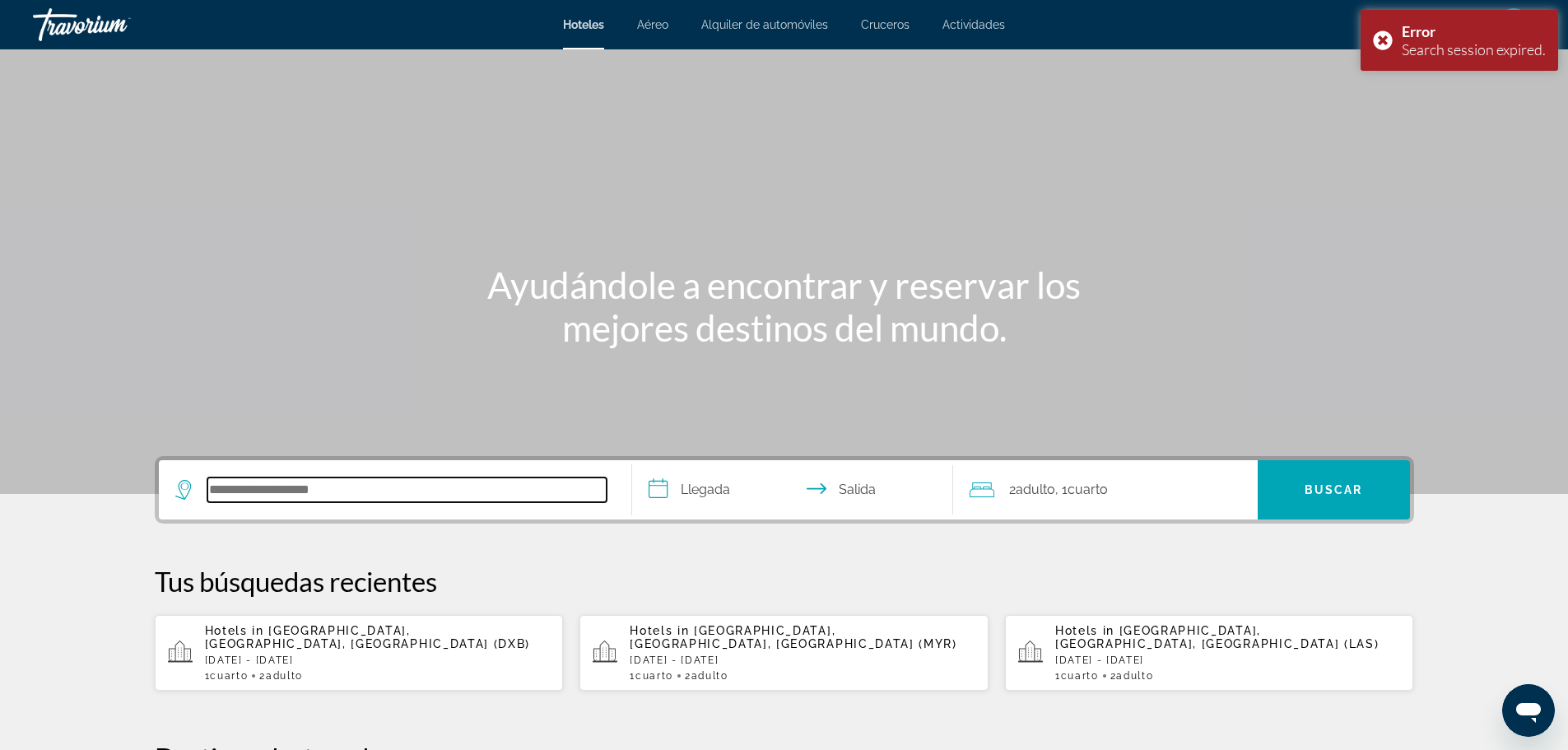
click at [516, 481] on input "Search hotel destination" at bounding box center [407, 489] width 399 height 25
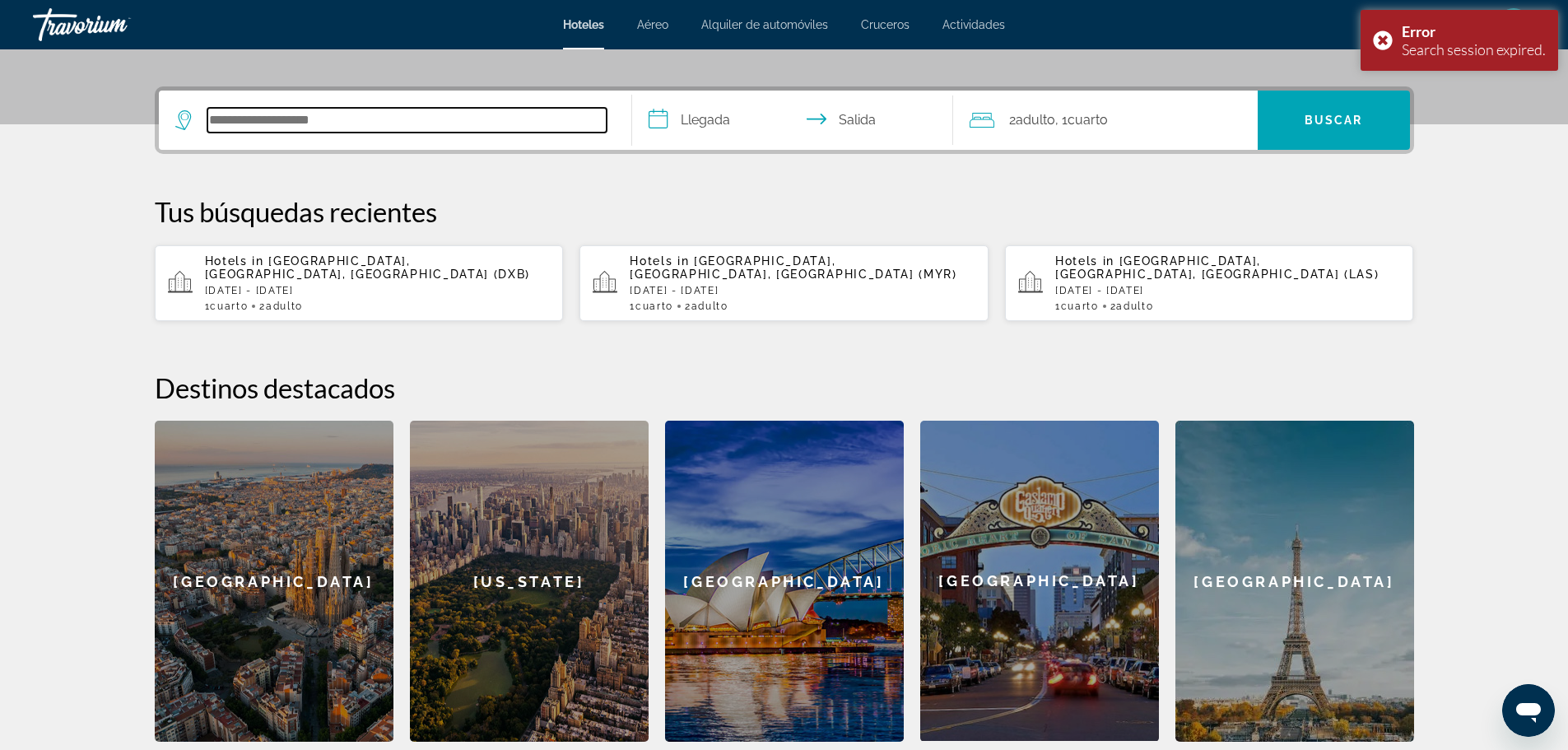
scroll to position [403, 0]
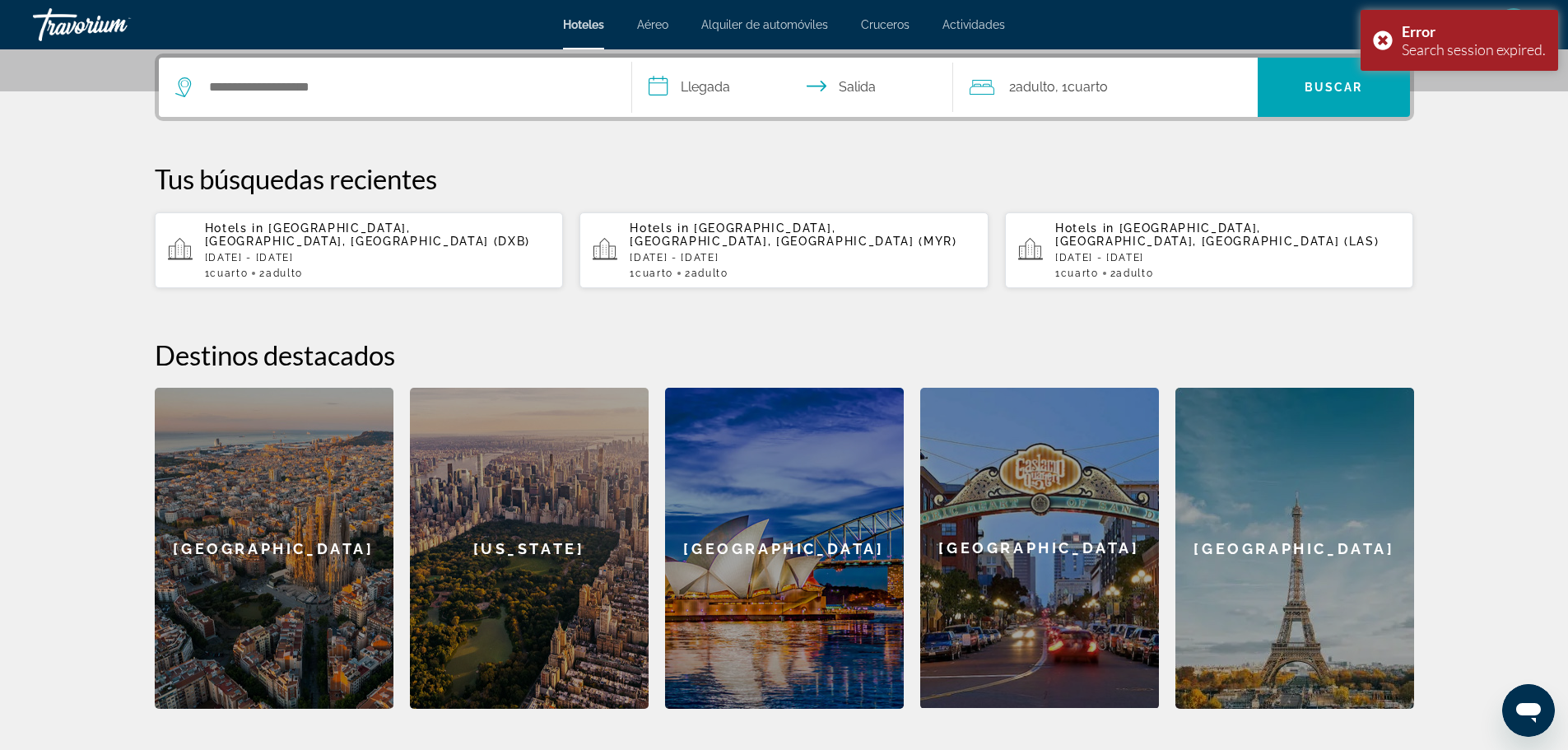
click at [347, 237] on p "Hotels in [GEOGRAPHIC_DATA], [GEOGRAPHIC_DATA], [GEOGRAPHIC_DATA] (DXB)" at bounding box center [378, 234] width 346 height 26
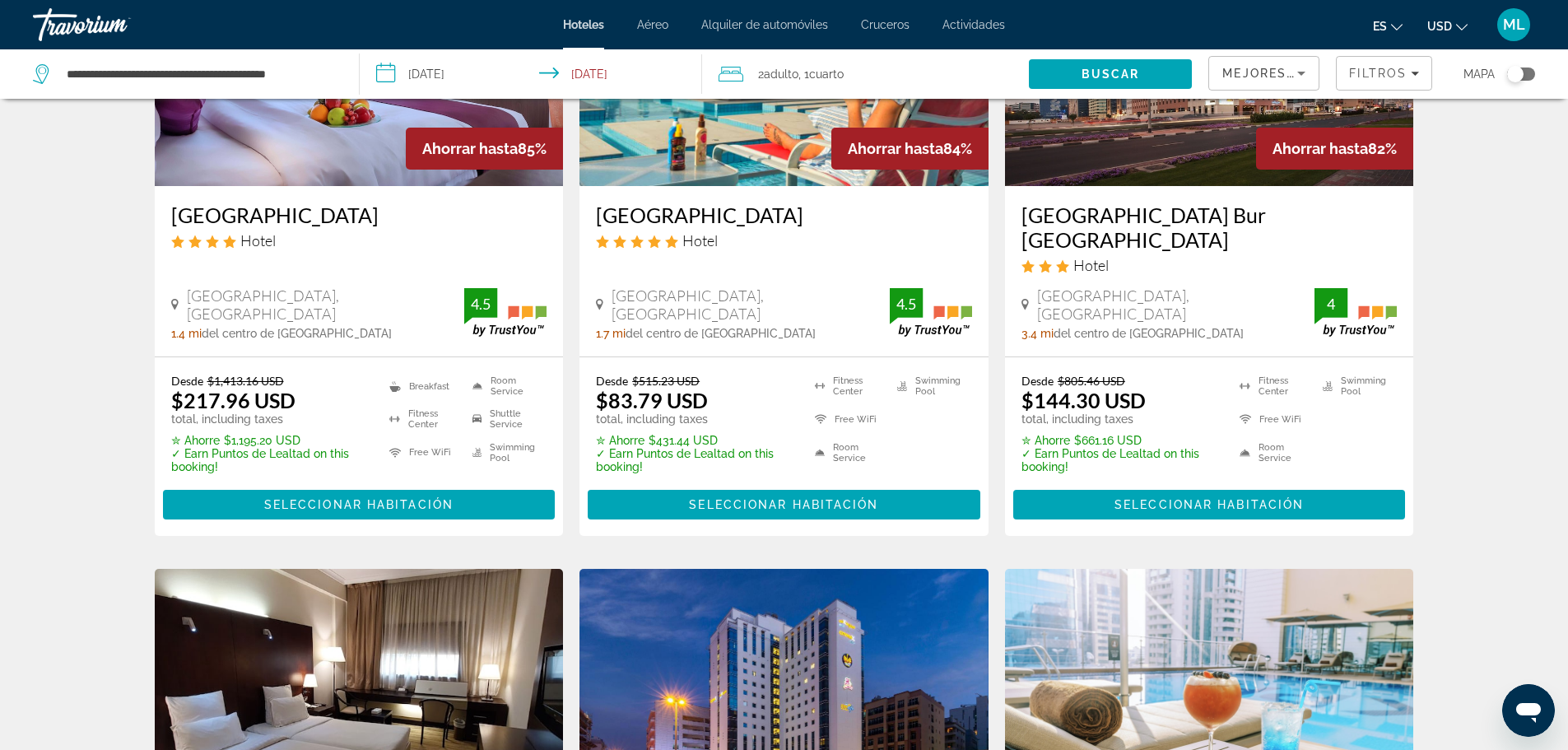
scroll to position [889, 0]
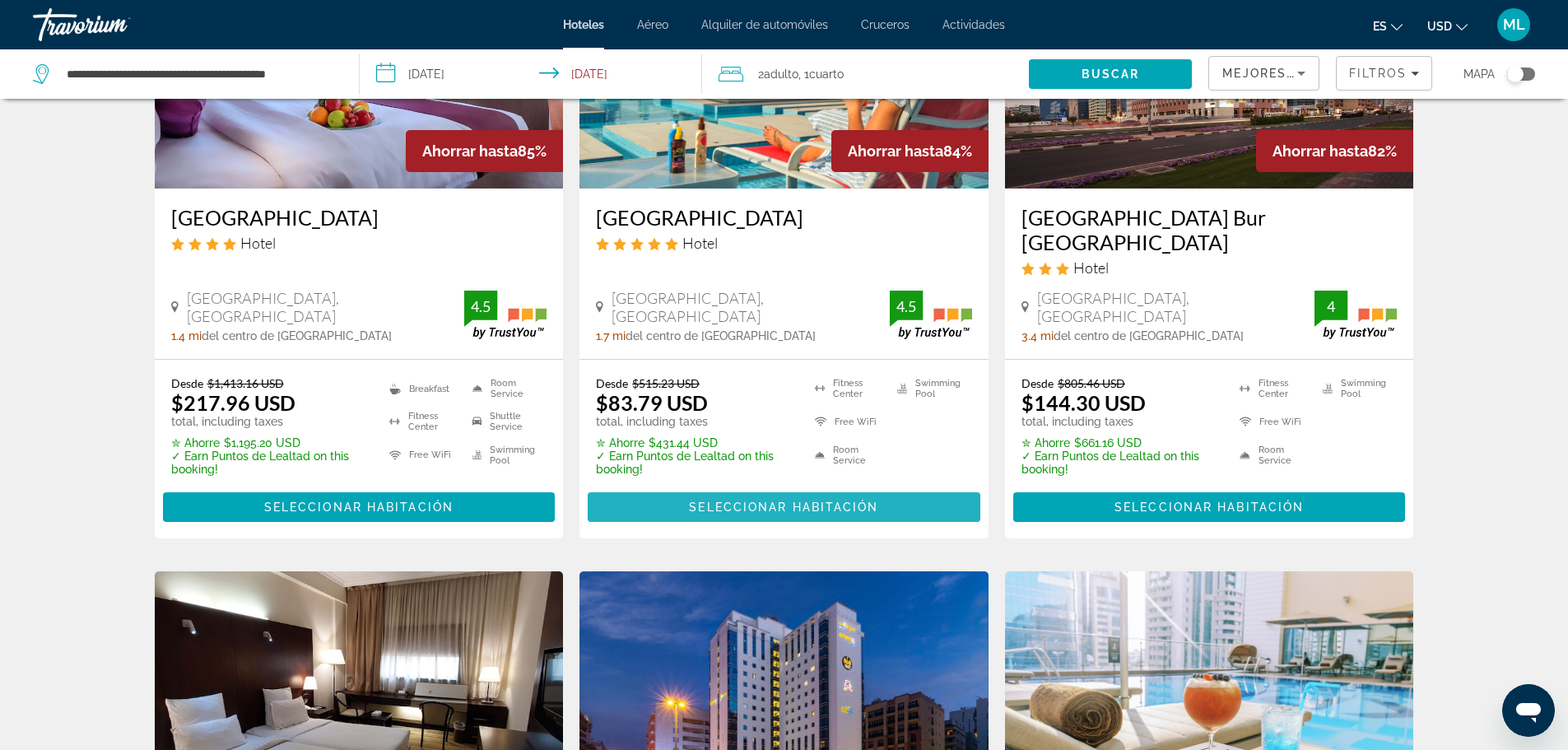
click at [885, 487] on span "Main content" at bounding box center [784, 507] width 392 height 40
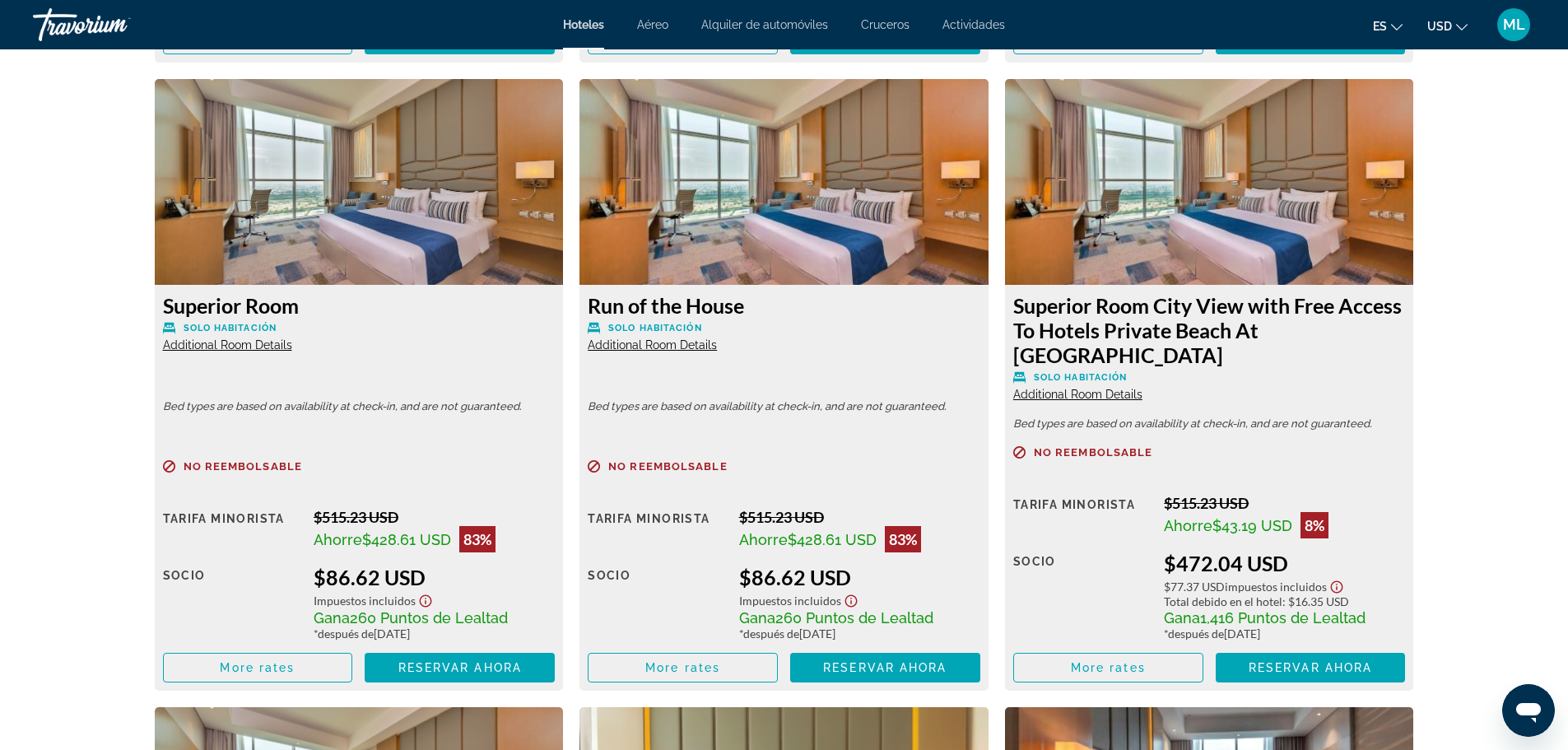
scroll to position [2831, 0]
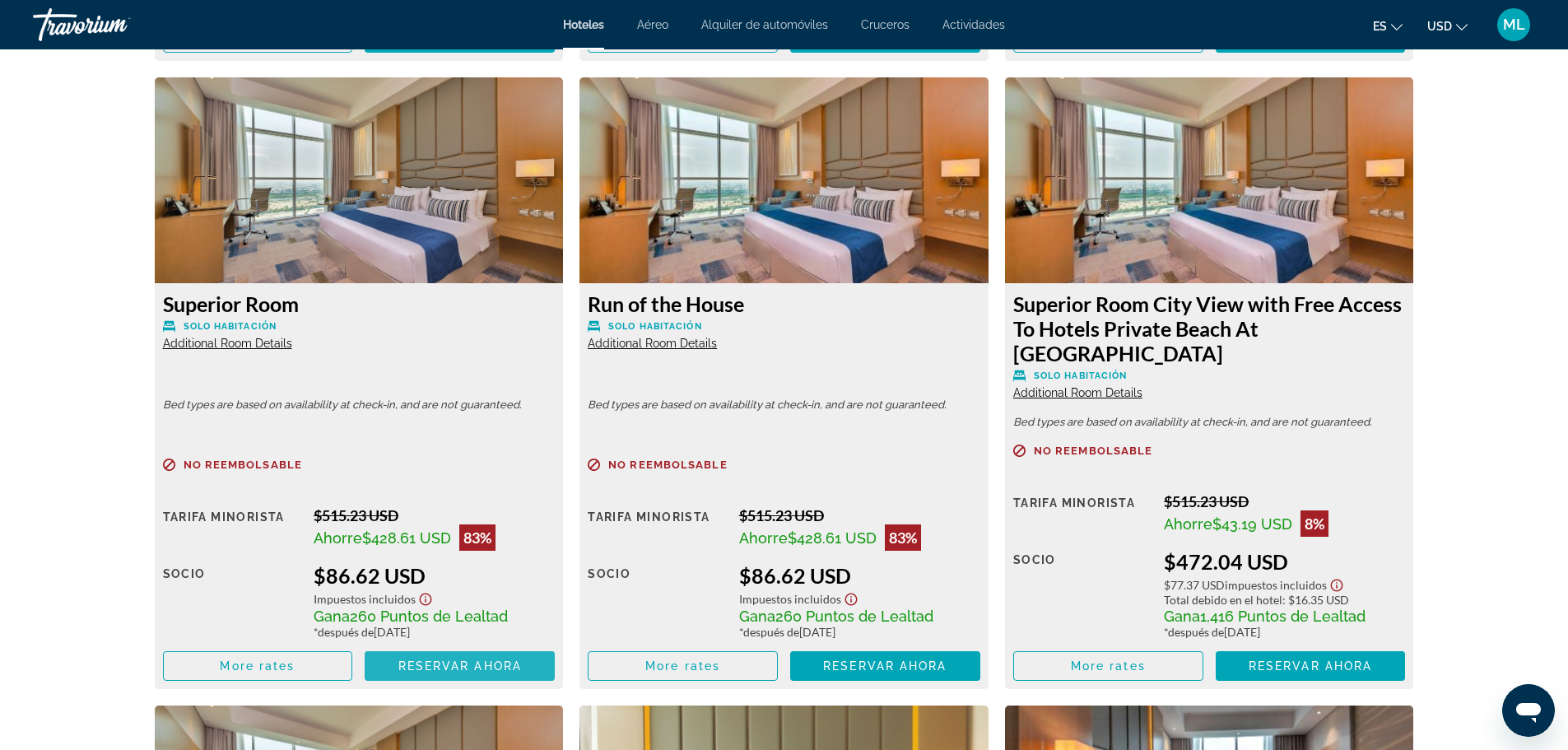
click at [458, 664] on span "Reservar ahora" at bounding box center [460, 666] width 124 height 14
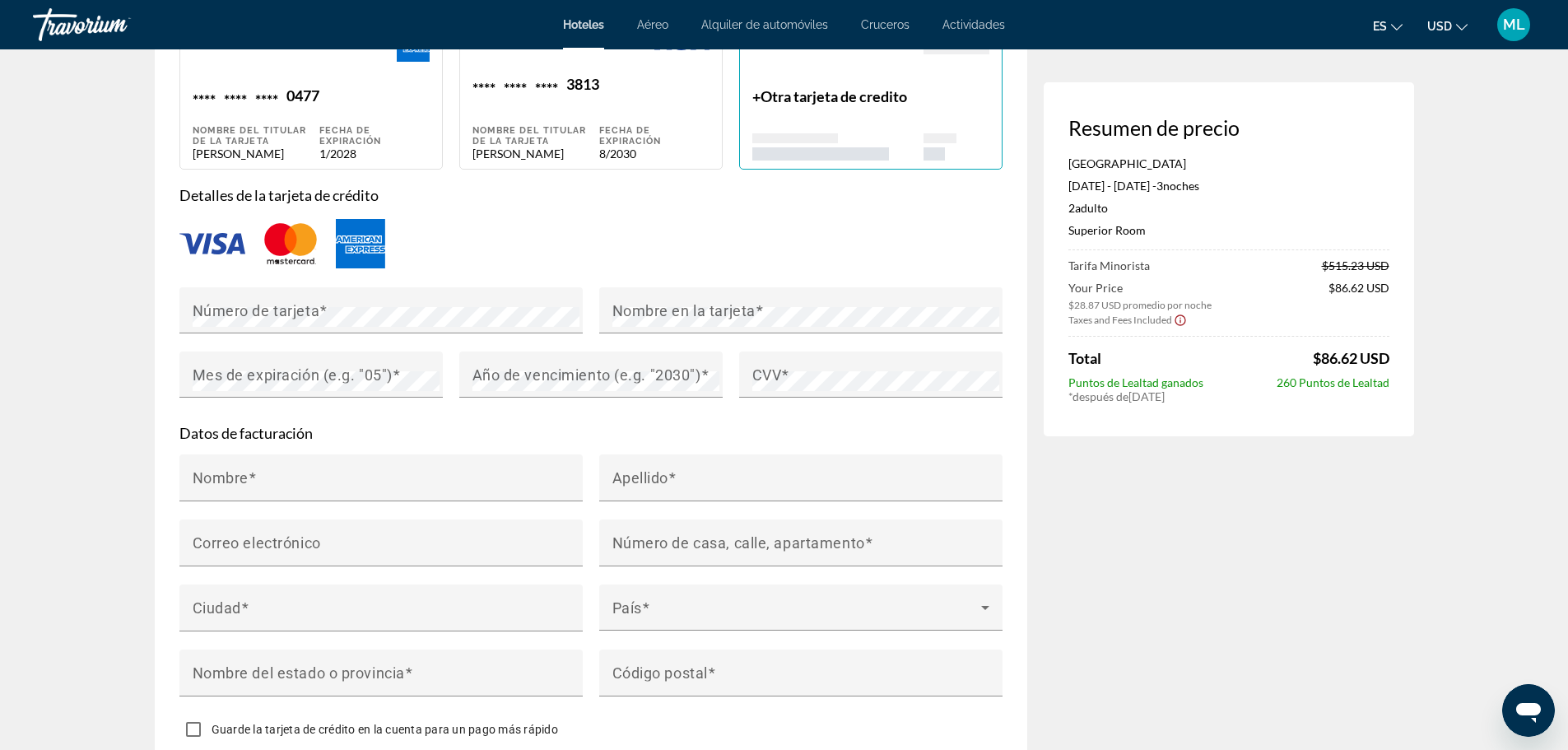
scroll to position [1350, 0]
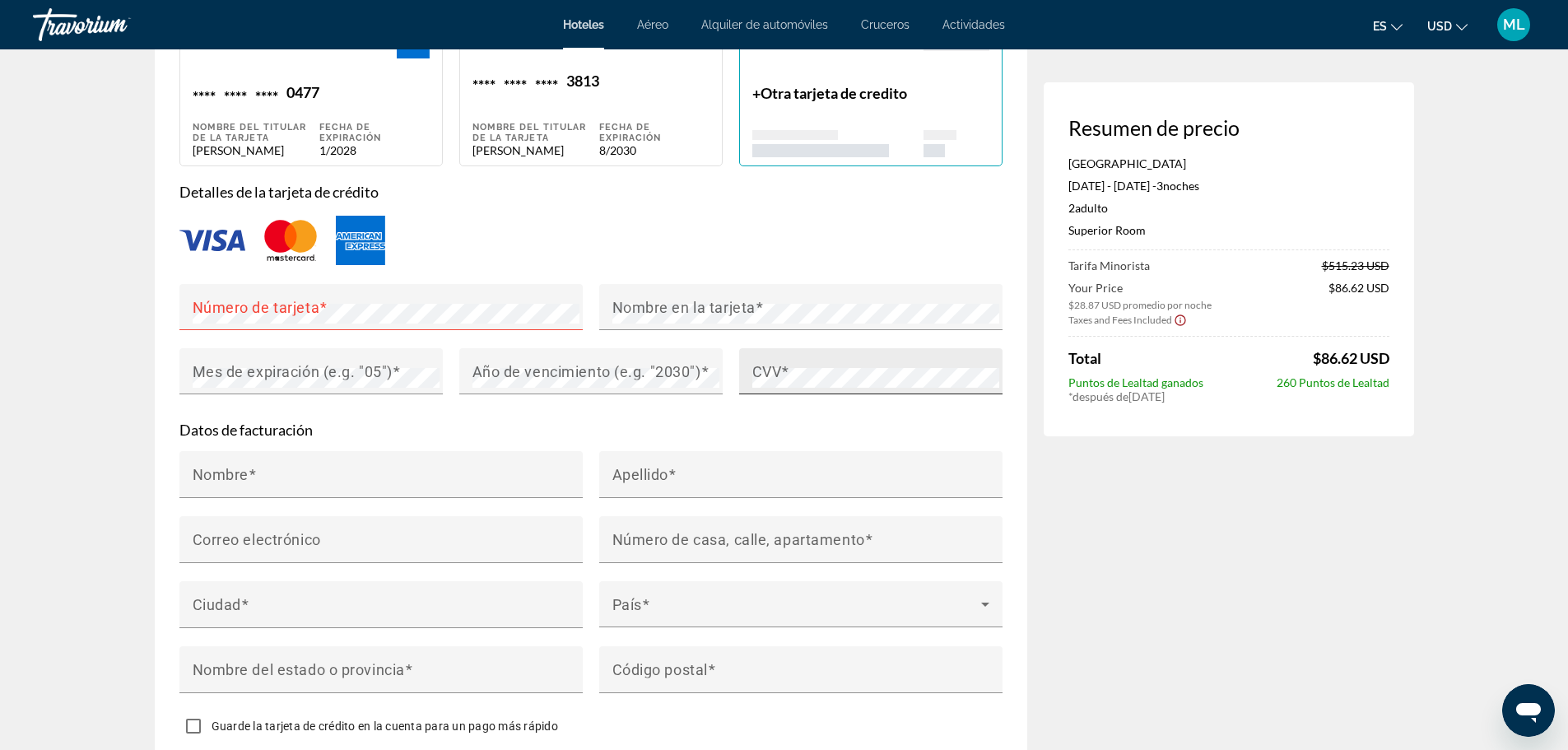
click at [786, 371] on span "Main content" at bounding box center [786, 371] width 8 height 17
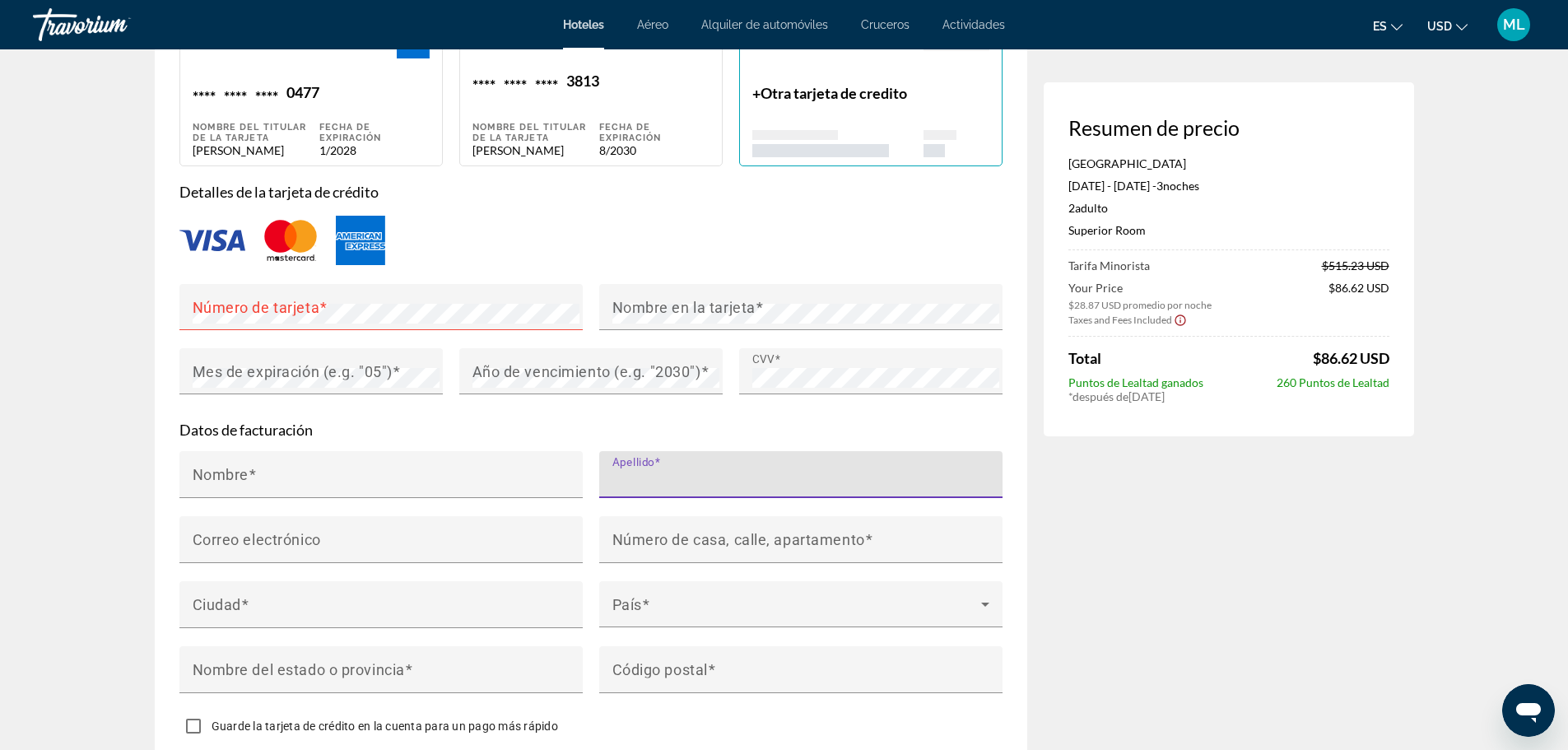
click at [688, 473] on input "Apellido" at bounding box center [806, 481] width 387 height 19
type input "*****"
type input "*******"
type input "**********"
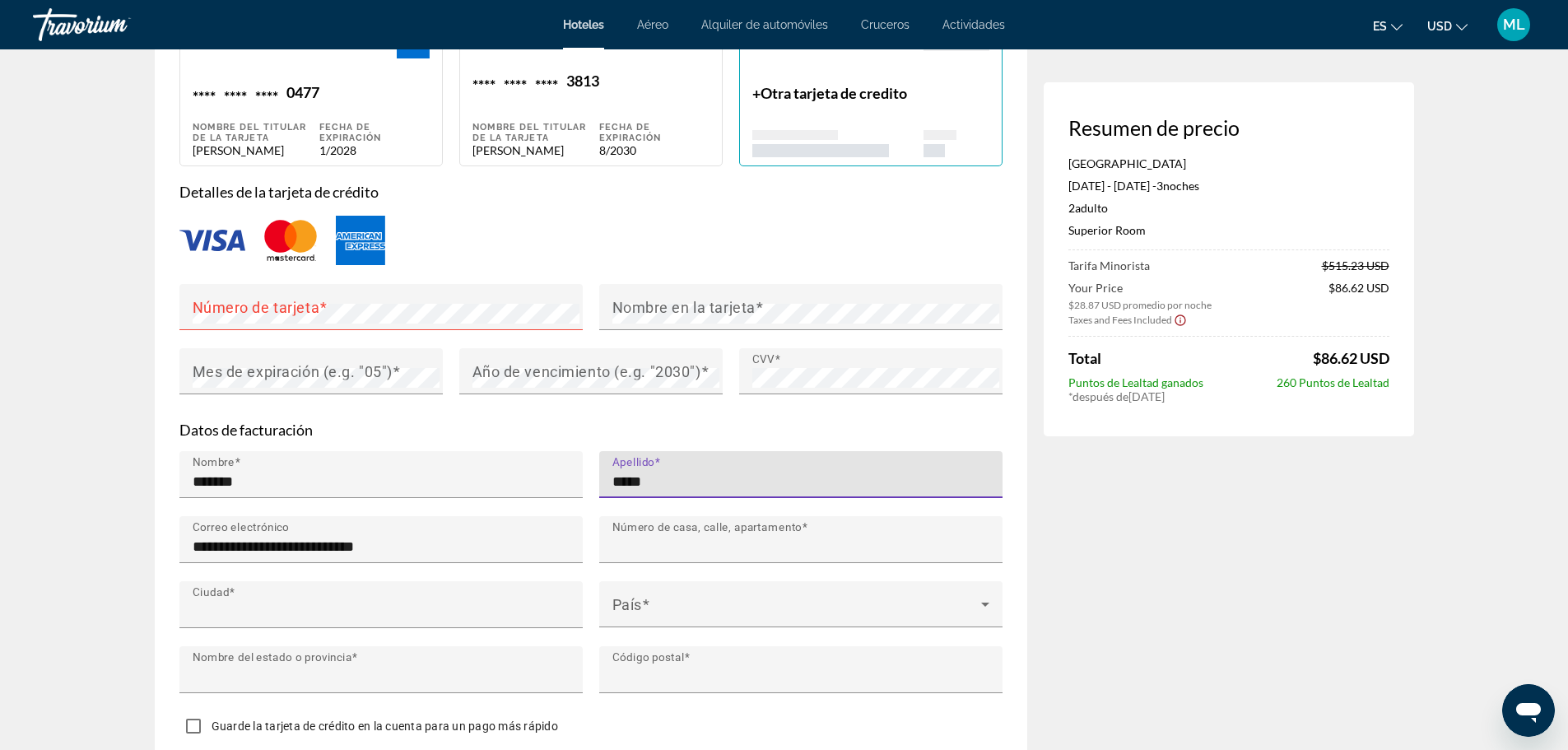
type input "**********"
type input "*******"
type input "**"
type input "*****"
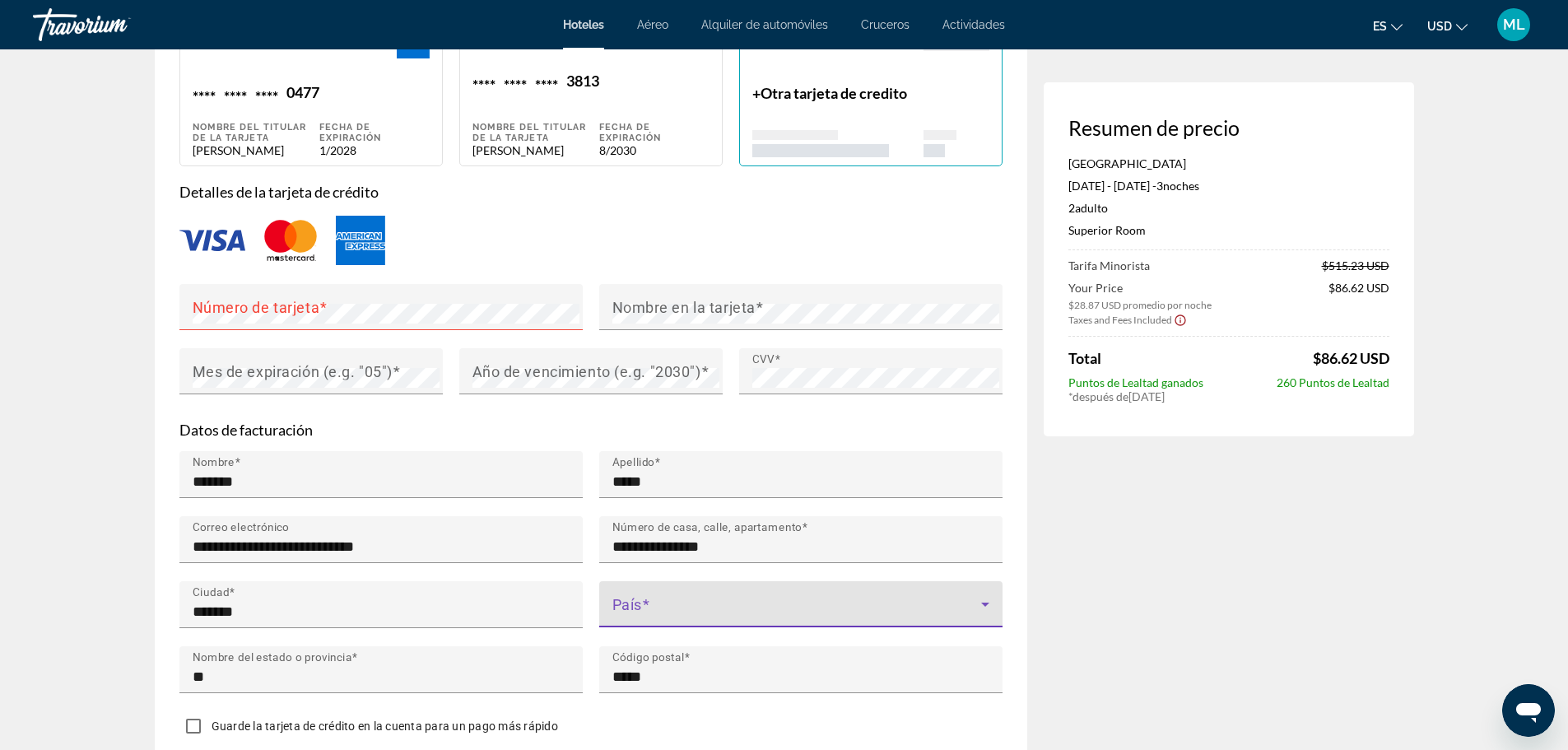
click at [990, 594] on icon "Main content" at bounding box center [985, 603] width 19 height 19
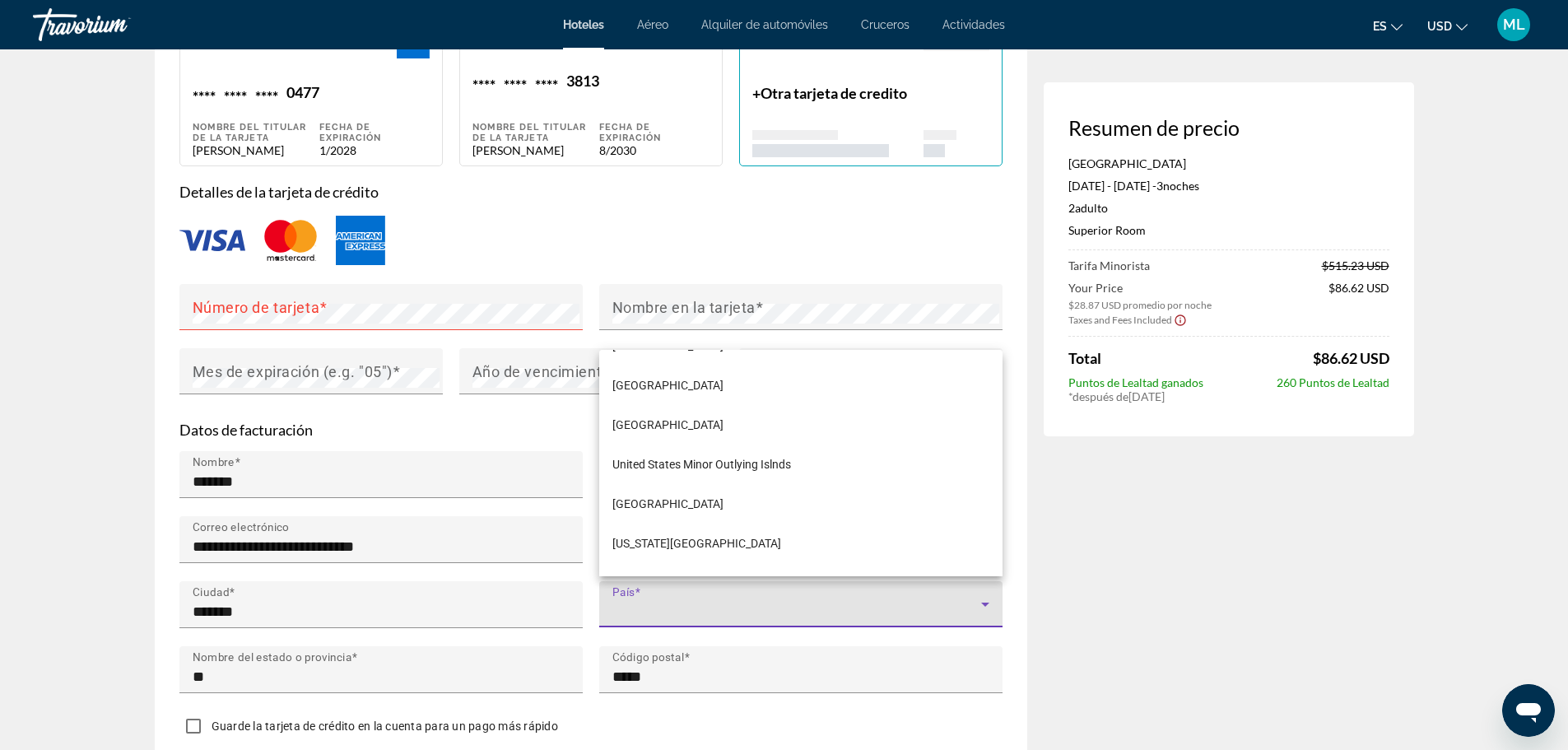
scroll to position [9534, 0]
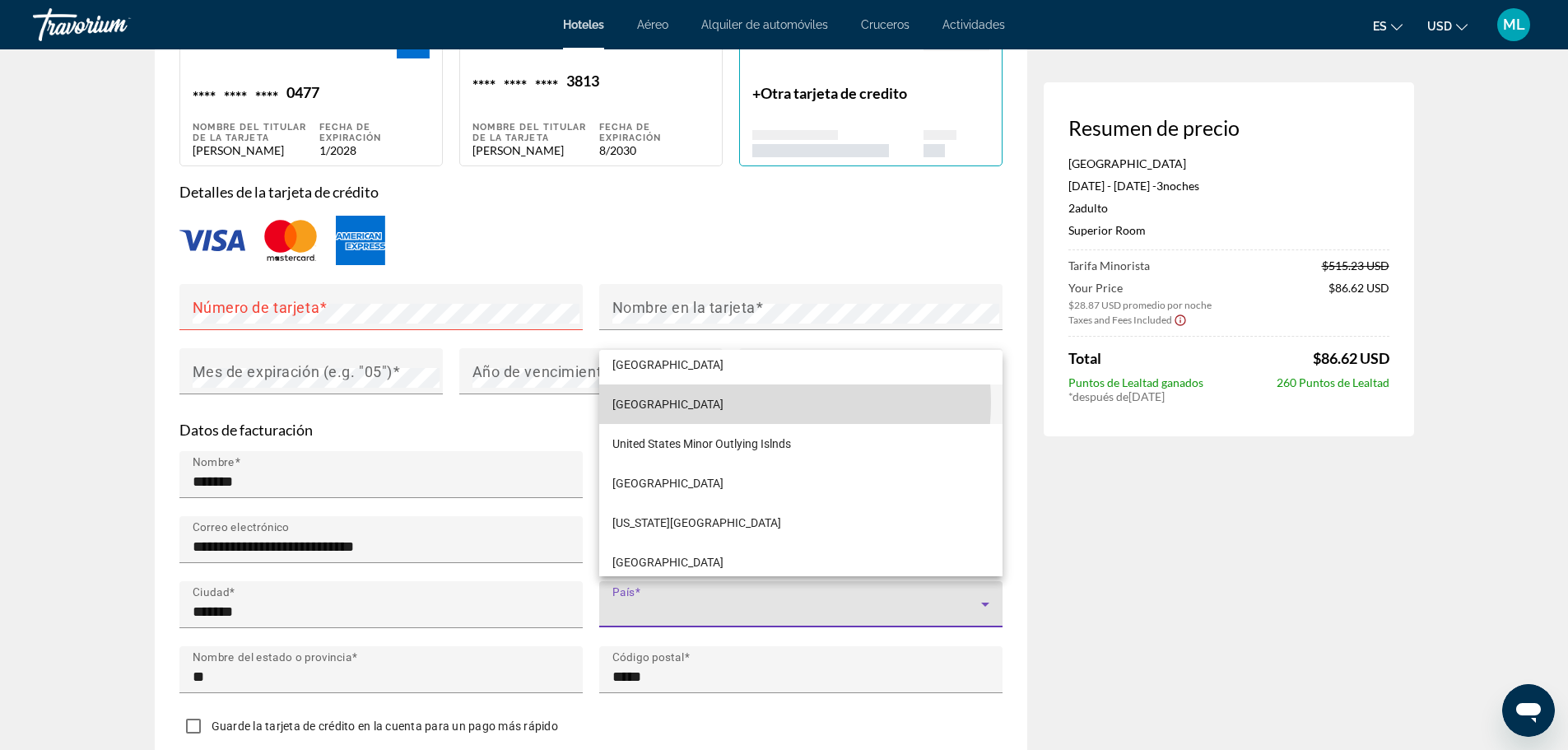
click at [754, 403] on mat-option "[GEOGRAPHIC_DATA]" at bounding box center [801, 404] width 403 height 40
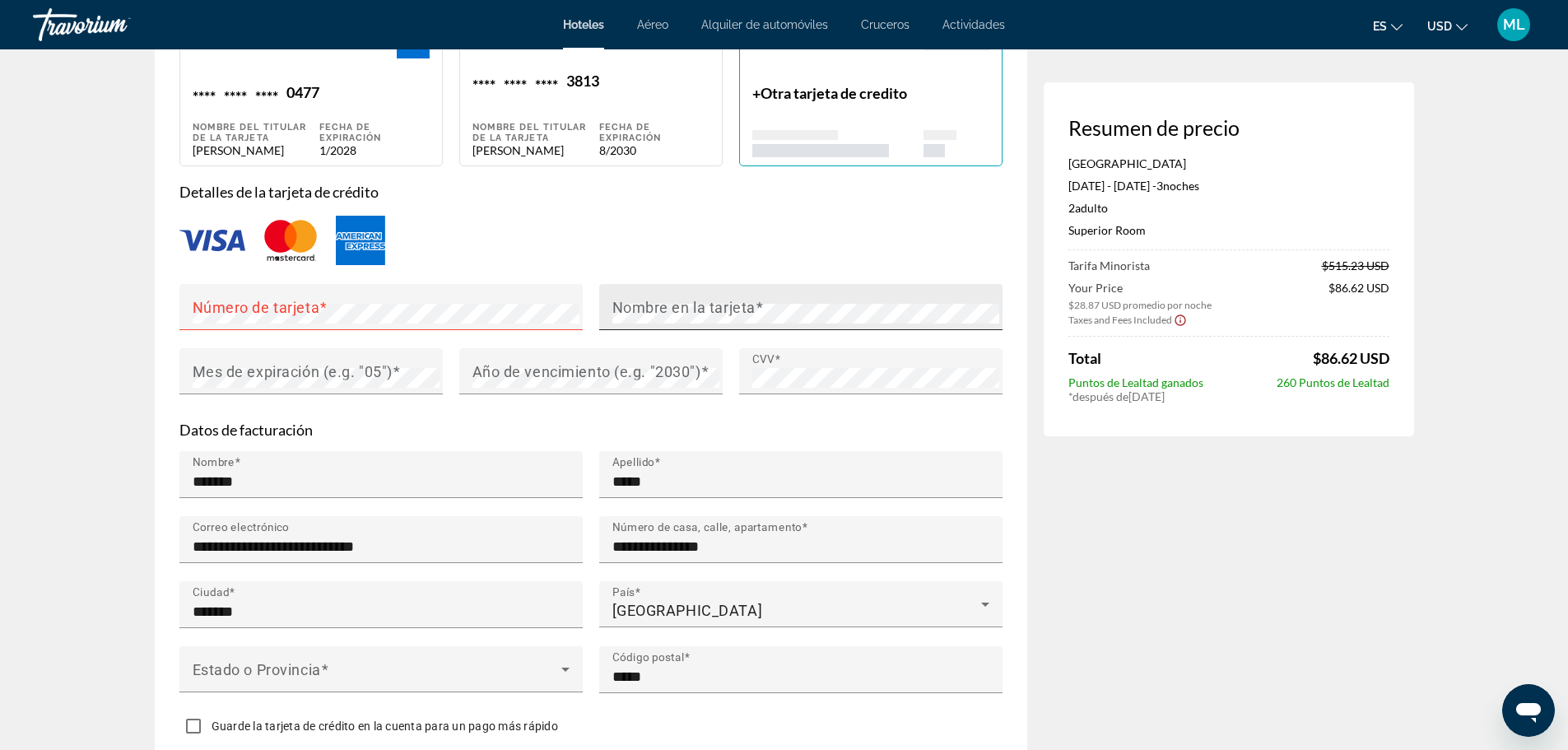
click at [745, 300] on mat-label "Nombre en la tarjeta" at bounding box center [684, 308] width 143 height 17
click at [437, 297] on div "Número de tarjeta" at bounding box center [386, 307] width 387 height 46
click at [414, 323] on div "Número de tarjeta" at bounding box center [386, 307] width 387 height 46
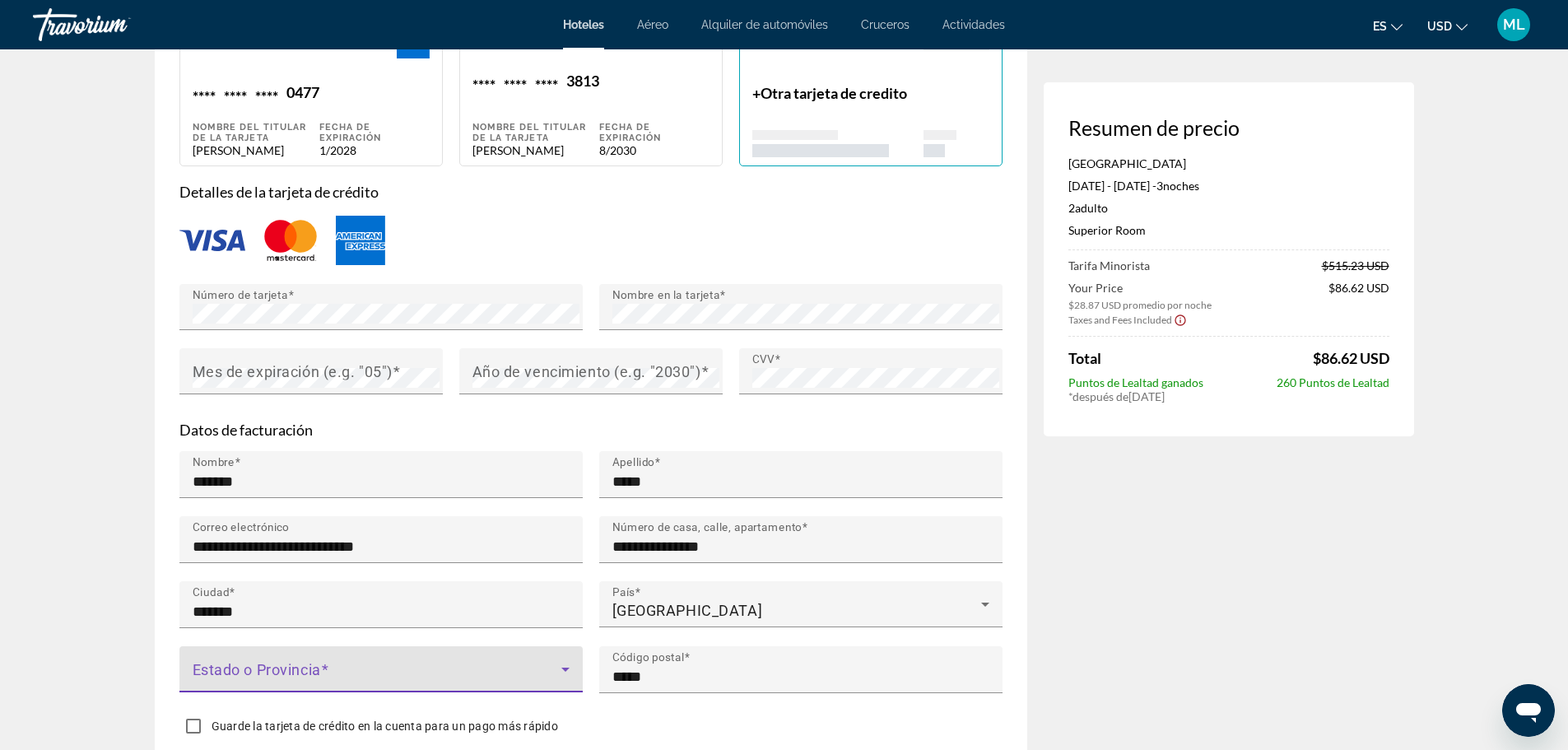
click at [560, 659] on icon "Main content" at bounding box center [565, 669] width 19 height 19
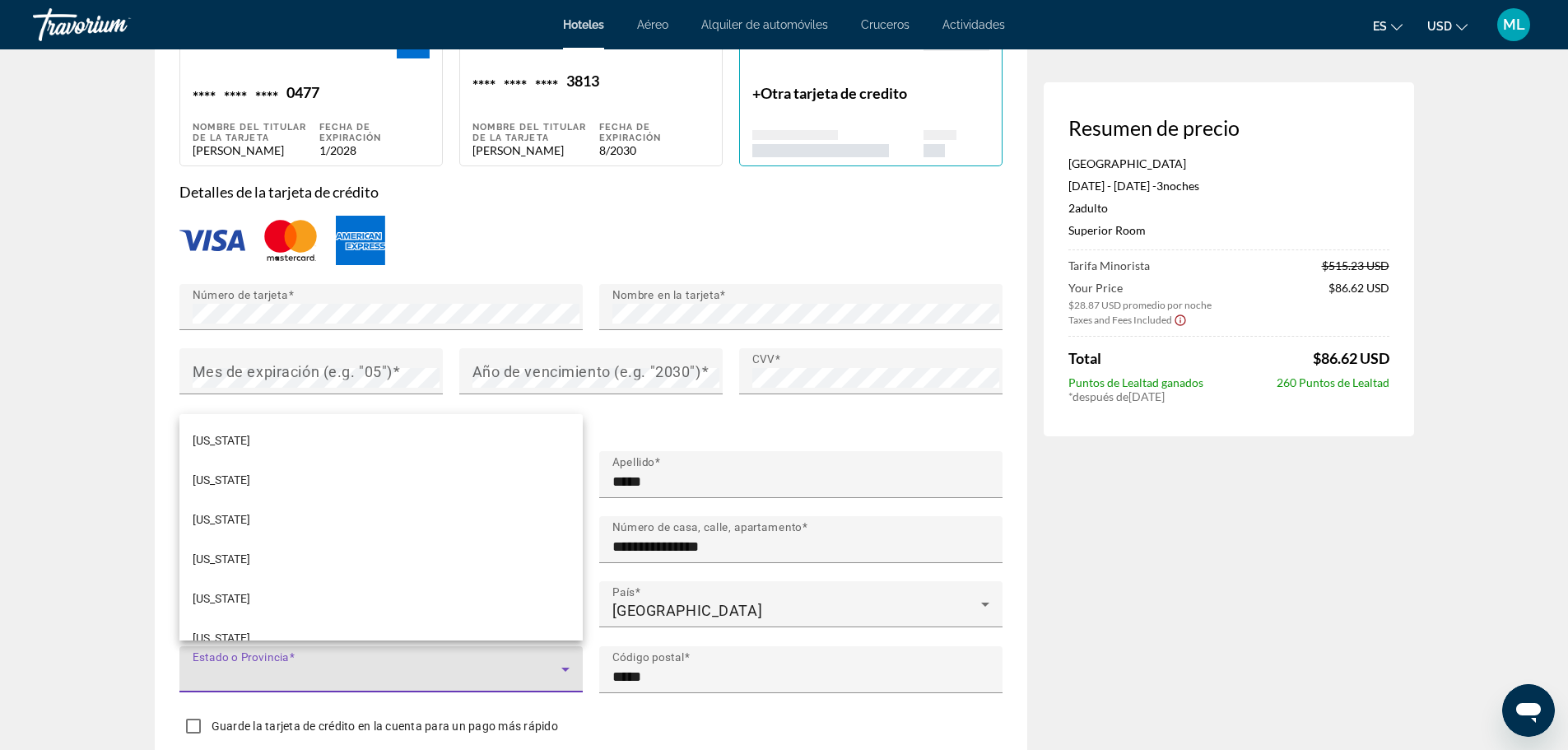
scroll to position [1251, 0]
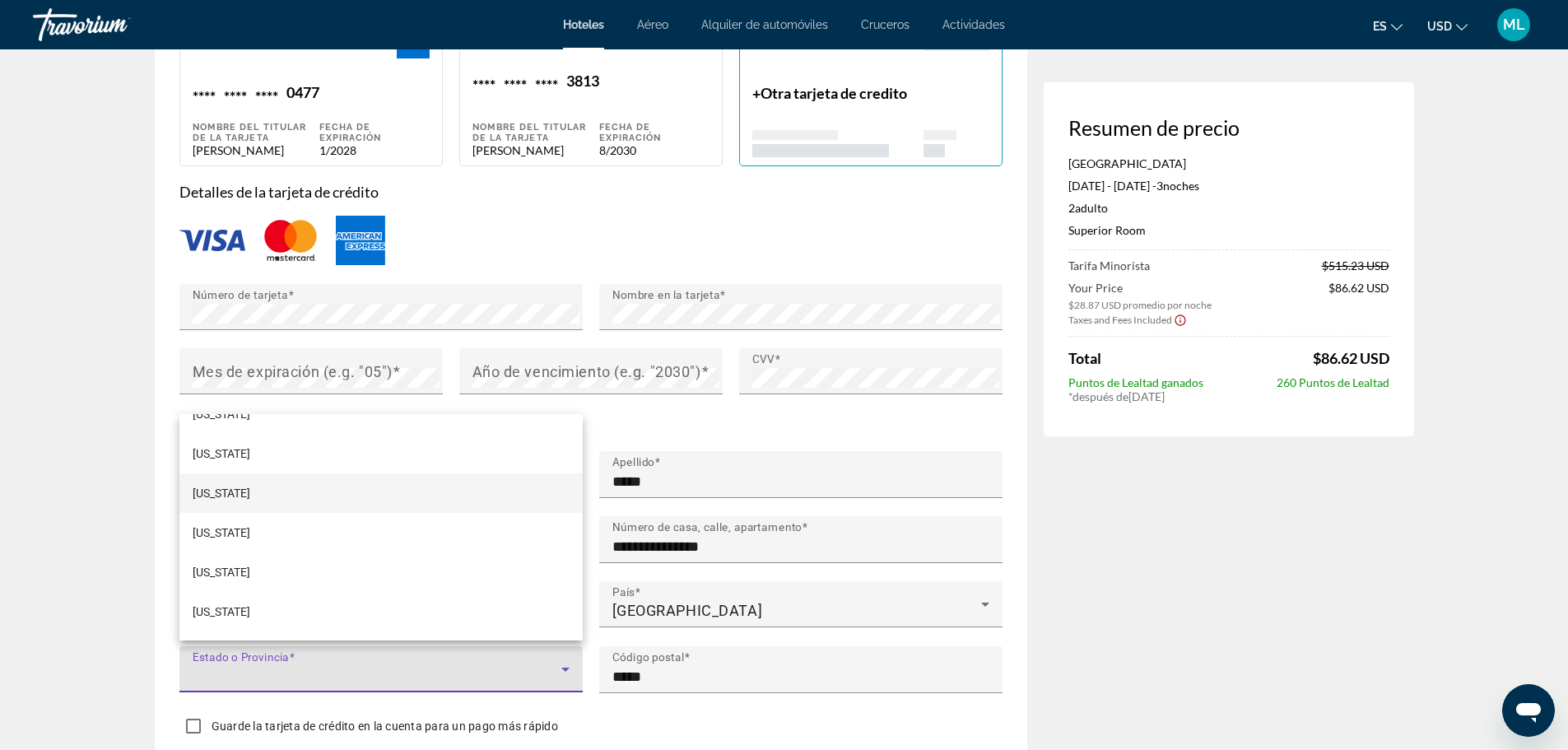
click at [385, 500] on mat-option "[US_STATE]" at bounding box center [381, 493] width 403 height 40
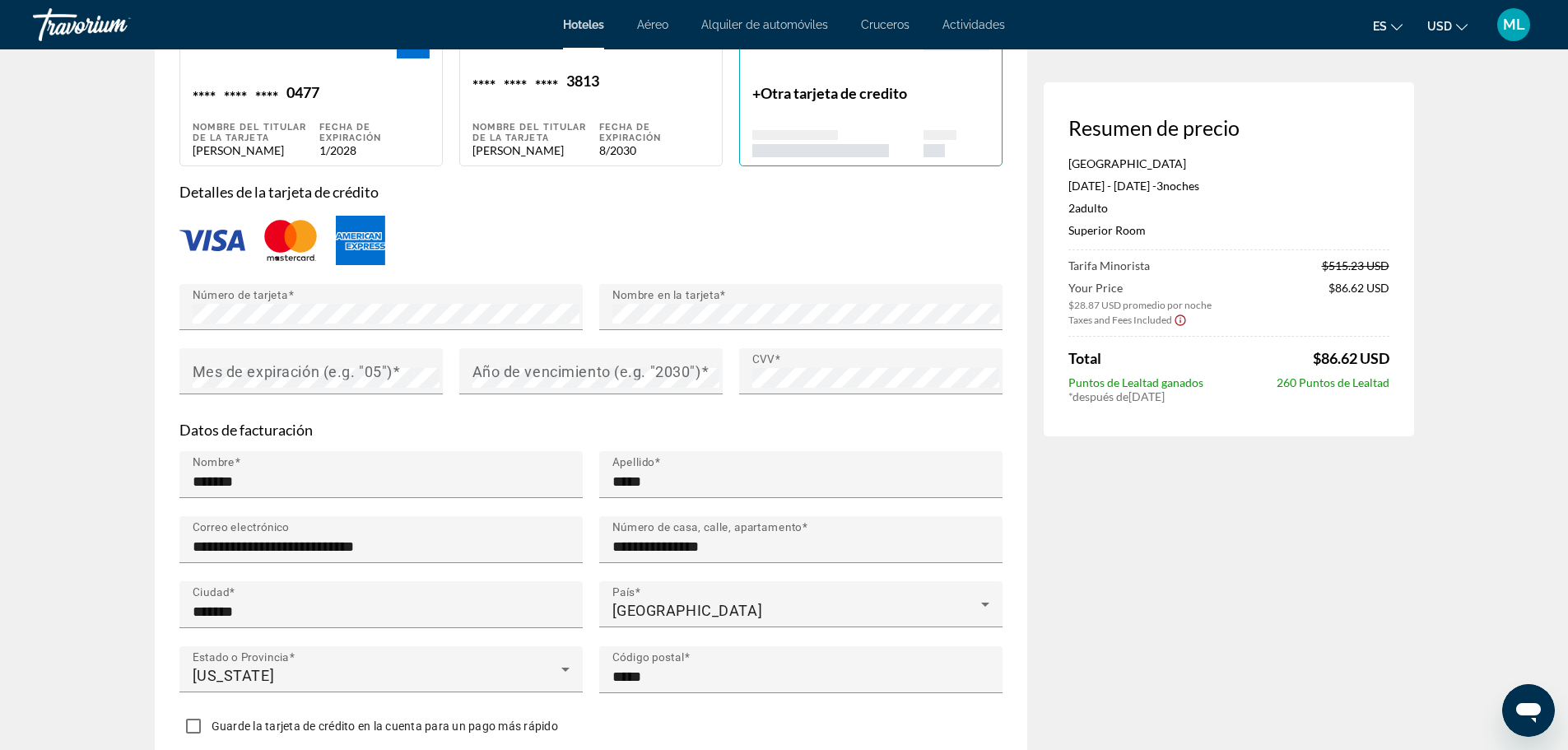
click at [1104, 619] on div "Resumen de precio [GEOGRAPHIC_DATA] [DATE] - [DATE] - 3 noche noches 2 Adulto A…" at bounding box center [1229, 92] width 370 height 2636
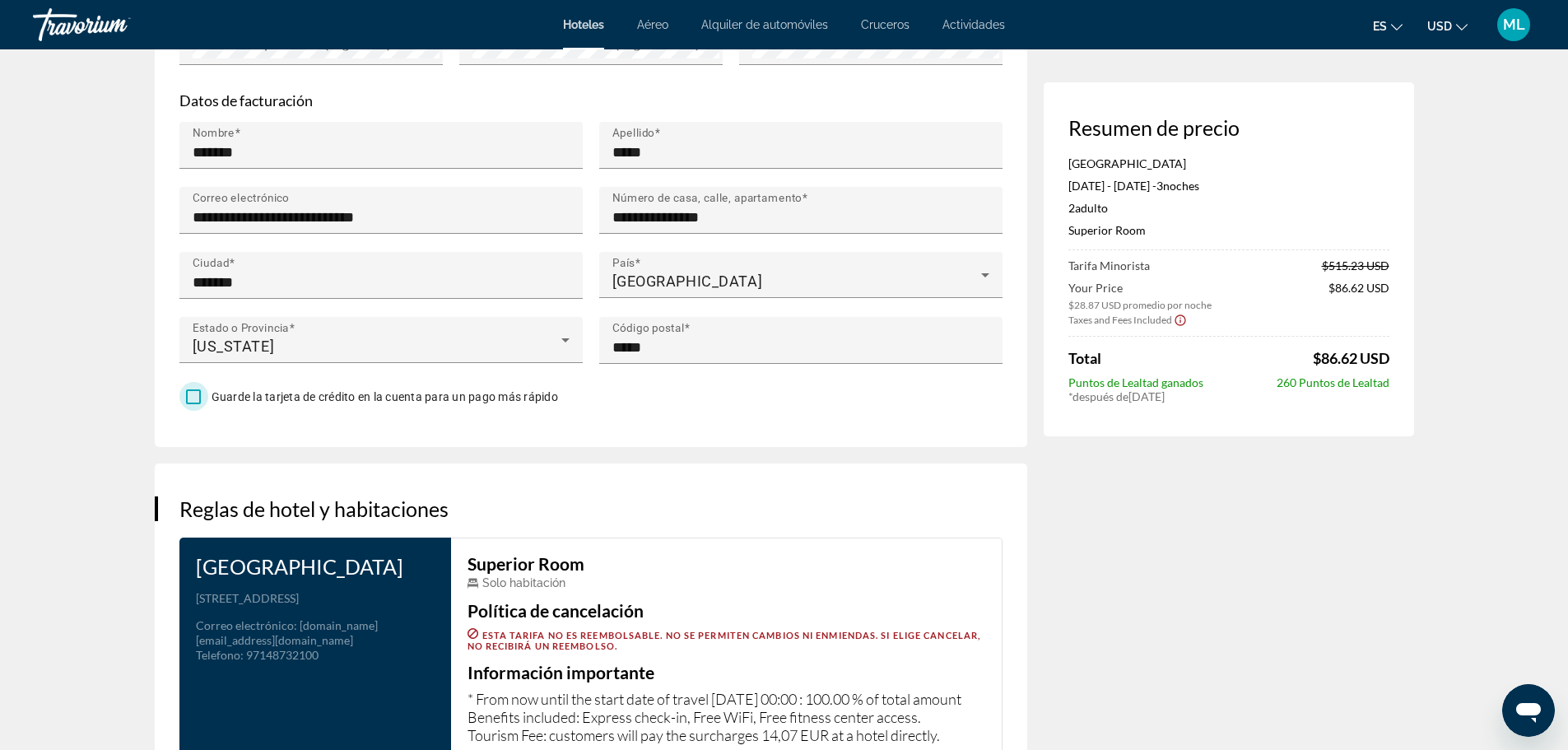
scroll to position [1712, 0]
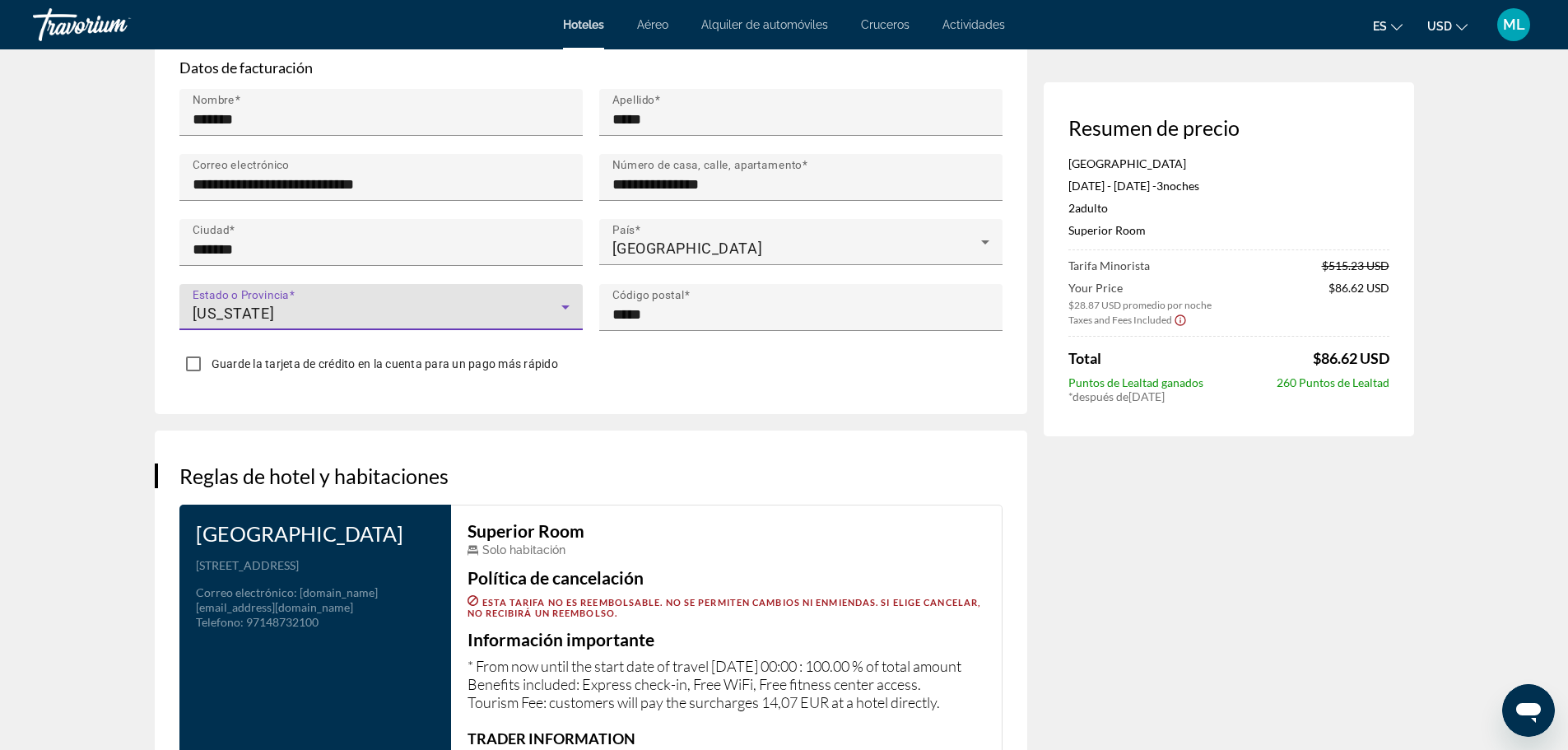
click at [564, 299] on icon "Main content" at bounding box center [565, 307] width 19 height 19
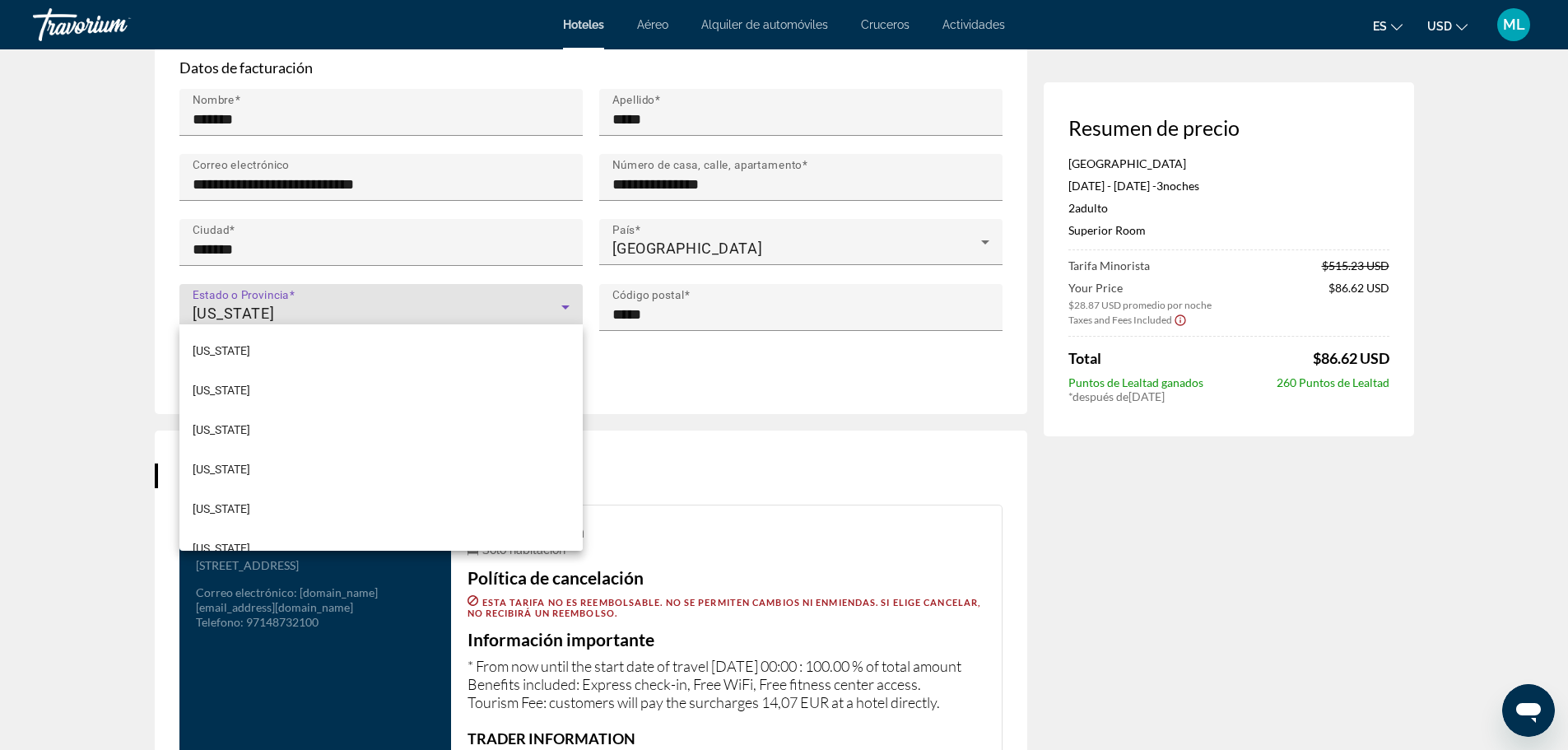
scroll to position [1203, 0]
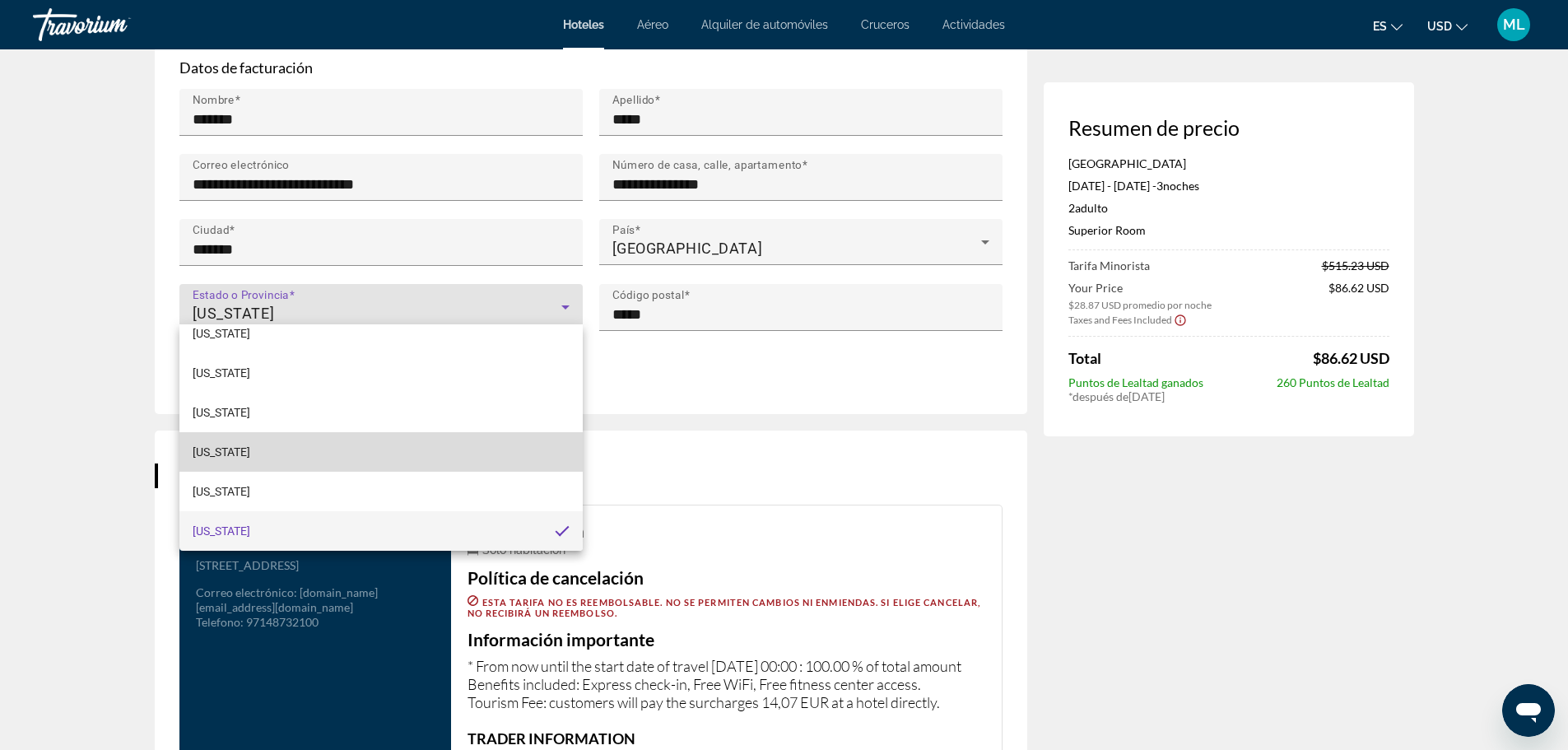
click at [485, 452] on mat-option "[US_STATE]" at bounding box center [381, 452] width 403 height 40
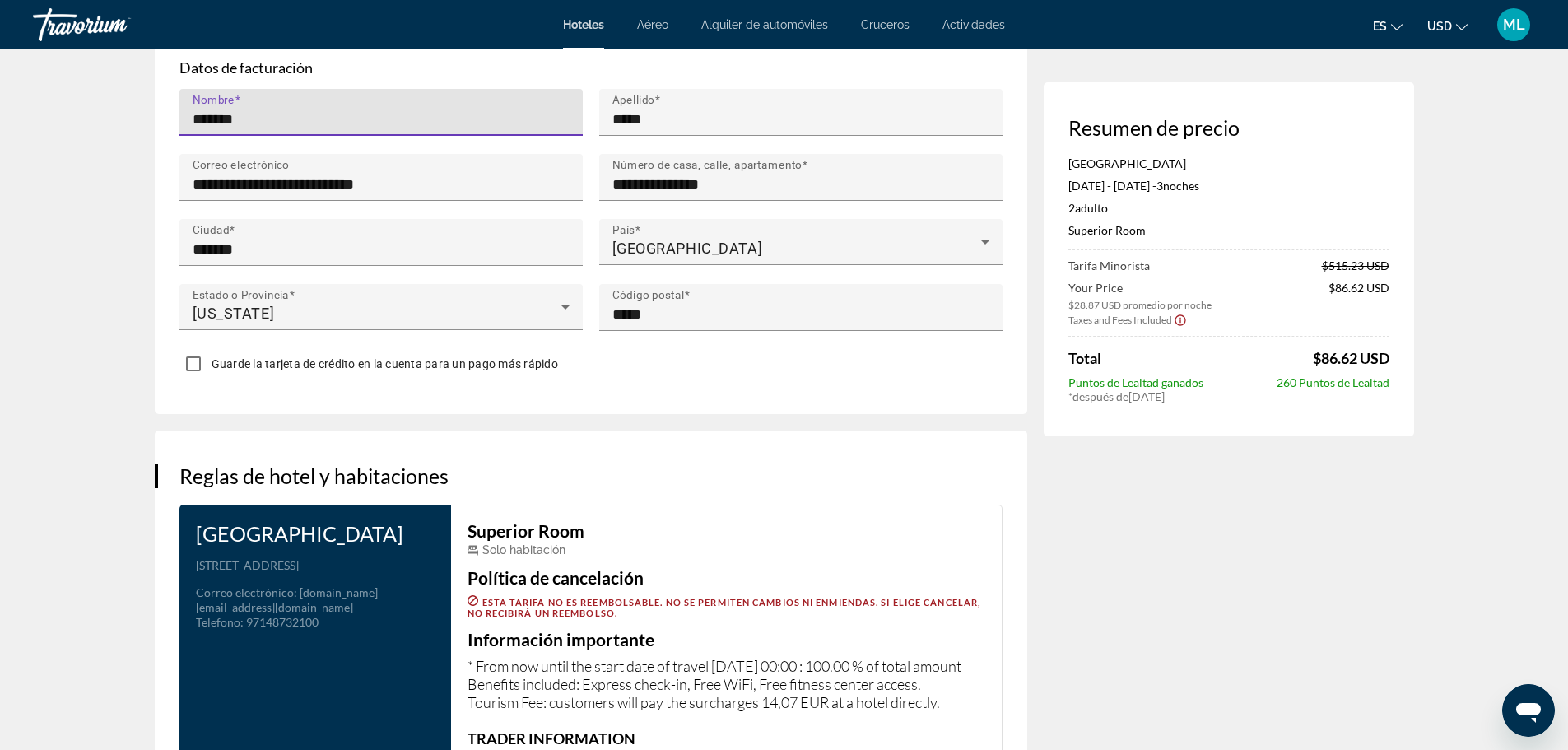
click at [280, 122] on input "*******" at bounding box center [386, 119] width 387 height 19
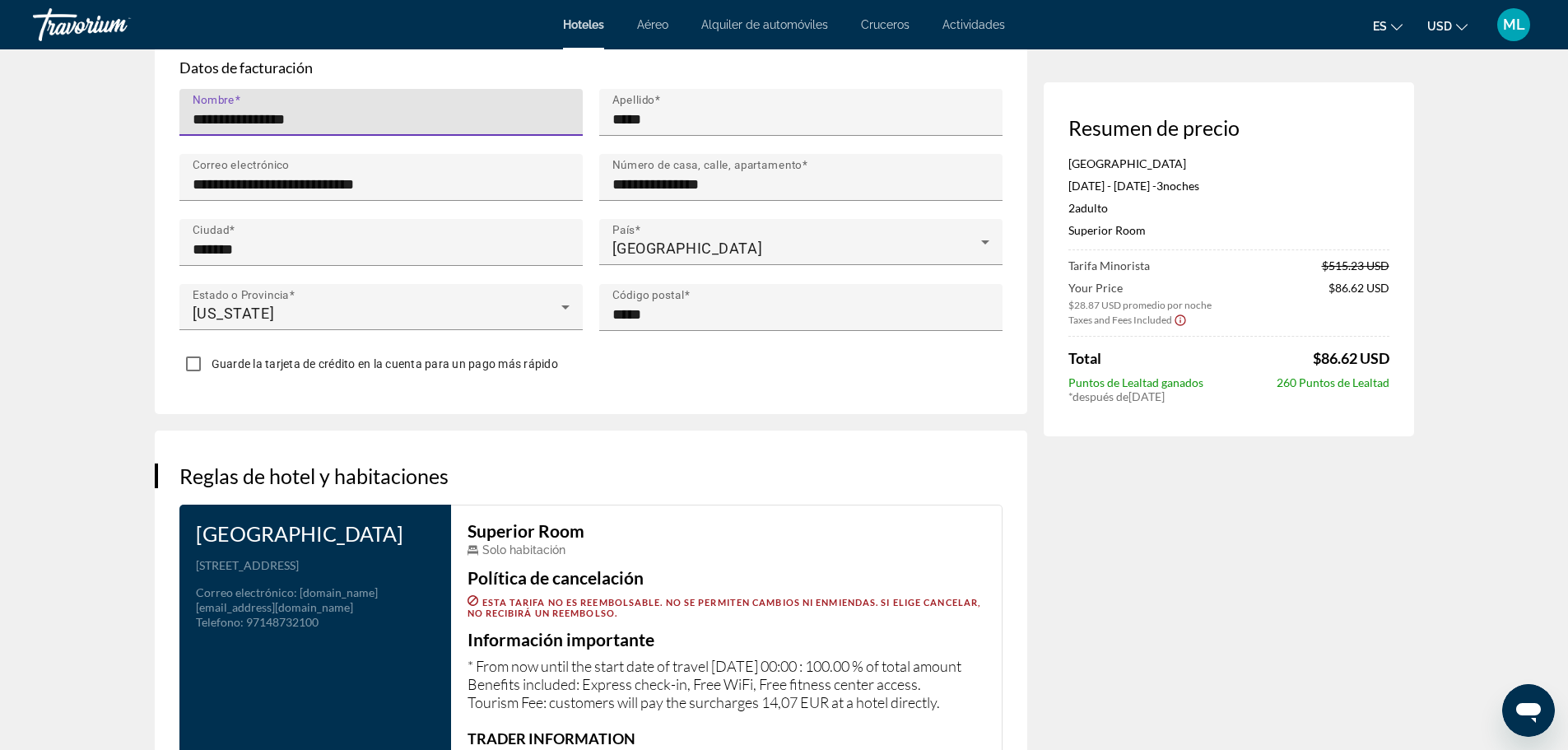
click at [323, 121] on input "**********" at bounding box center [386, 119] width 387 height 19
type input "*********"
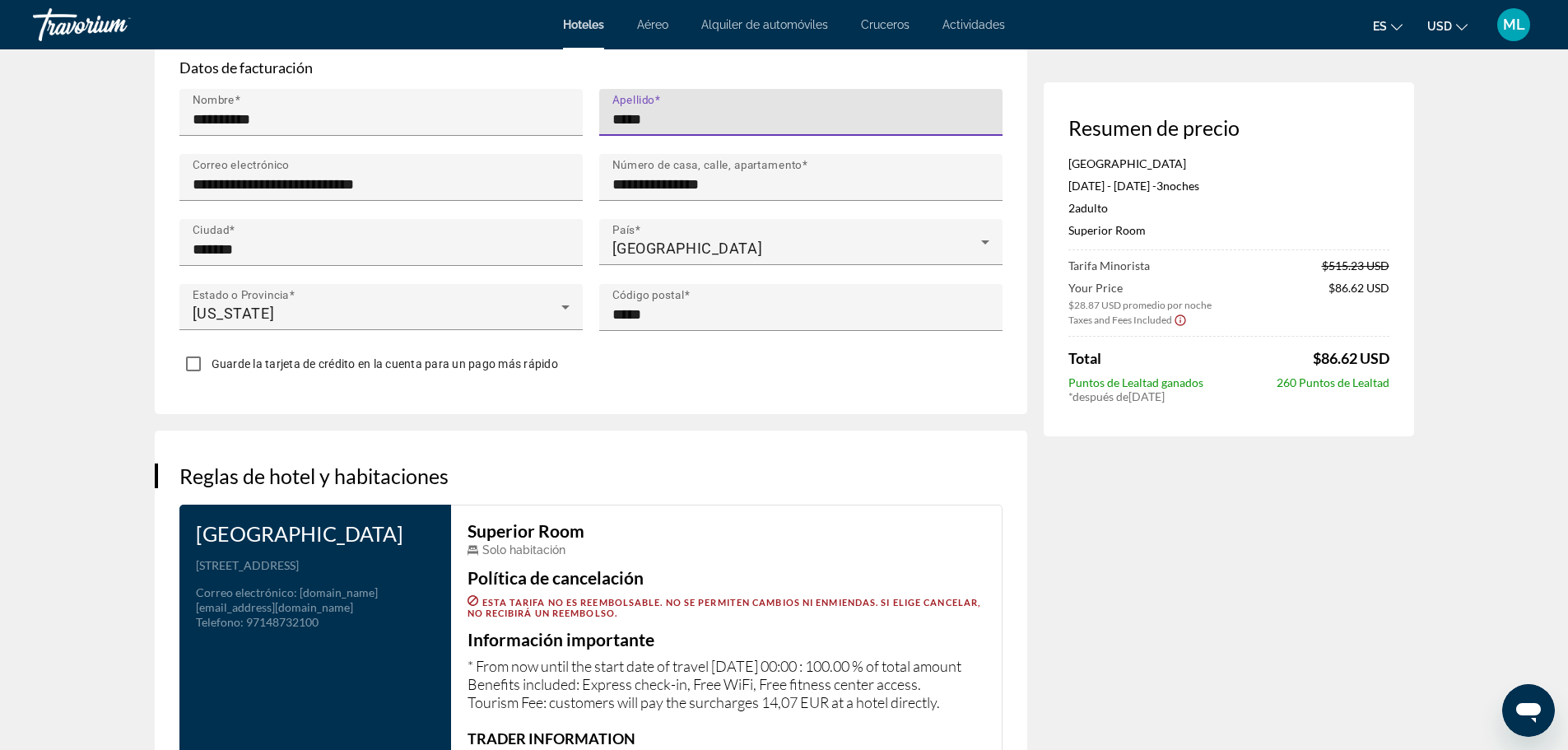
click at [677, 121] on input "*****" at bounding box center [806, 119] width 387 height 19
type input "**********"
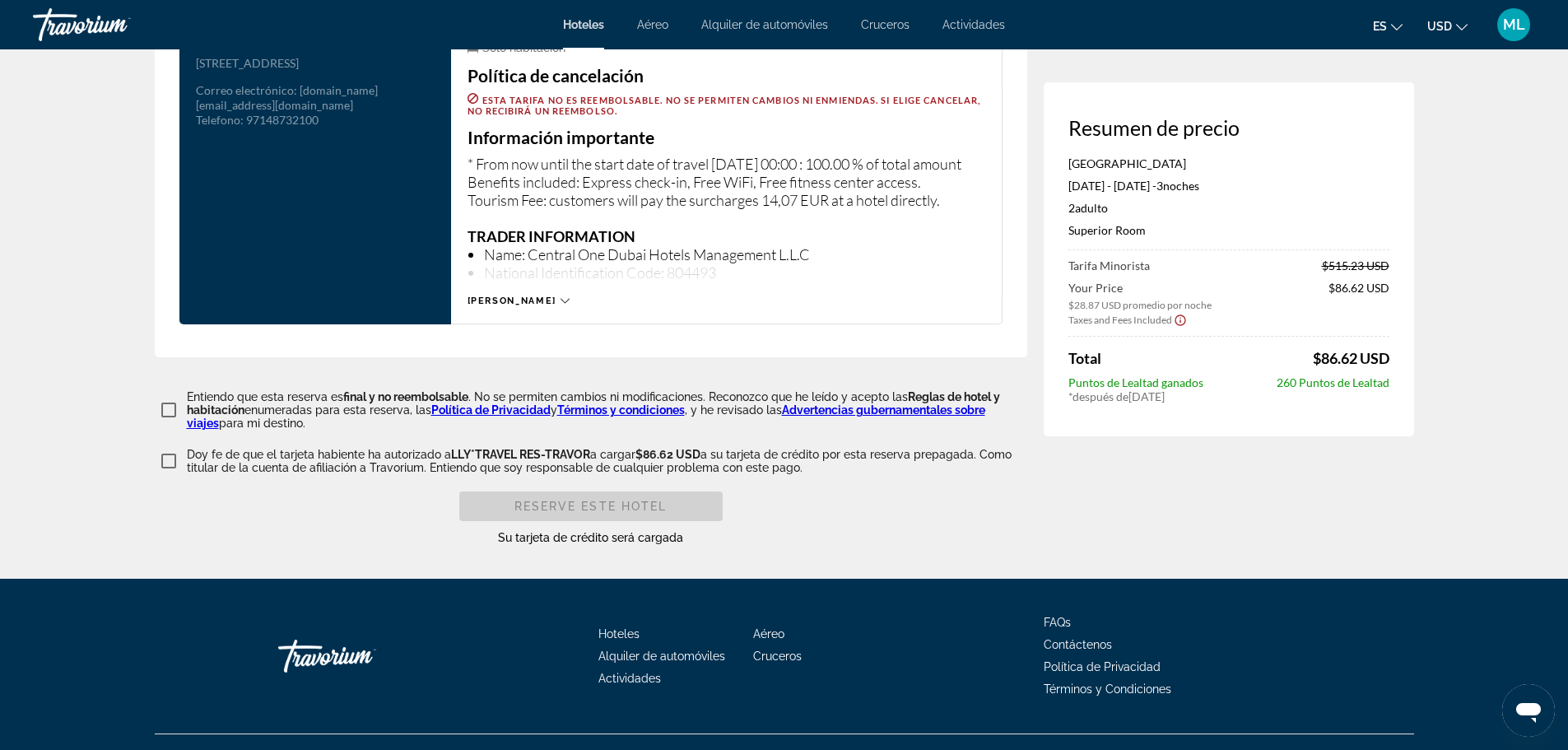
scroll to position [2238, 0]
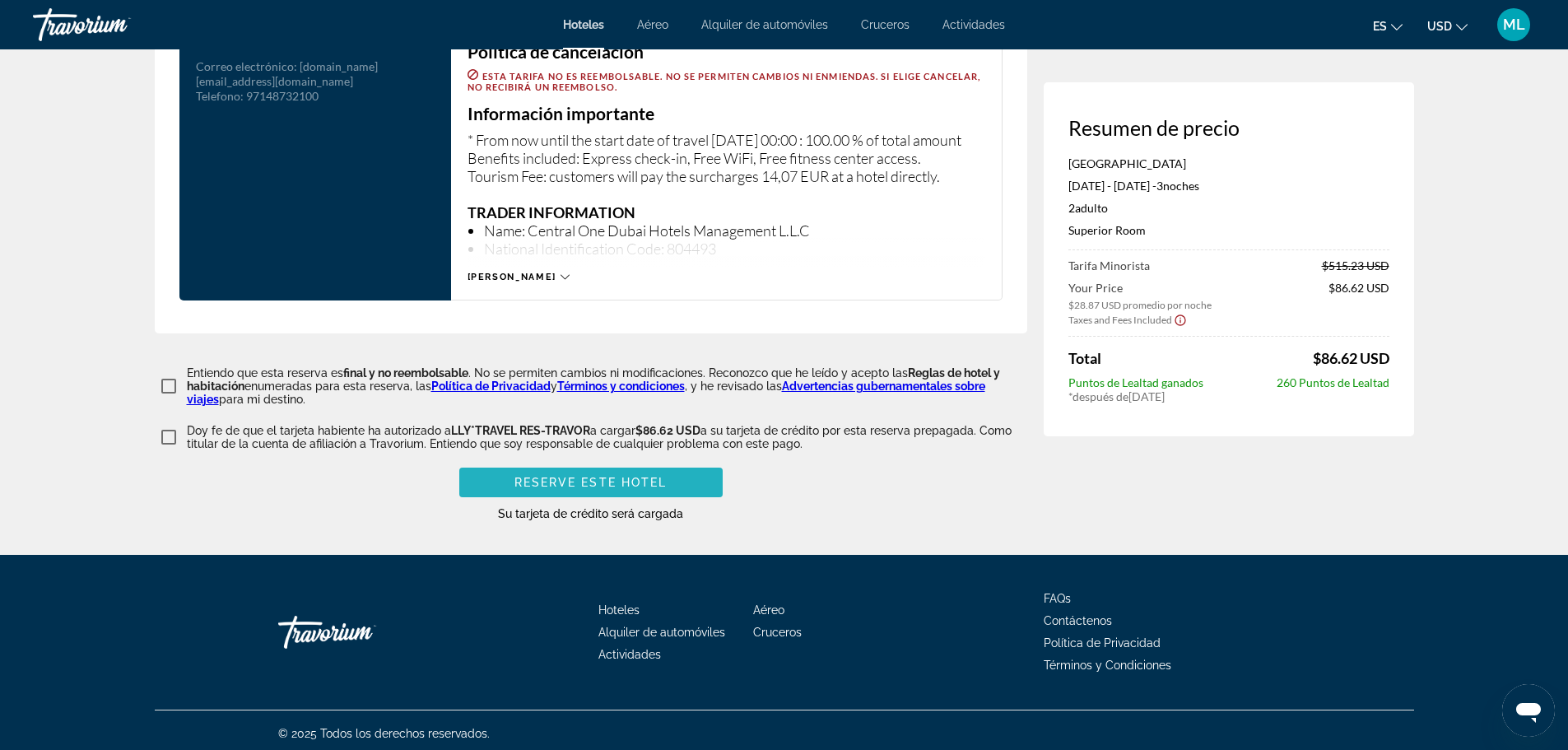
click at [631, 481] on span "Reserve este hotel" at bounding box center [591, 482] width 153 height 14
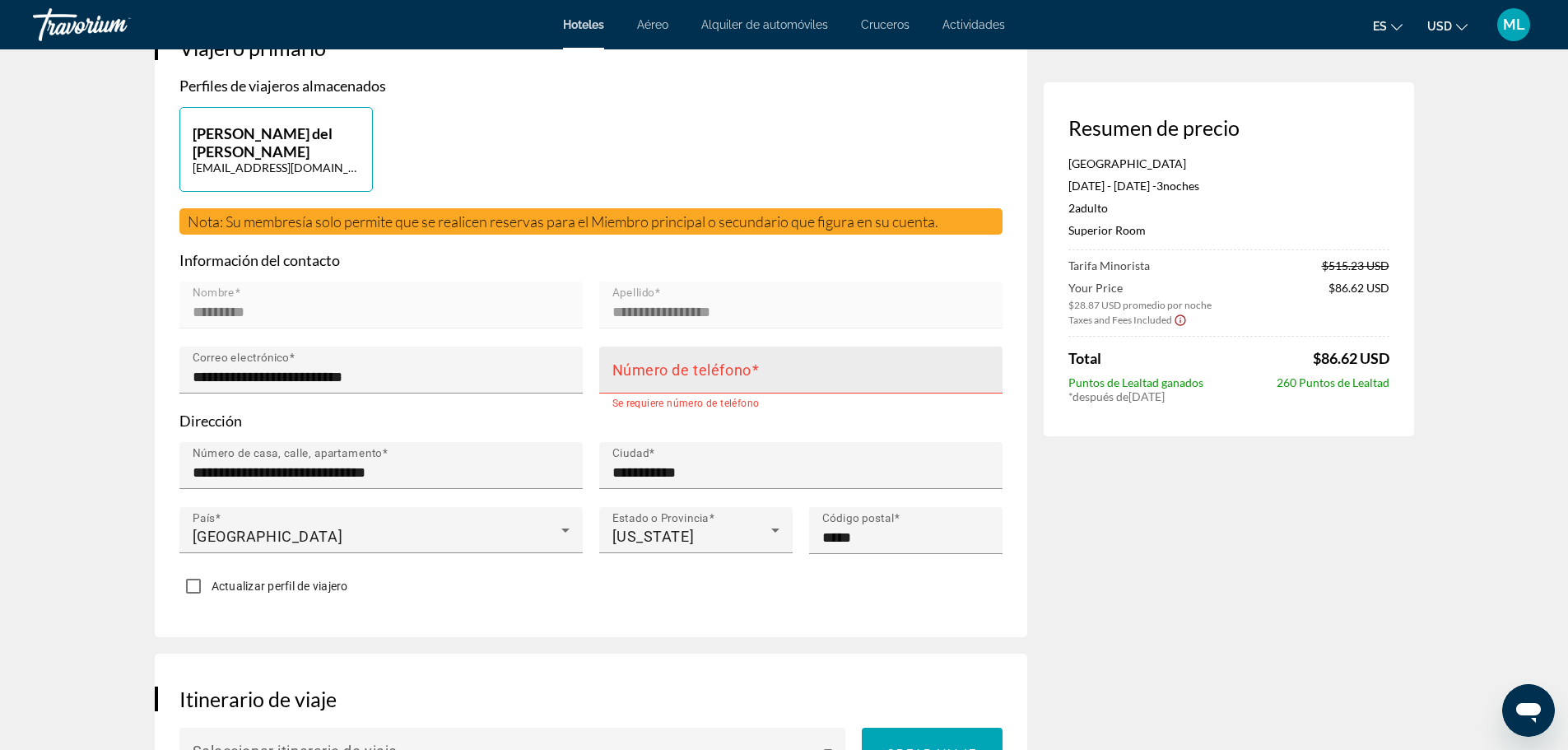
click at [767, 362] on div "Número de teléfono" at bounding box center [806, 369] width 387 height 47
type input "**********"
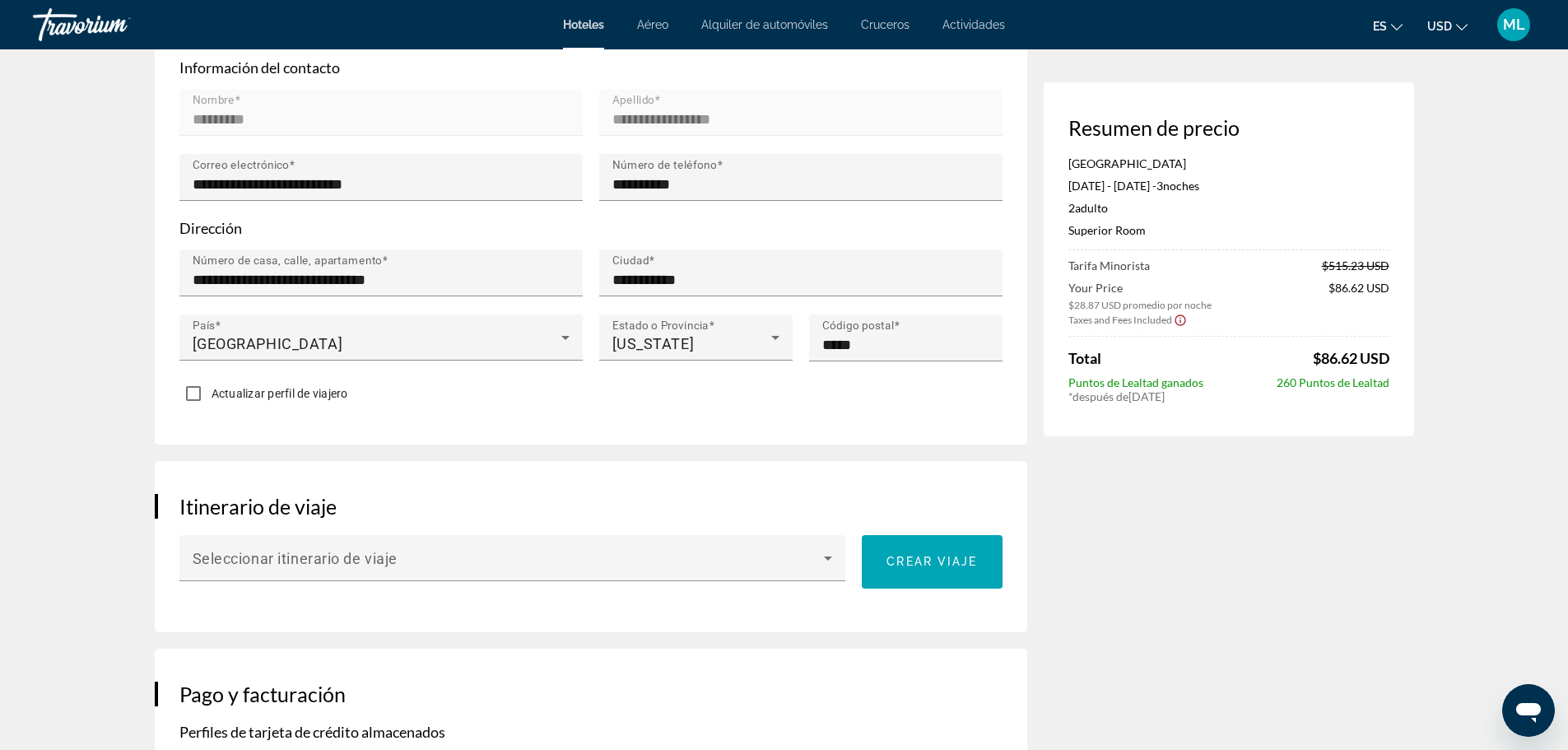
scroll to position [849, 0]
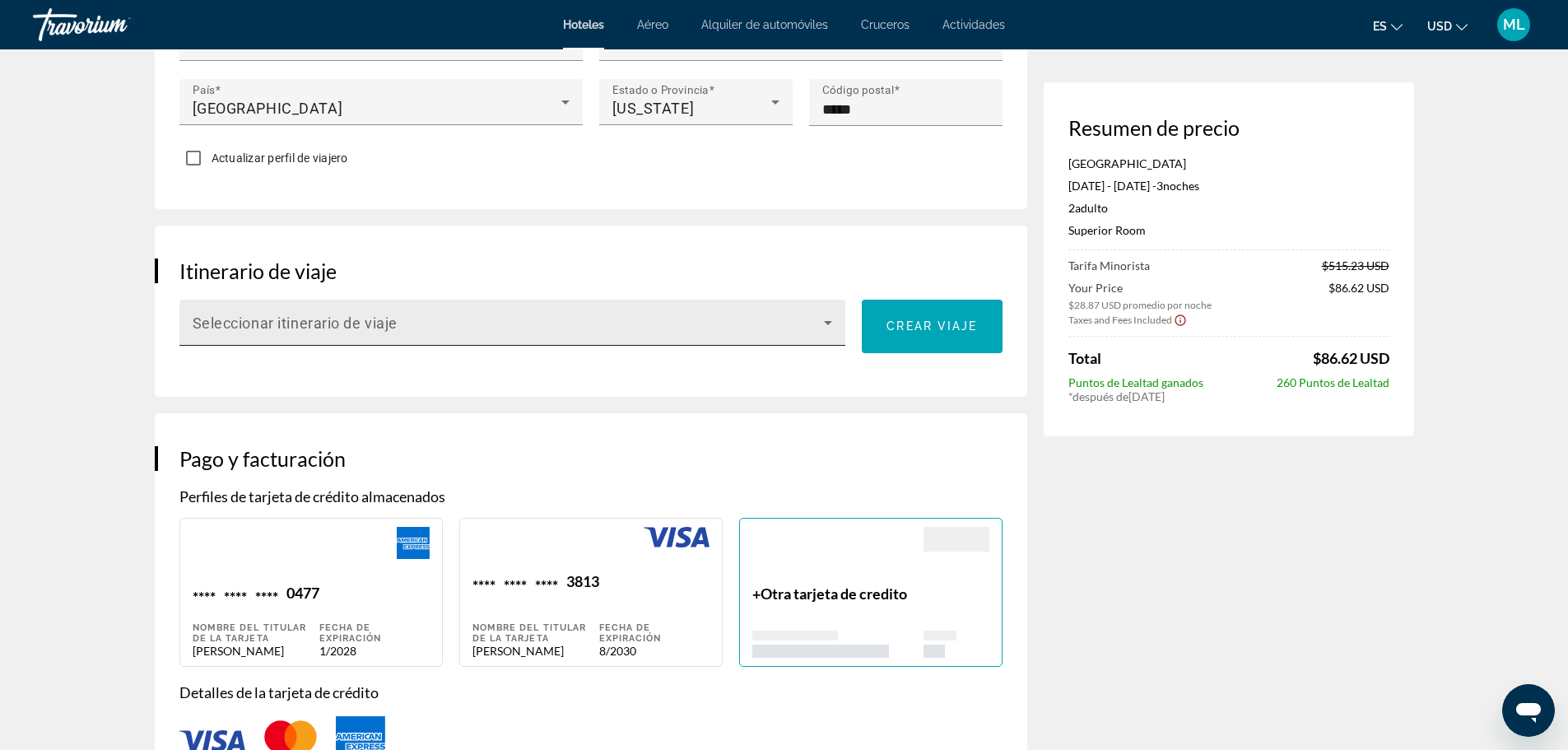
click at [829, 314] on icon "Main content" at bounding box center [828, 322] width 19 height 19
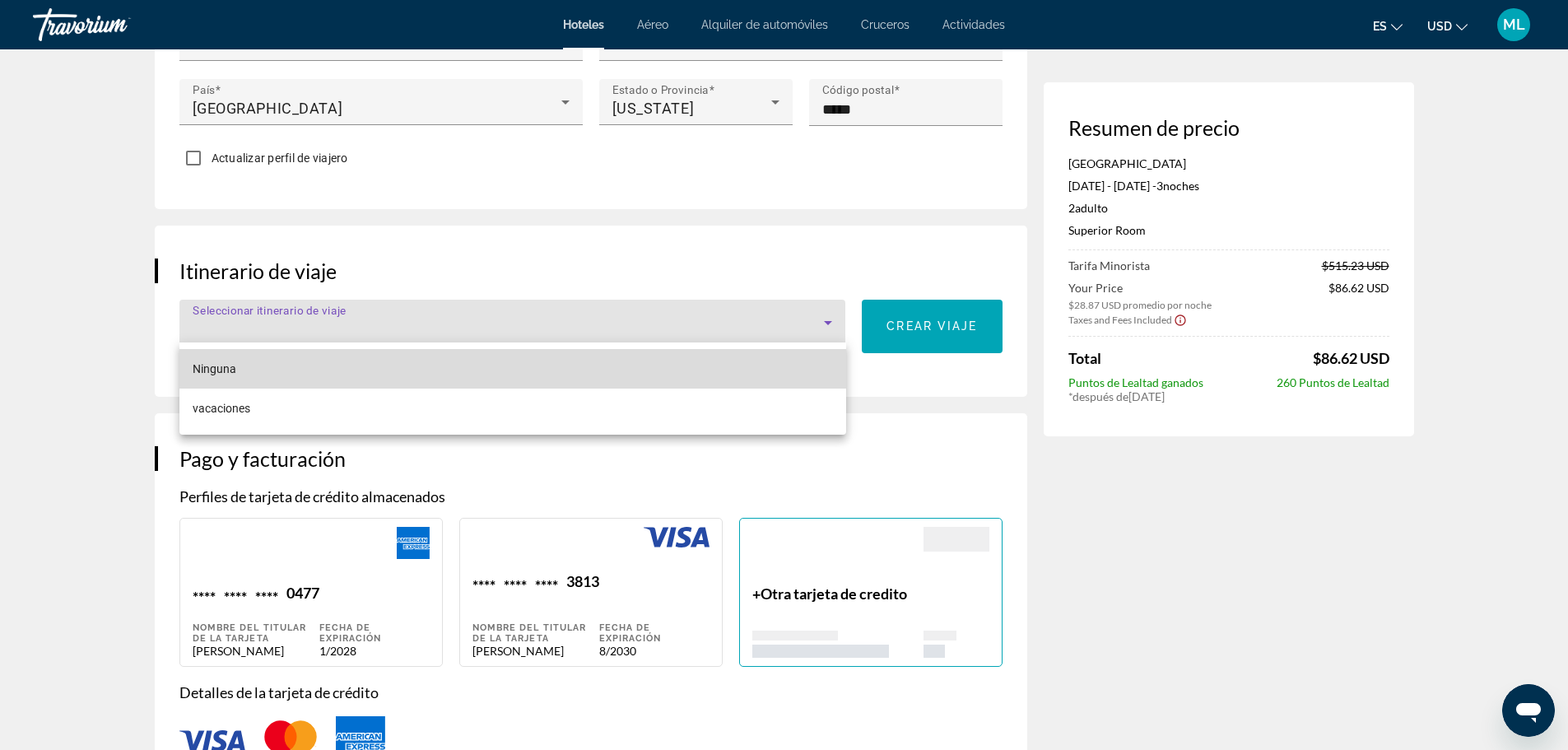
click at [732, 377] on mat-option "Ninguna" at bounding box center [513, 369] width 667 height 40
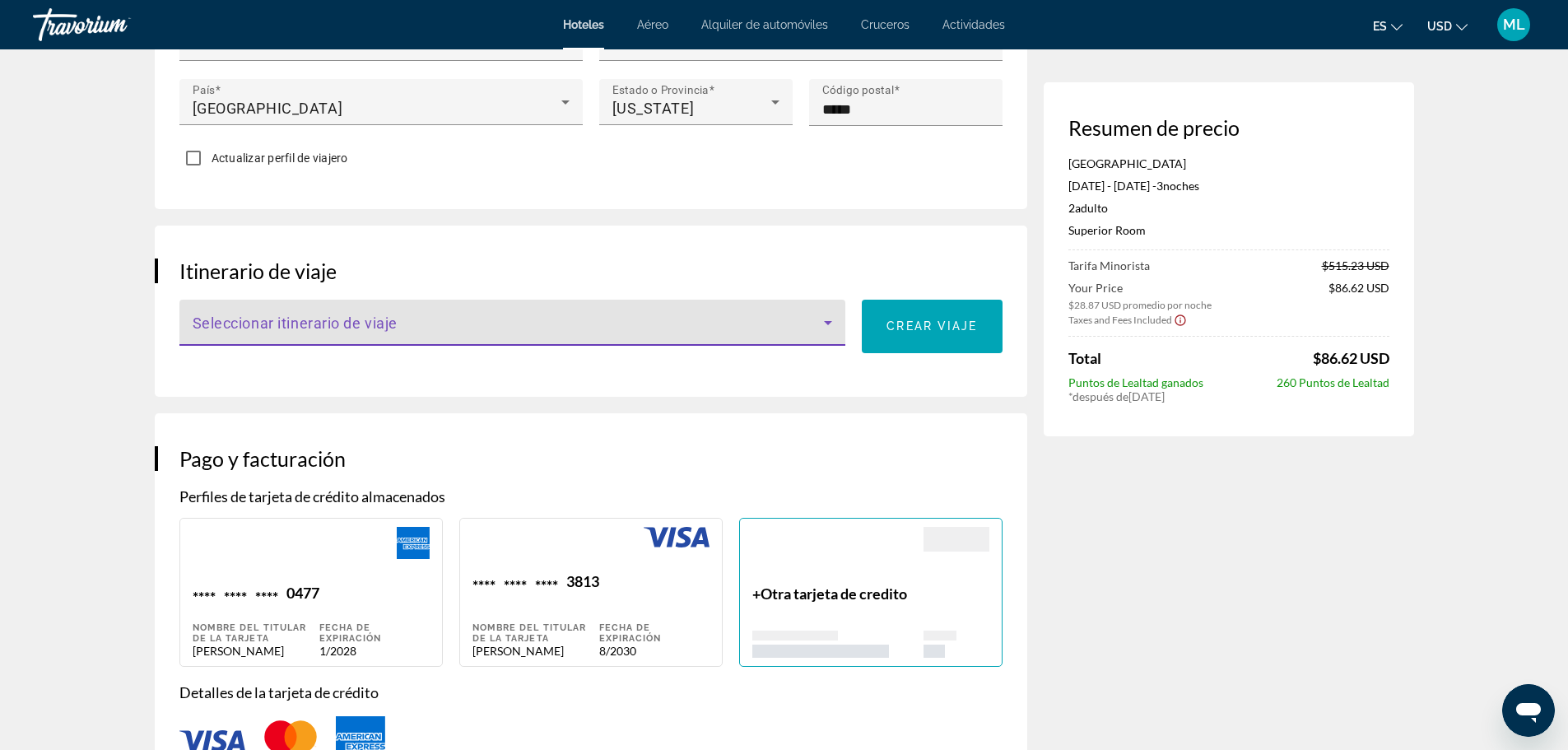
click at [637, 319] on span "Main content" at bounding box center [509, 329] width 632 height 19
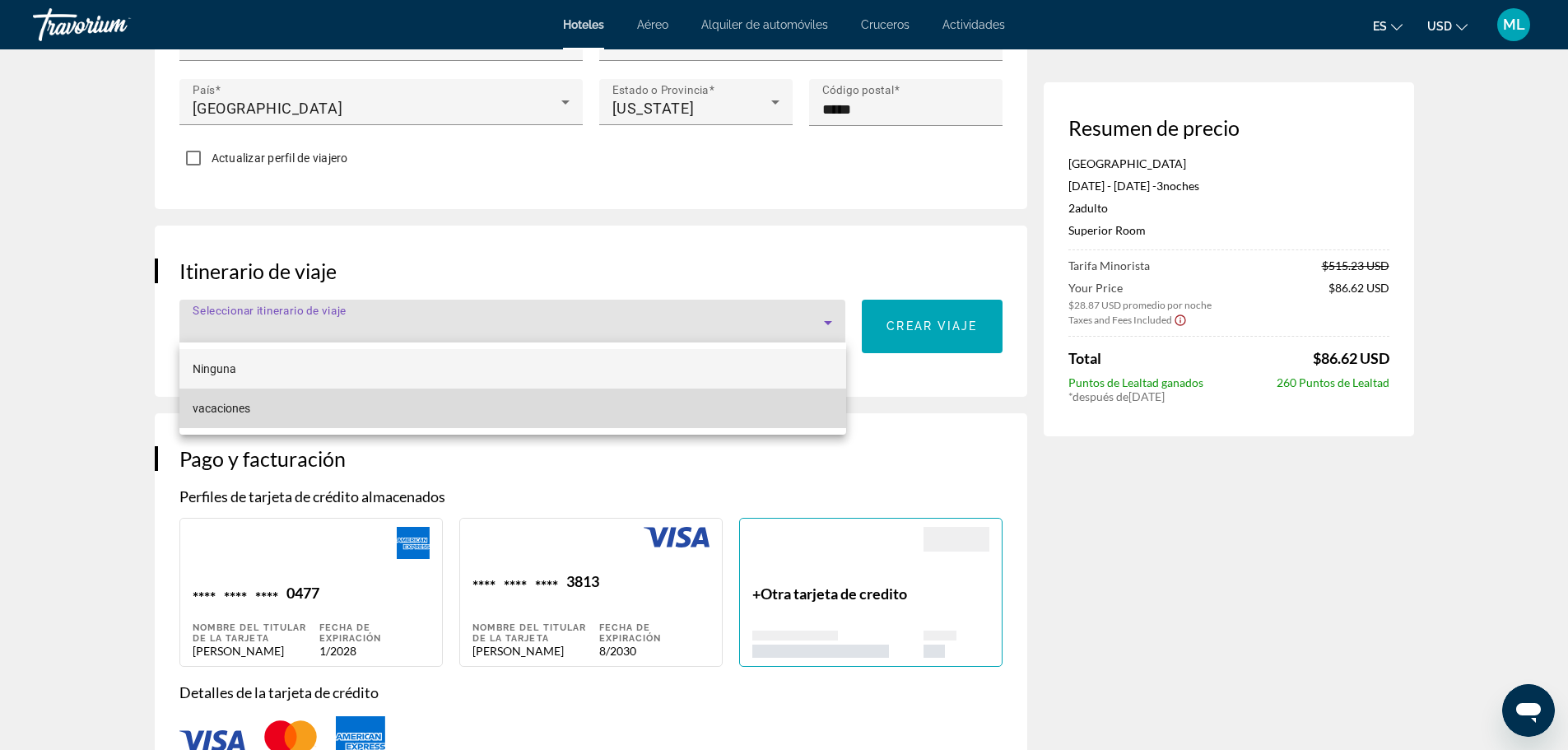
click at [631, 414] on mat-option "vacaciones" at bounding box center [513, 408] width 667 height 40
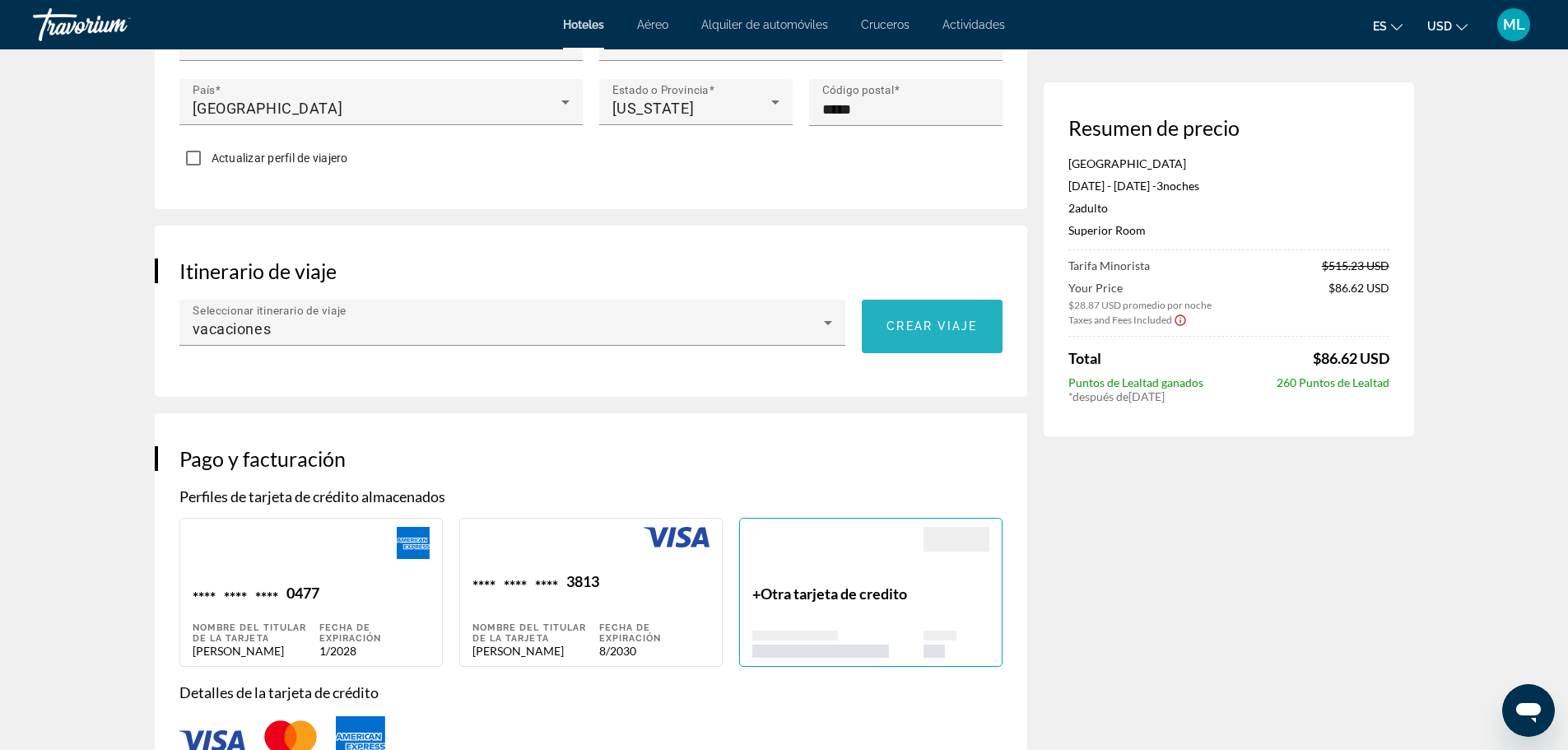
click at [926, 319] on span "Crear viaje" at bounding box center [931, 326] width 91 height 14
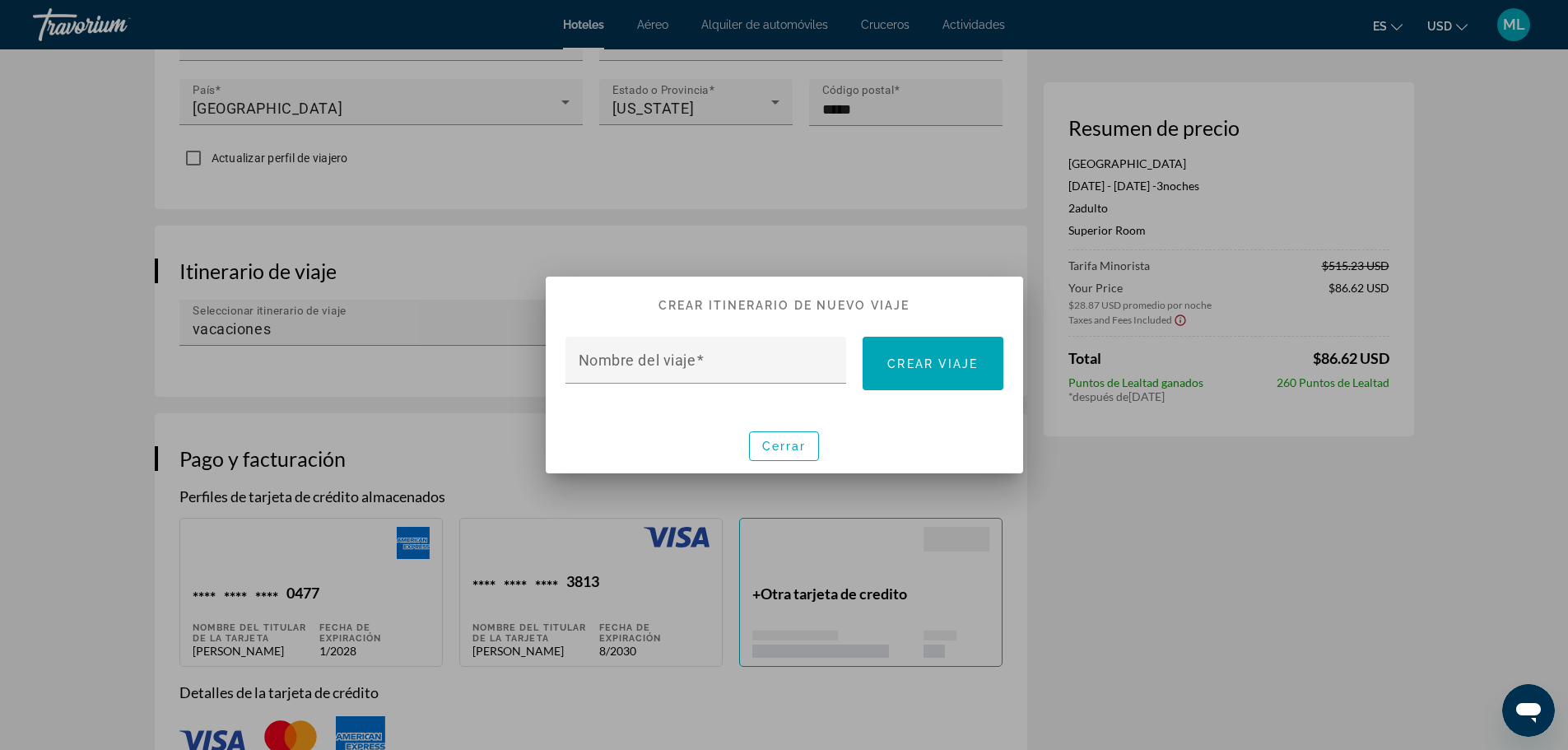
scroll to position [0, 0]
click at [775, 366] on input "Nombre del viaje" at bounding box center [711, 367] width 265 height 19
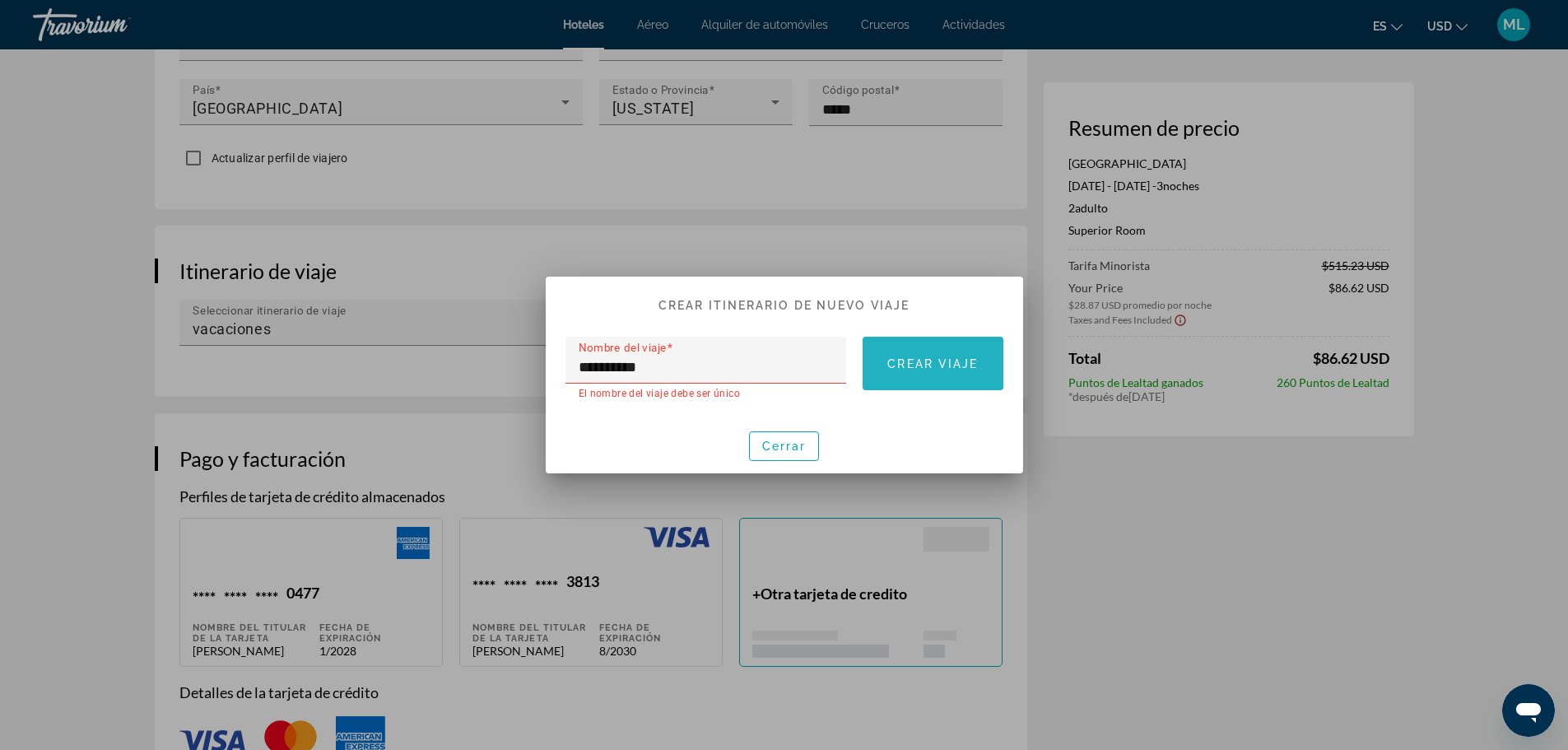
click at [942, 369] on span "Crear viaje" at bounding box center [932, 364] width 91 height 14
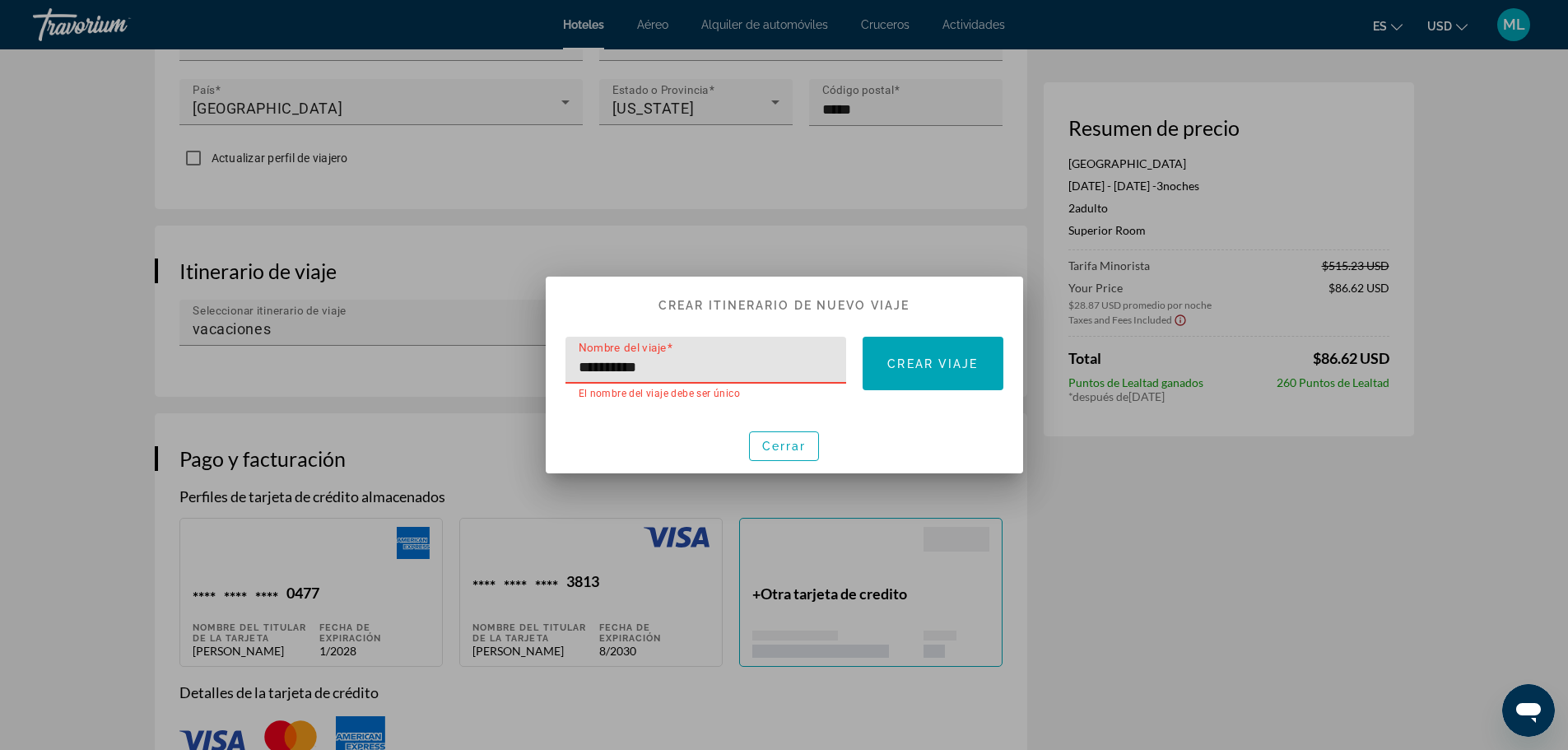
click at [679, 368] on input "**********" at bounding box center [711, 367] width 265 height 19
type input "*"
click at [773, 374] on input "**********" at bounding box center [711, 367] width 265 height 19
type input "*"
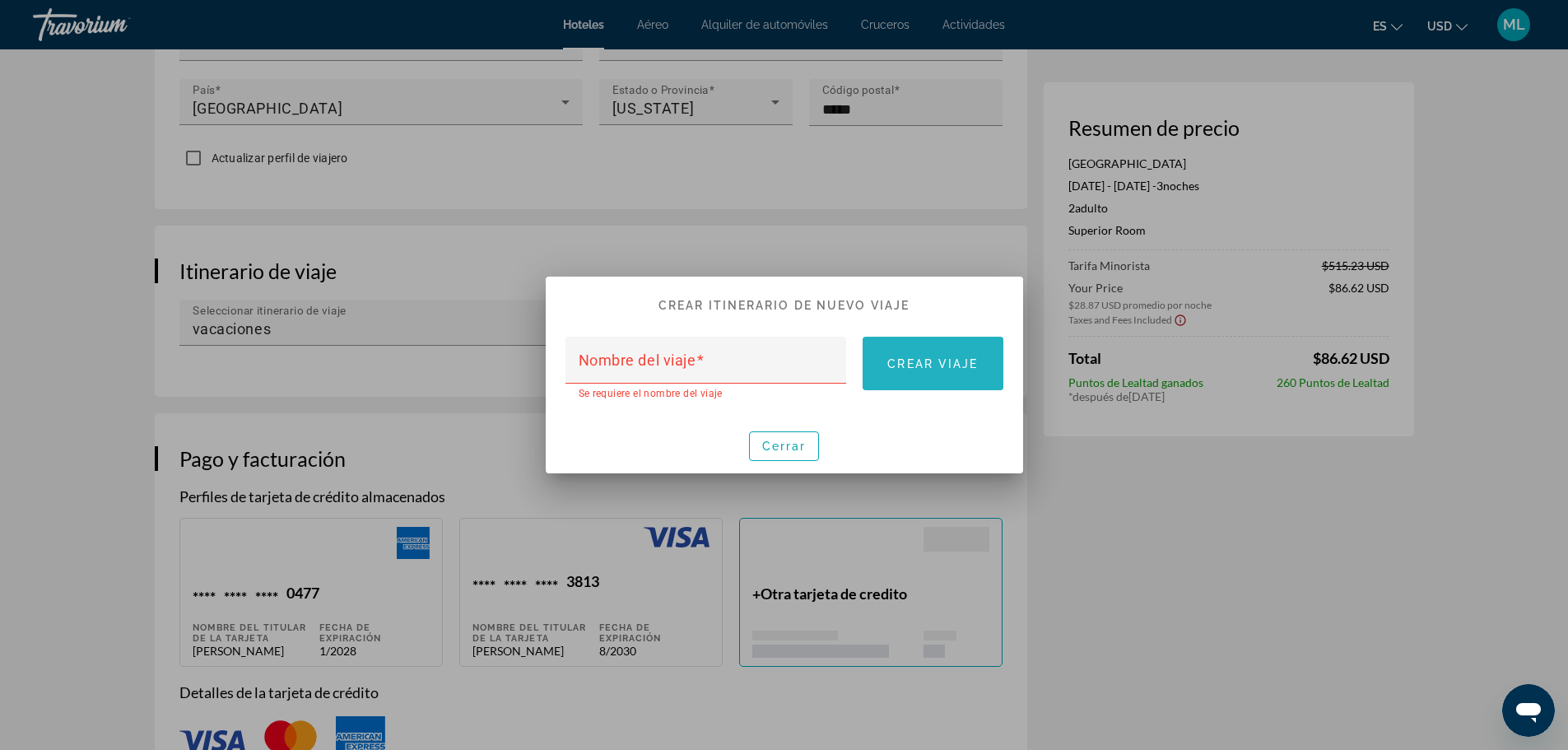
click at [884, 375] on span at bounding box center [932, 364] width 140 height 40
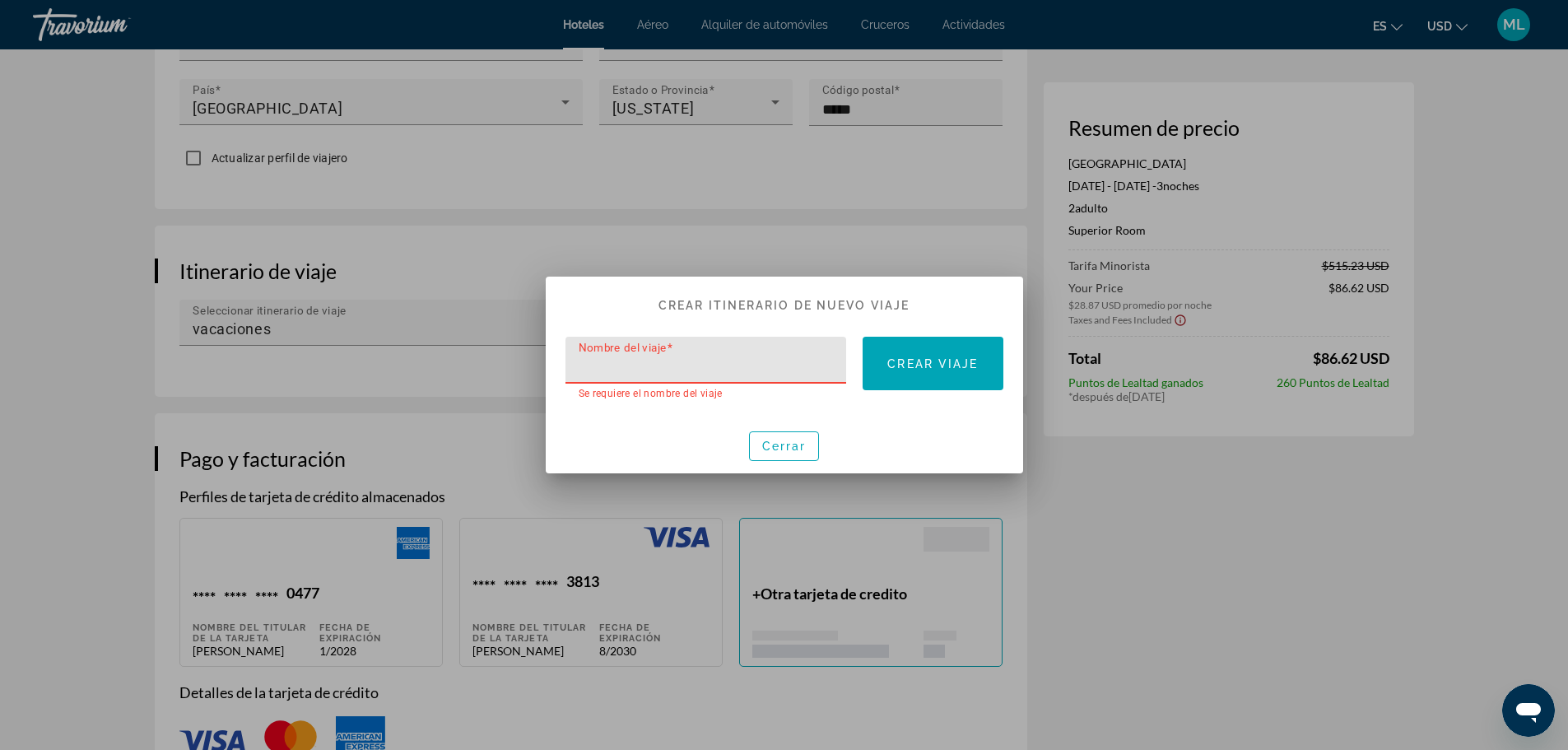
click at [712, 364] on input "Nombre del viaje" at bounding box center [711, 367] width 265 height 19
click at [1112, 481] on div at bounding box center [784, 375] width 1568 height 750
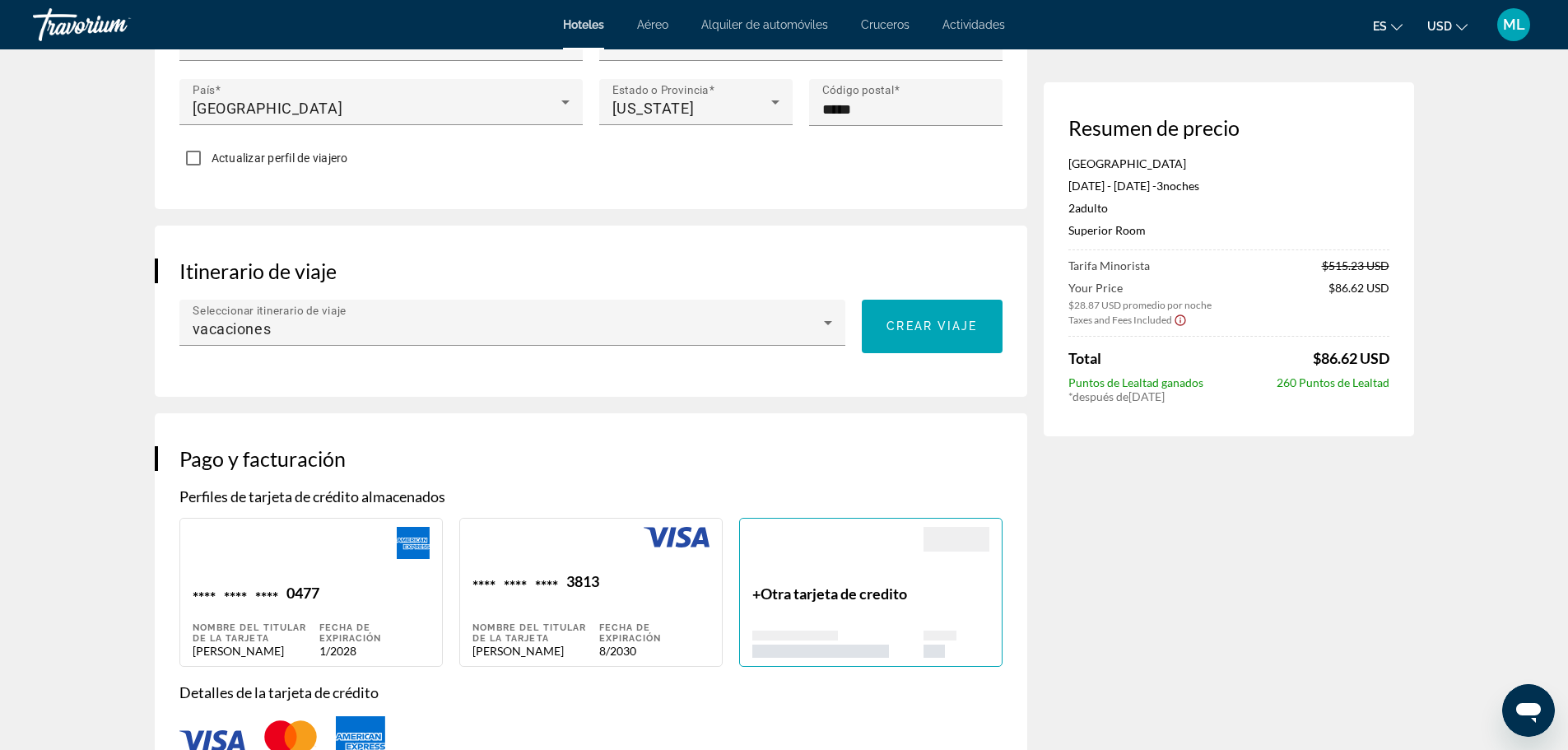
click at [1112, 481] on div "Resumen de precio [GEOGRAPHIC_DATA] [DATE] - [DATE] - 3 noche noches 2 Adulto A…" at bounding box center [1229, 592] width 370 height 2636
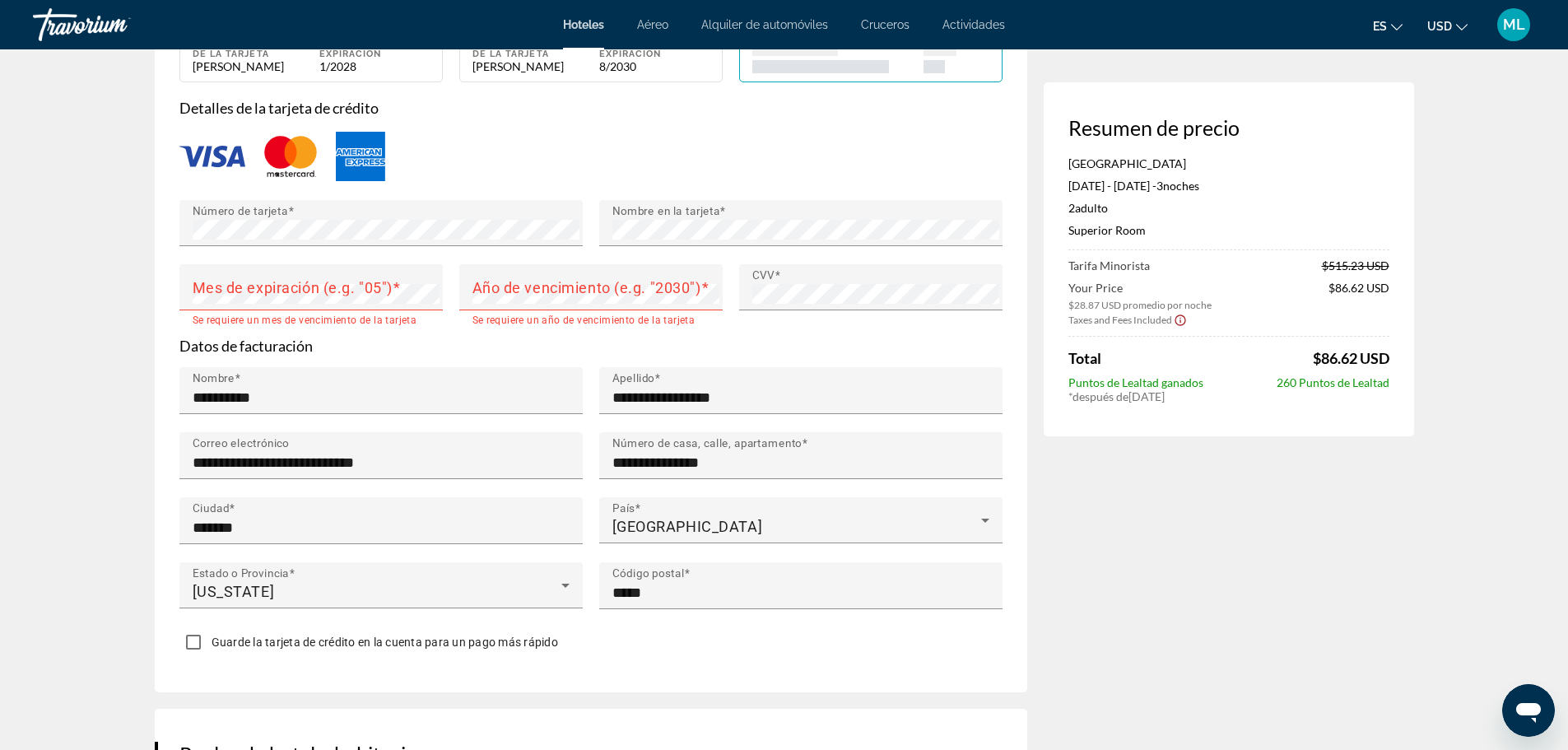
scroll to position [1475, 0]
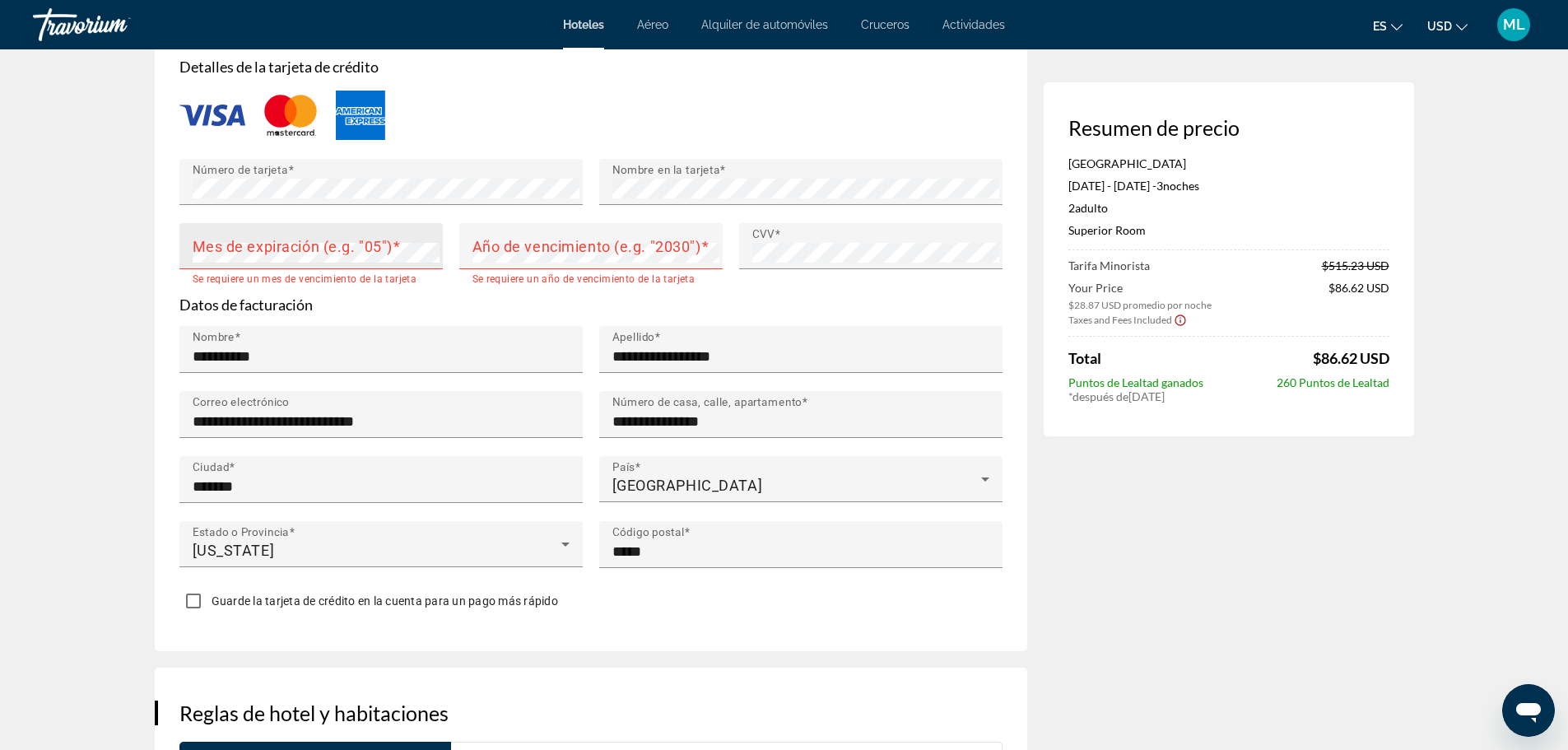
click at [352, 245] on mat-label "Mes de expiración (e.g. "05")" at bounding box center [292, 247] width 200 height 17
click at [545, 242] on mat-label "Año de vencimiento (e.g. "2030")" at bounding box center [587, 247] width 229 height 17
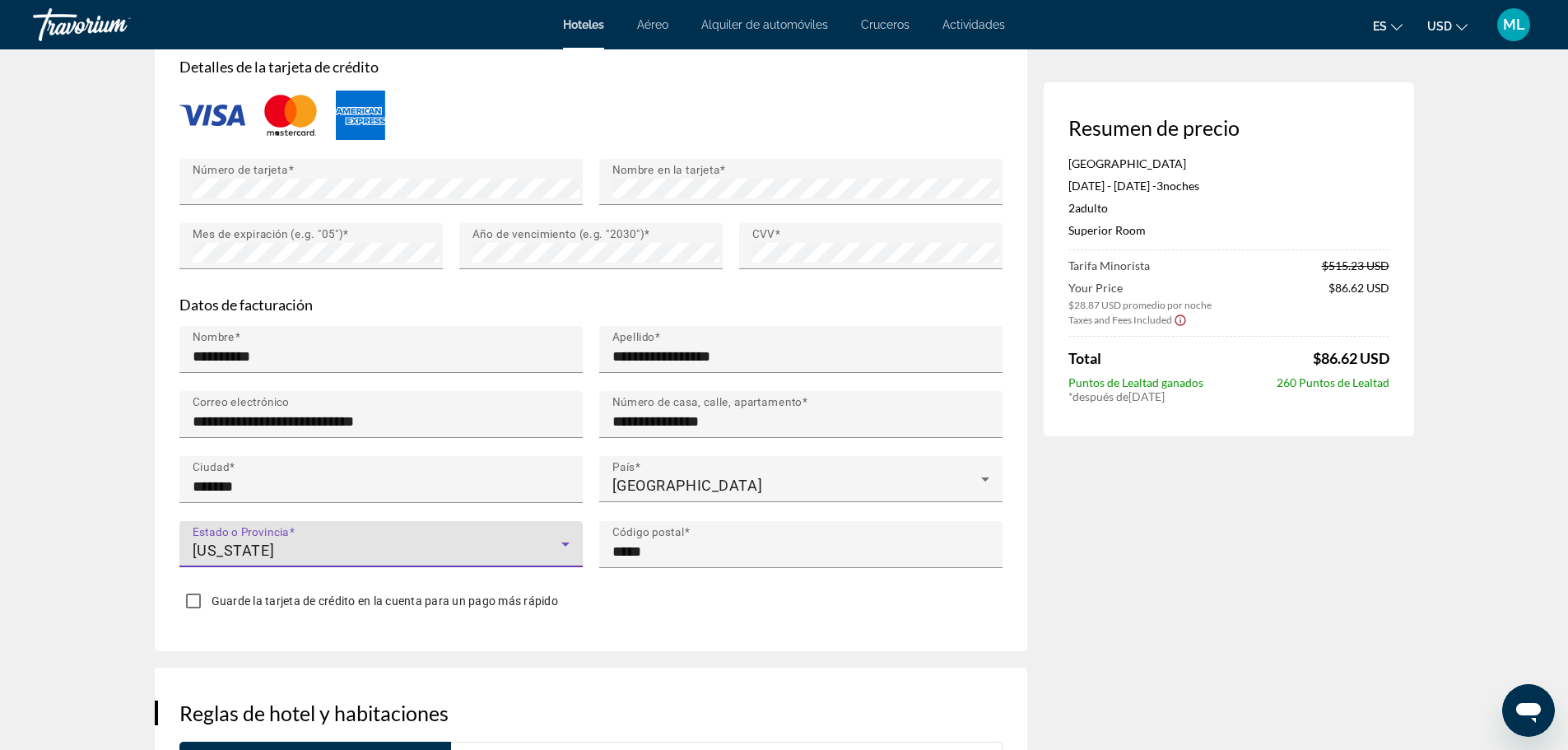
click at [564, 534] on icon "Main content" at bounding box center [565, 543] width 19 height 19
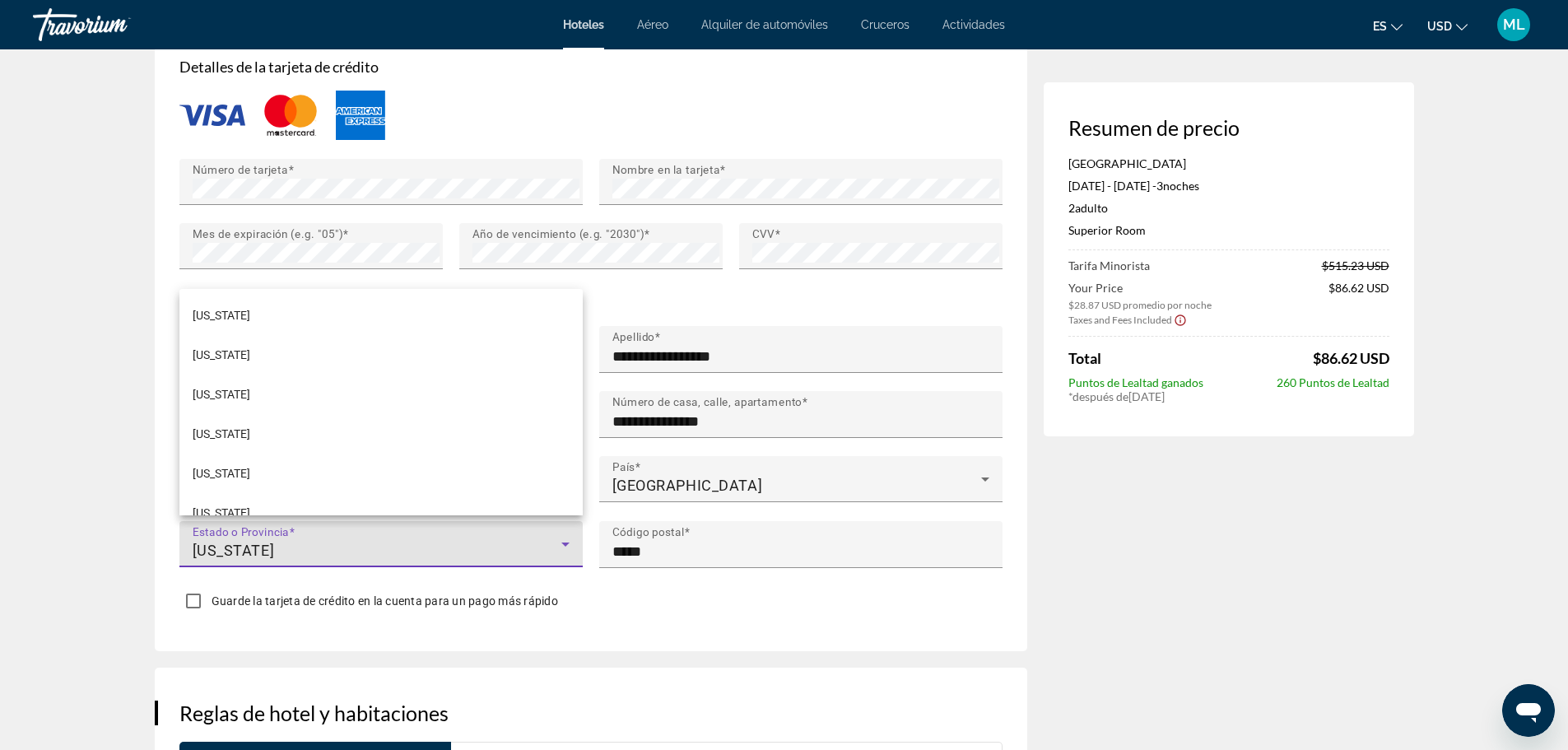
scroll to position [1321, 0]
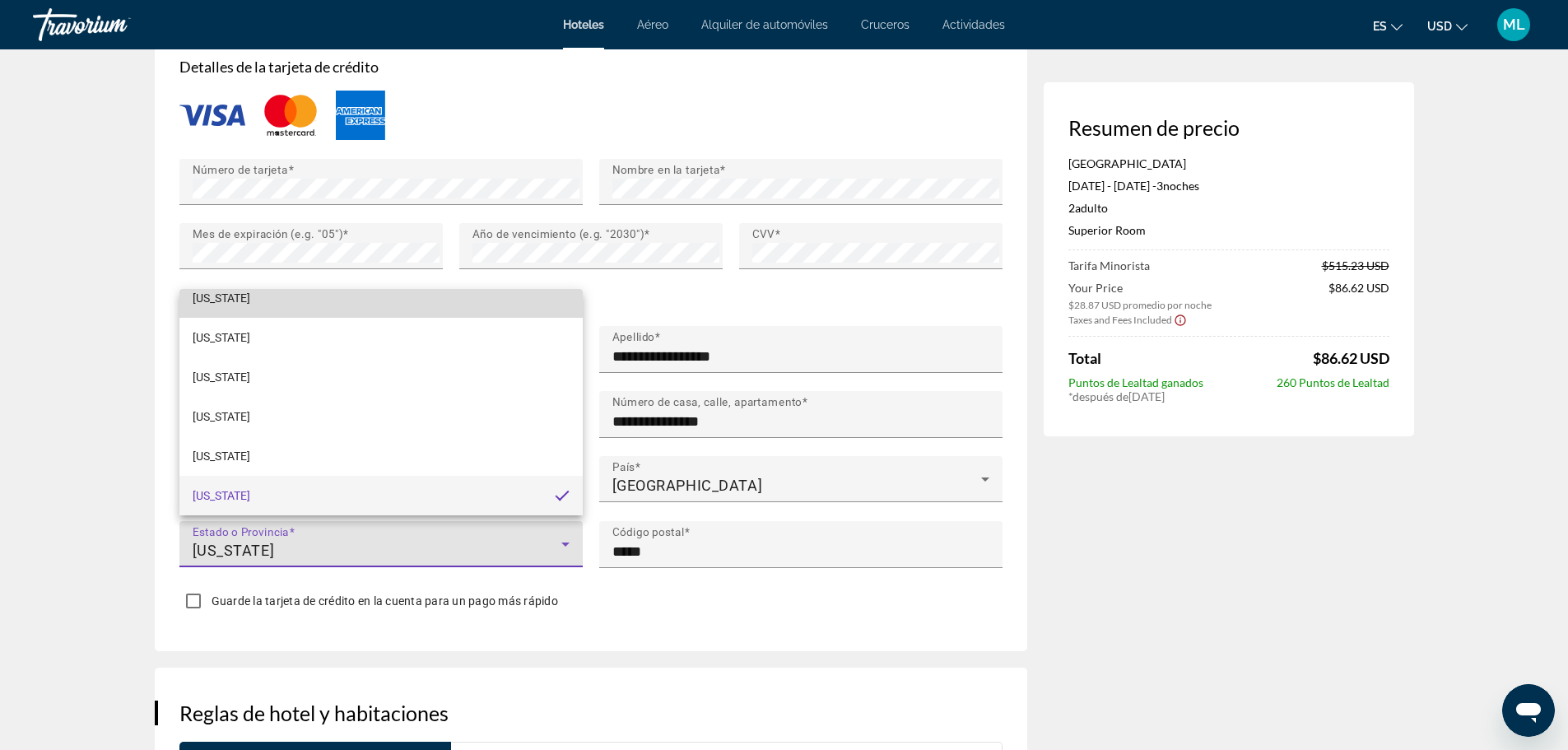
click at [520, 302] on mat-option "[US_STATE]" at bounding box center [381, 297] width 403 height 40
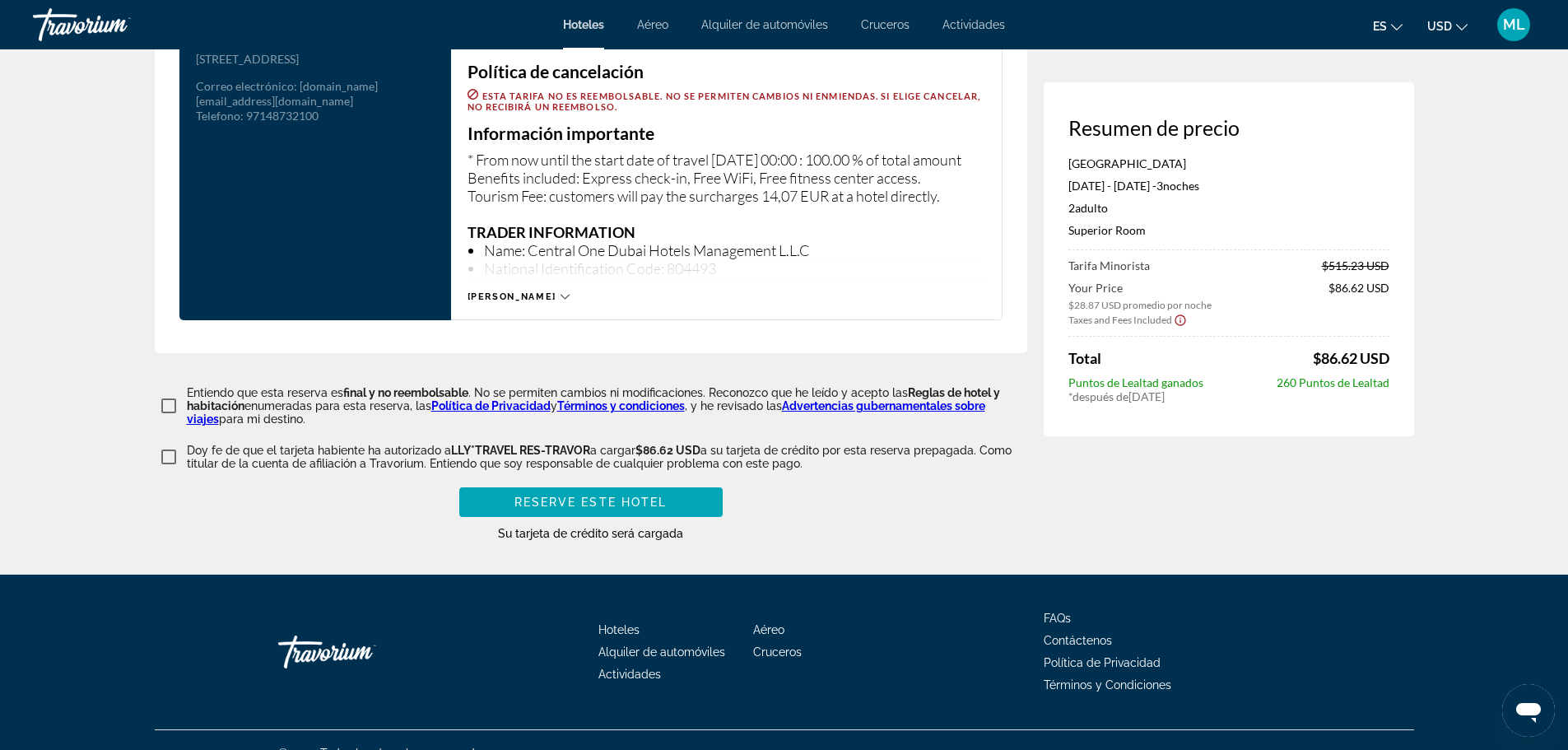
scroll to position [2238, 0]
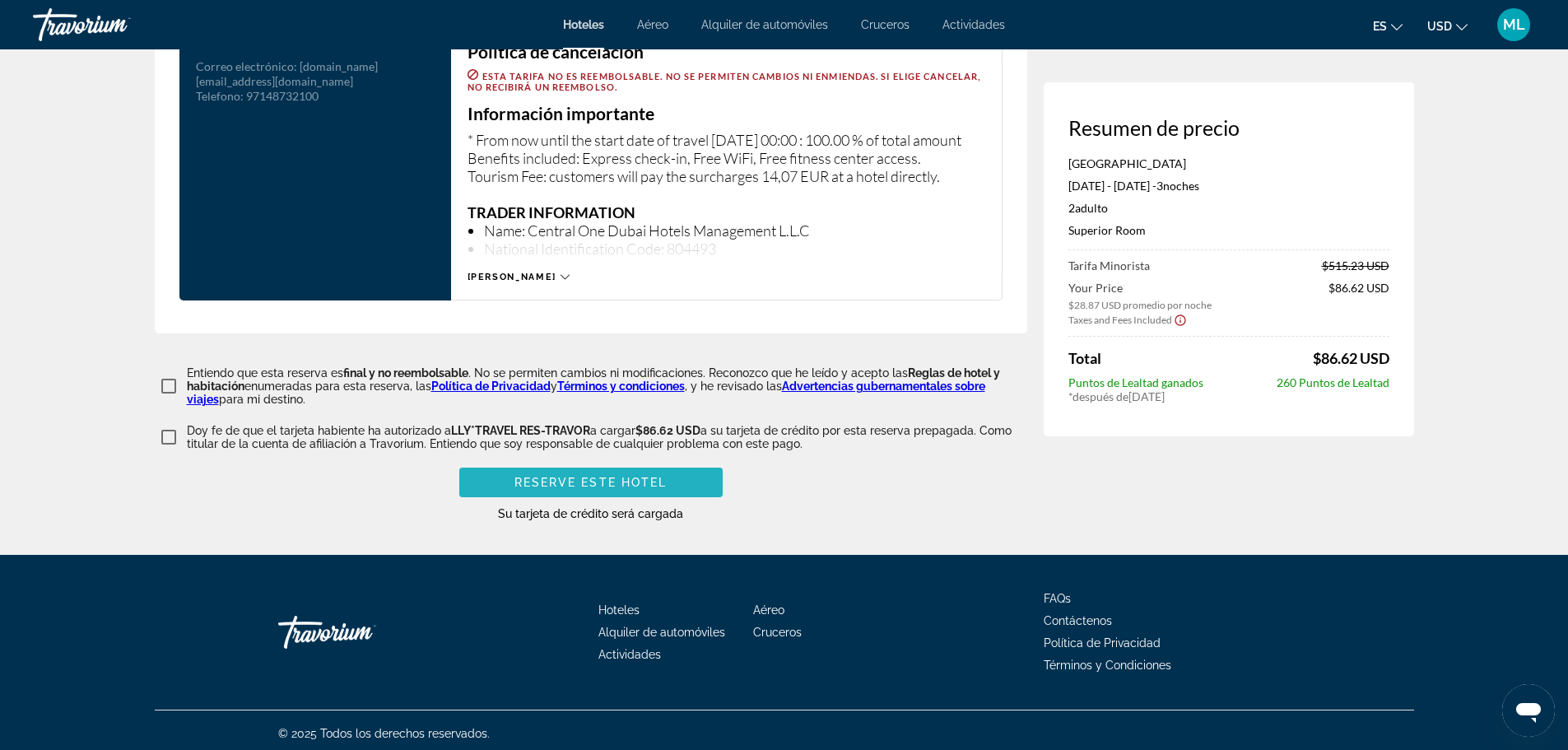
click at [627, 475] on span "Reserve este hotel" at bounding box center [591, 482] width 153 height 14
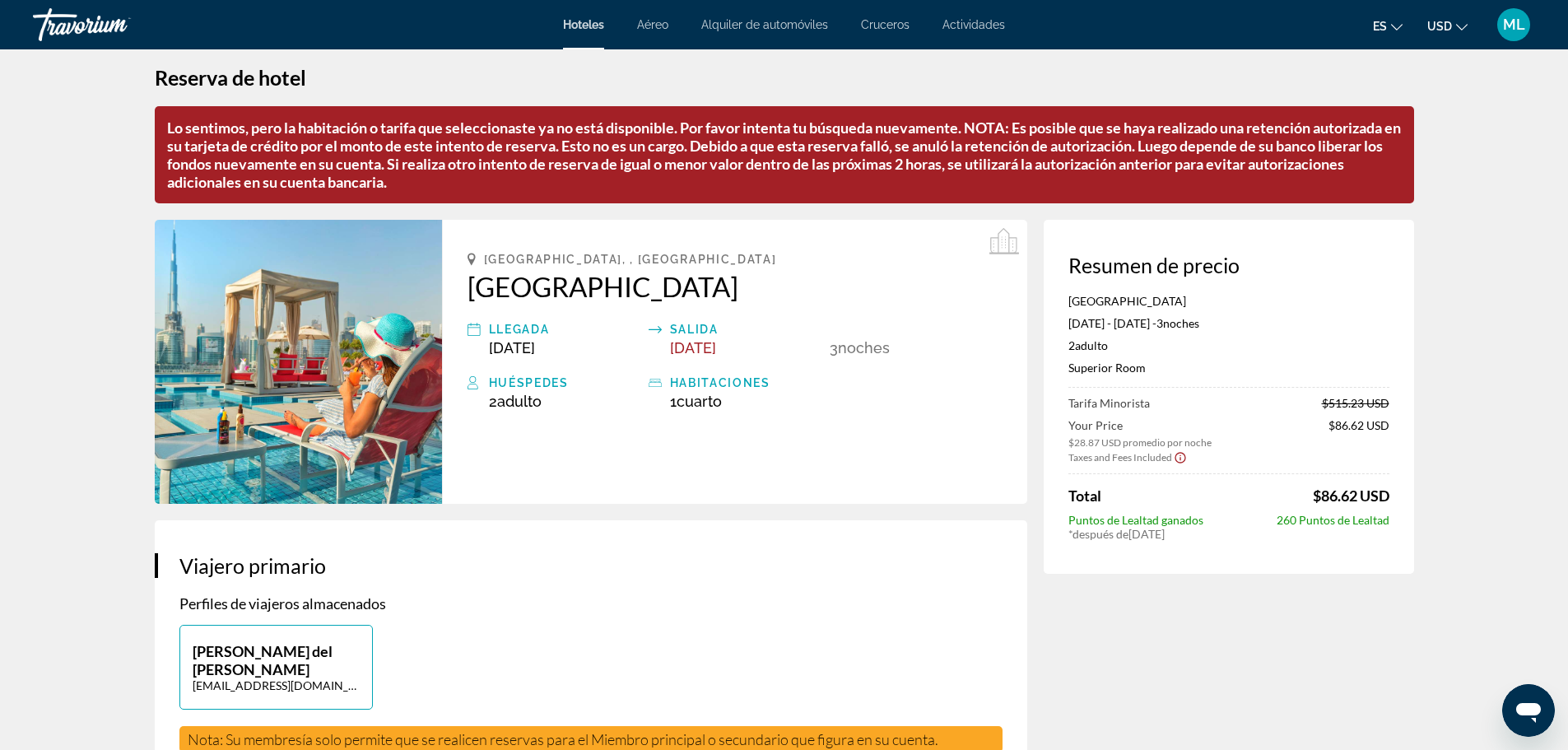
scroll to position [0, 0]
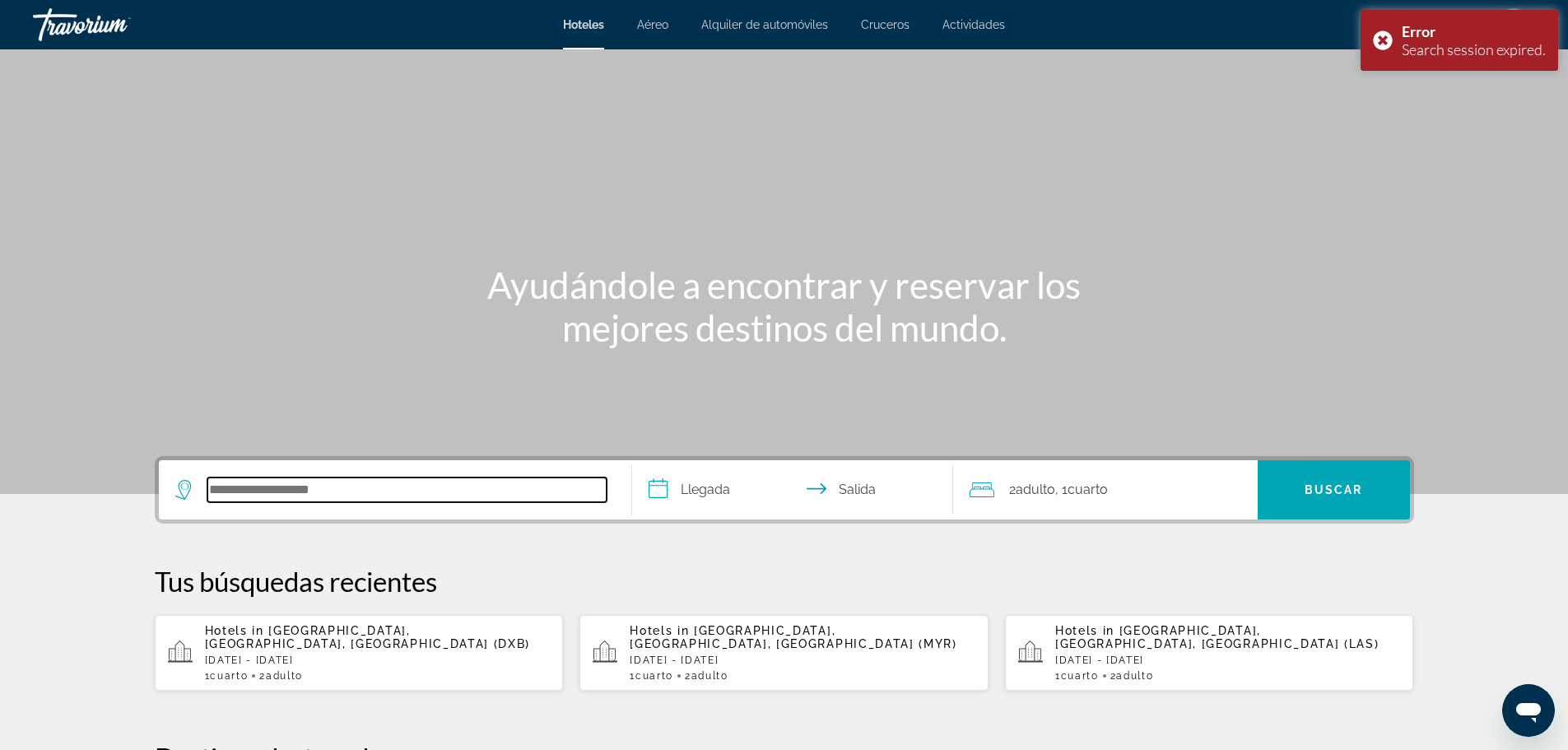
click at [350, 489] on input "Search hotel destination" at bounding box center [407, 489] width 399 height 25
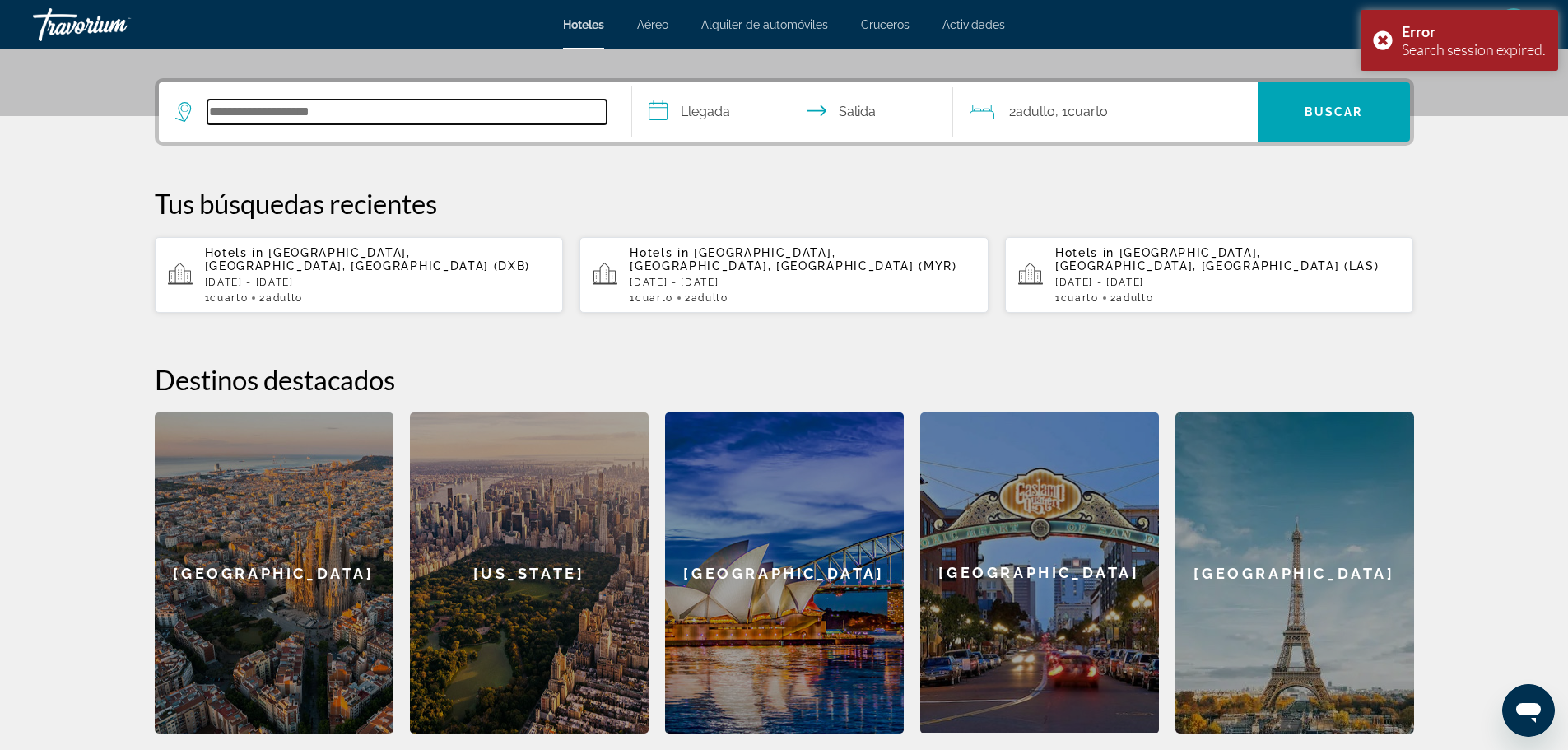
scroll to position [403, 0]
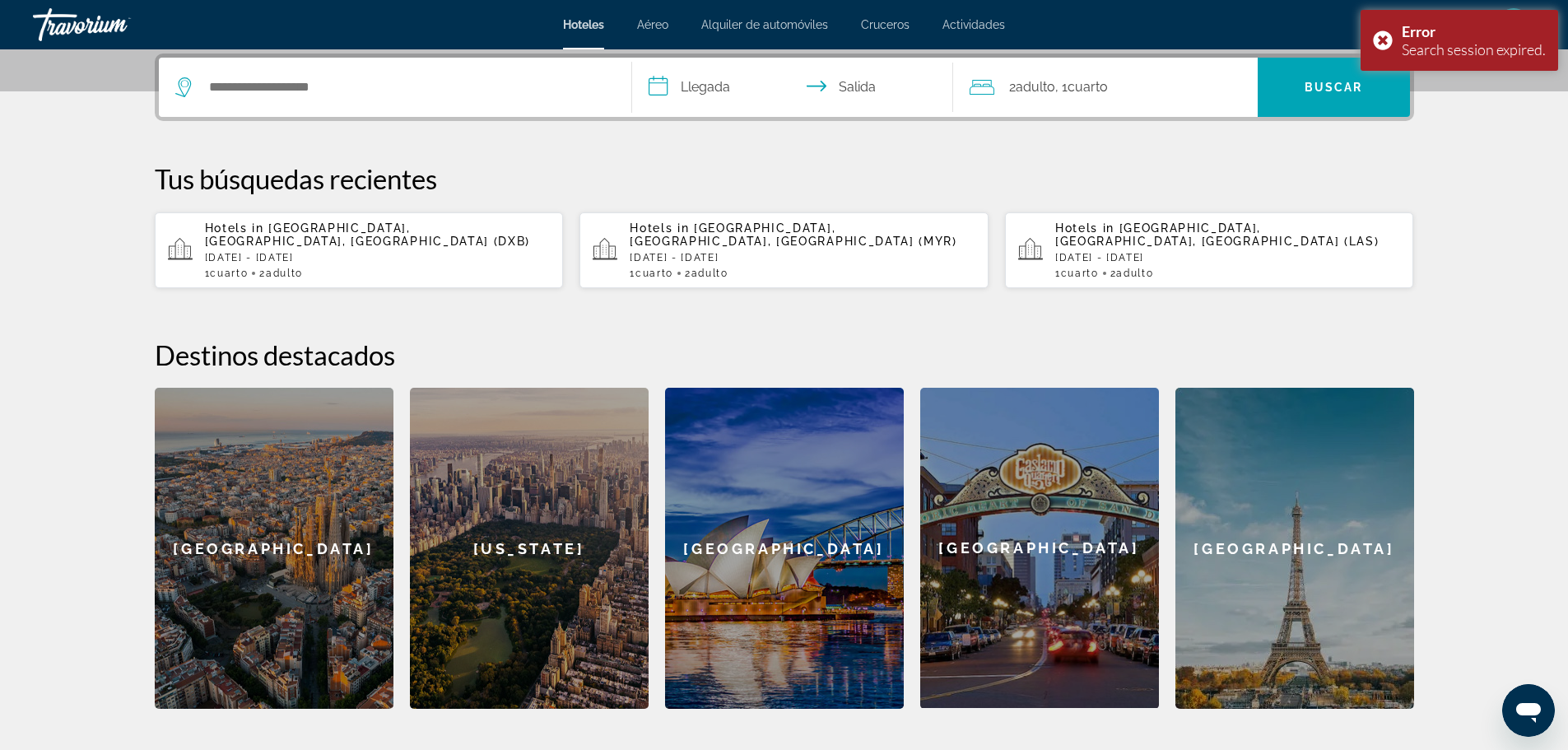
click at [389, 254] on p "[DATE] - [DATE]" at bounding box center [378, 258] width 346 height 12
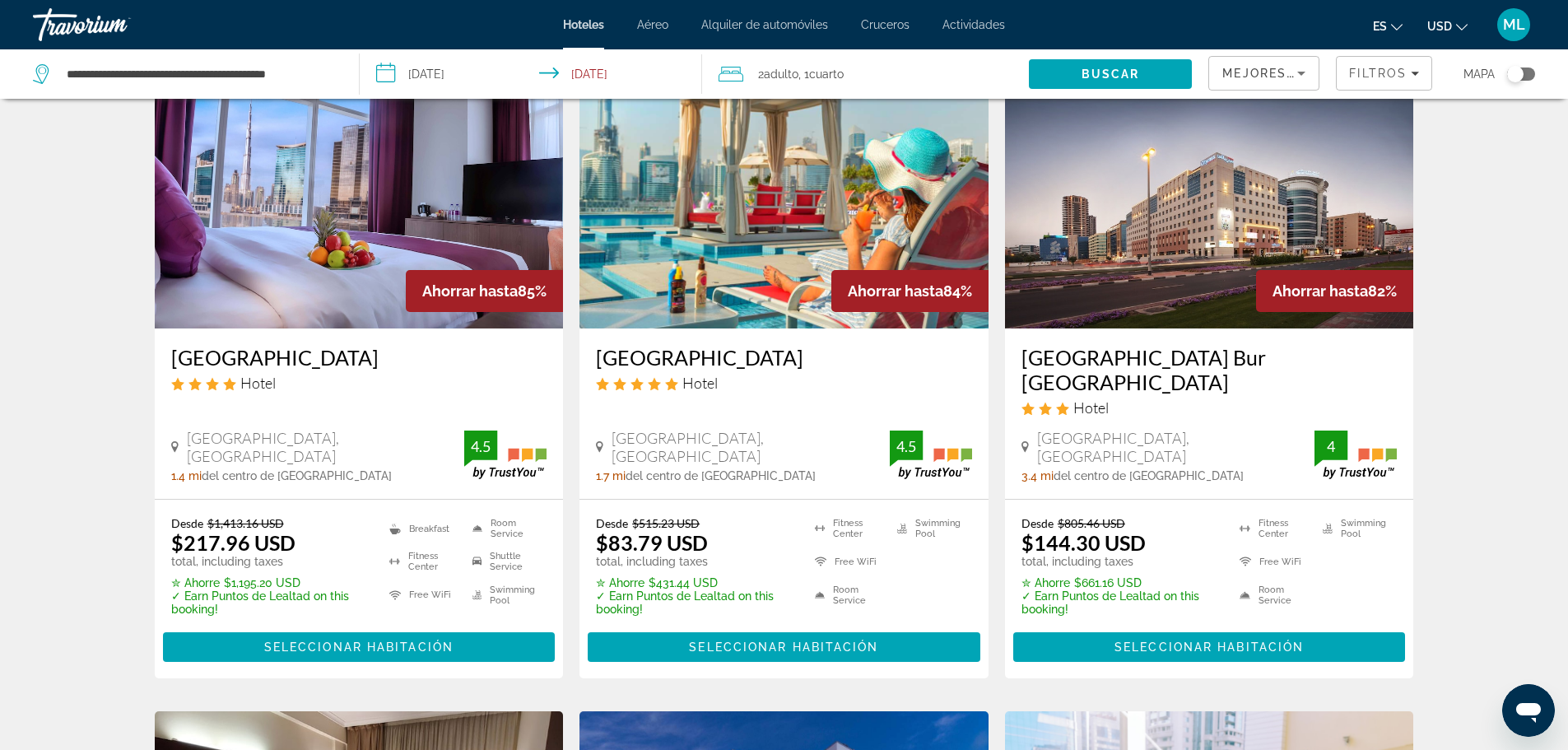
scroll to position [790, 0]
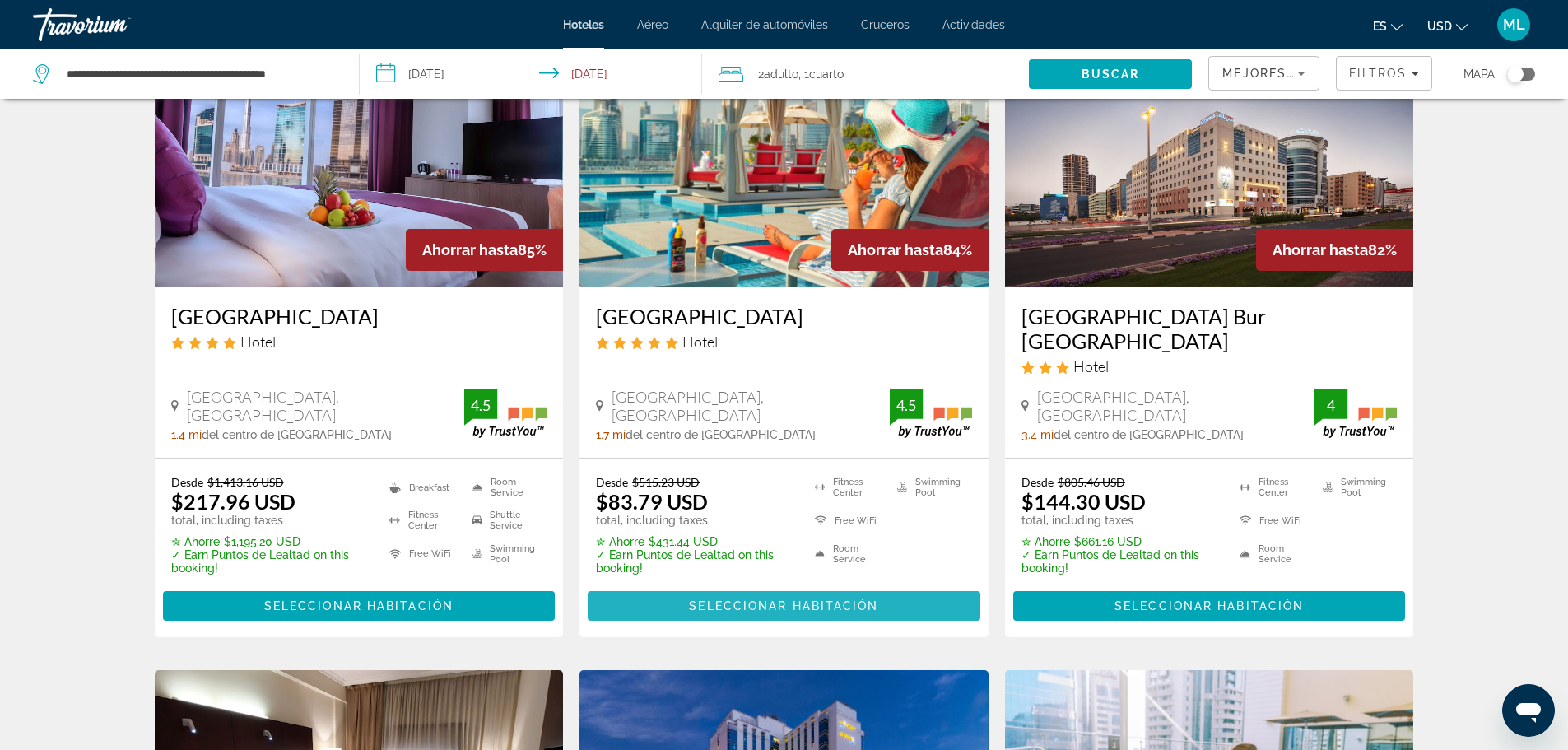
click at [765, 599] on span "Seleccionar habitación" at bounding box center [783, 606] width 189 height 14
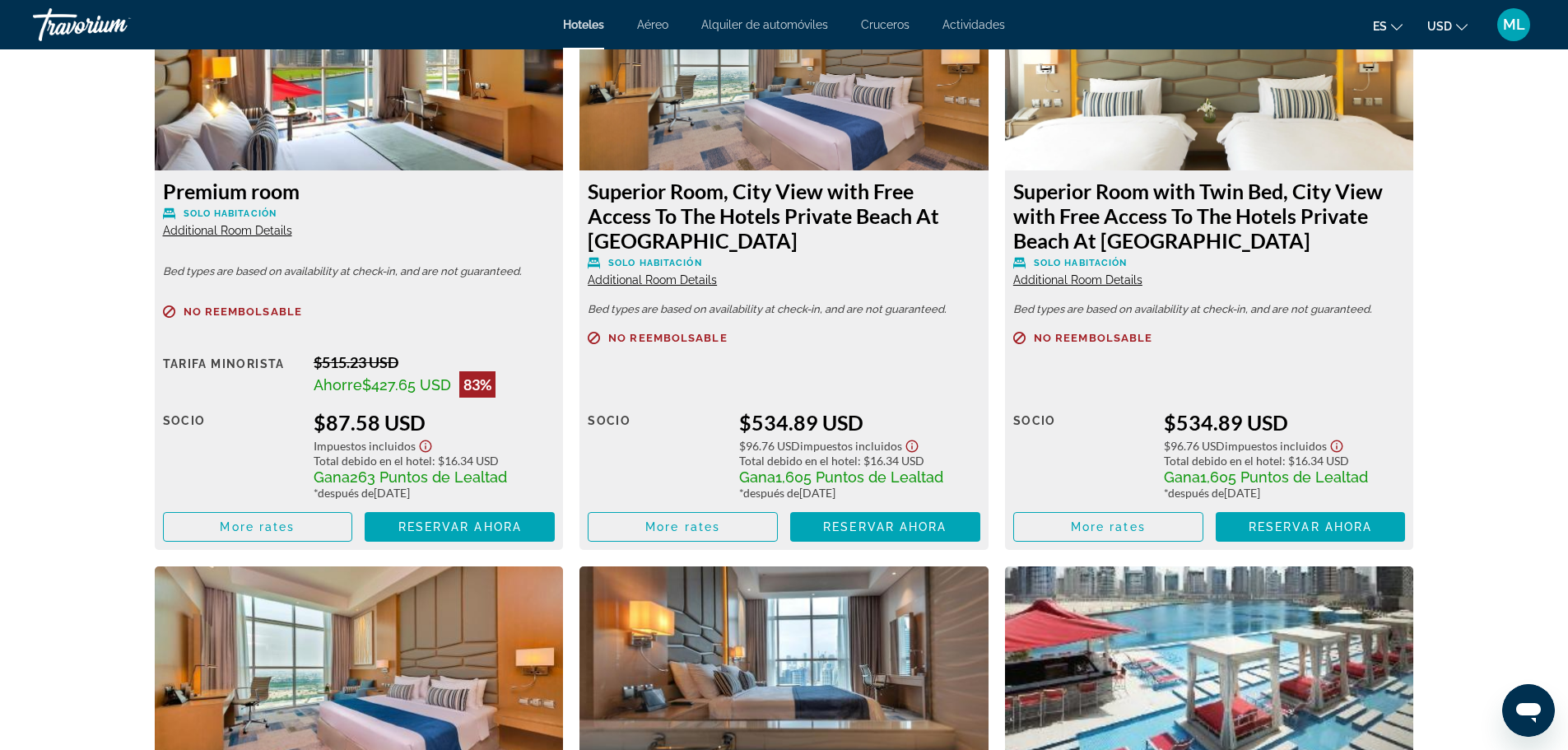
scroll to position [3556, 0]
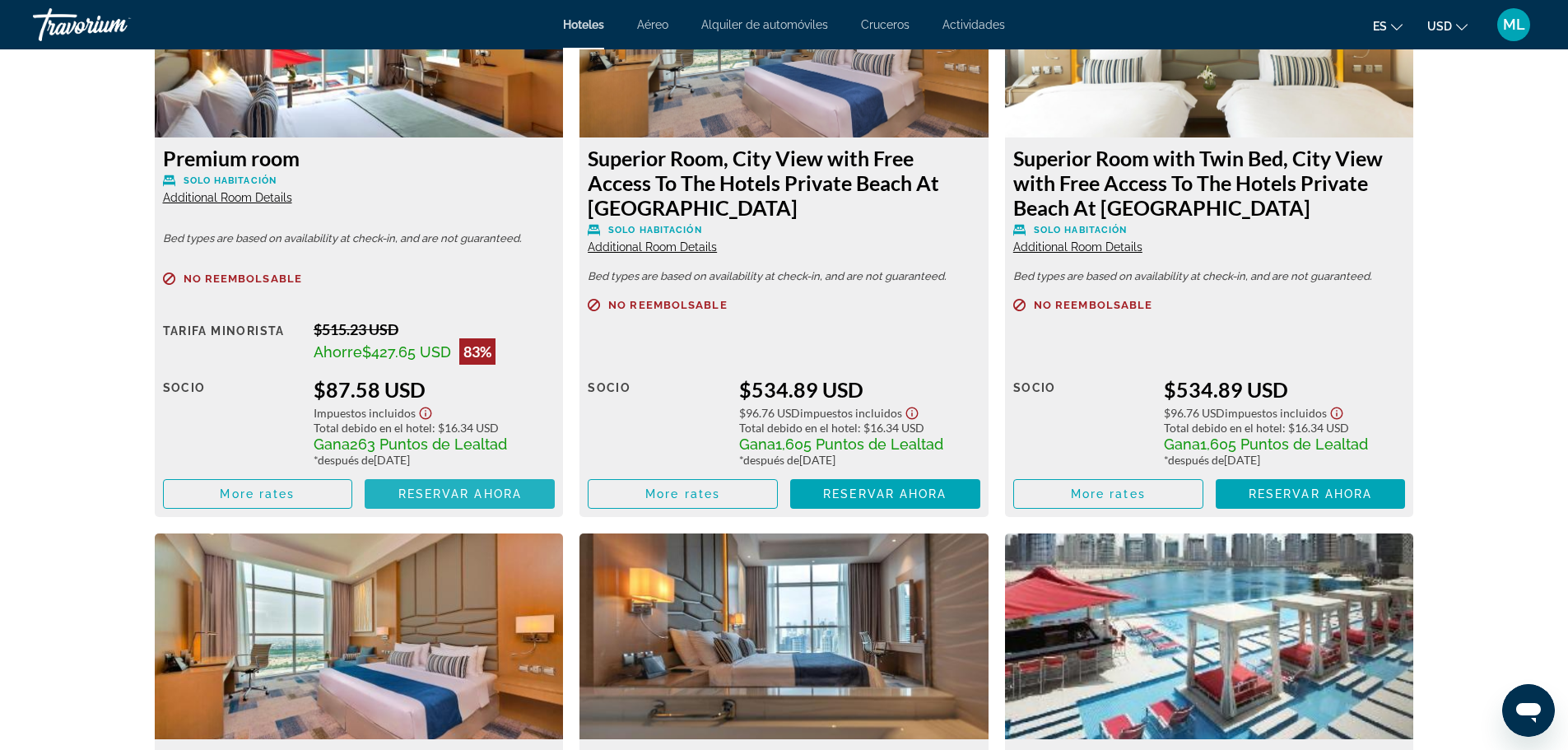
click at [458, 492] on span "Reservar ahora" at bounding box center [460, 494] width 124 height 14
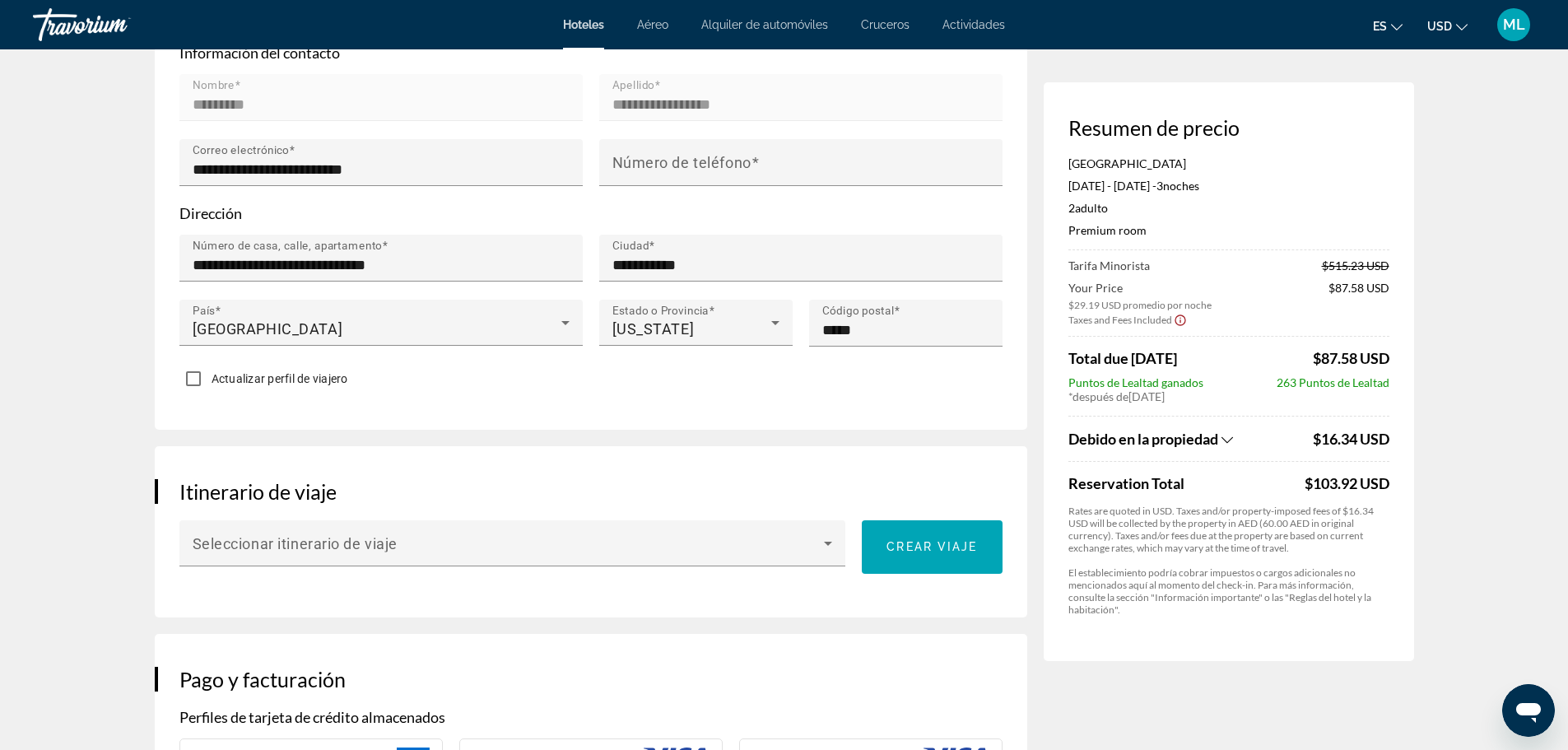
scroll to position [692, 0]
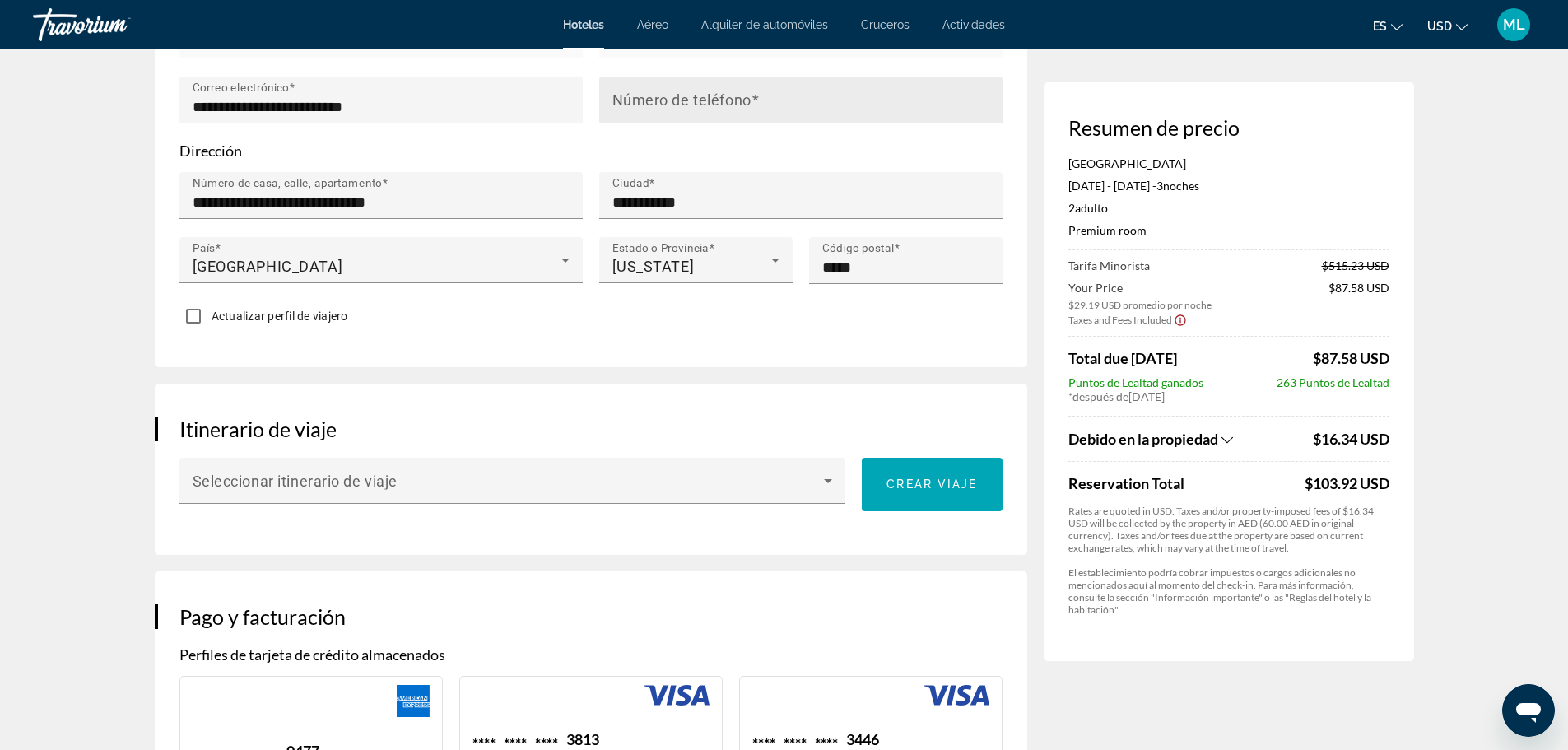
click at [737, 92] on mat-label "Número de teléfono" at bounding box center [682, 99] width 139 height 17
click at [737, 97] on input "Número de teléfono" at bounding box center [806, 107] width 387 height 19
type input "**********"
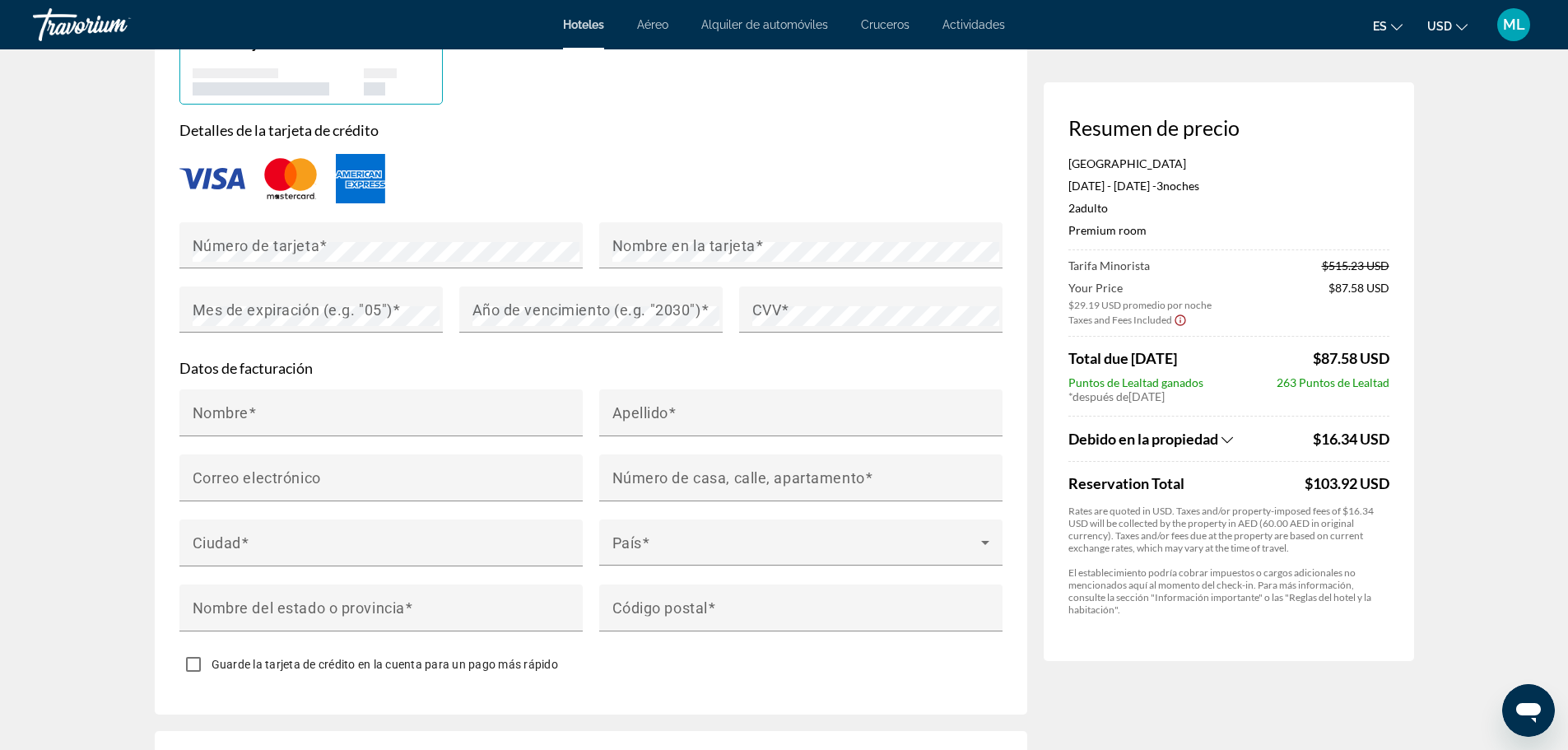
scroll to position [1581, 0]
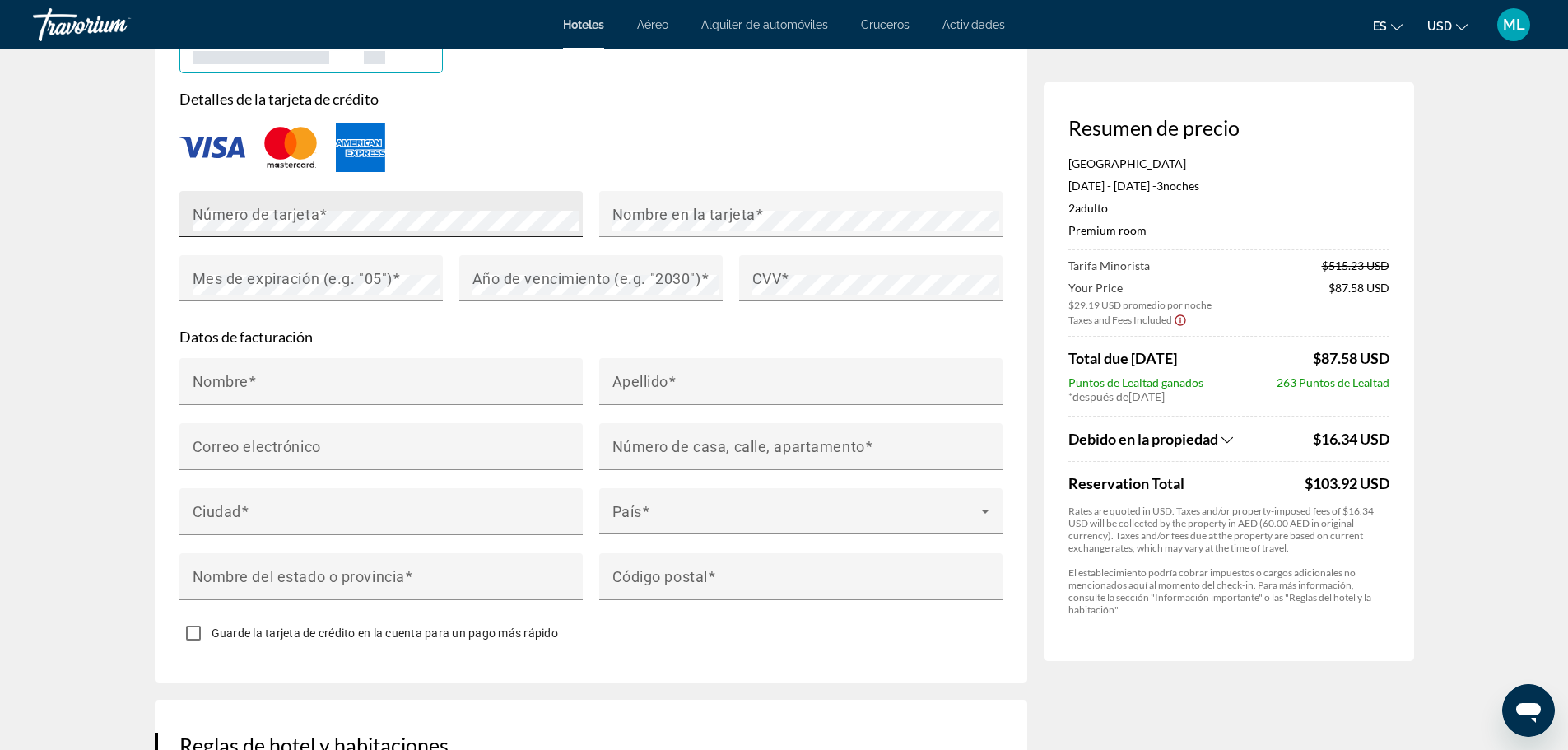
click at [310, 218] on mat-label "Número de tarjeta" at bounding box center [256, 214] width 128 height 17
click at [569, 274] on mat-label "Año de vencimiento (e.g. "2030")" at bounding box center [587, 279] width 229 height 17
click at [800, 270] on div "CVV" at bounding box center [876, 278] width 247 height 46
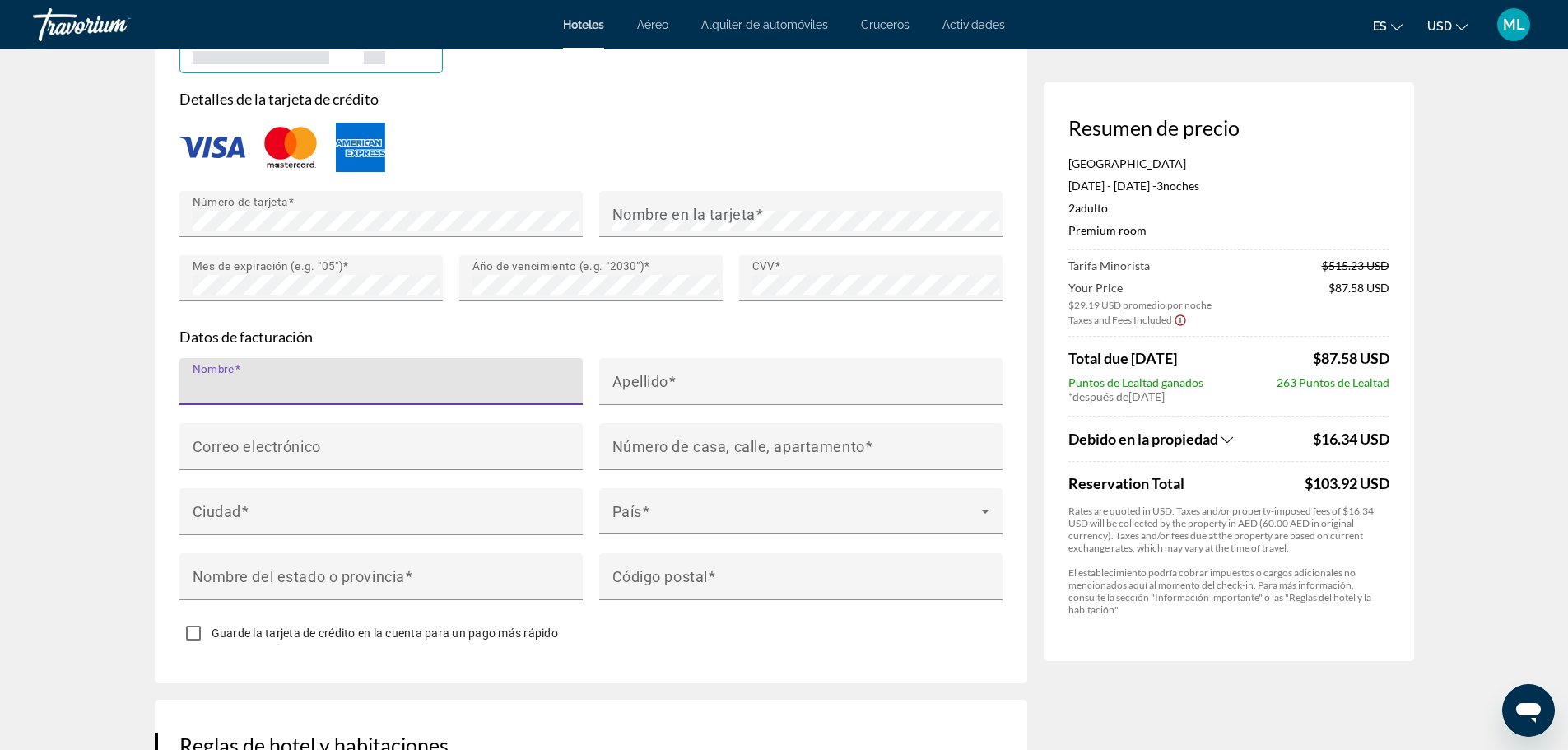
click at [470, 381] on input "Nombre" at bounding box center [386, 388] width 387 height 19
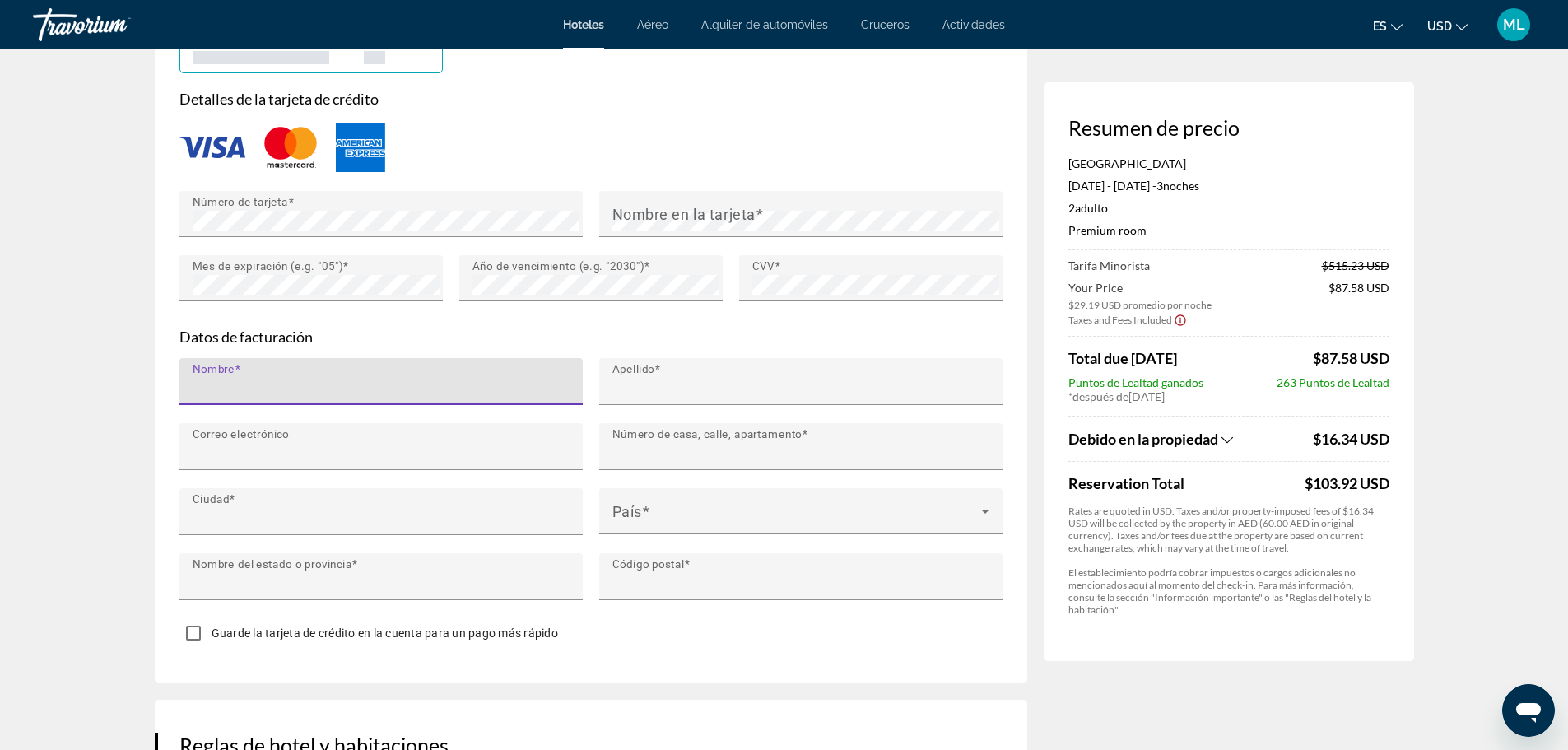
type input "*******"
type input "*****"
type input "**********"
type input "*******"
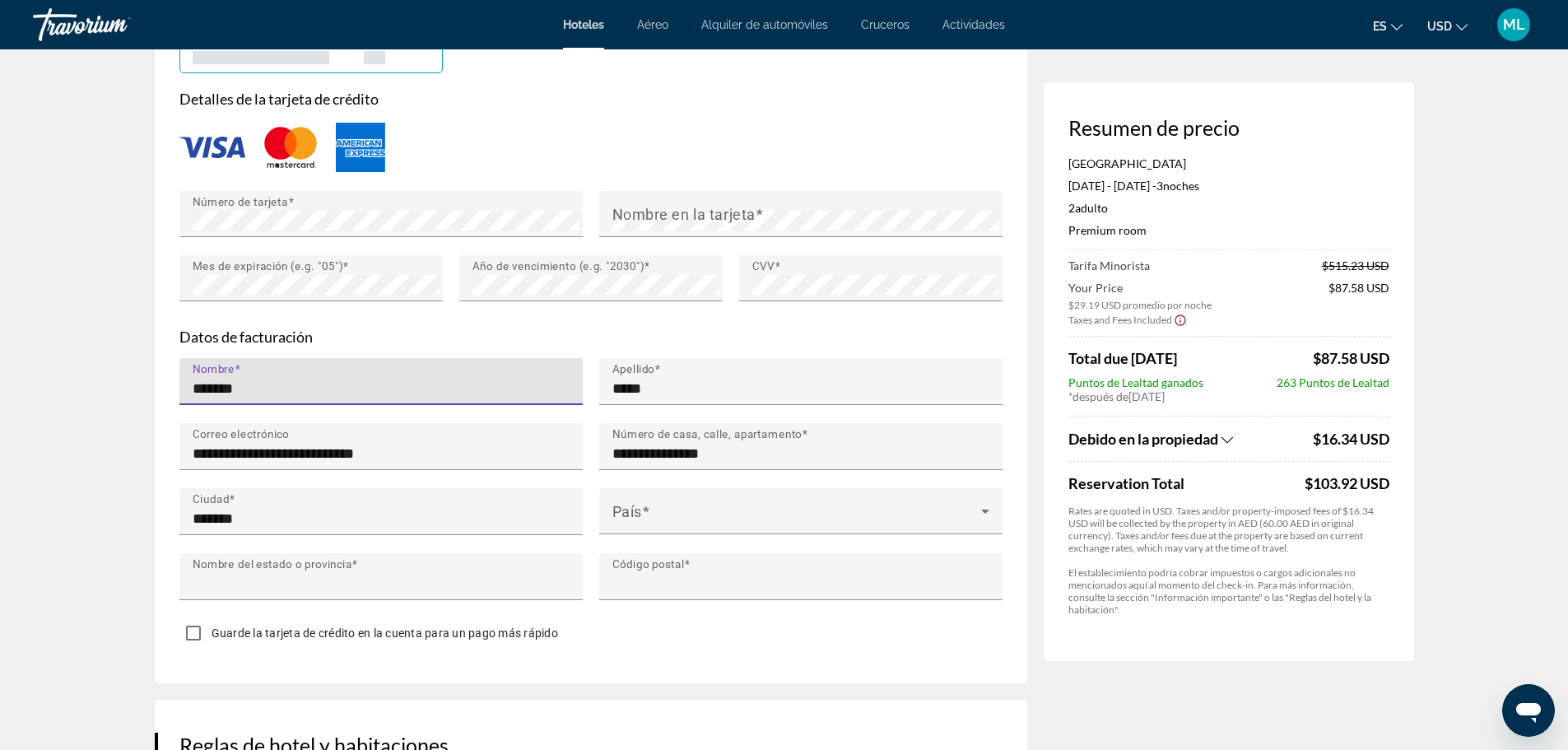
type input "**"
type input "*****"
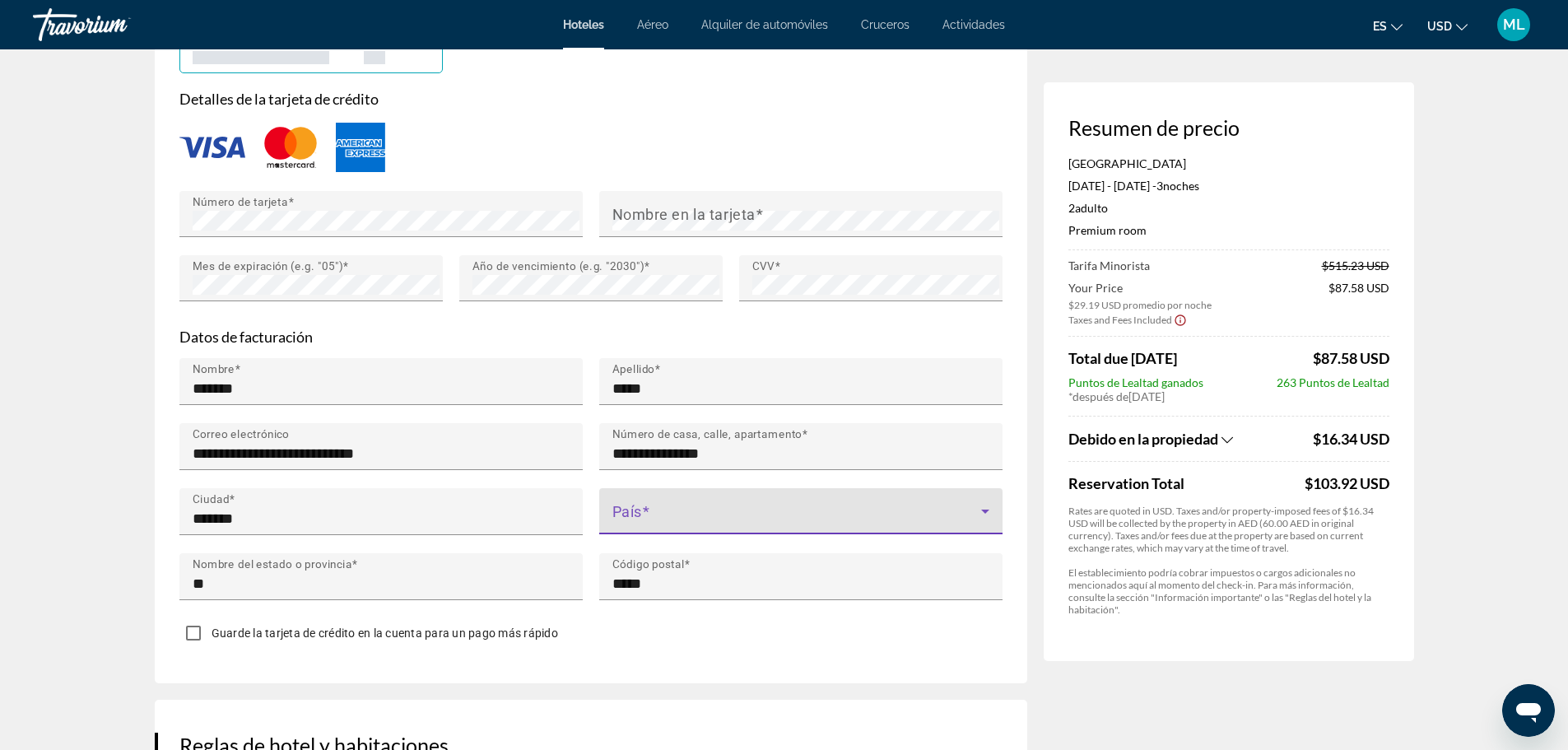
click at [979, 508] on icon "Main content" at bounding box center [985, 511] width 19 height 19
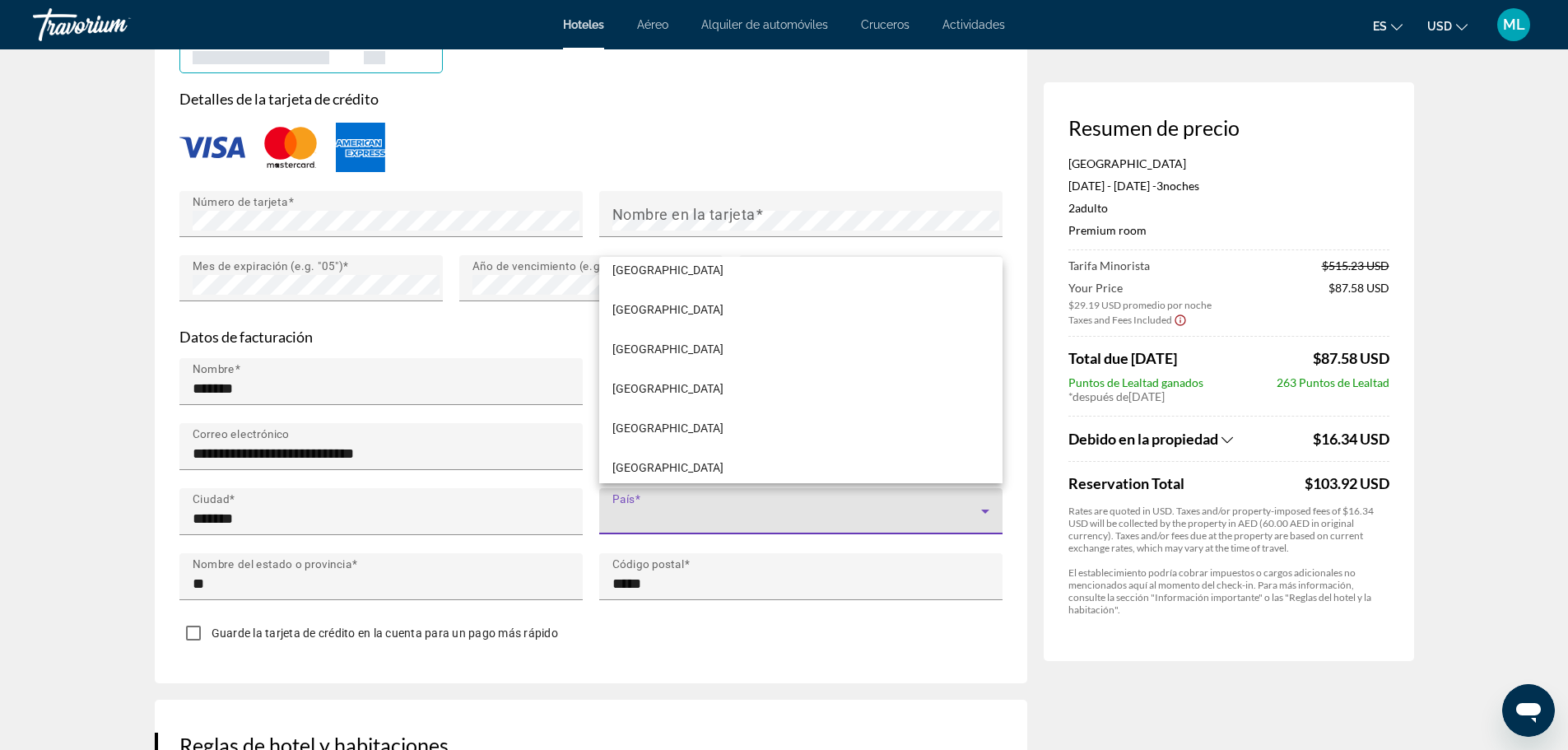
scroll to position [9417, 0]
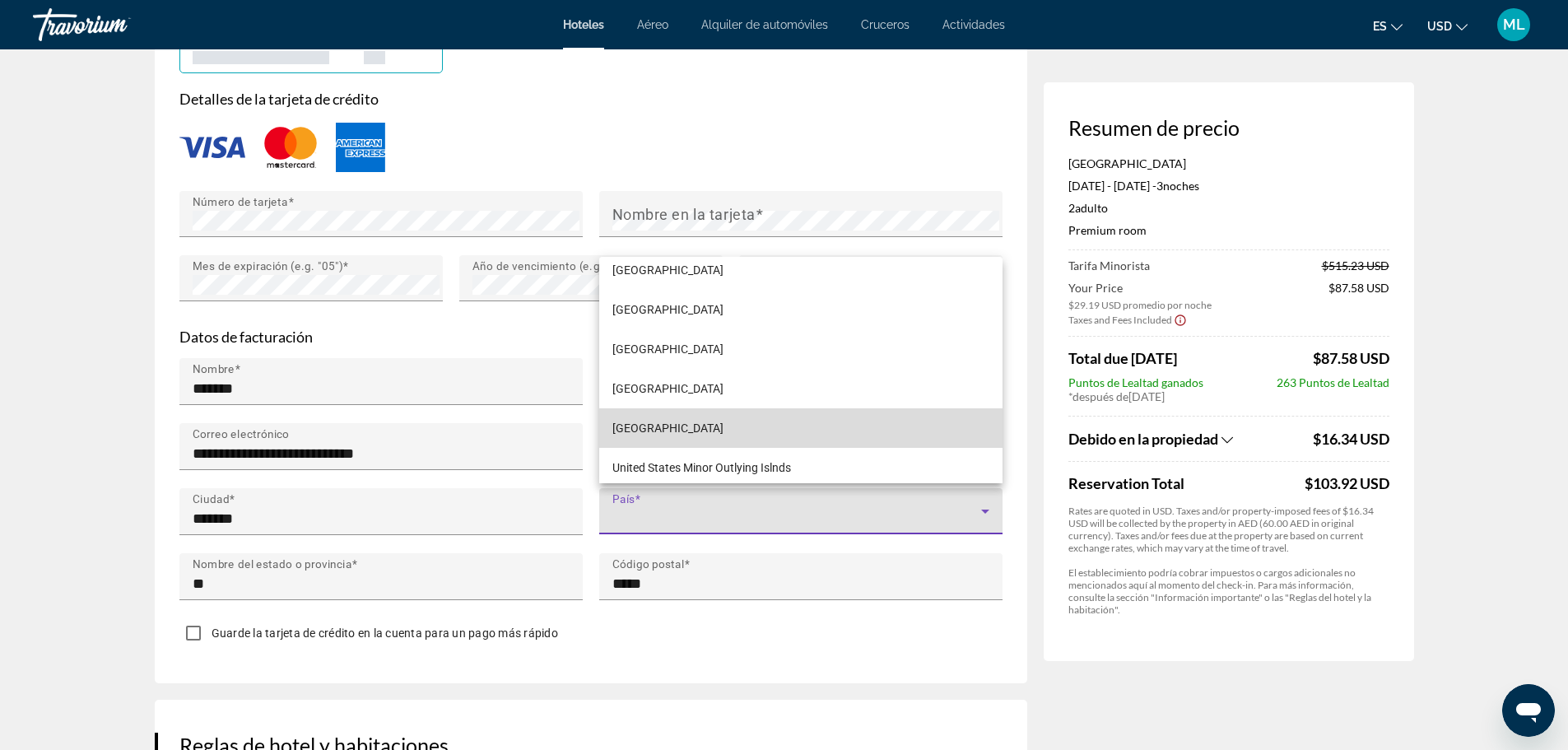
click at [845, 445] on mat-option "[GEOGRAPHIC_DATA]" at bounding box center [801, 428] width 403 height 40
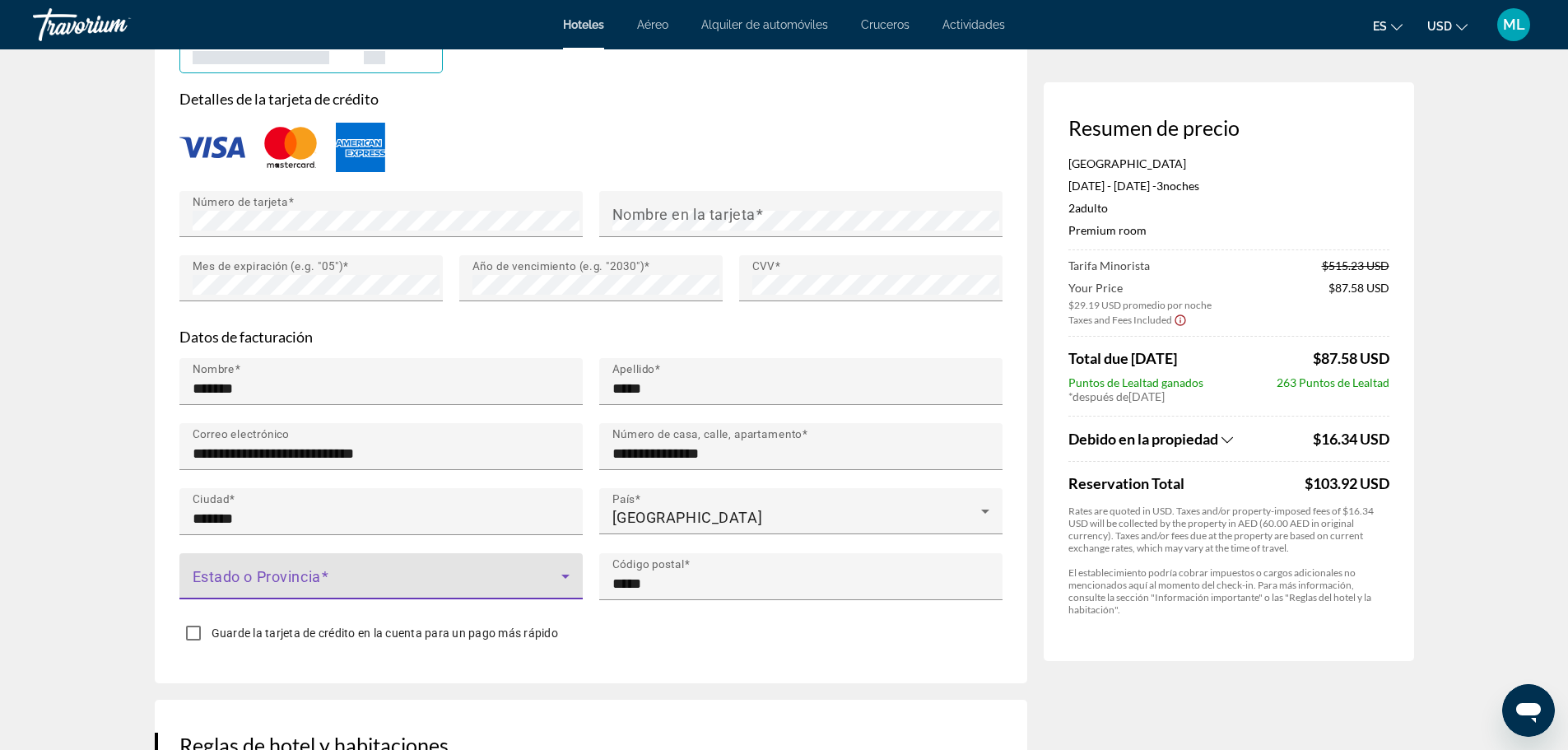
click at [571, 572] on icon "Main content" at bounding box center [565, 575] width 19 height 19
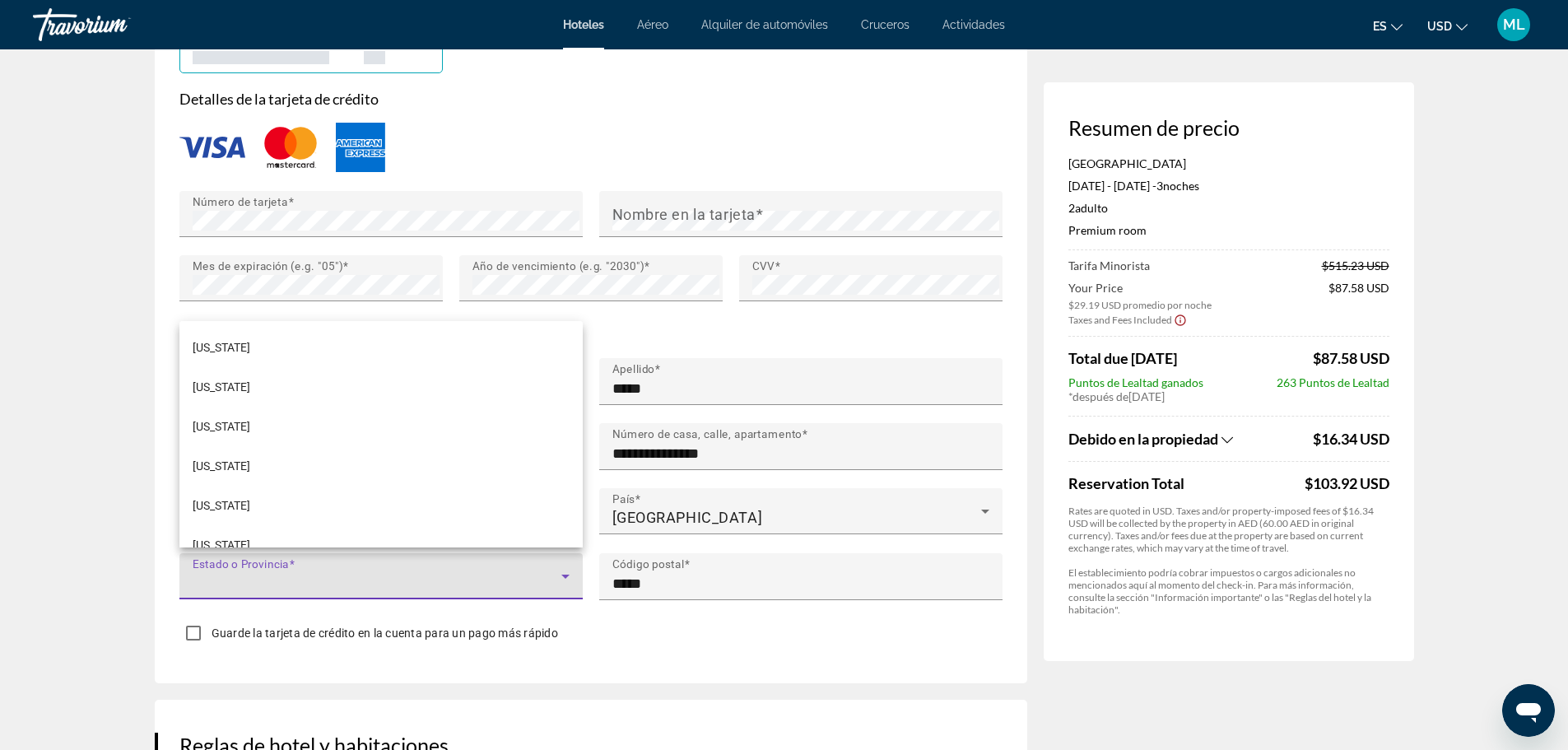
scroll to position [1186, 0]
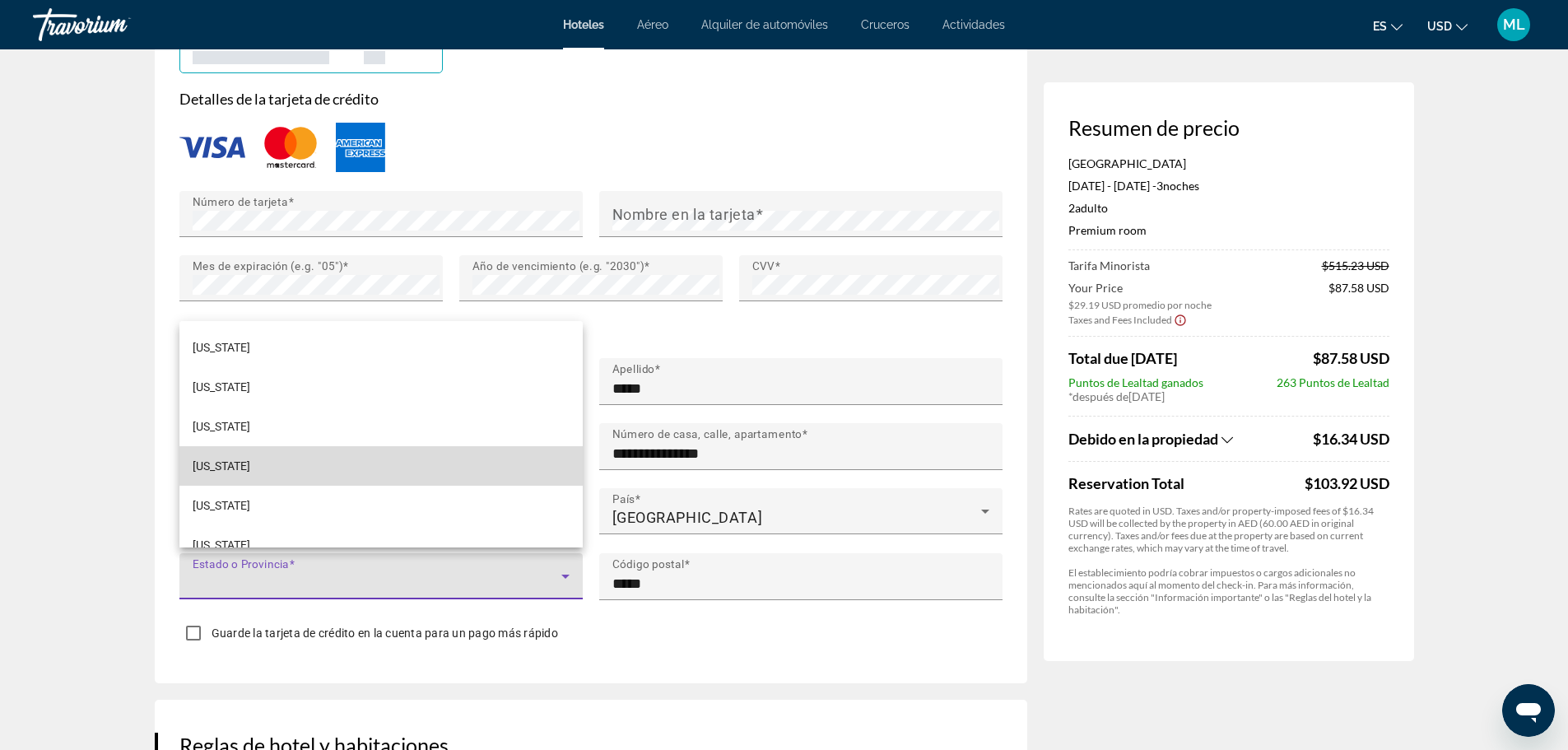
click at [422, 479] on mat-option "[US_STATE]" at bounding box center [381, 465] width 403 height 40
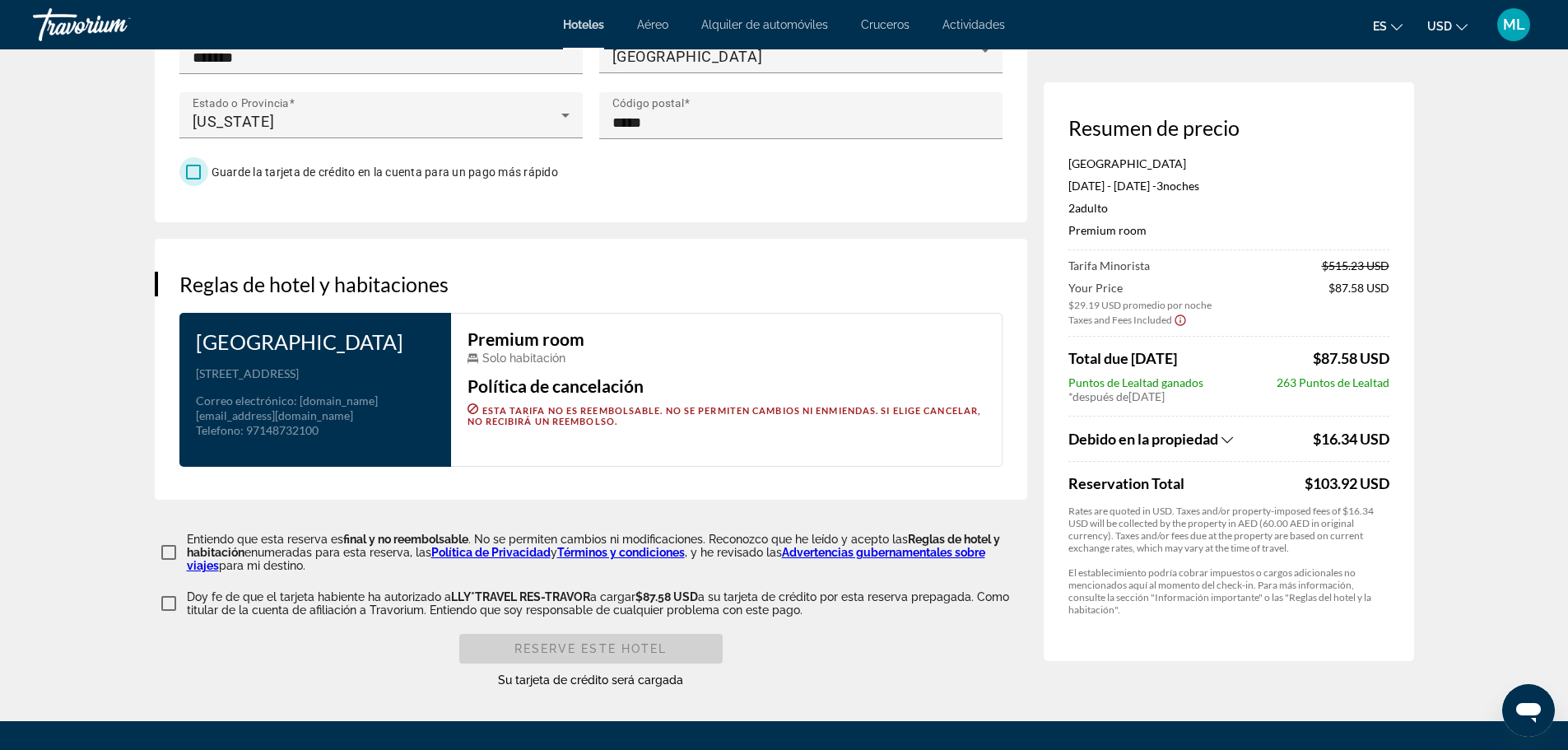
scroll to position [2075, 0]
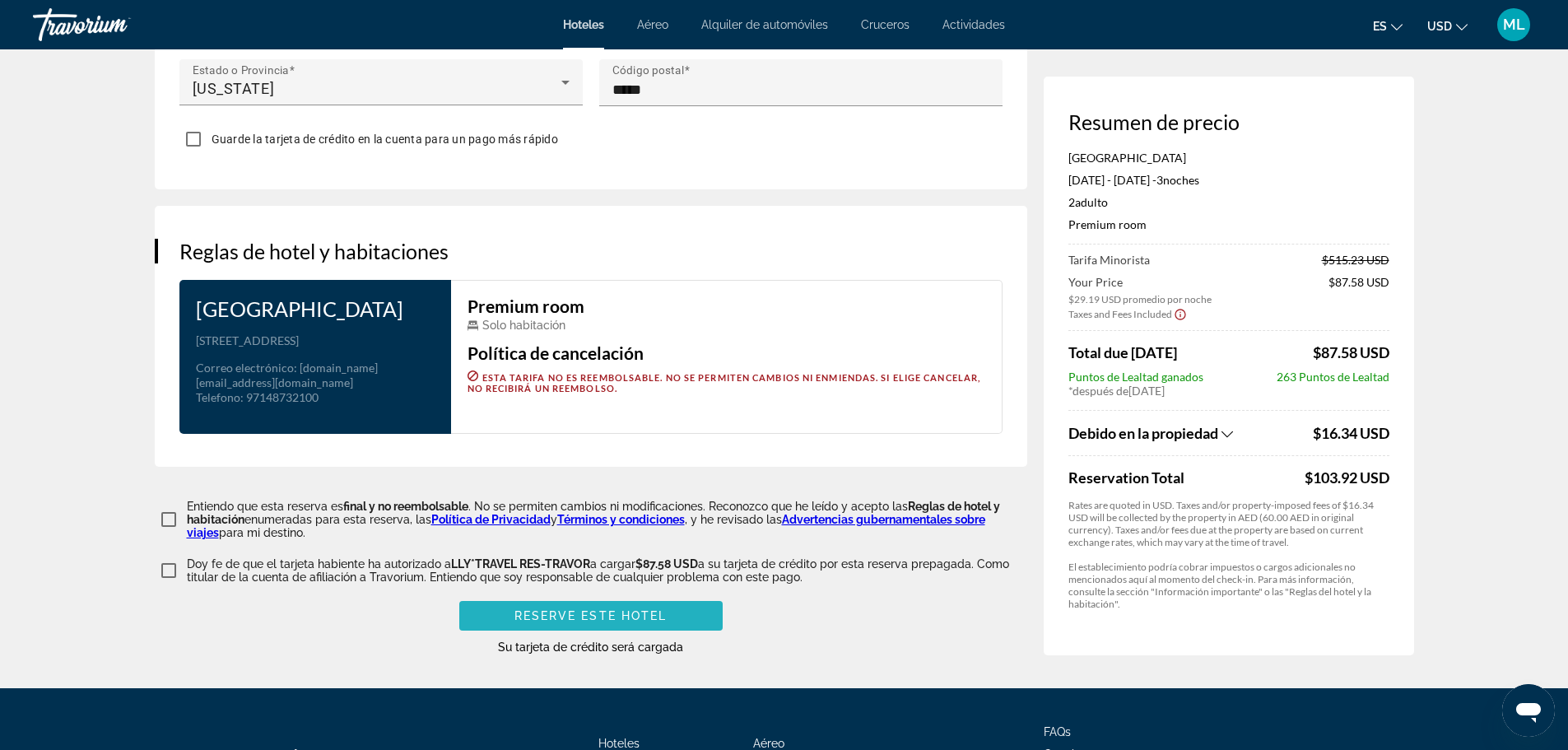
click at [635, 622] on span "Reserve este hotel" at bounding box center [591, 616] width 153 height 14
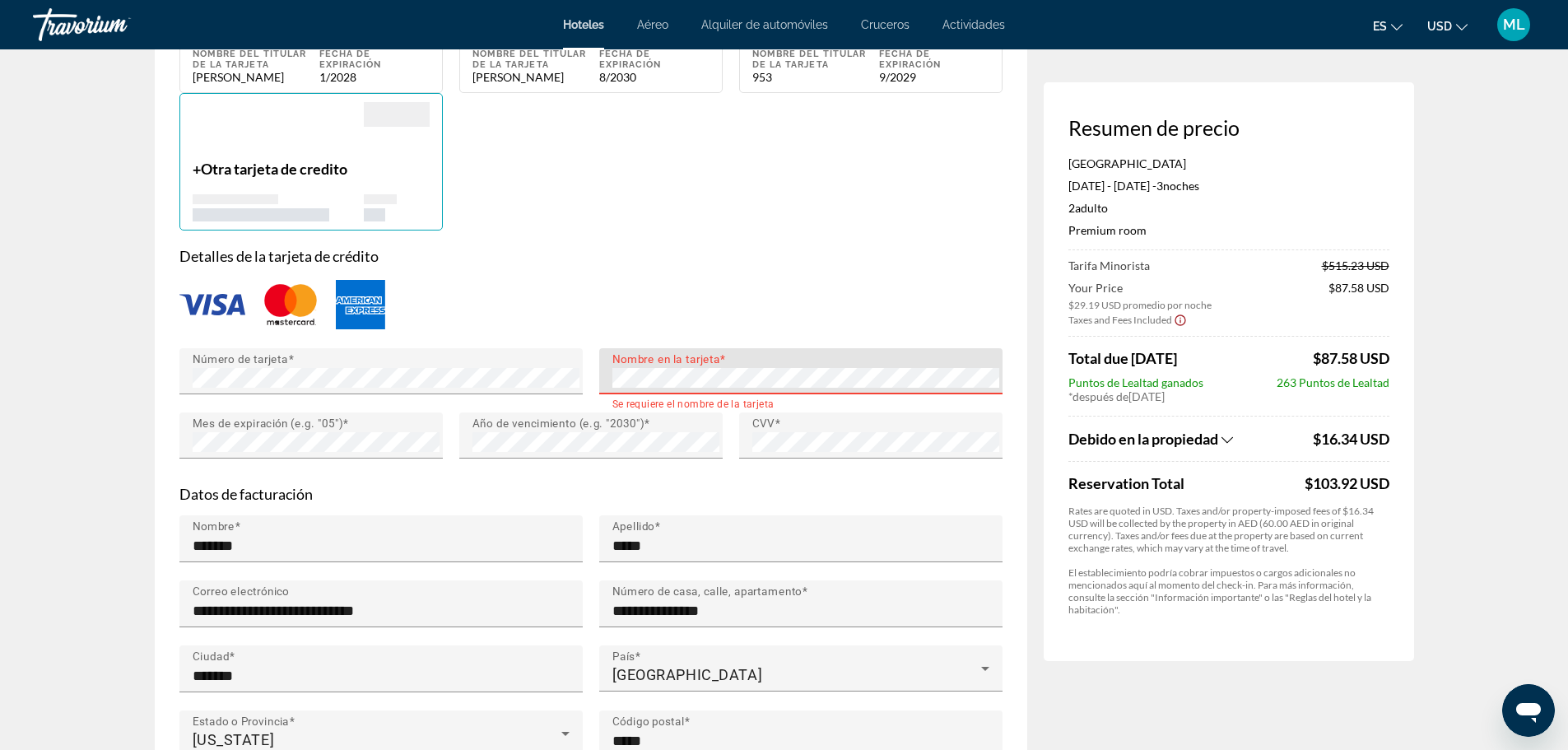
click at [748, 356] on div "Nombre en la tarjeta" at bounding box center [806, 371] width 387 height 46
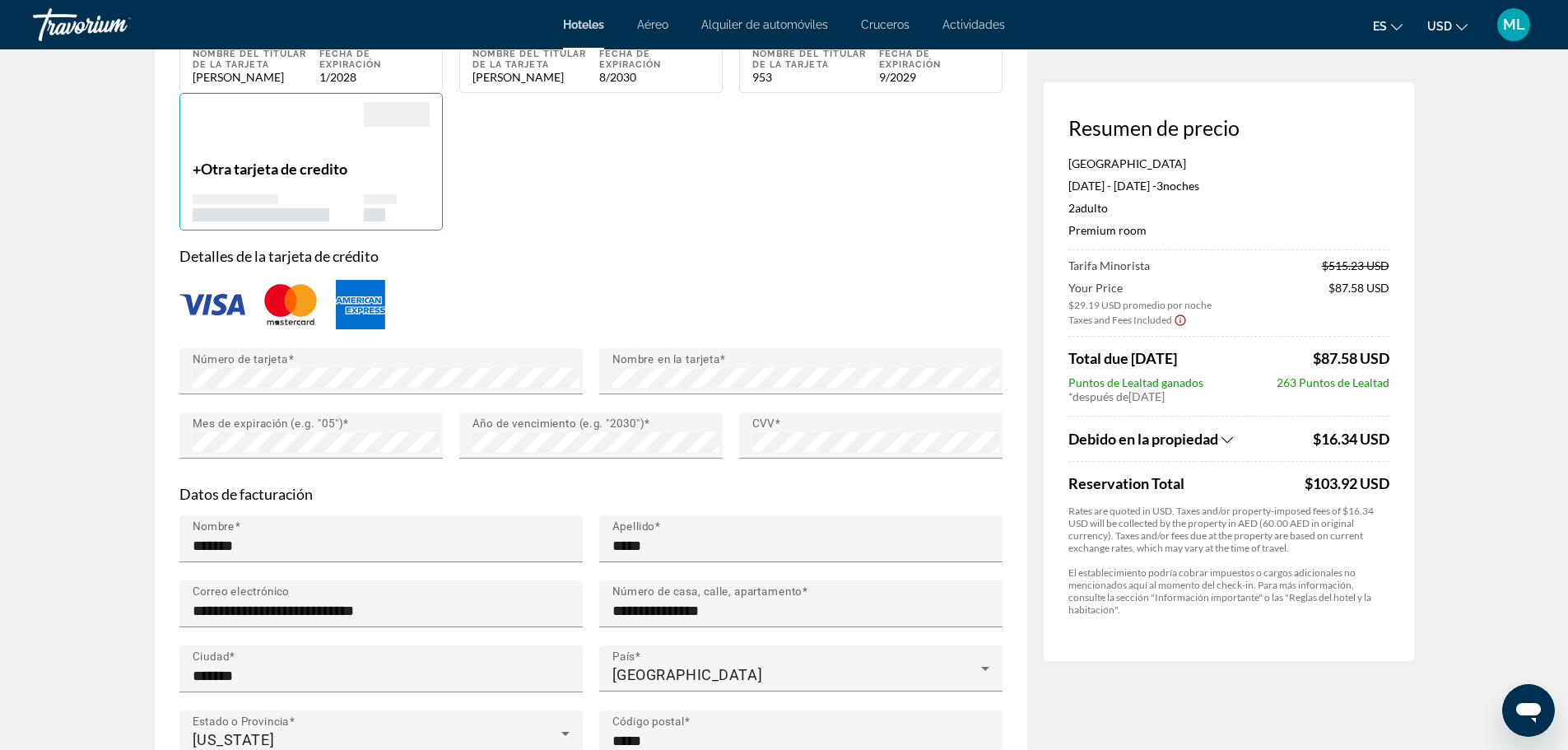
click at [1137, 681] on div "Resumen de precio [GEOGRAPHIC_DATA] [DATE] - [DATE] - 3 noche noches 2 Adulto A…" at bounding box center [1229, 3] width 370 height 2606
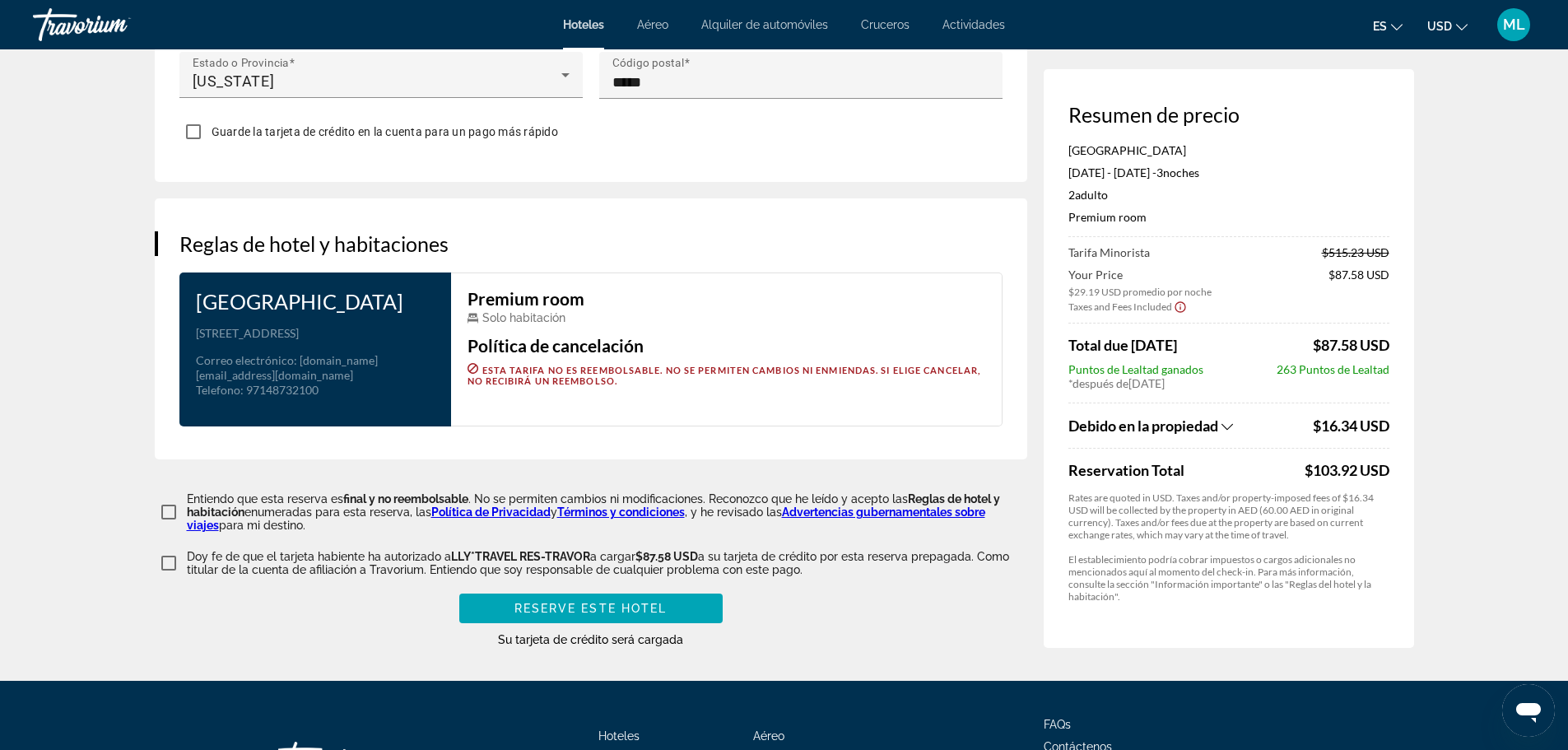
scroll to position [2214, 0]
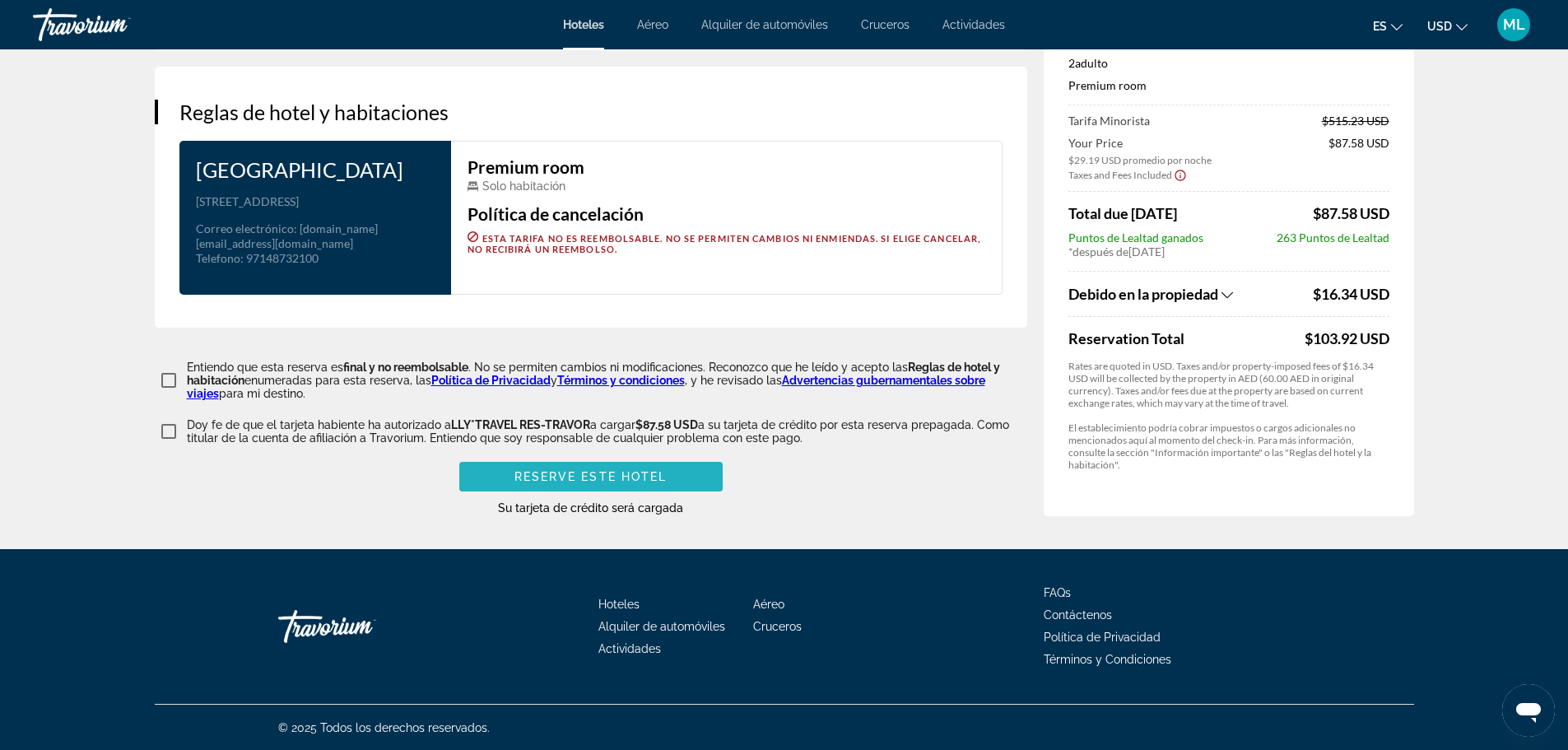
click at [637, 483] on span "Reserve este hotel" at bounding box center [591, 477] width 153 height 14
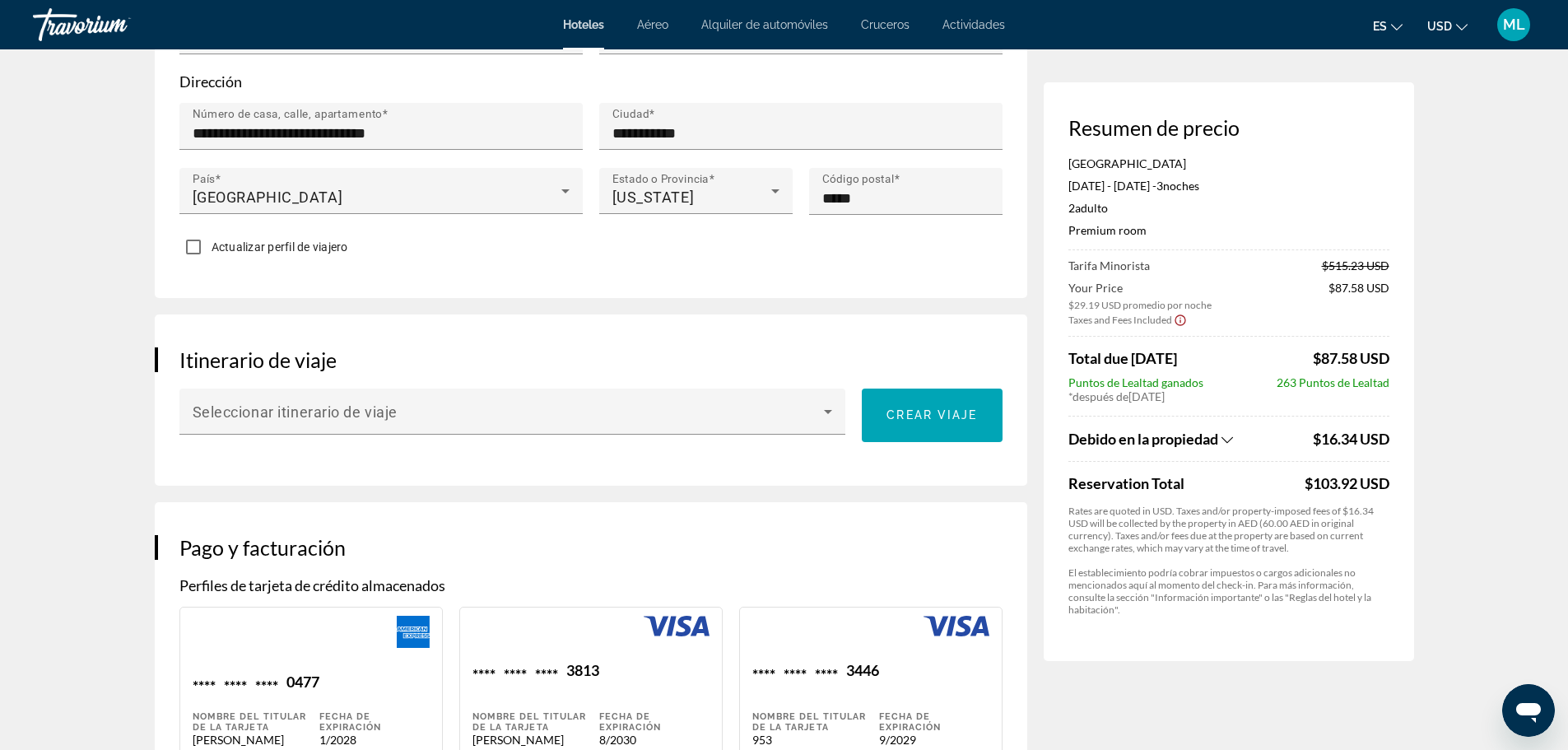
scroll to position [823, 0]
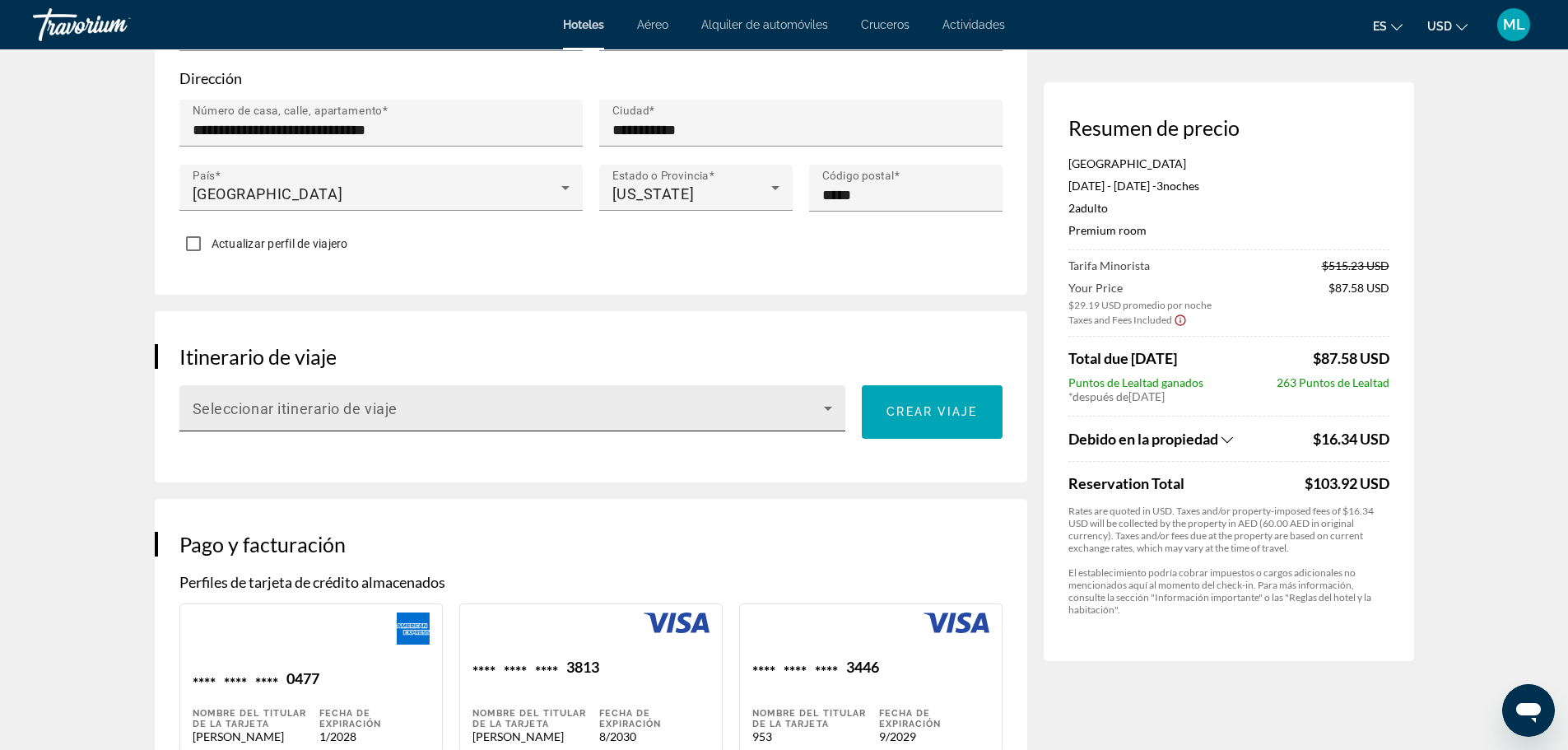
click at [826, 411] on icon "Main content" at bounding box center [828, 408] width 19 height 19
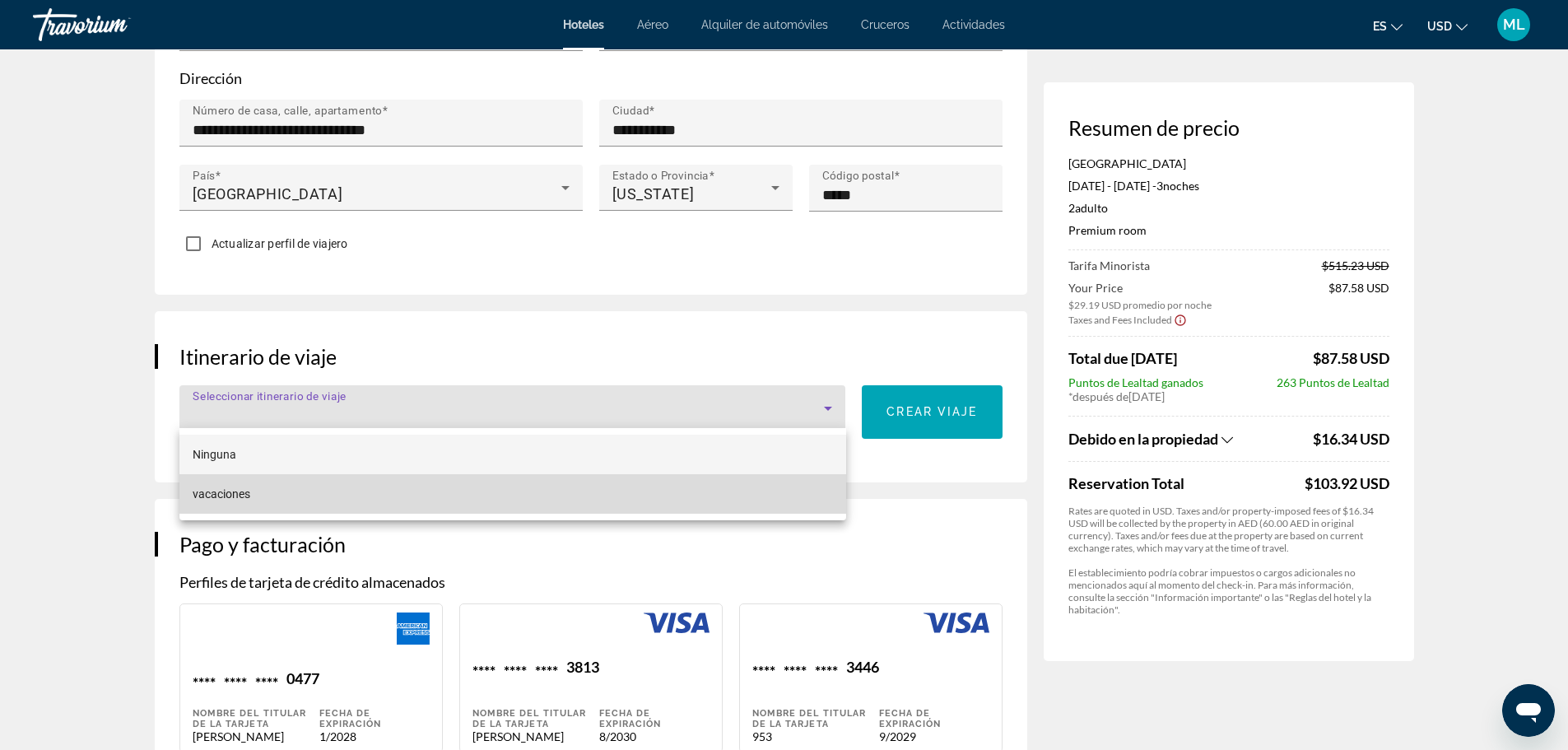
click at [782, 504] on mat-option "vacaciones" at bounding box center [513, 493] width 667 height 40
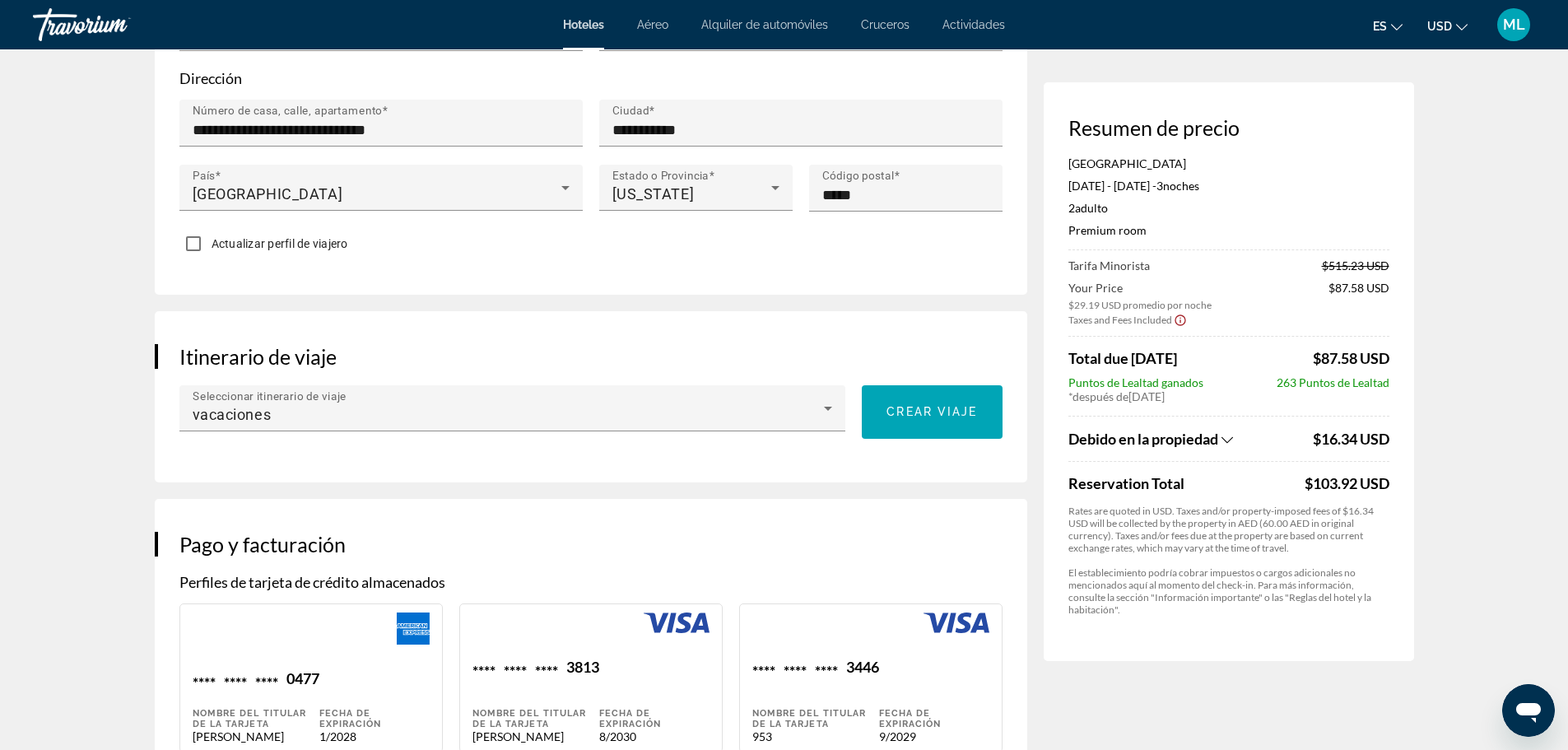
click at [95, 557] on app-hotel-booking "Reserva de hotel Offer expired. Please initiate a new search for 3 Night stay a…" at bounding box center [784, 613] width 1568 height 2773
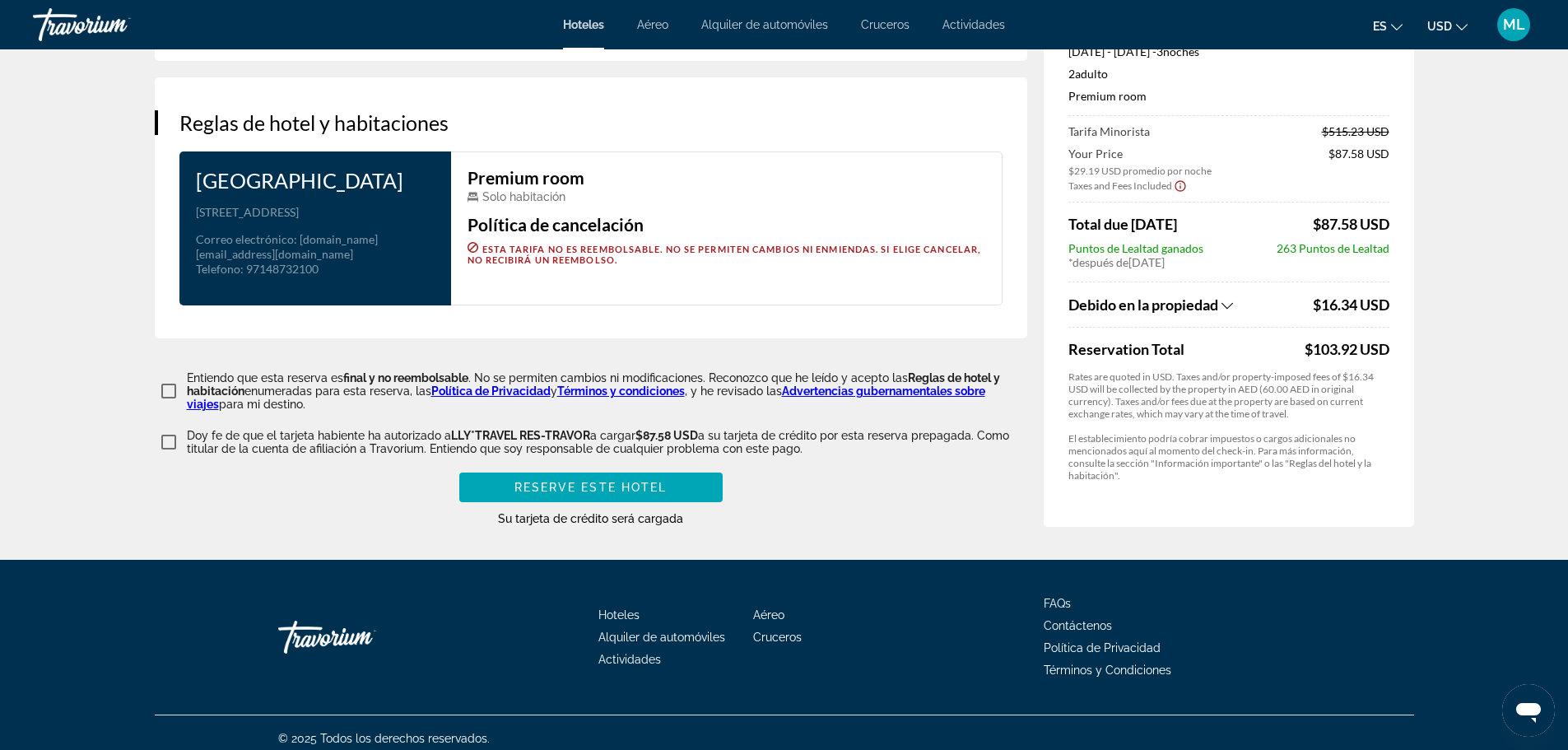
scroll to position [2307, 0]
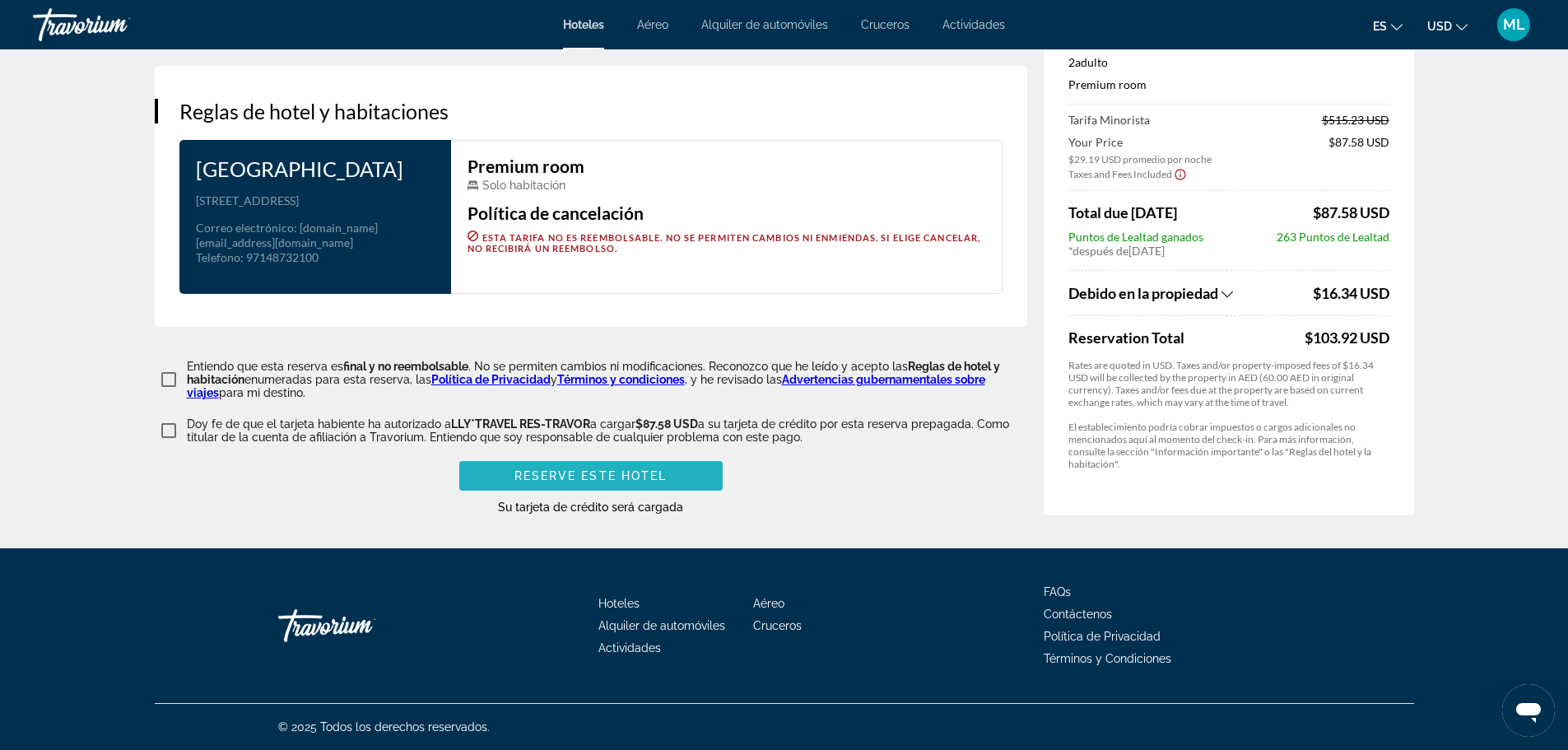
click at [580, 472] on span "Reserve este hotel" at bounding box center [591, 476] width 153 height 14
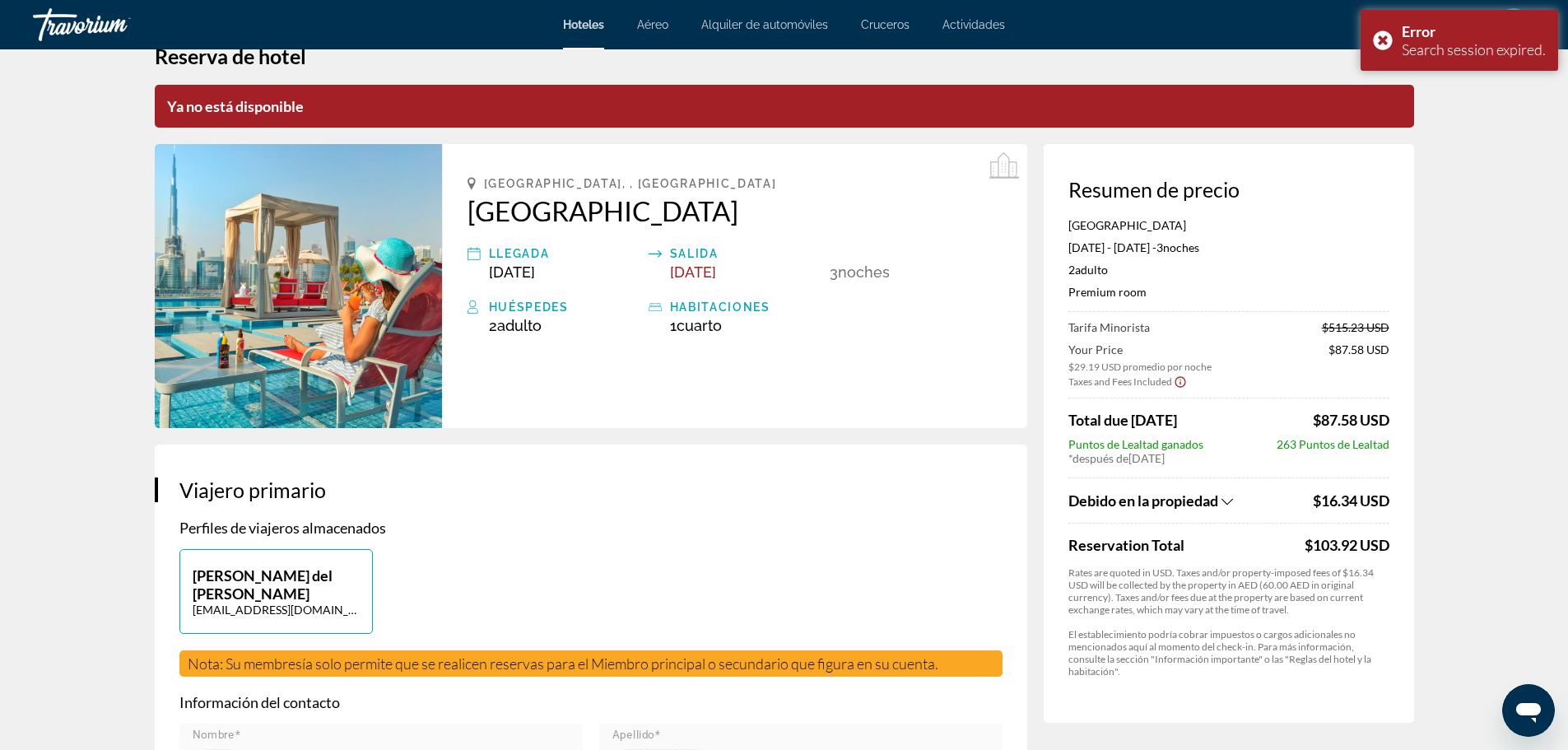
scroll to position [0, 0]
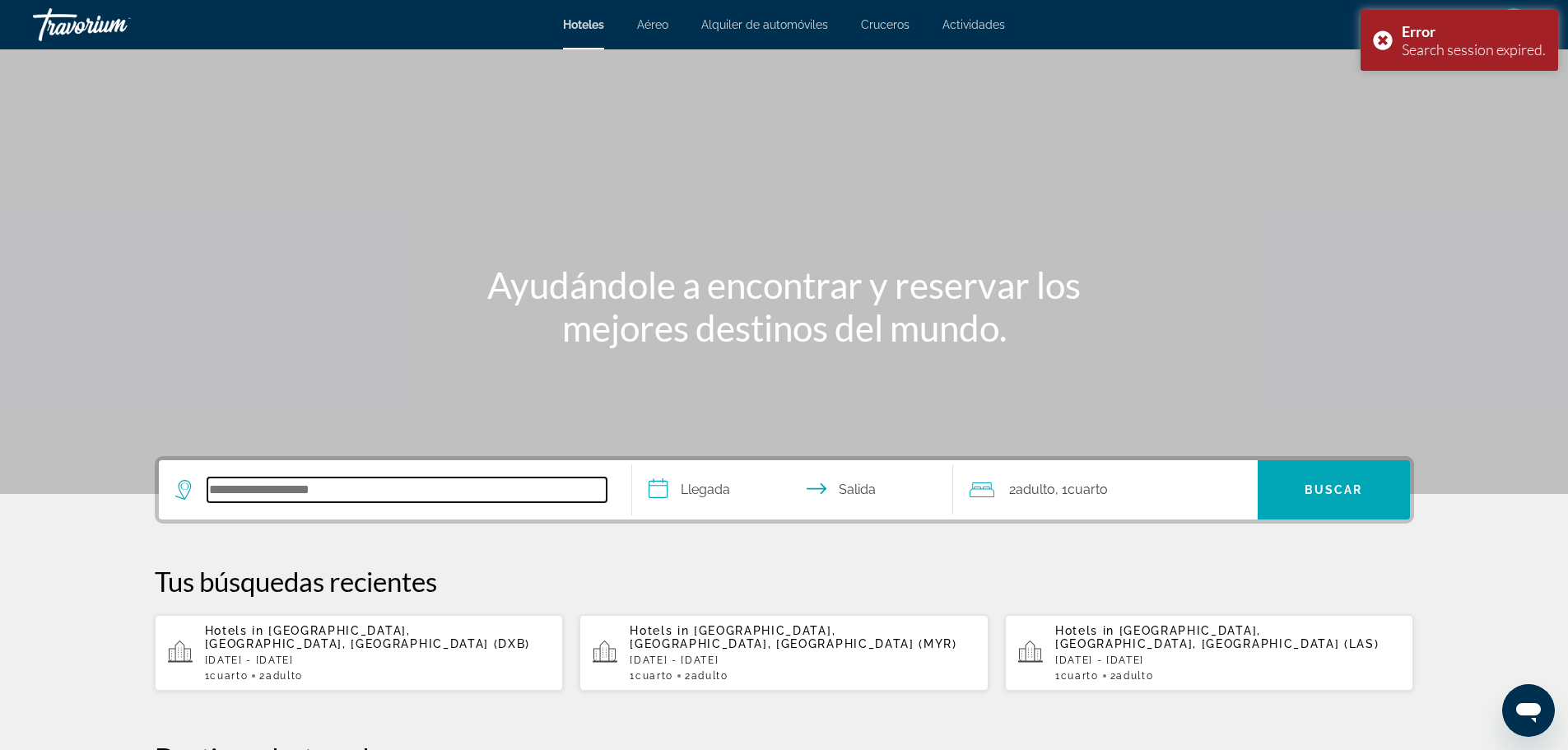
click at [392, 493] on input "Search hotel destination" at bounding box center [407, 489] width 399 height 25
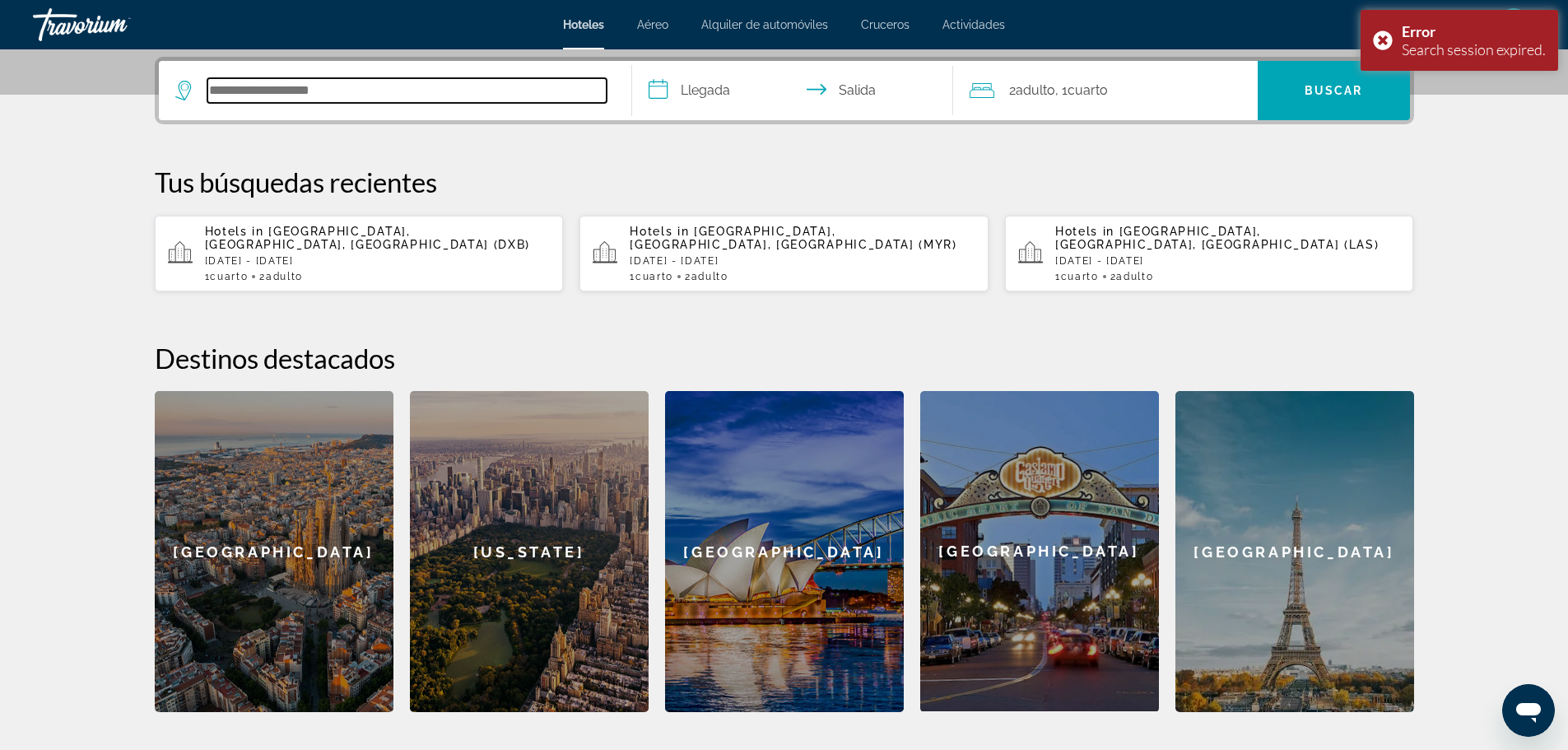
scroll to position [403, 0]
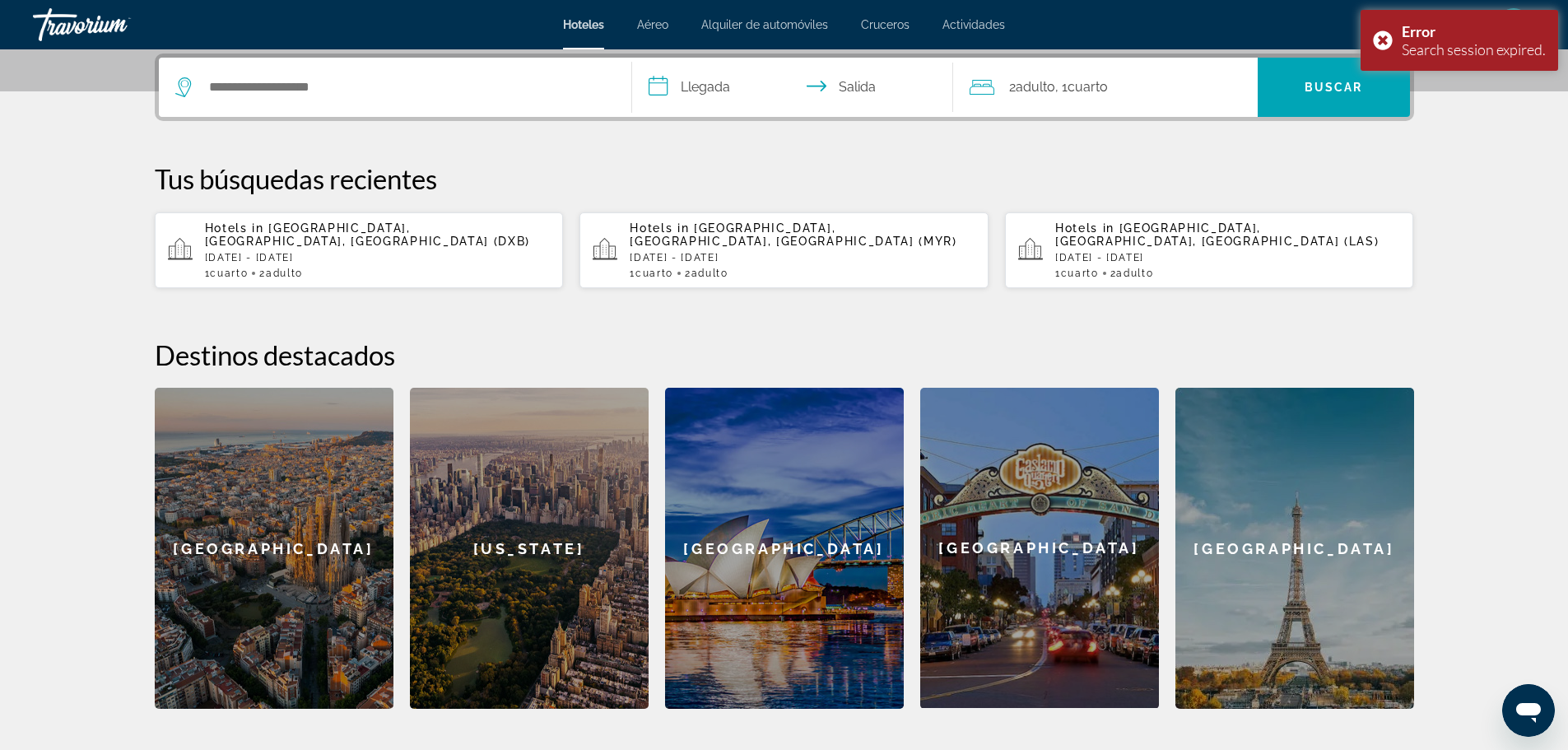
click at [353, 261] on p "[DATE] - [DATE]" at bounding box center [378, 258] width 346 height 12
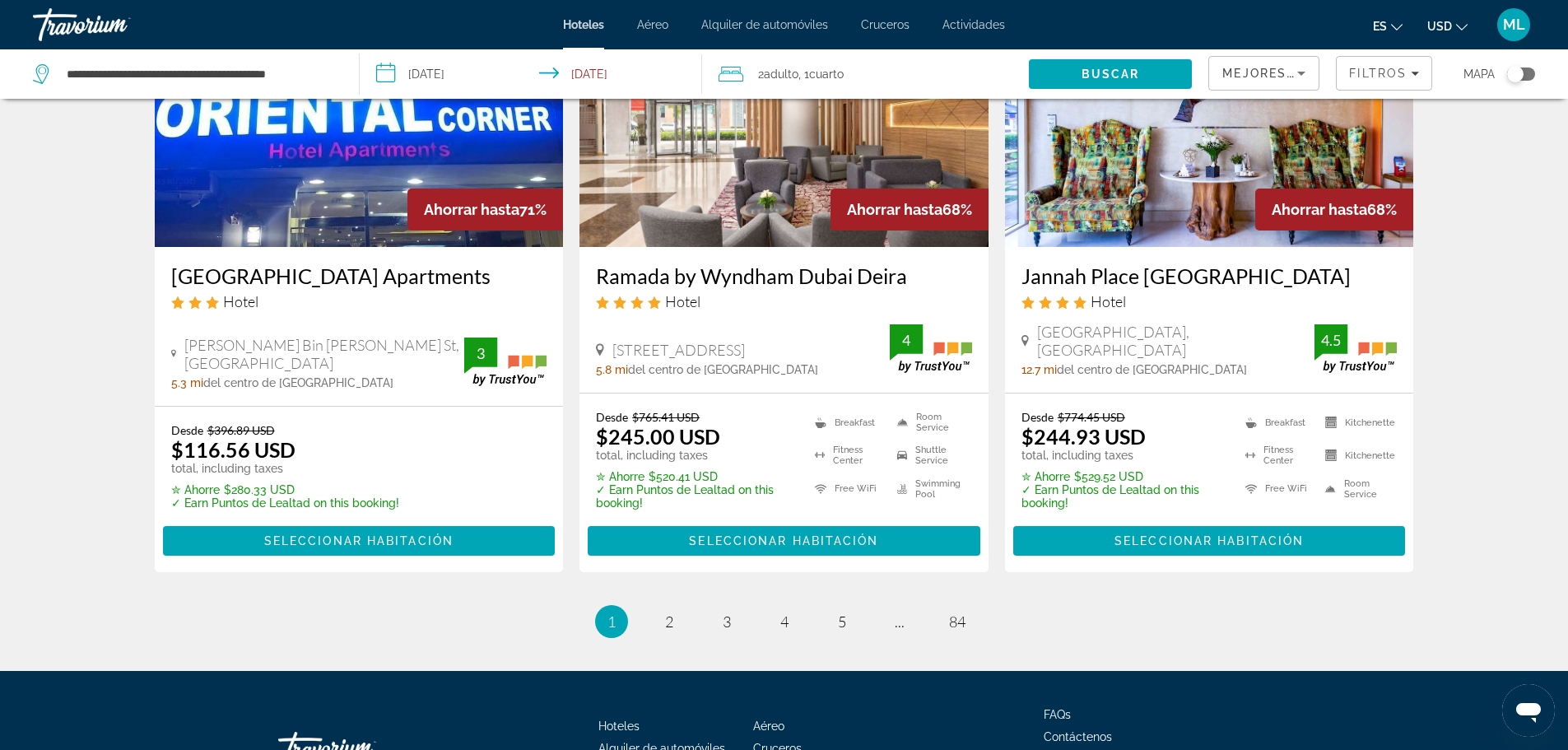
scroll to position [2173, 0]
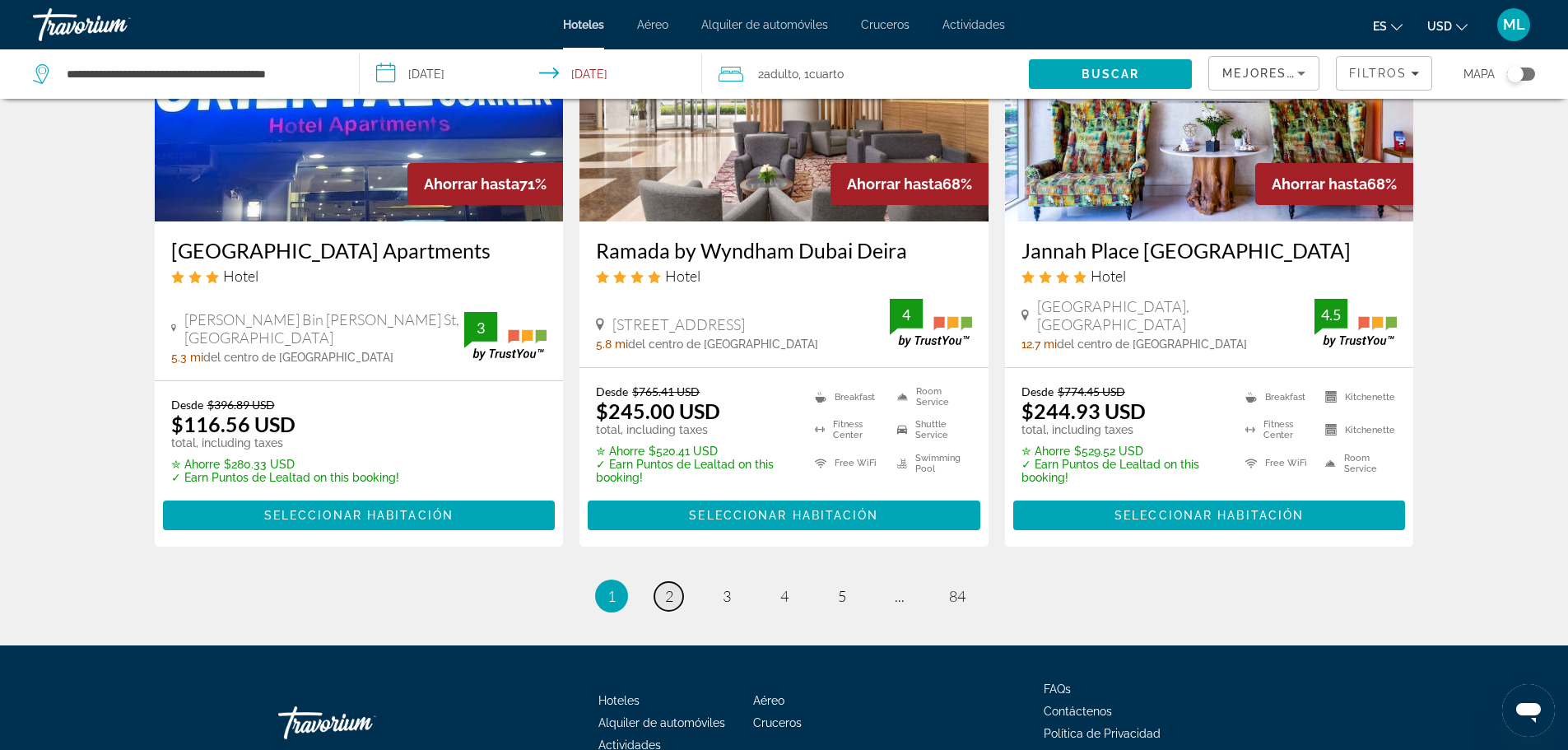
click at [665, 587] on span "2" at bounding box center [670, 596] width 8 height 18
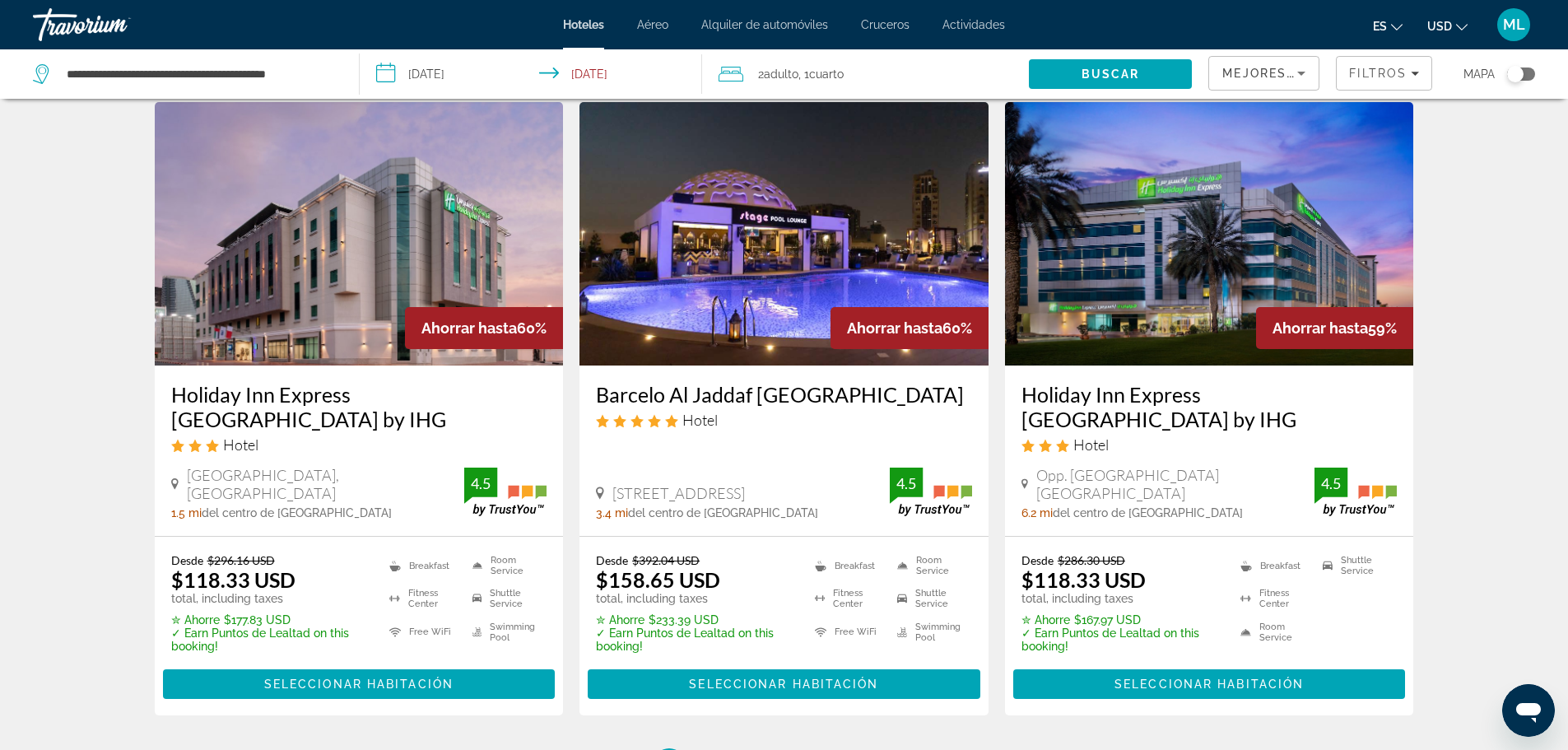
scroll to position [2008, 0]
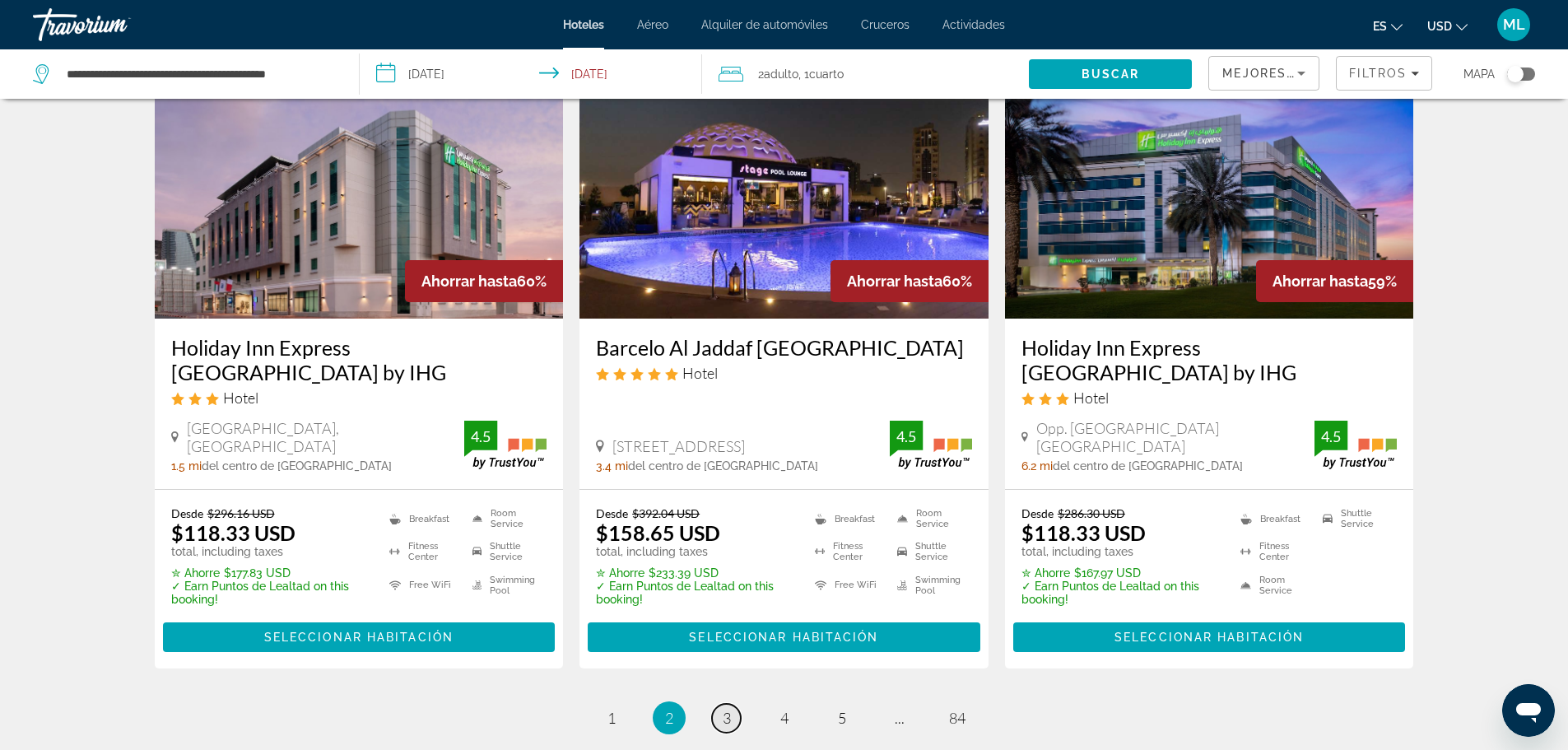
click at [733, 704] on link "page 3" at bounding box center [726, 719] width 29 height 29
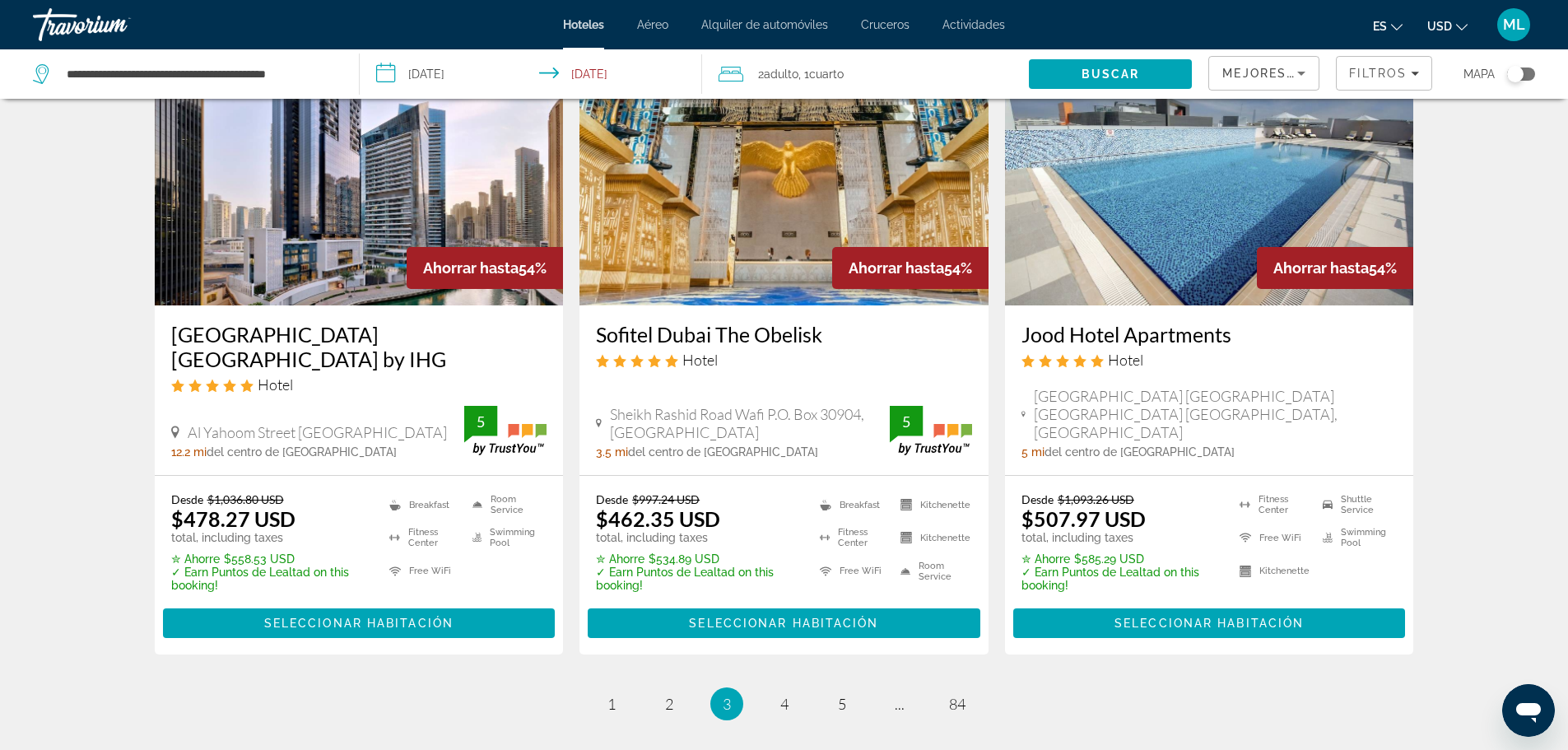
scroll to position [2207, 0]
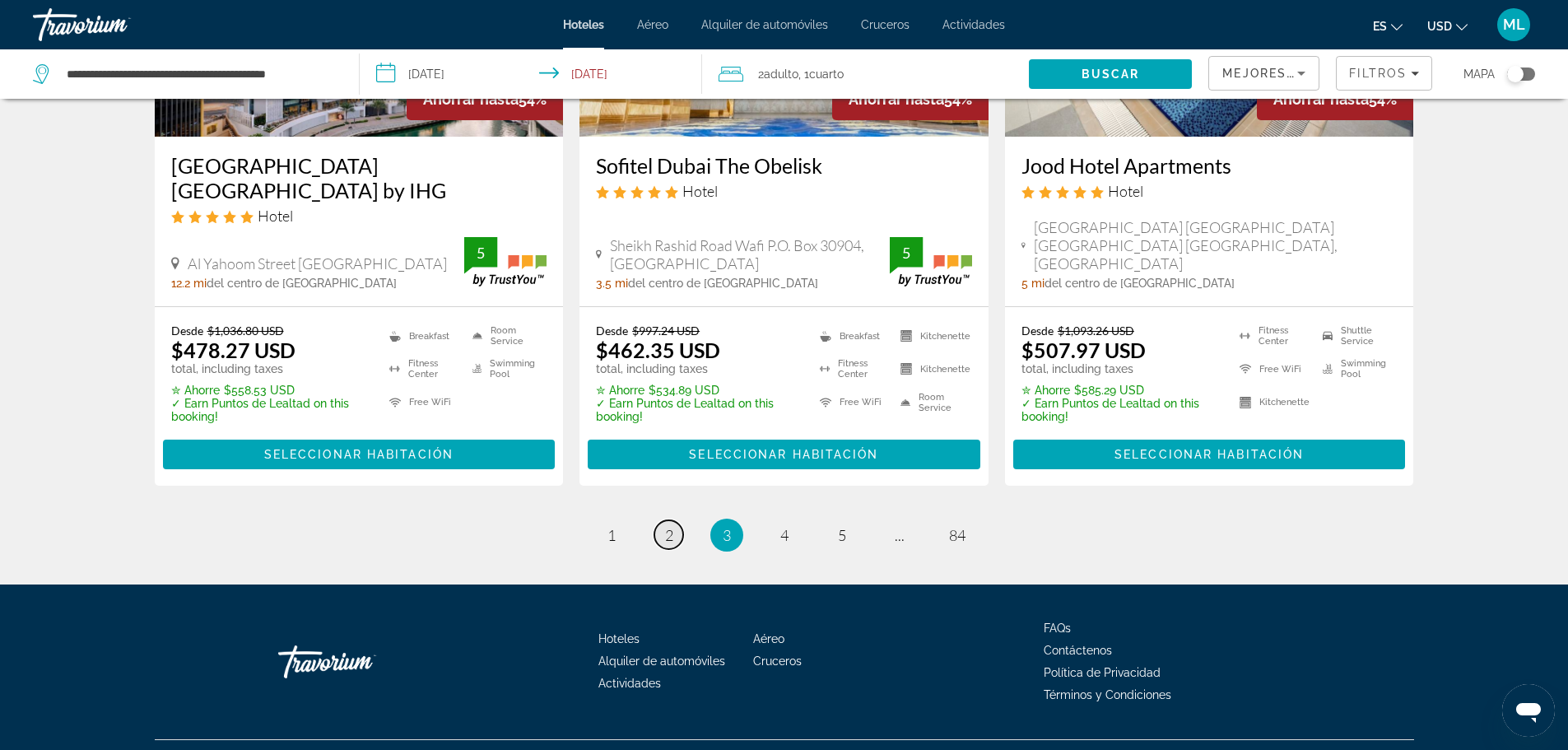
click at [674, 520] on link "page 2" at bounding box center [669, 535] width 29 height 29
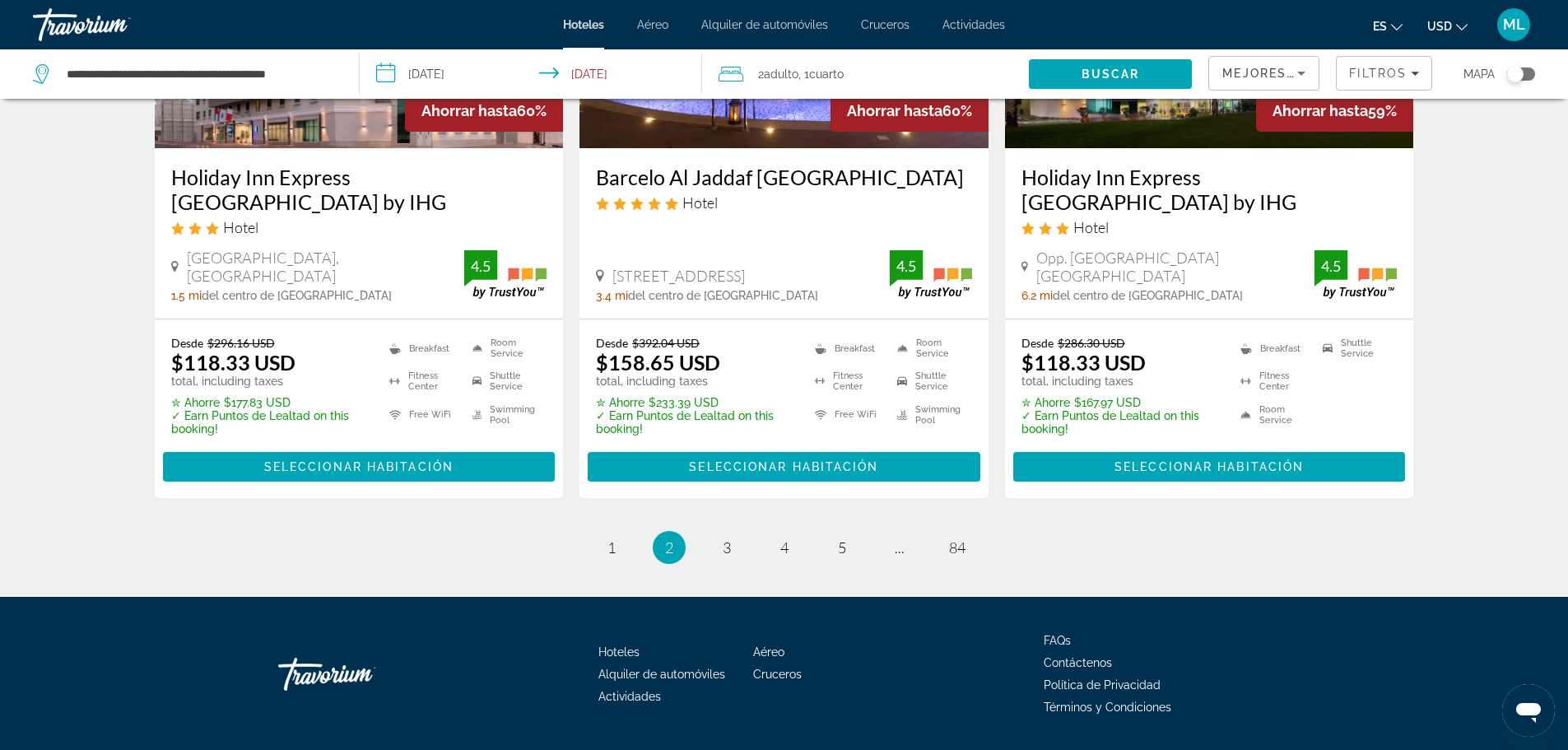
scroll to position [2207, 0]
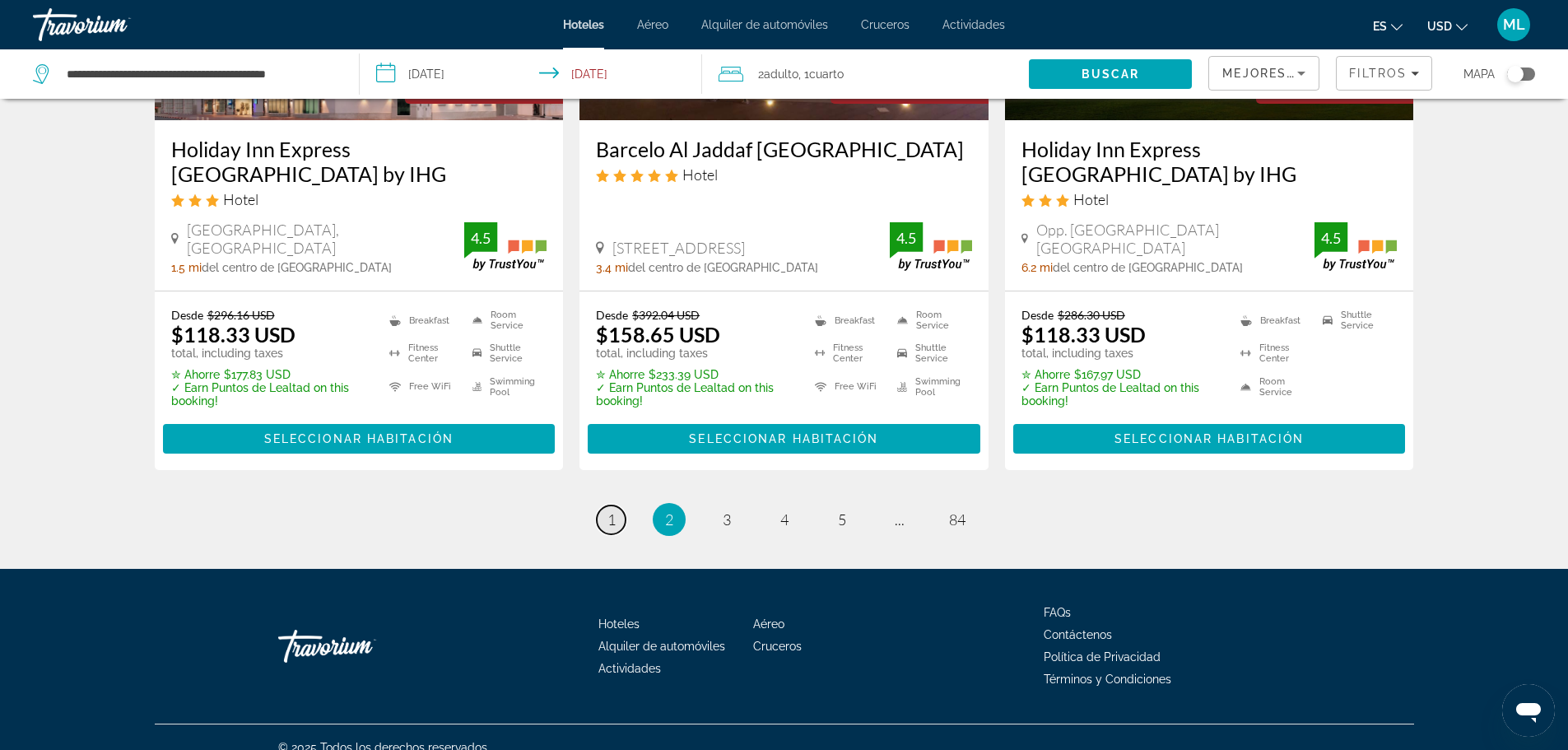
click at [616, 505] on link "page 1" at bounding box center [611, 519] width 29 height 29
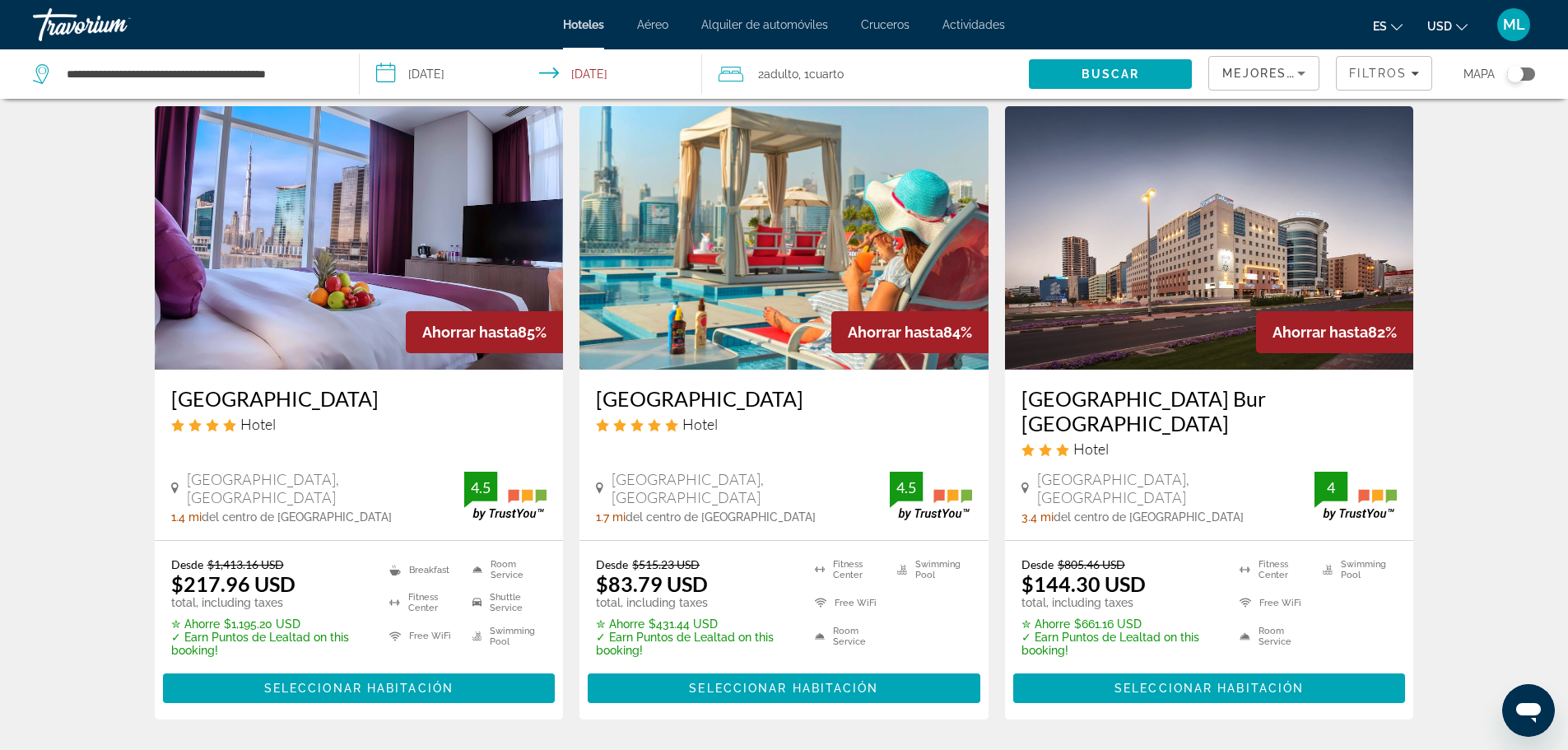
scroll to position [625, 0]
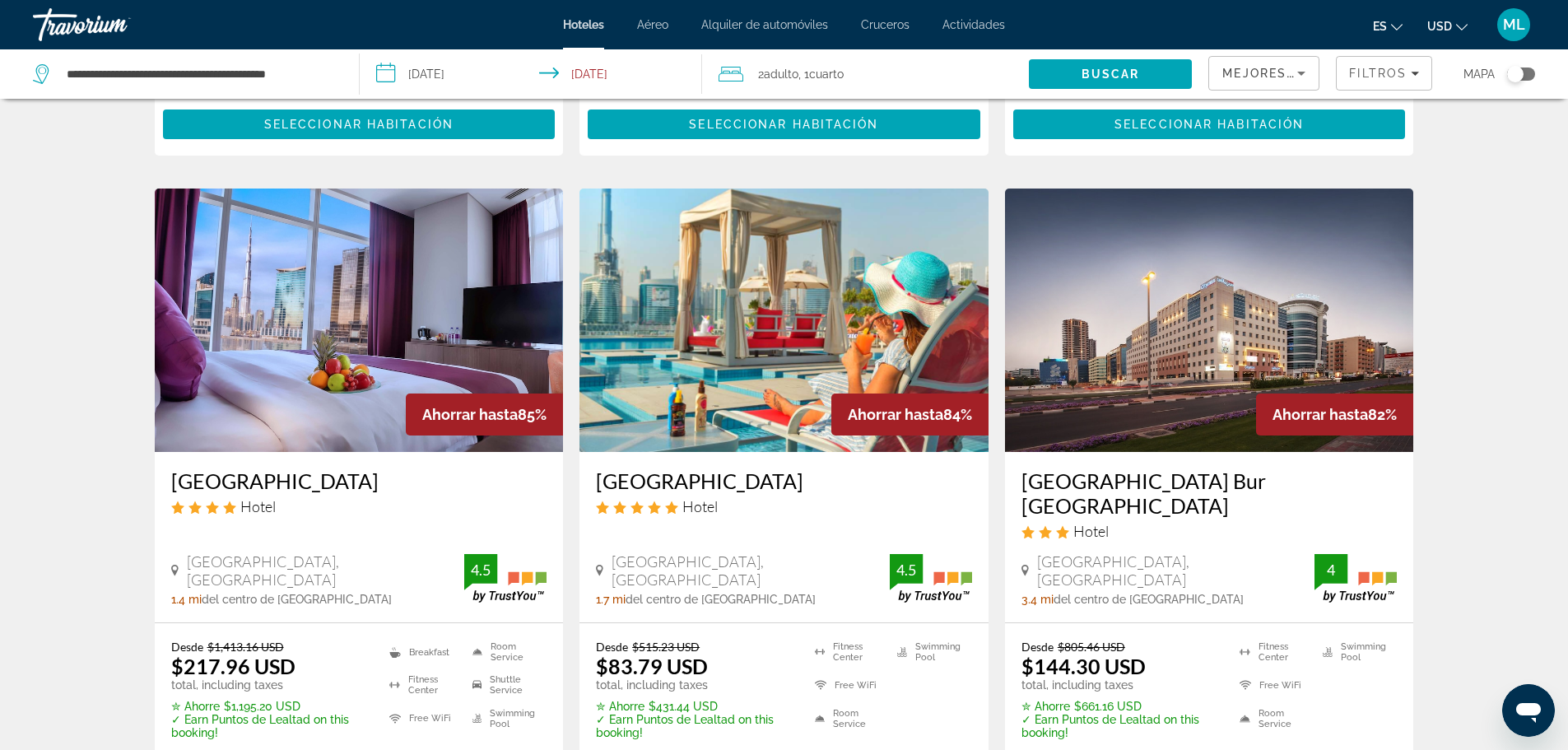
click at [745, 347] on img "Main content" at bounding box center [784, 319] width 409 height 264
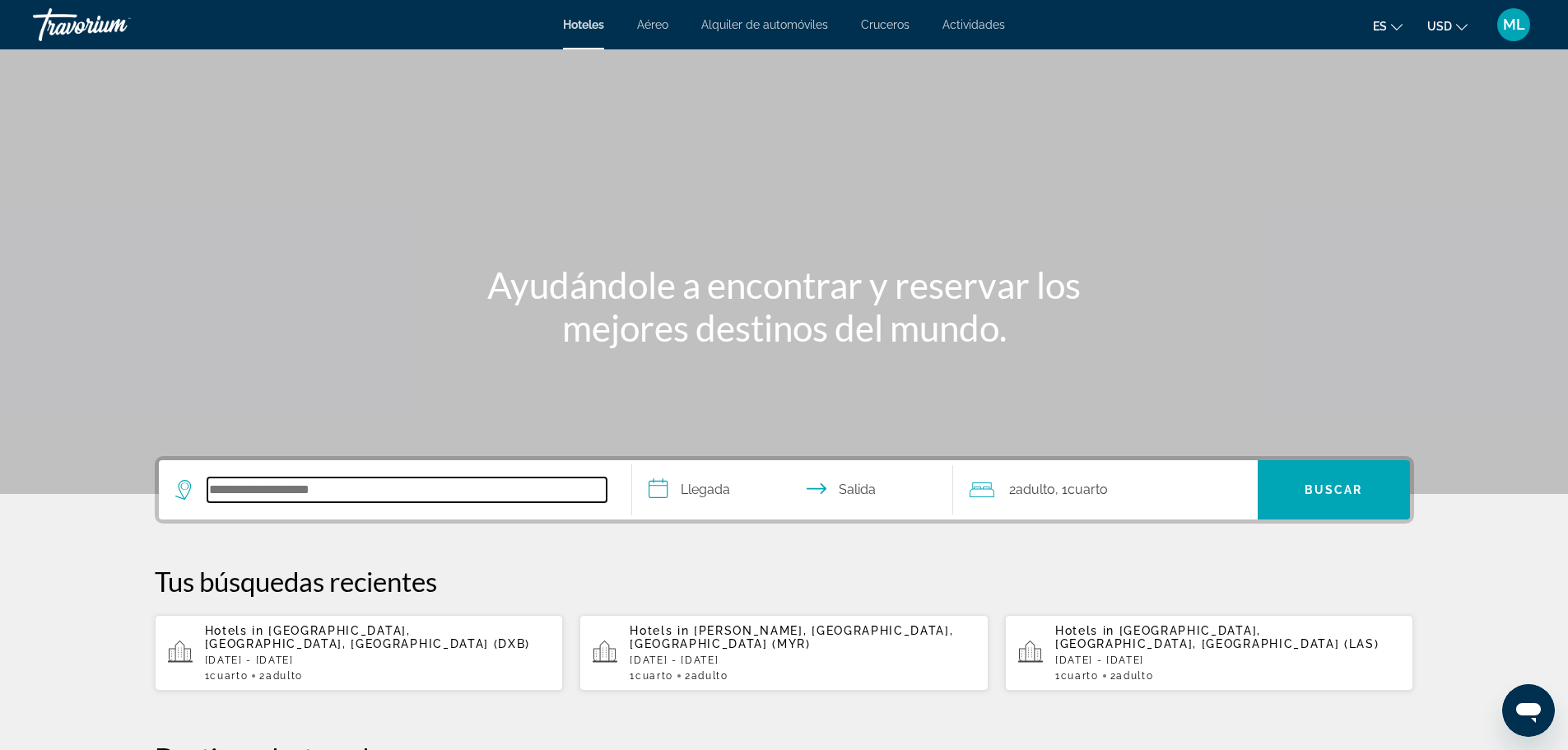
click at [353, 489] on input "Search hotel destination" at bounding box center [407, 489] width 399 height 25
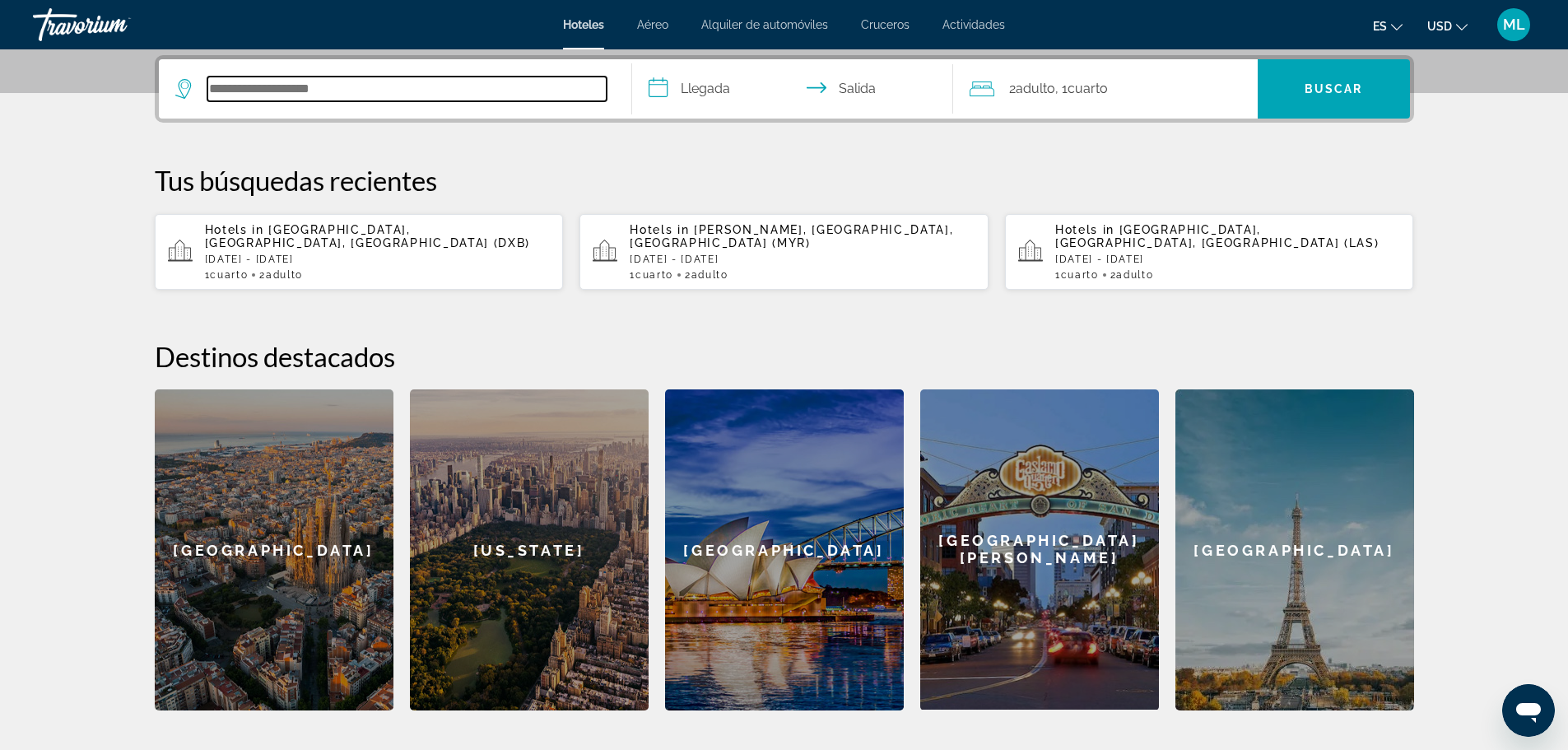
scroll to position [403, 0]
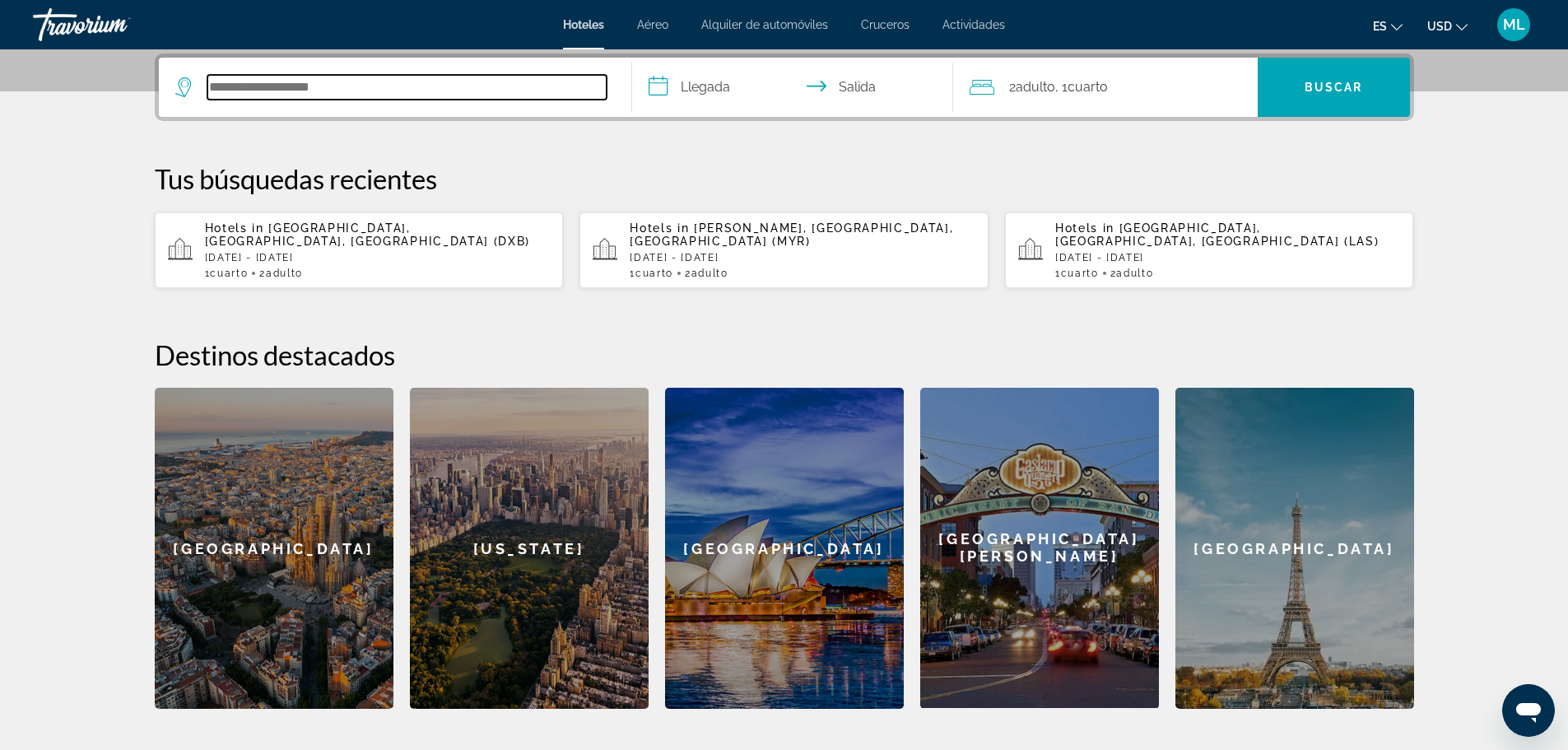
click at [487, 92] on input "Search hotel destination" at bounding box center [407, 86] width 399 height 25
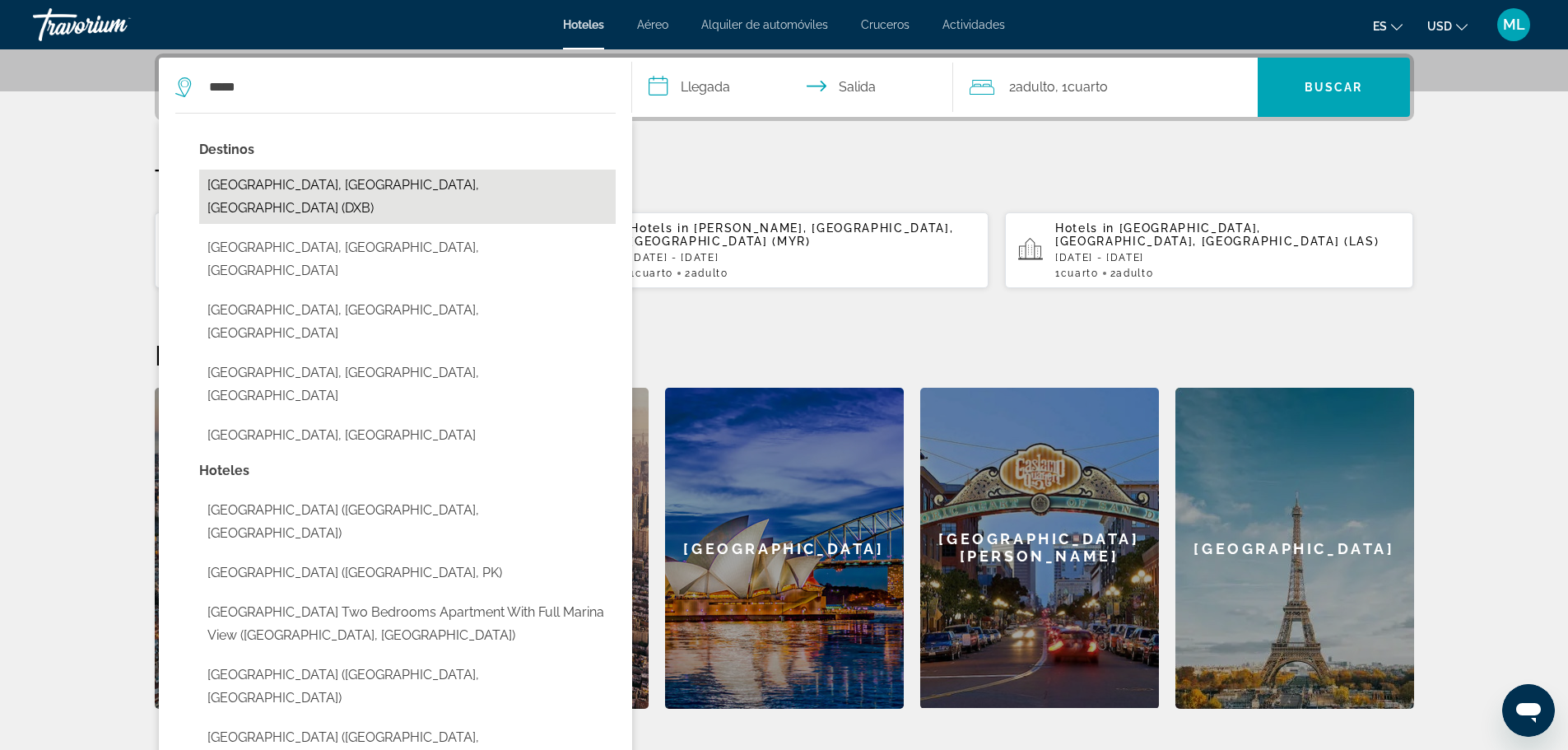
click at [461, 186] on button "[GEOGRAPHIC_DATA], [GEOGRAPHIC_DATA], [GEOGRAPHIC_DATA] (DXB)" at bounding box center [408, 197] width 417 height 54
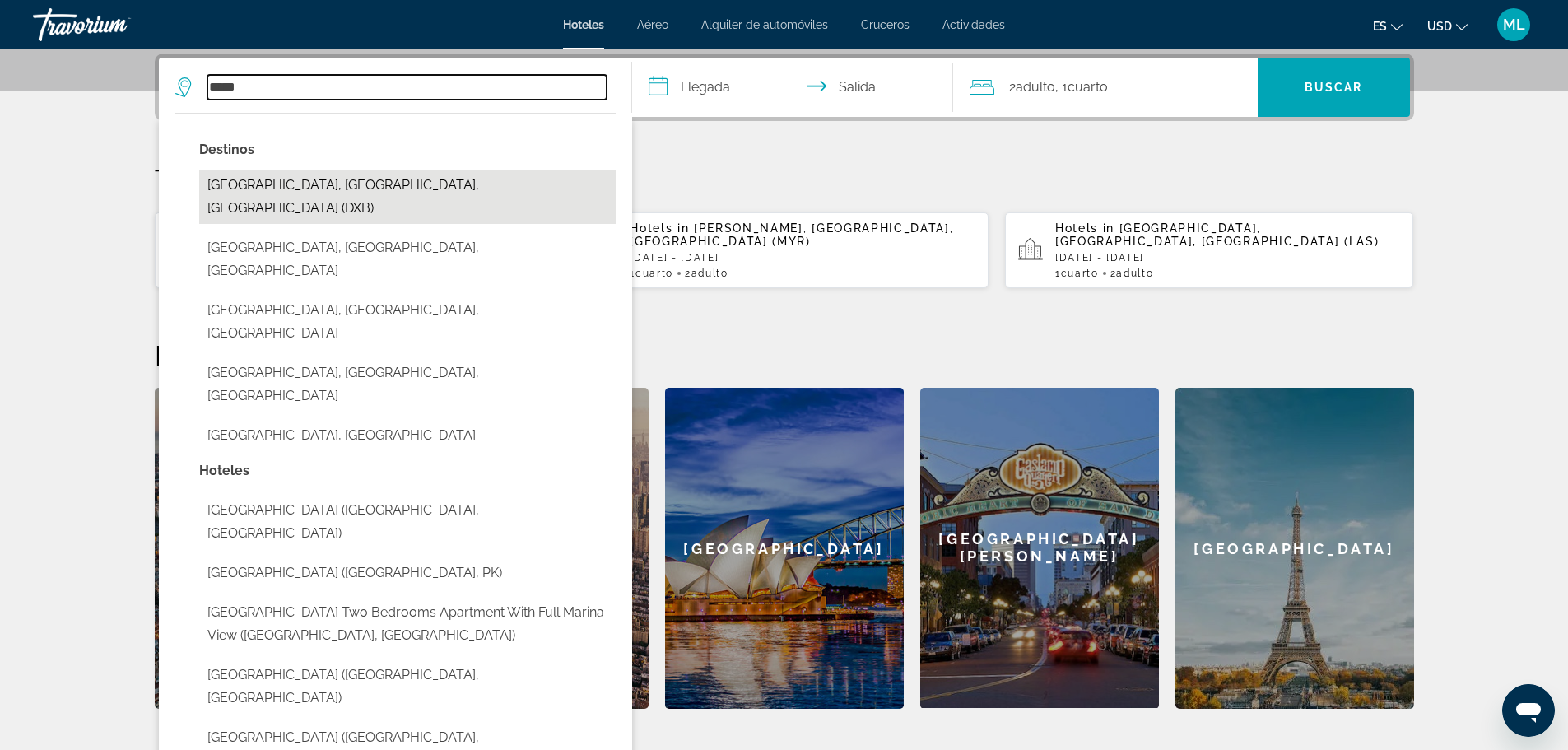
type input "**********"
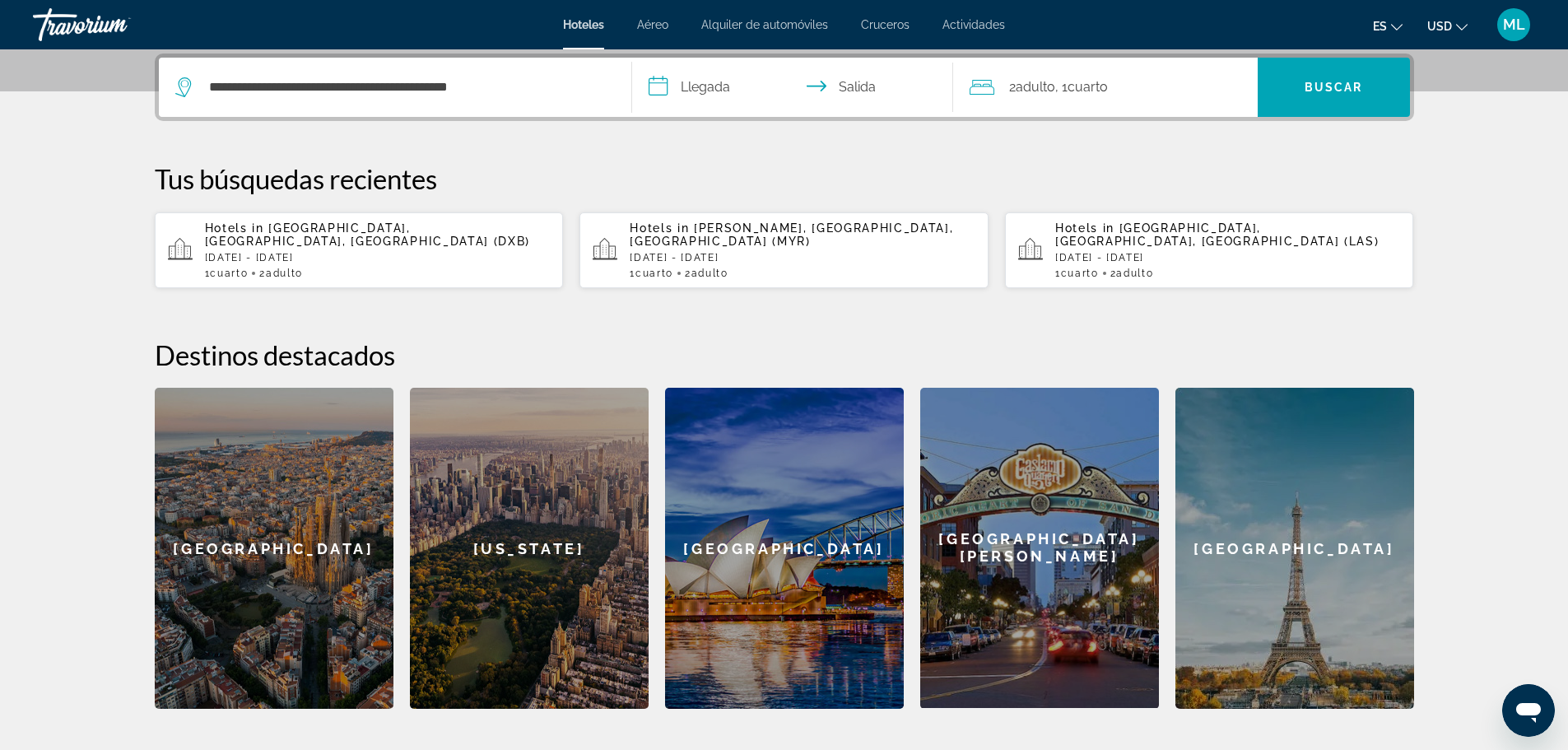
click at [656, 85] on input "**********" at bounding box center [796, 90] width 328 height 64
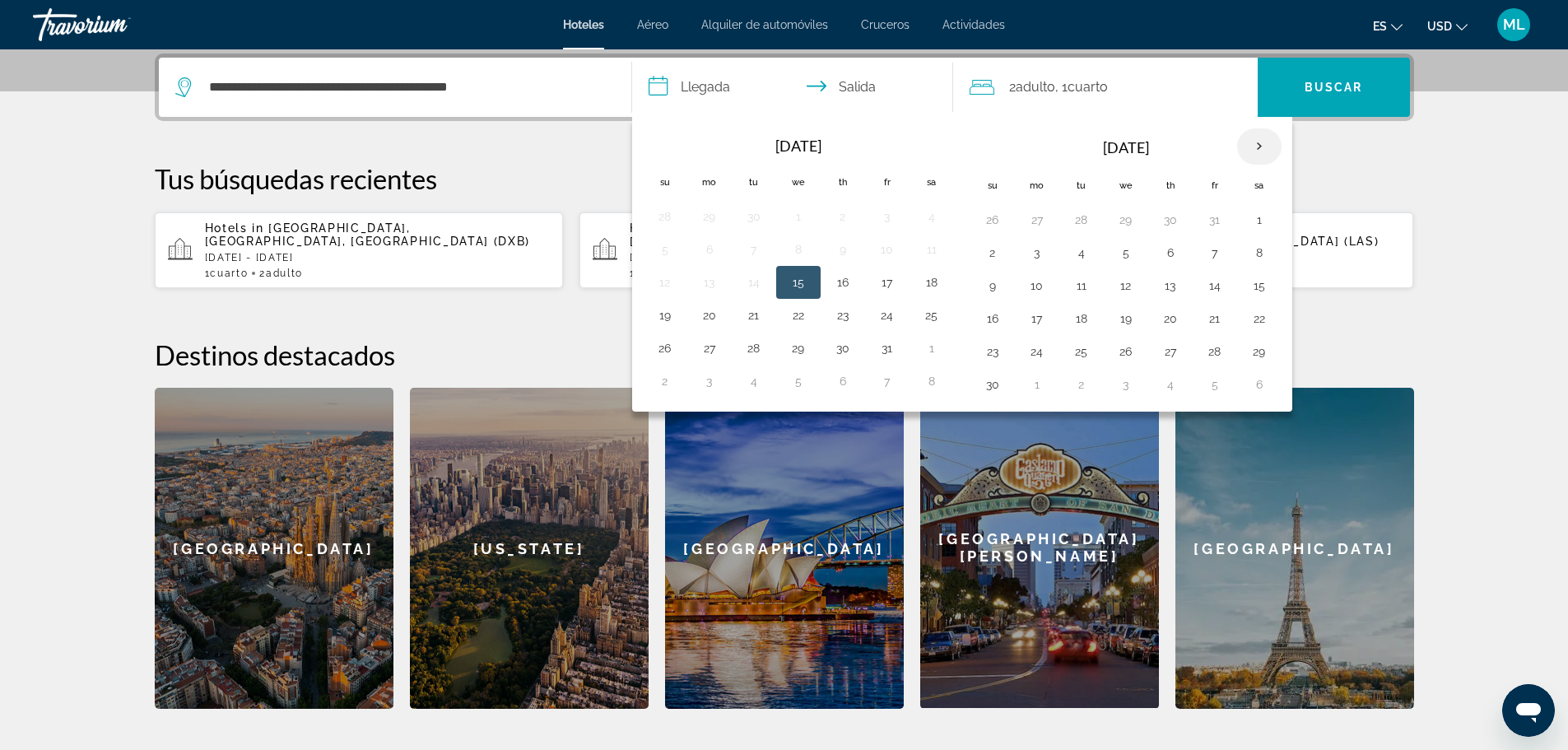
click at [1255, 142] on th "Next month" at bounding box center [1259, 147] width 44 height 36
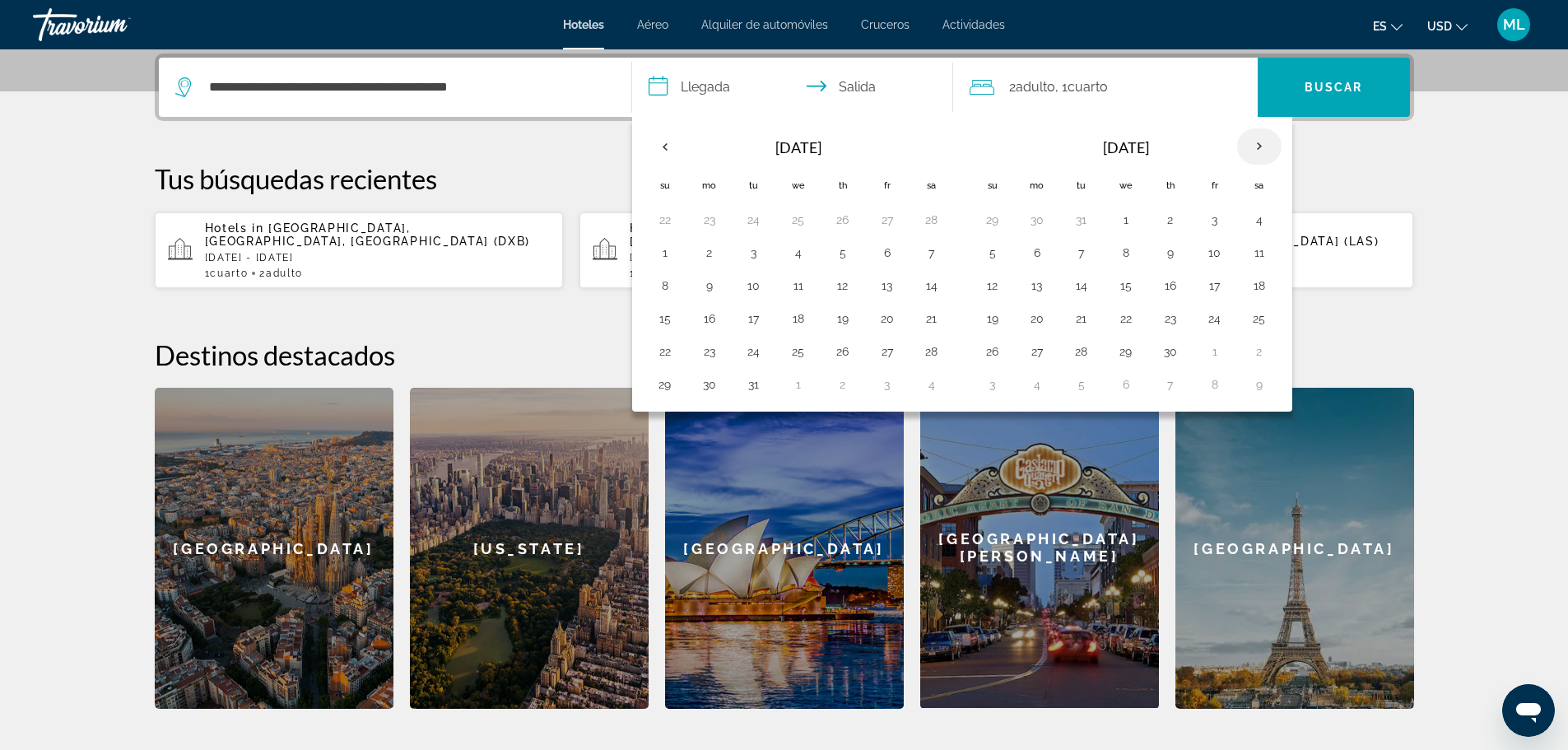
click at [1255, 142] on th "Next month" at bounding box center [1259, 147] width 44 height 36
click at [1036, 257] on button "4" at bounding box center [1037, 253] width 26 height 23
click at [1166, 250] on button "7" at bounding box center [1170, 253] width 26 height 23
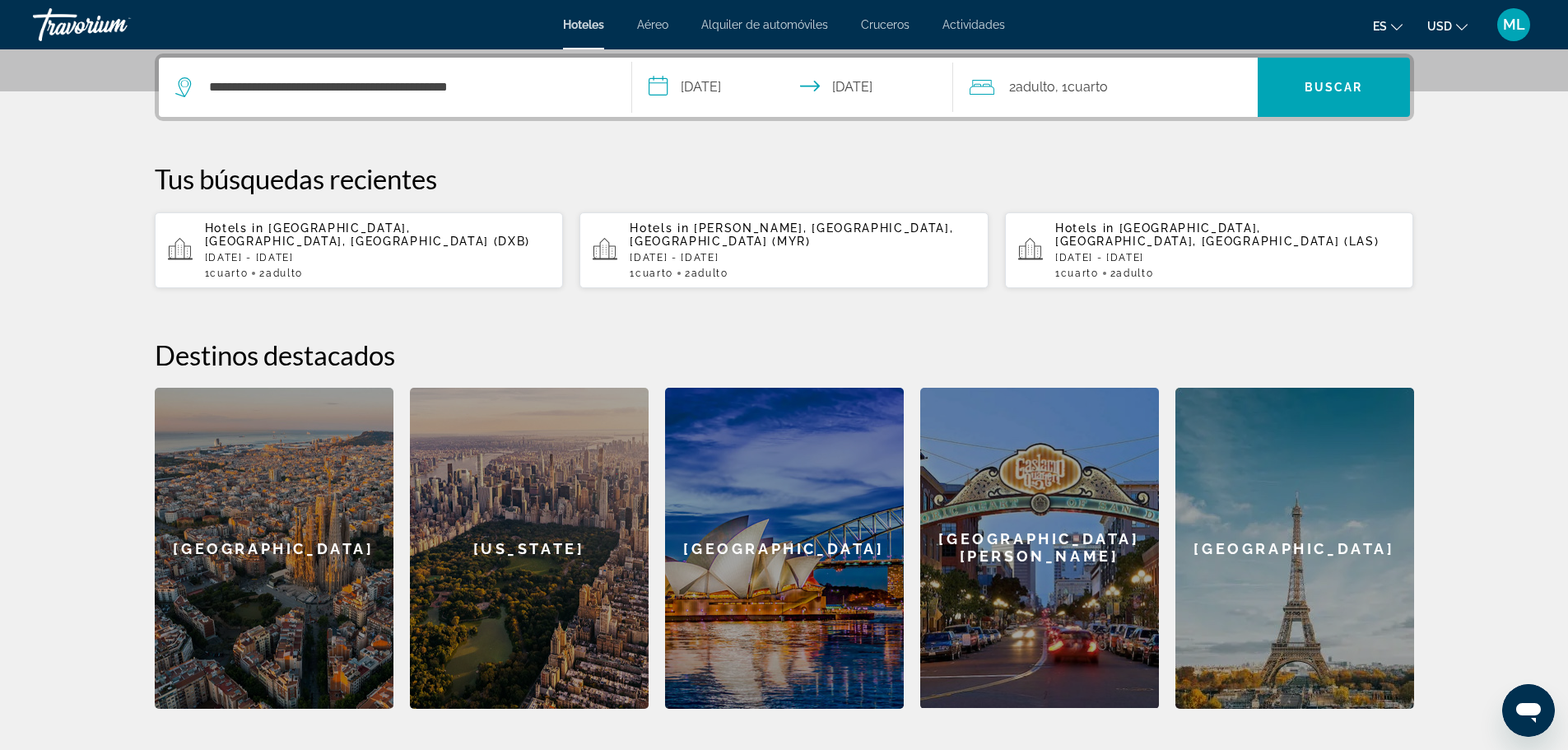
click at [655, 90] on input "**********" at bounding box center [796, 90] width 328 height 64
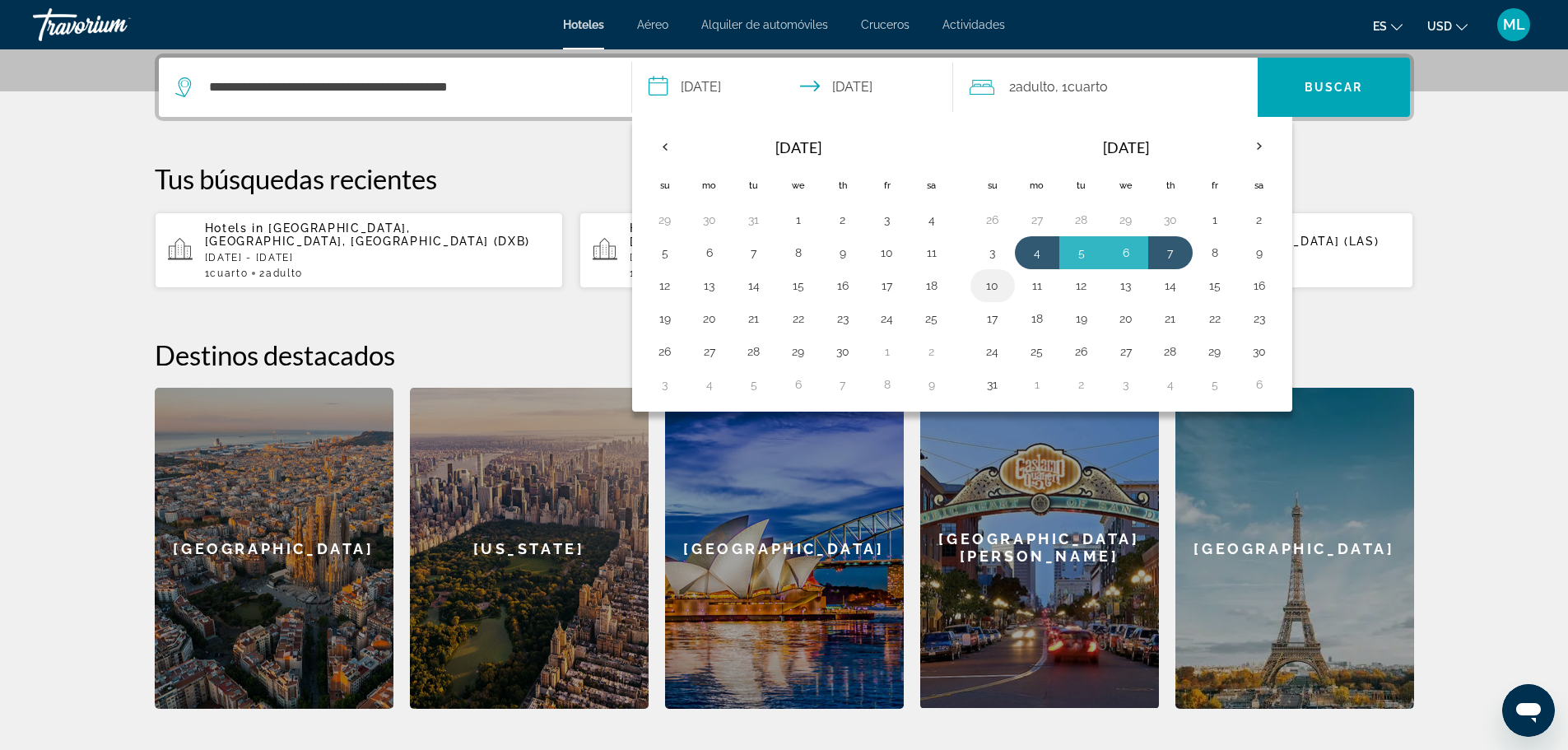
click at [993, 289] on button "10" at bounding box center [993, 285] width 26 height 23
click at [1132, 285] on button "13" at bounding box center [1126, 285] width 26 height 23
type input "**********"
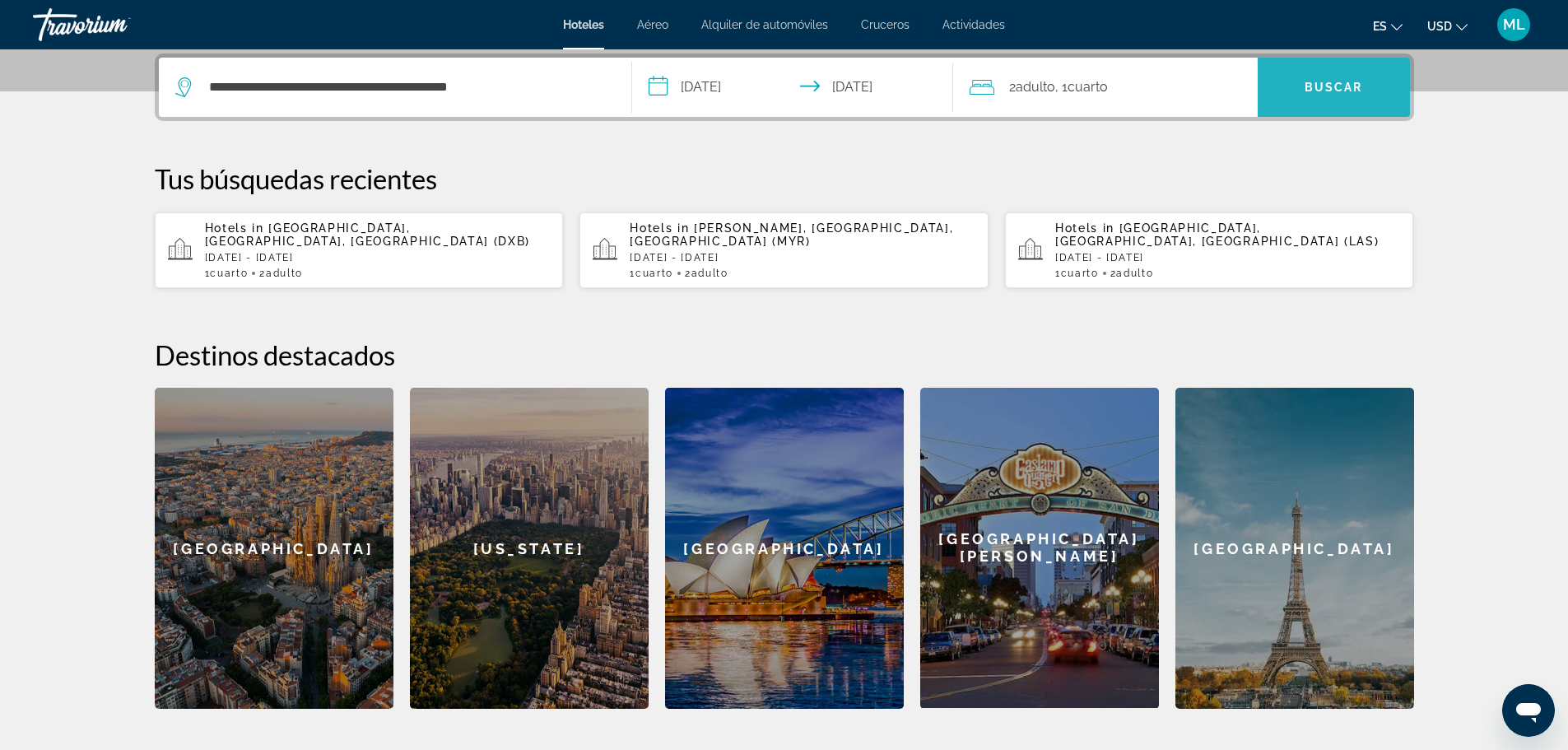
click at [1321, 80] on span "Search" at bounding box center [1334, 87] width 153 height 40
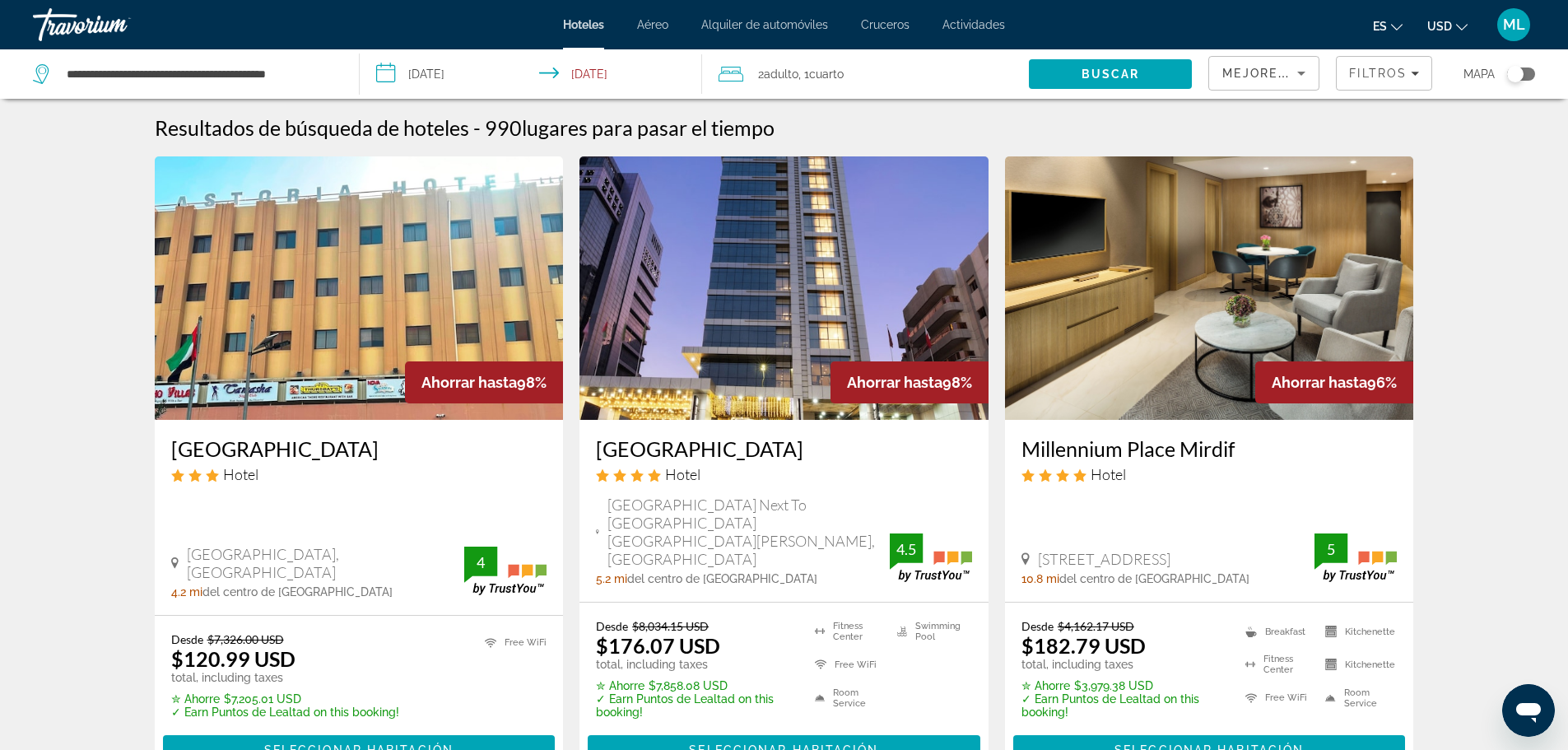
click at [1251, 409] on img "Main content" at bounding box center [1209, 288] width 409 height 264
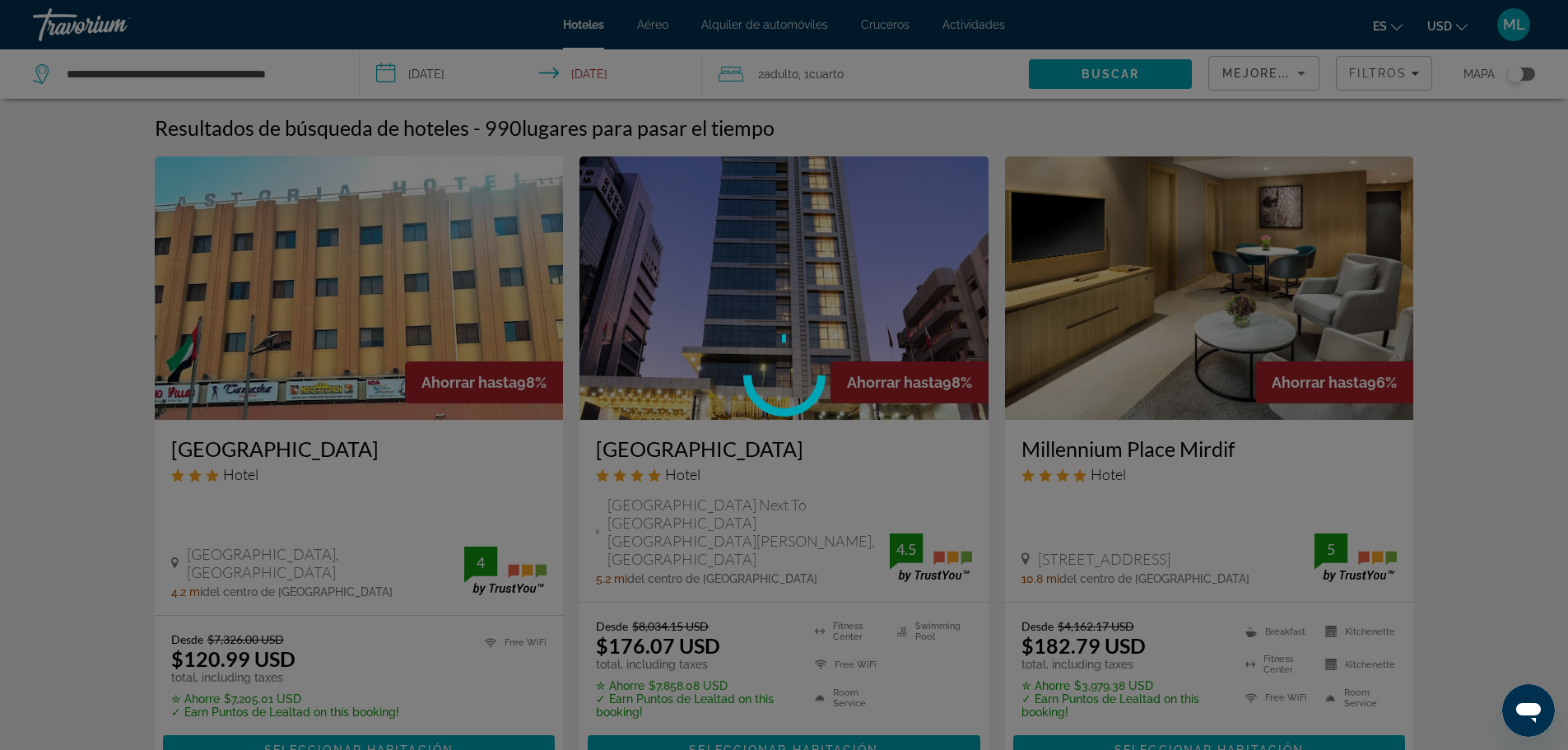
click at [1251, 409] on div "**********" at bounding box center [784, 375] width 1568 height 750
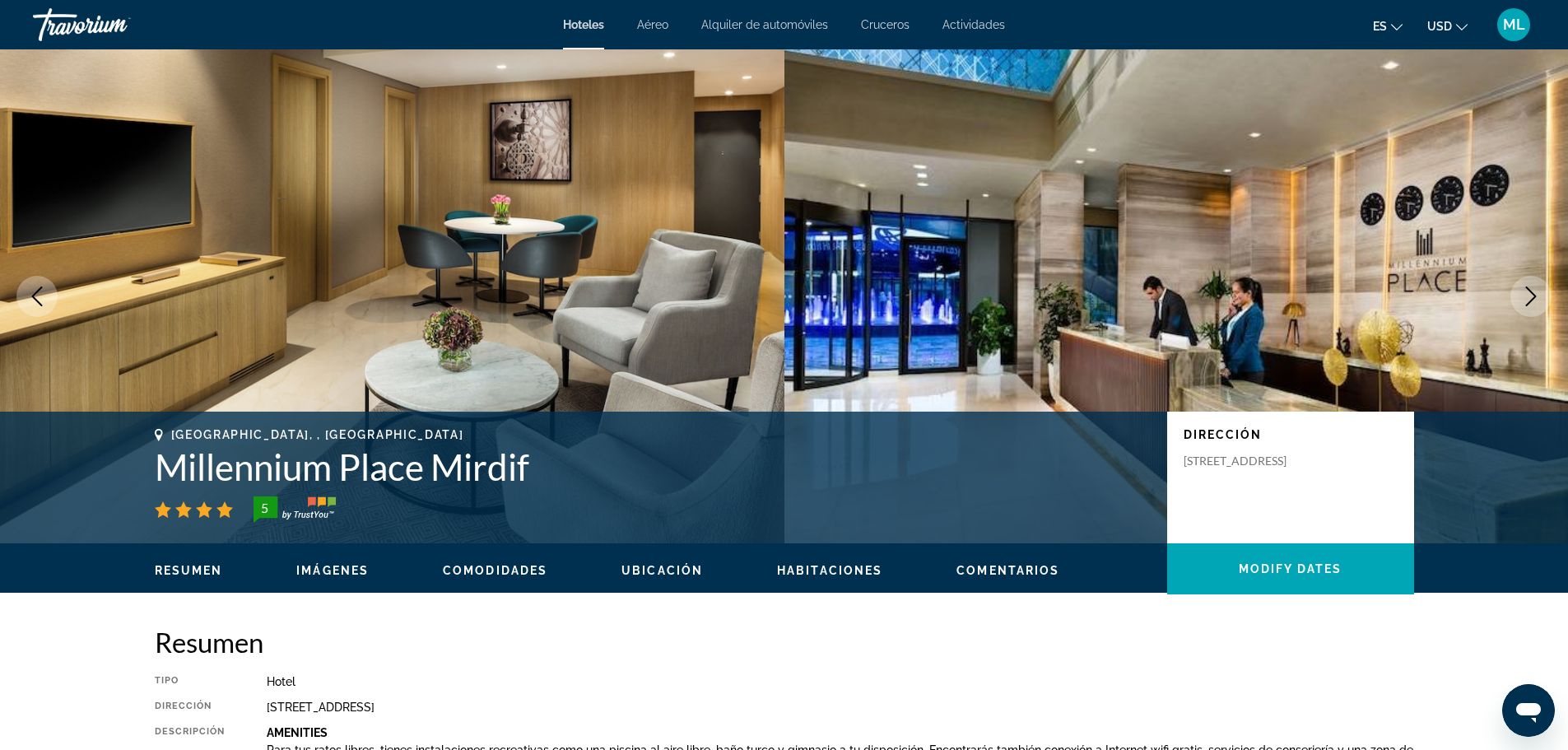
click at [1251, 409] on img "Main content" at bounding box center [1177, 296] width 785 height 494
